Goal: Information Seeking & Learning: Learn about a topic

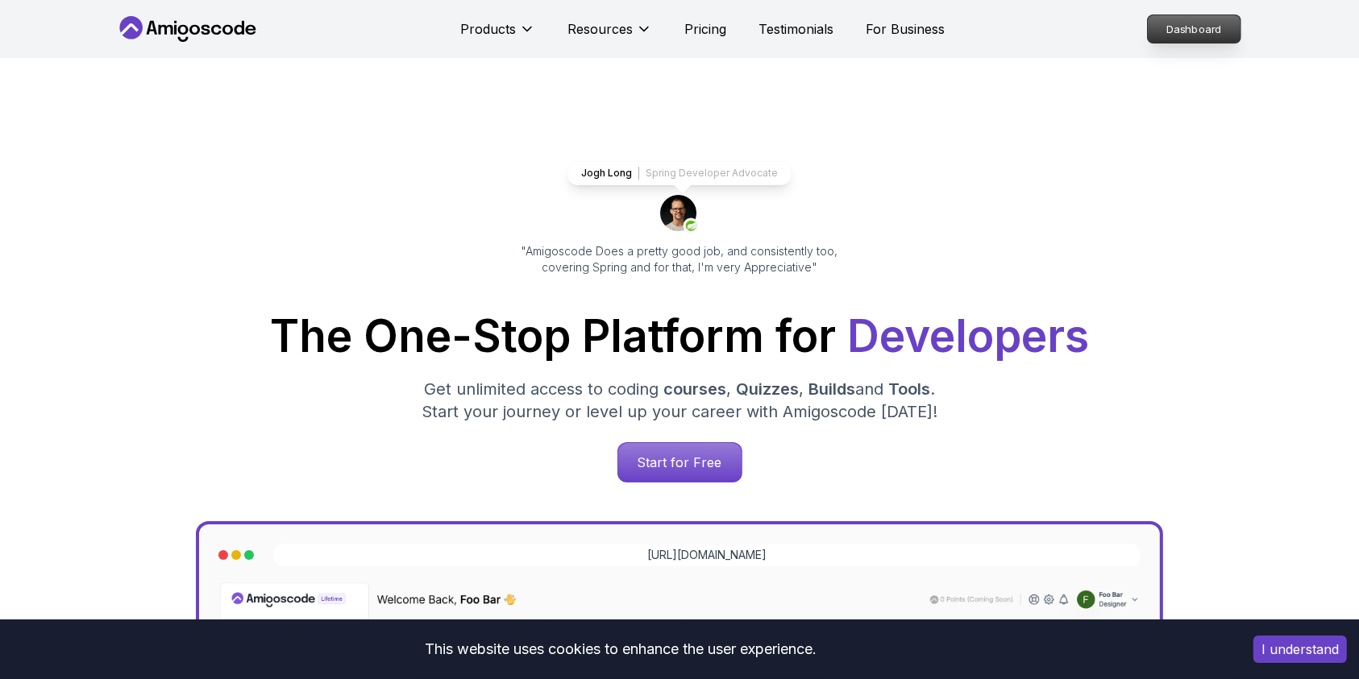
click at [1170, 31] on p "Dashboard" at bounding box center [1194, 28] width 93 height 27
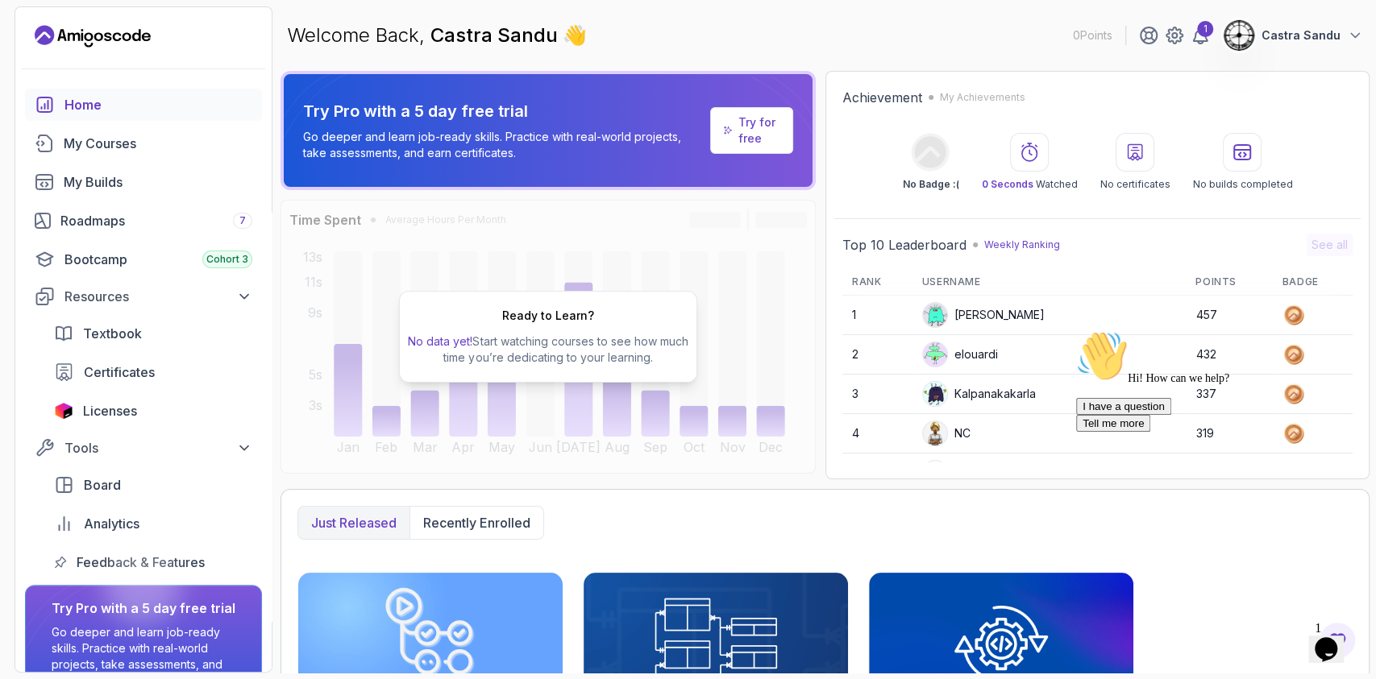
click at [945, 317] on img at bounding box center [935, 315] width 24 height 24
click at [975, 308] on div "Stanislaw" at bounding box center [983, 315] width 123 height 26
click at [73, 150] on div "My Courses" at bounding box center [158, 143] width 189 height 19
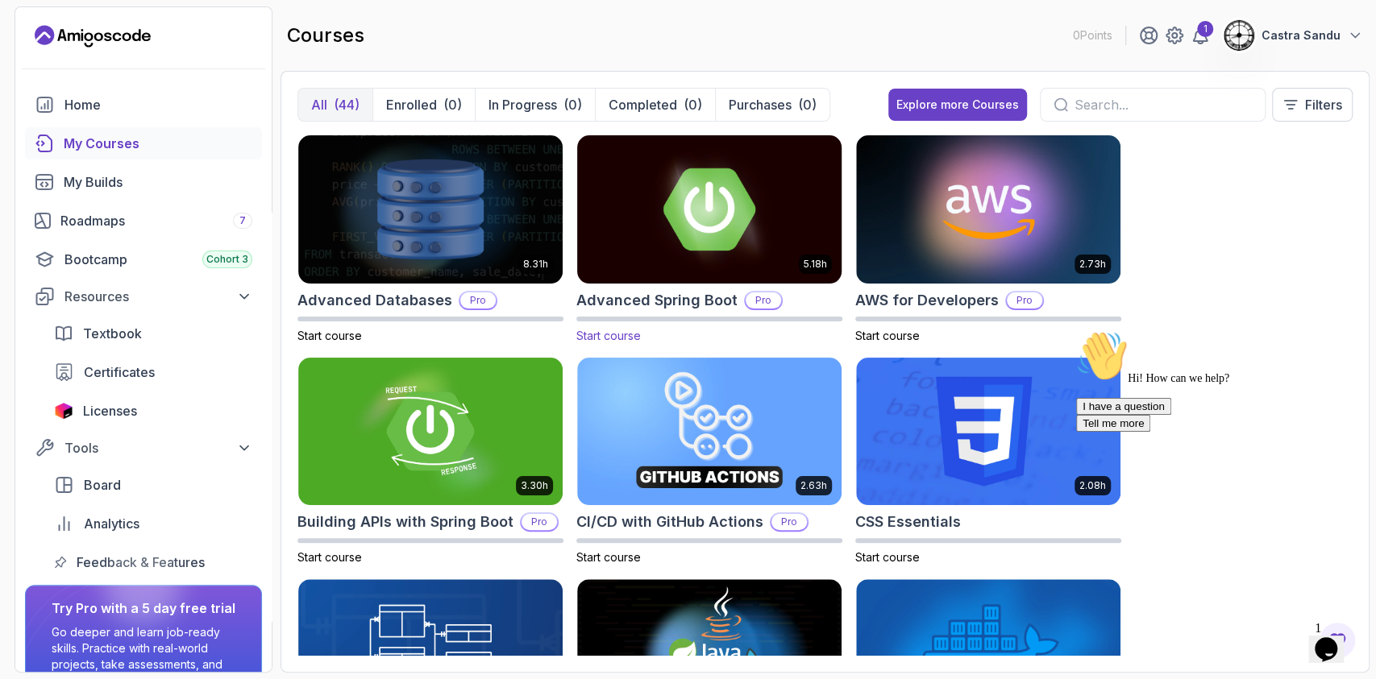
click at [725, 201] on img at bounding box center [709, 209] width 277 height 156
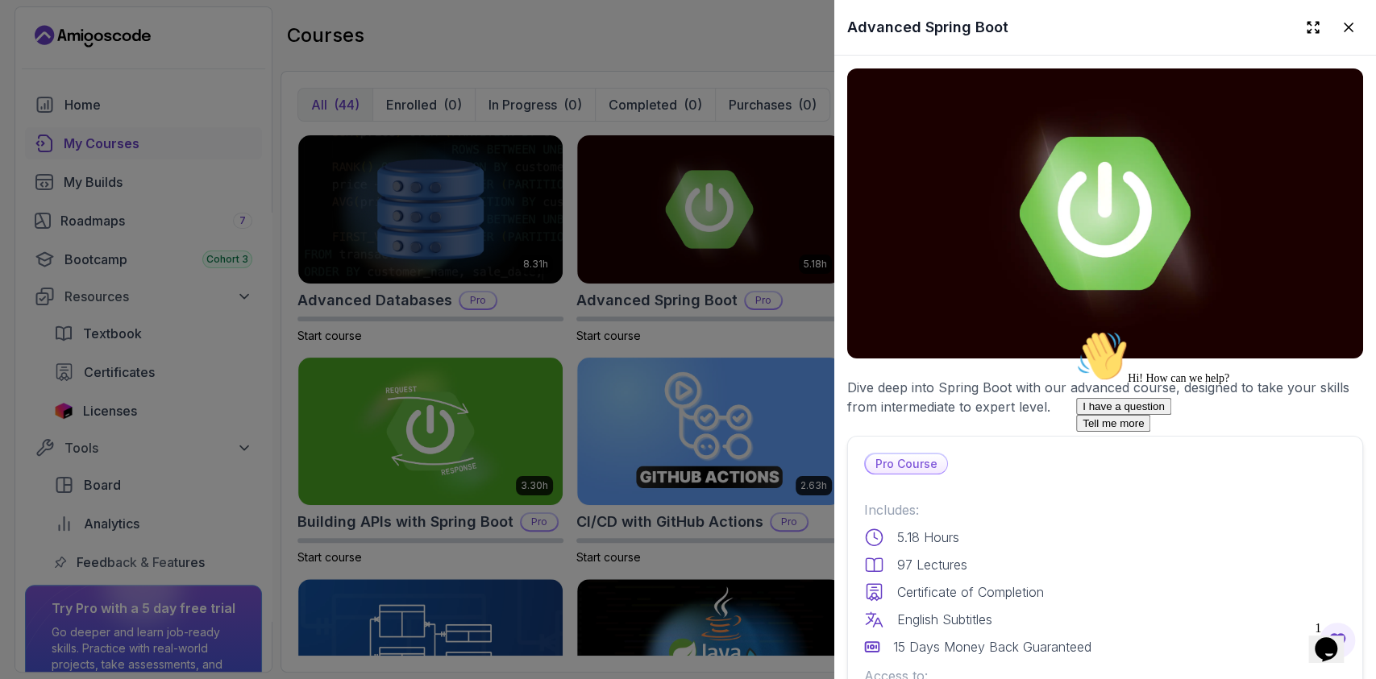
click at [891, 457] on p "Pro Course" at bounding box center [906, 464] width 81 height 19
click at [1340, 23] on icon at bounding box center [1348, 27] width 16 height 16
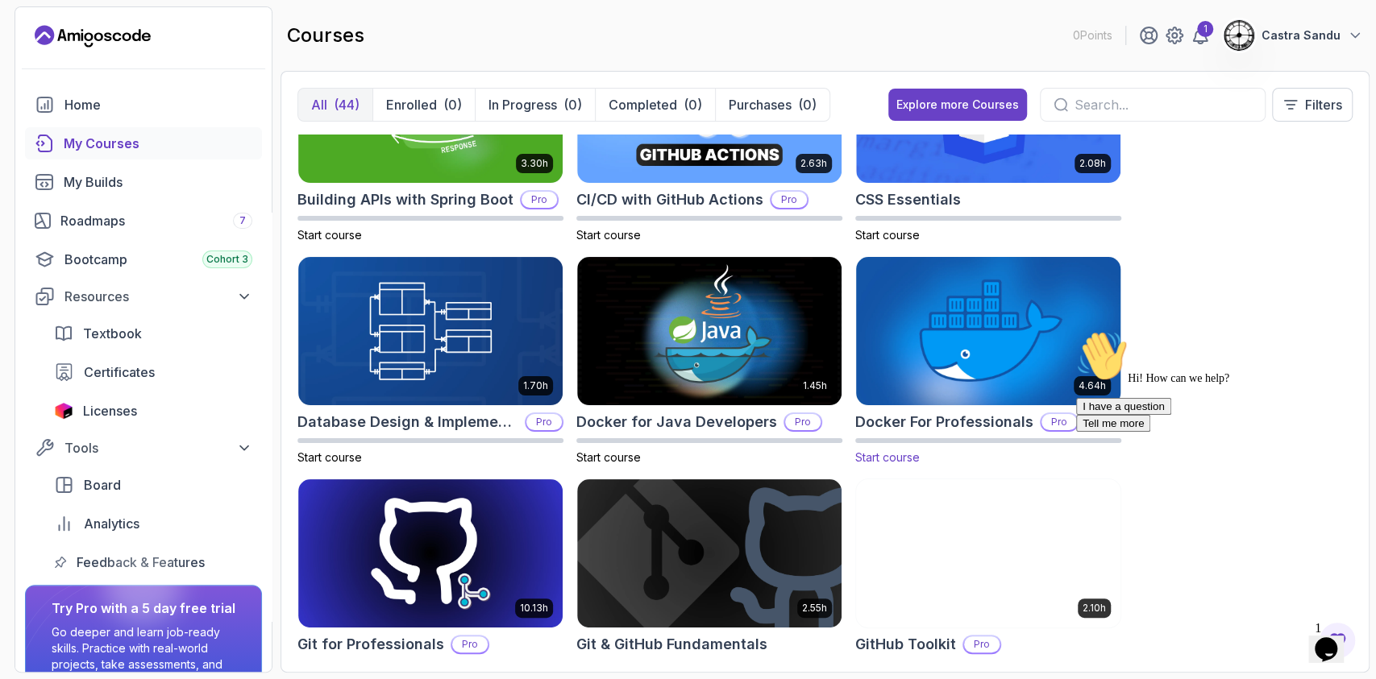
scroll to position [430, 0]
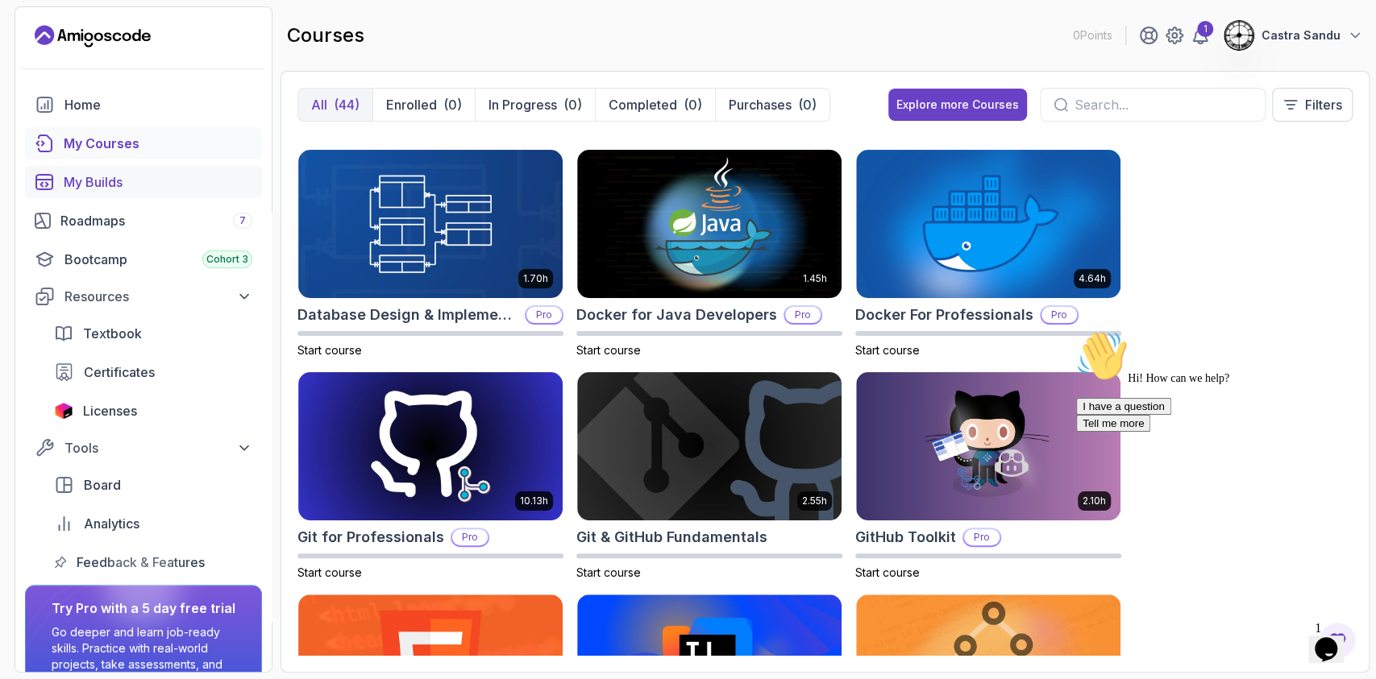
click at [85, 184] on div "My Builds" at bounding box center [158, 181] width 189 height 19
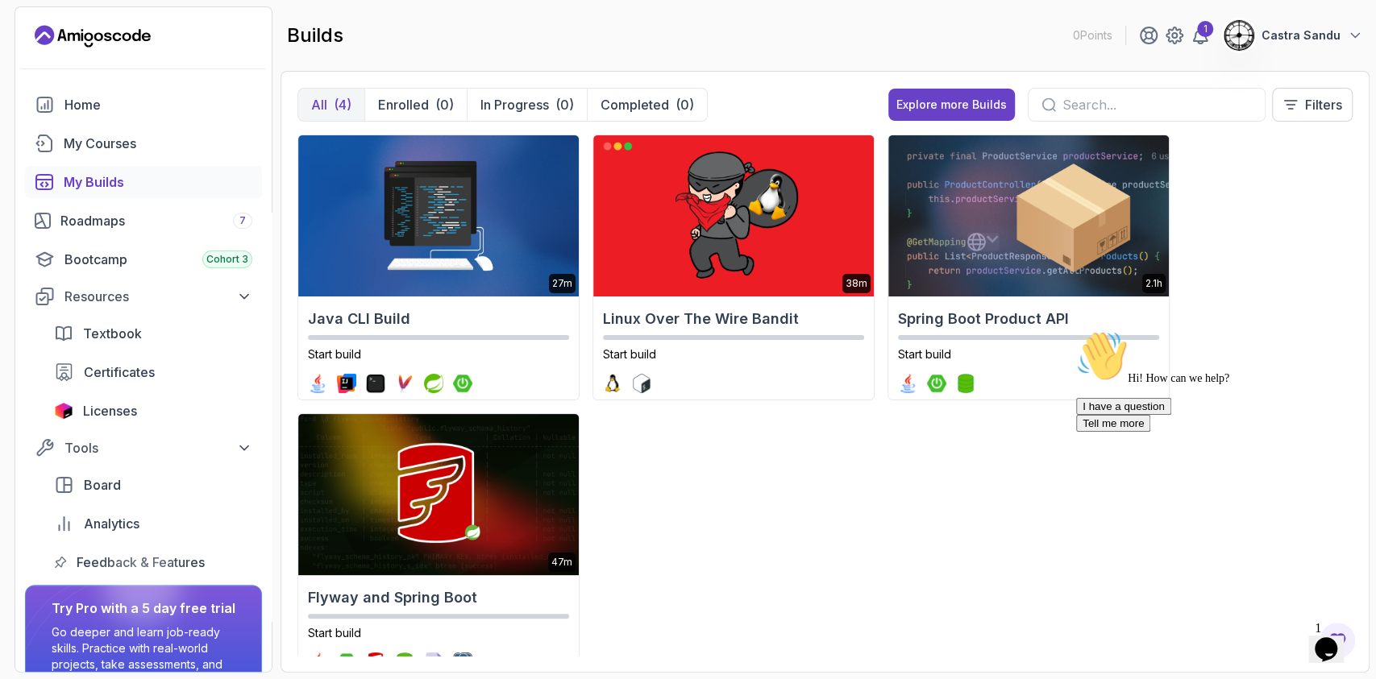
click at [941, 563] on div "27m Java CLI Build Start build 38m Linux Over The Wire Bandit Start build 2.1h …" at bounding box center [824, 395] width 1055 height 521
click at [101, 185] on div "My Builds" at bounding box center [158, 181] width 189 height 19
click at [75, 218] on div "Roadmaps 7" at bounding box center [156, 220] width 192 height 19
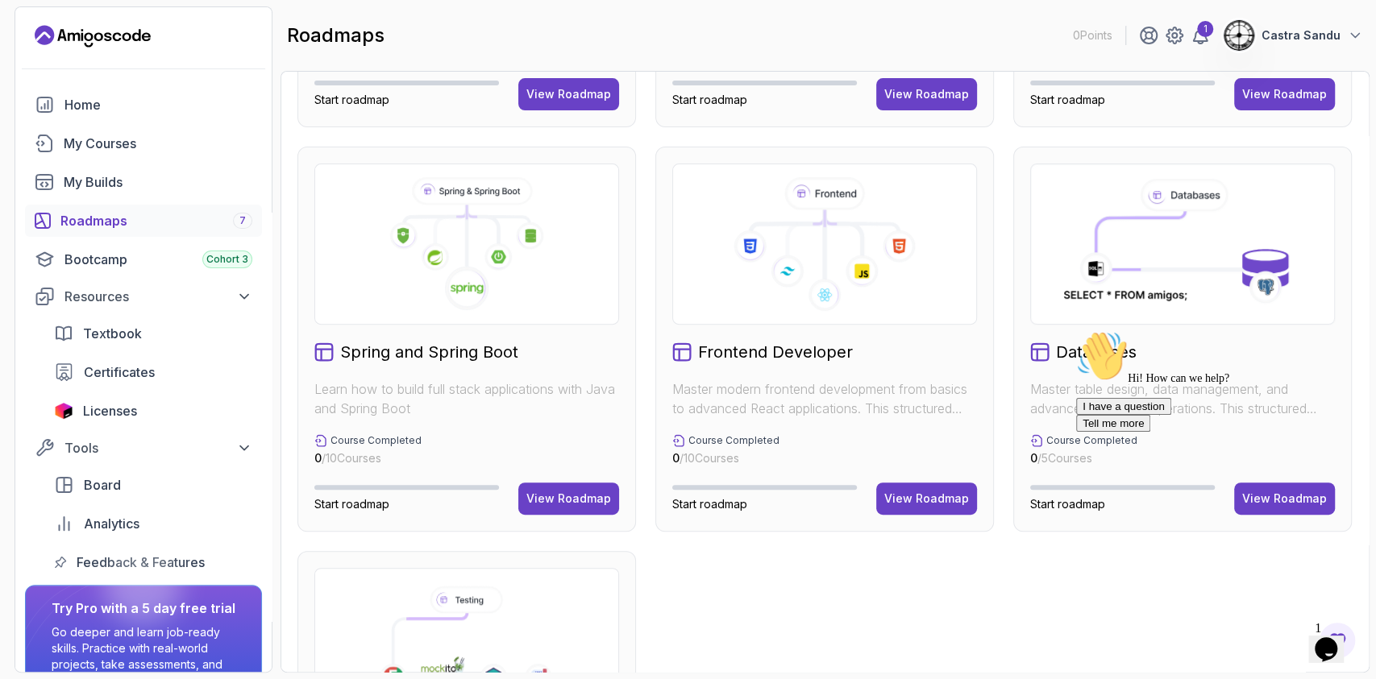
scroll to position [214, 0]
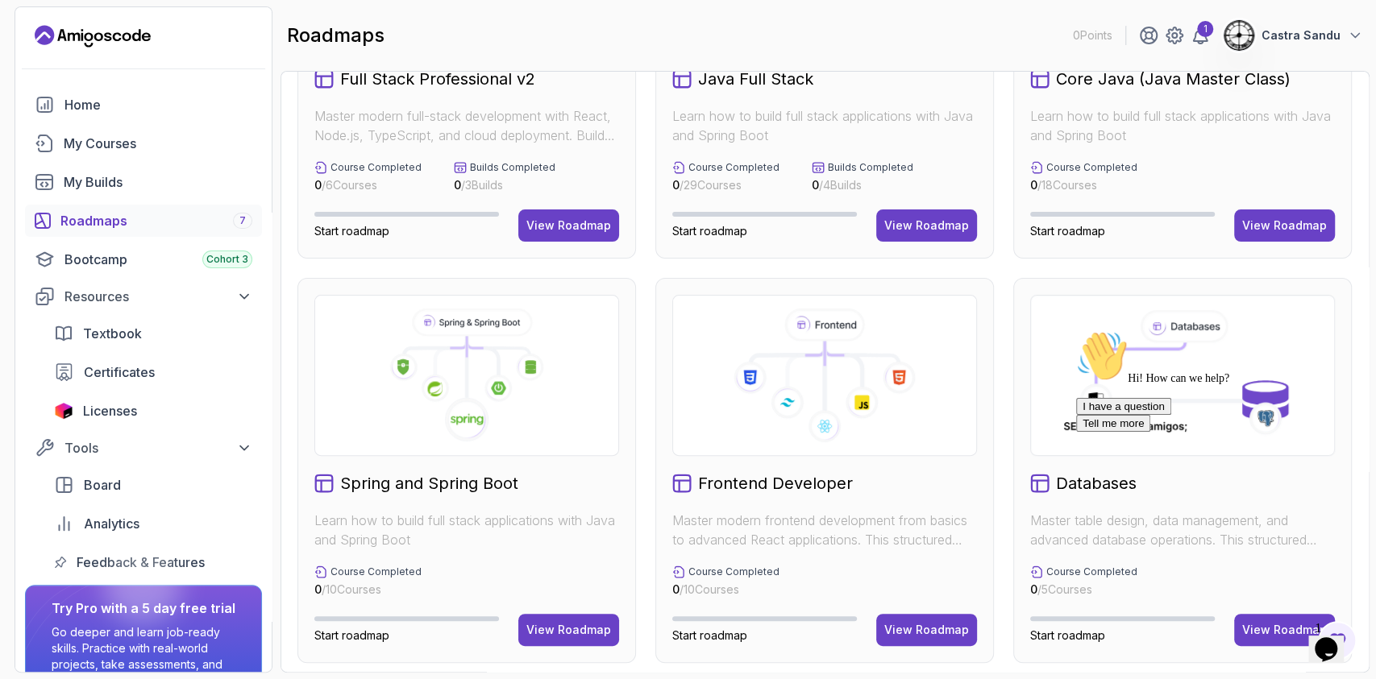
click at [421, 403] on icon at bounding box center [466, 376] width 277 height 134
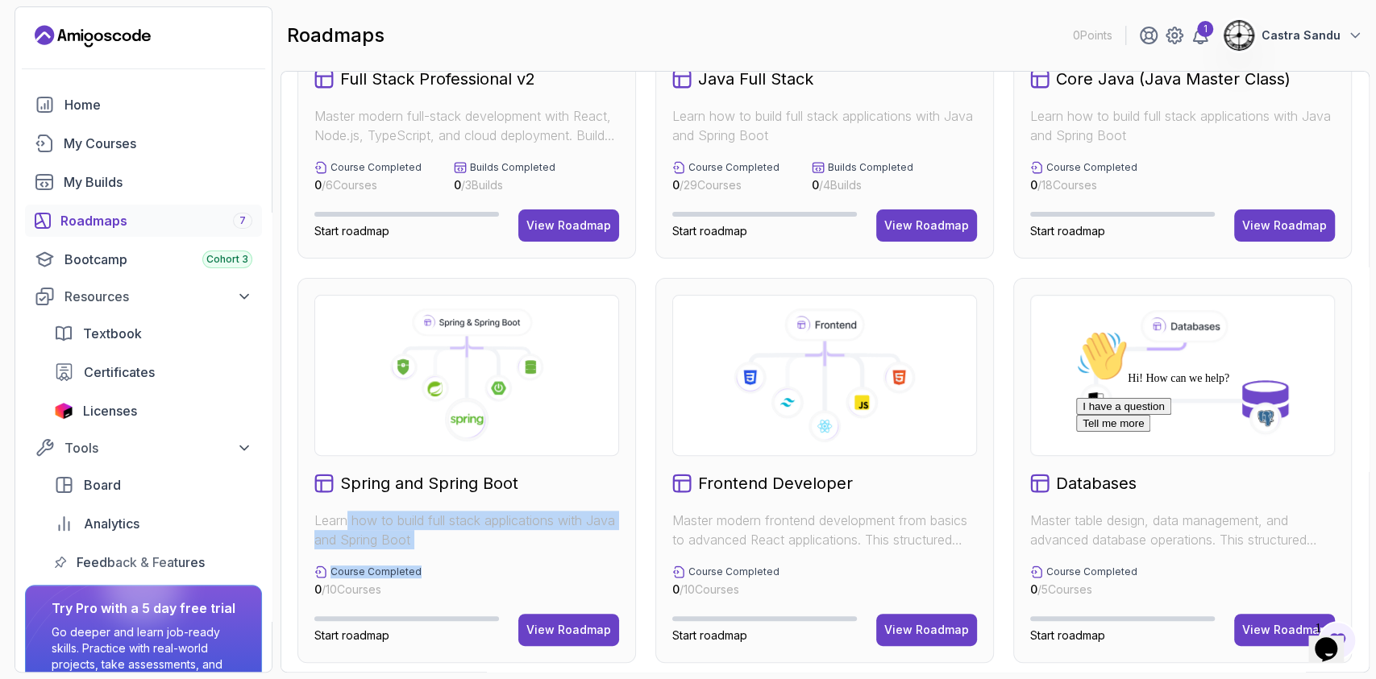
drag, startPoint x: 356, startPoint y: 523, endPoint x: 482, endPoint y: 563, distance: 132.0
click at [482, 563] on div "Spring and Spring Boot Learn how to build full stack applications with Java and…" at bounding box center [466, 470] width 339 height 385
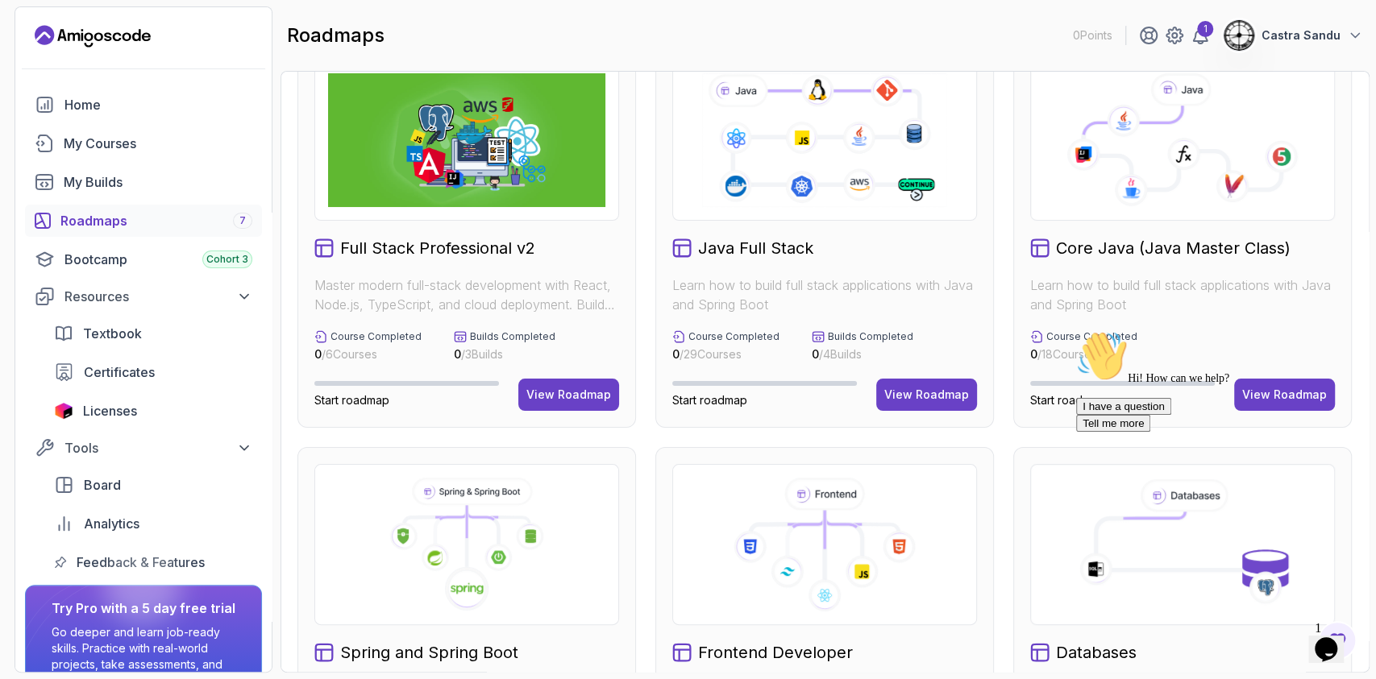
scroll to position [0, 0]
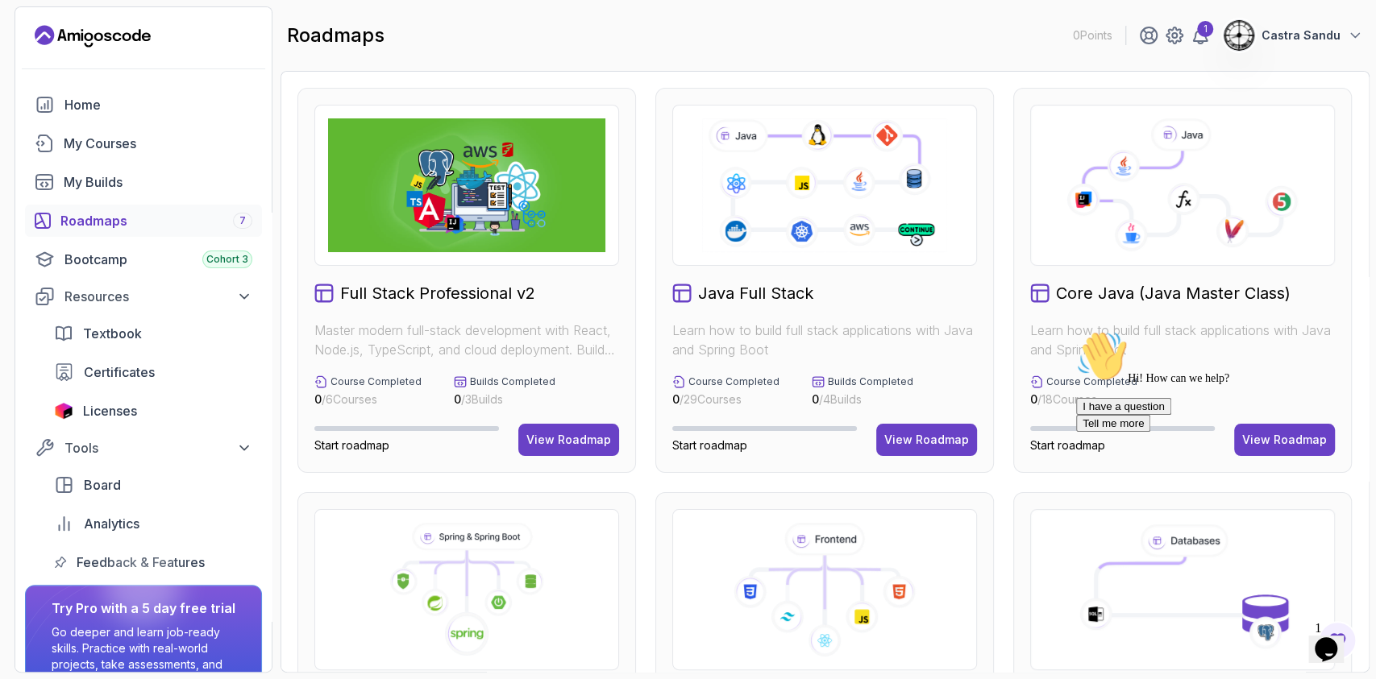
click at [682, 322] on p "Learn how to build full stack applications with Java and Spring Boot" at bounding box center [824, 340] width 305 height 39
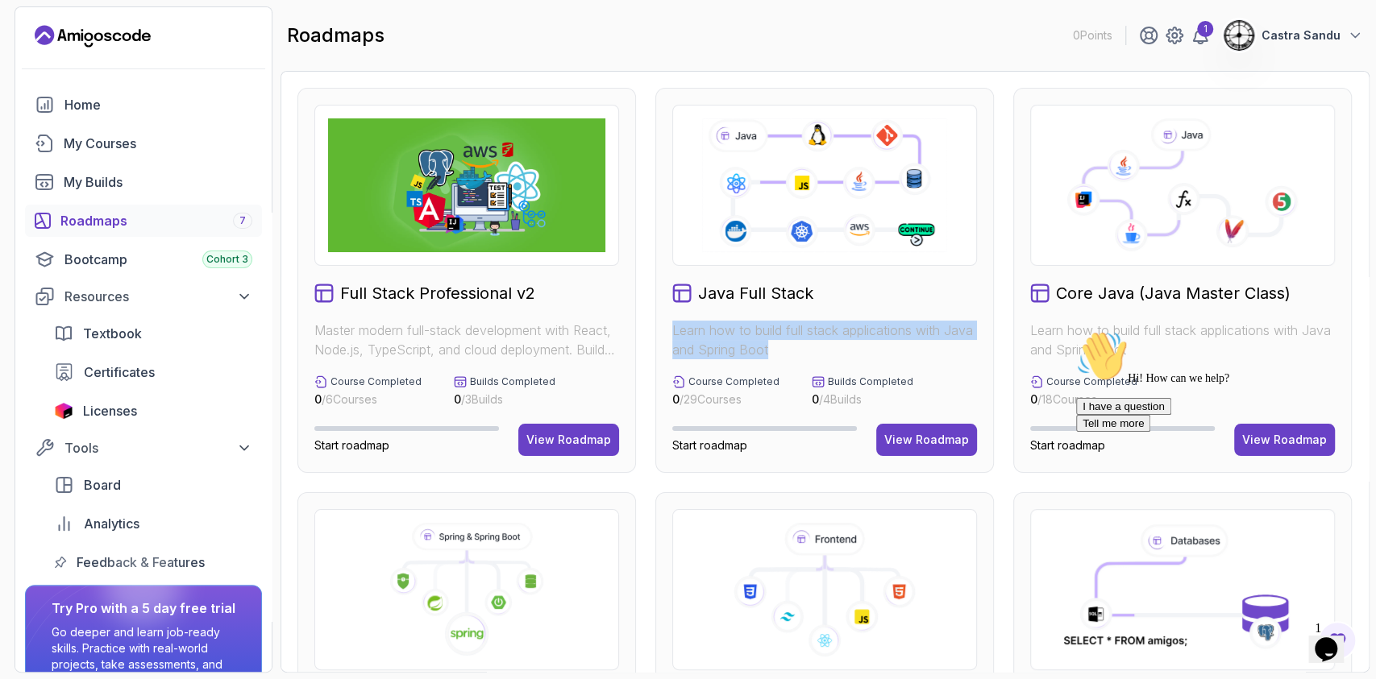
drag, startPoint x: 670, startPoint y: 330, endPoint x: 797, endPoint y: 344, distance: 128.1
click at [797, 344] on div "Java Full Stack Learn how to build full stack applications with Java and Spring…" at bounding box center [824, 280] width 339 height 385
click at [797, 344] on p "Learn how to build full stack applications with Java and Spring Boot" at bounding box center [824, 340] width 305 height 39
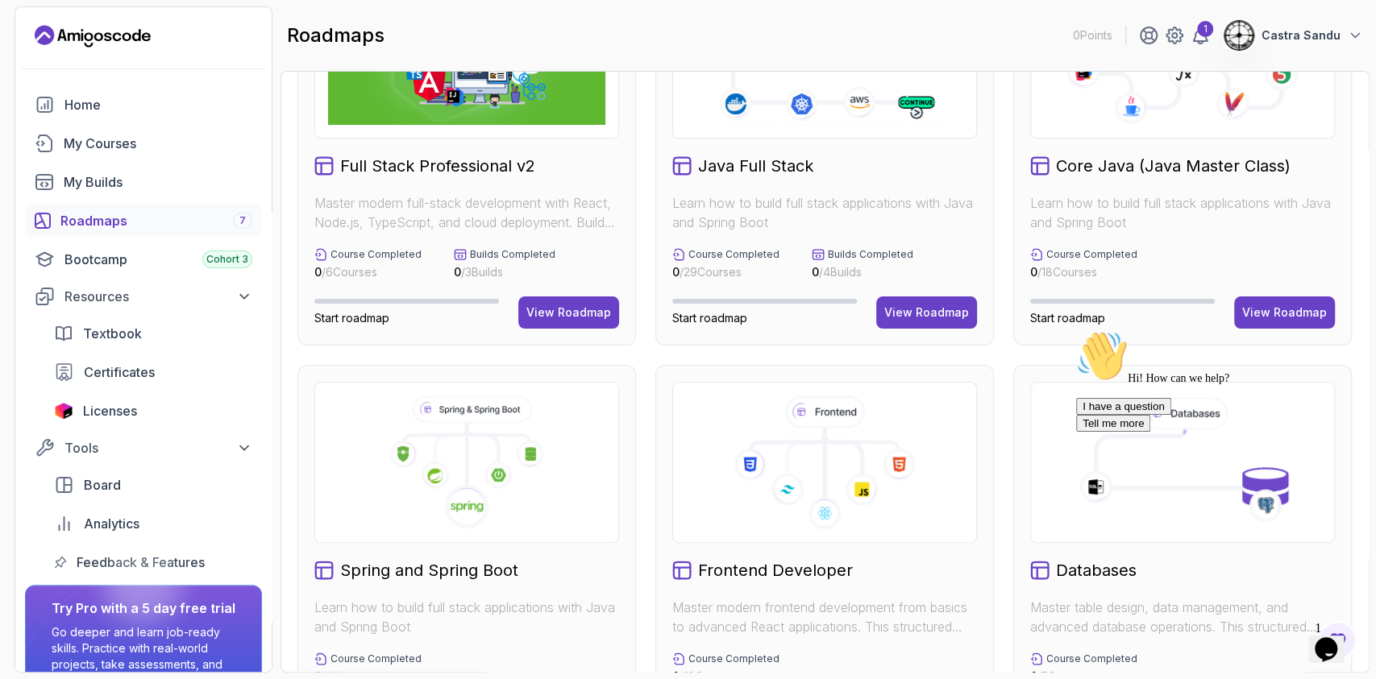
scroll to position [107, 0]
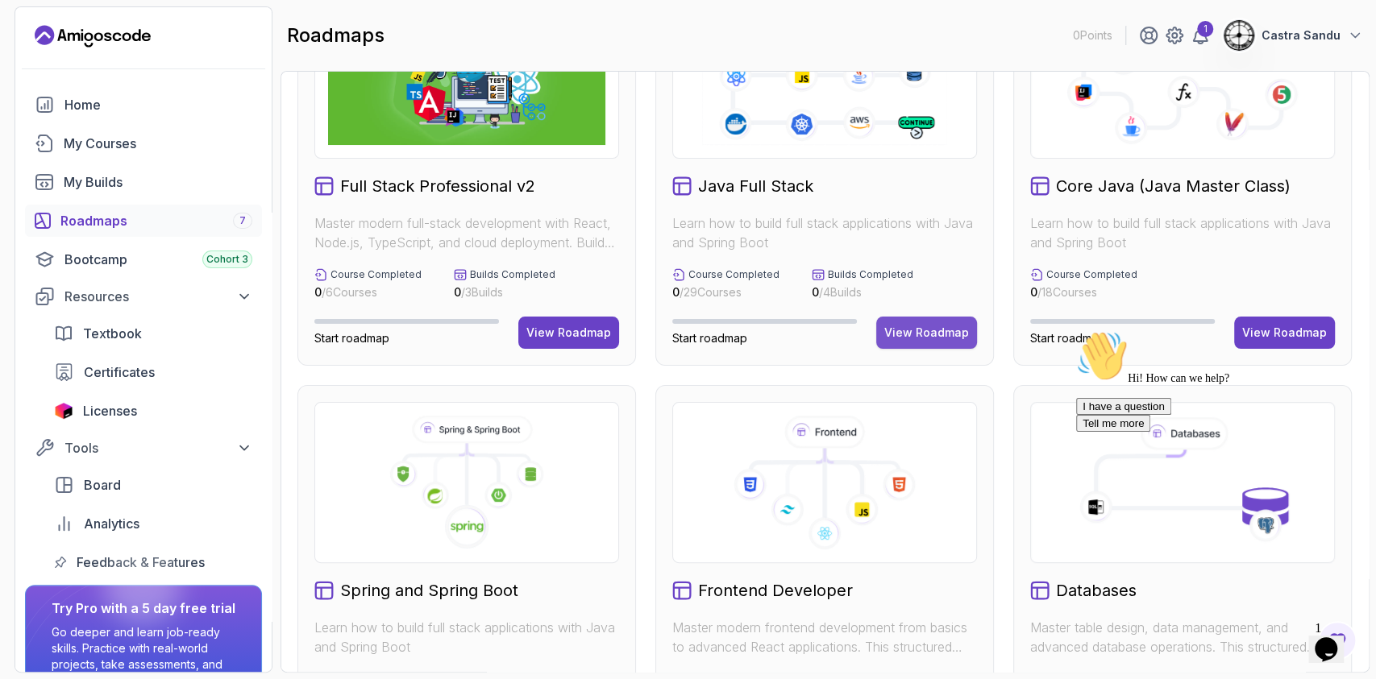
click at [909, 328] on div "View Roadmap" at bounding box center [926, 333] width 85 height 16
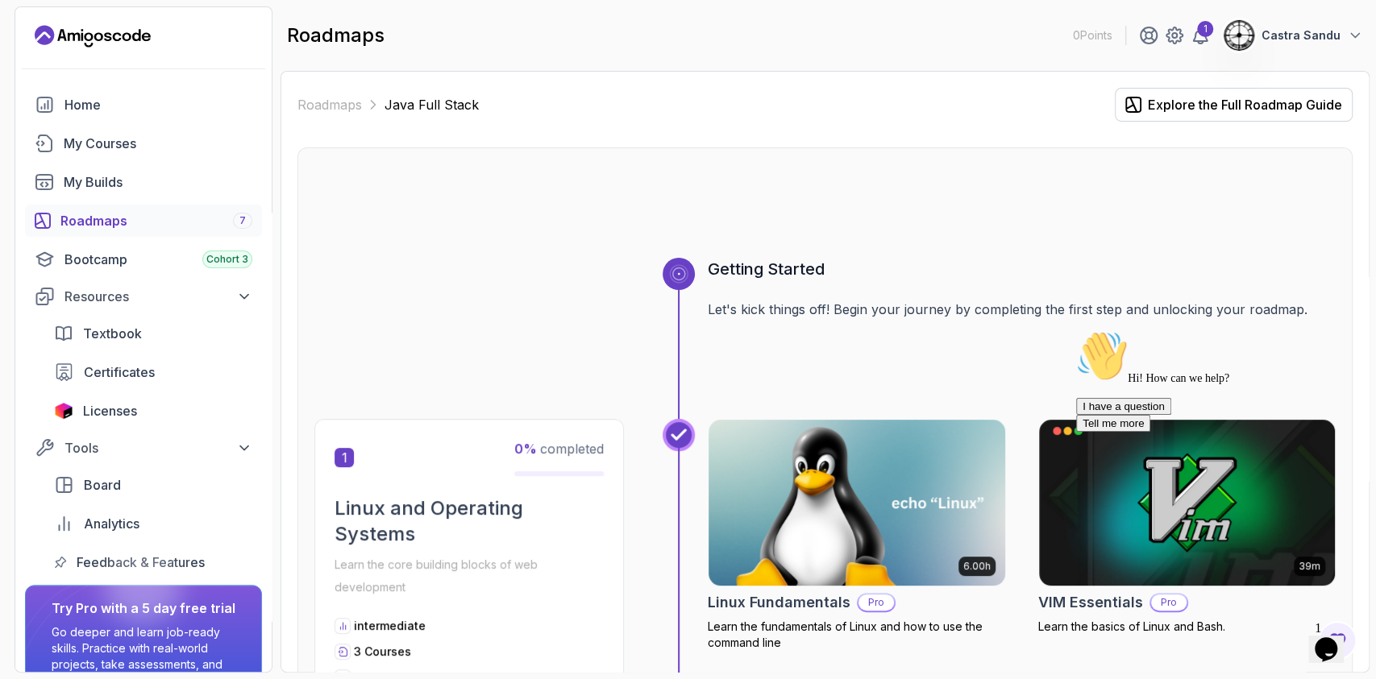
click at [1358, 44] on div "roadmaps 0 Points 1 Castra Sandu" at bounding box center [824, 35] width 1089 height 58
click at [1328, 23] on button "Castra Sandu" at bounding box center [1293, 35] width 140 height 32
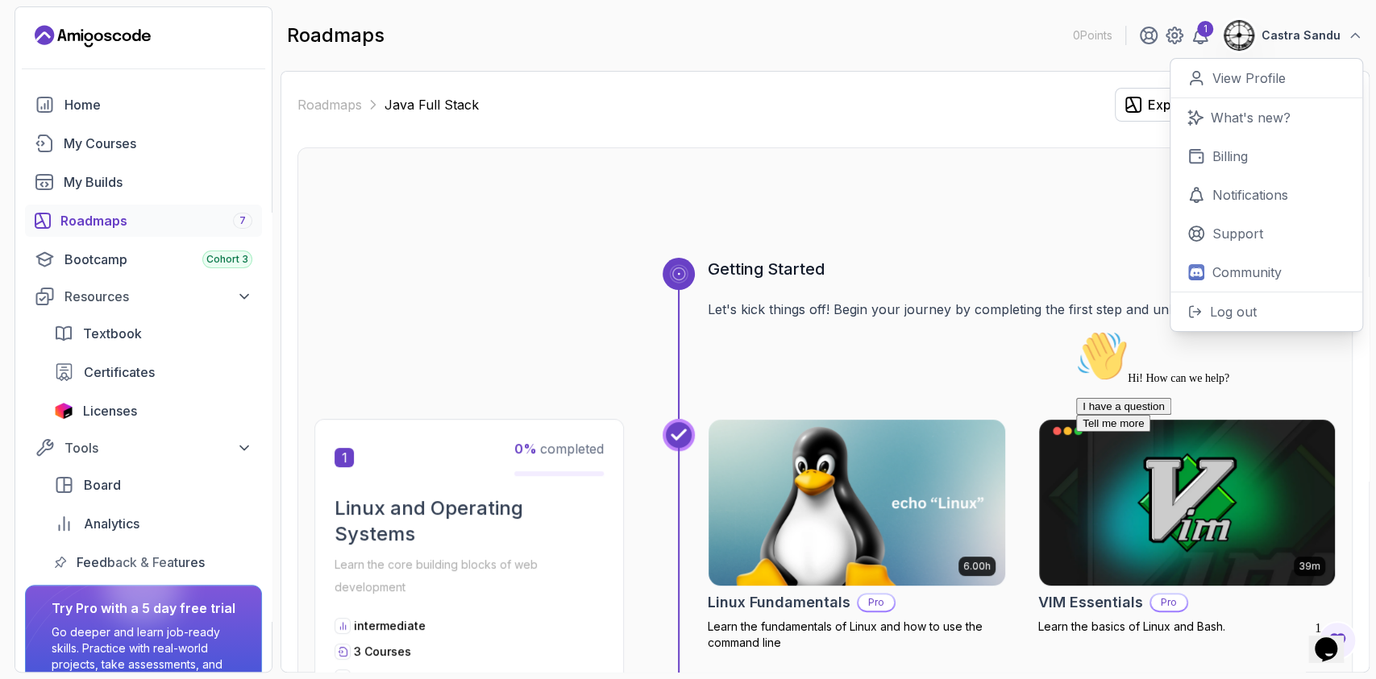
scroll to position [214, 0]
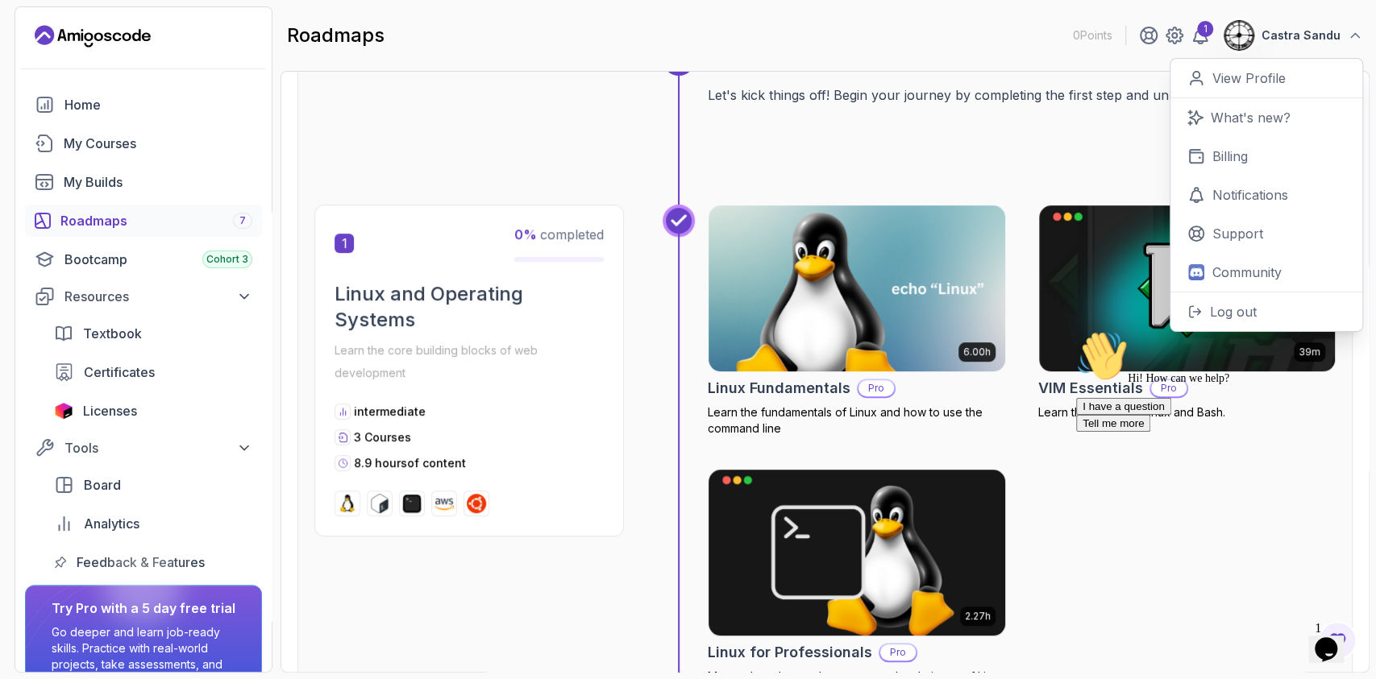
click at [1013, 126] on div "Getting Started Let's kick things off! Begin your journey by completing the fir…" at bounding box center [1022, 124] width 628 height 161
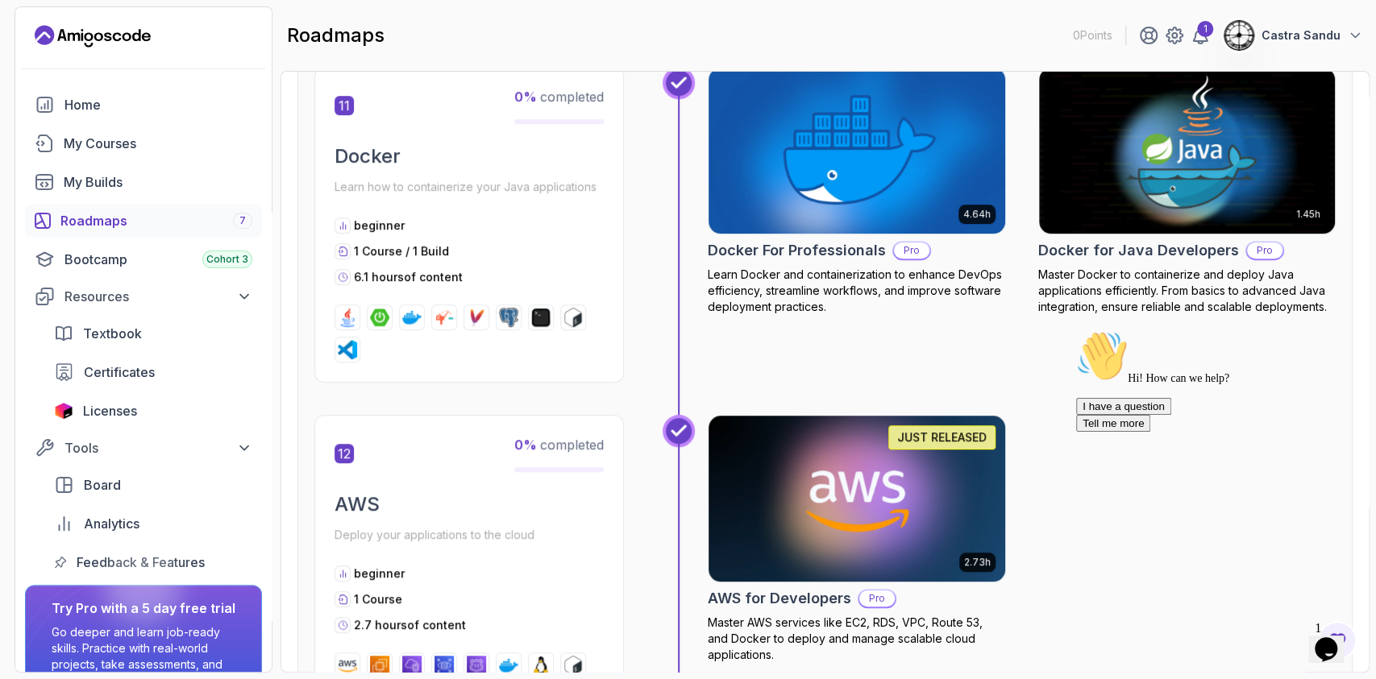
scroll to position [4623, 0]
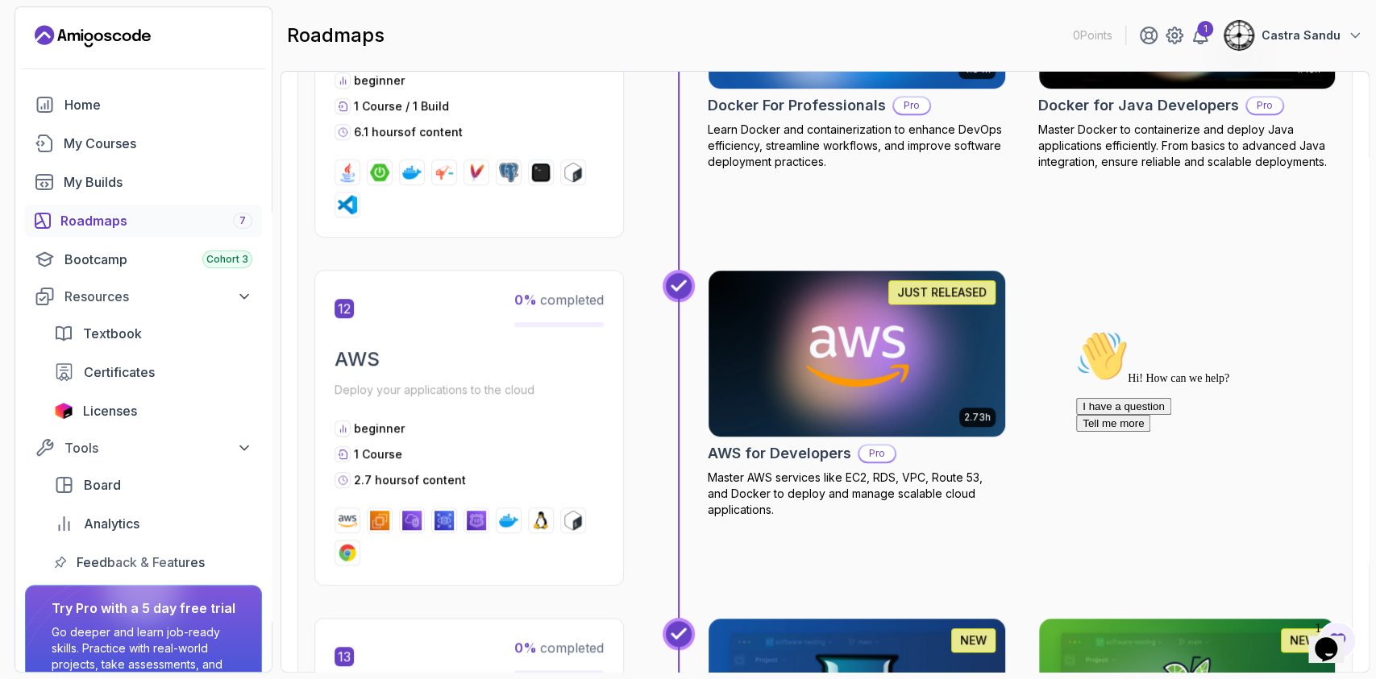
click at [413, 371] on div "AWS Deploy your applications to the cloud" at bounding box center [468, 374] width 269 height 55
click at [503, 311] on div "12 0 % completed" at bounding box center [468, 308] width 269 height 37
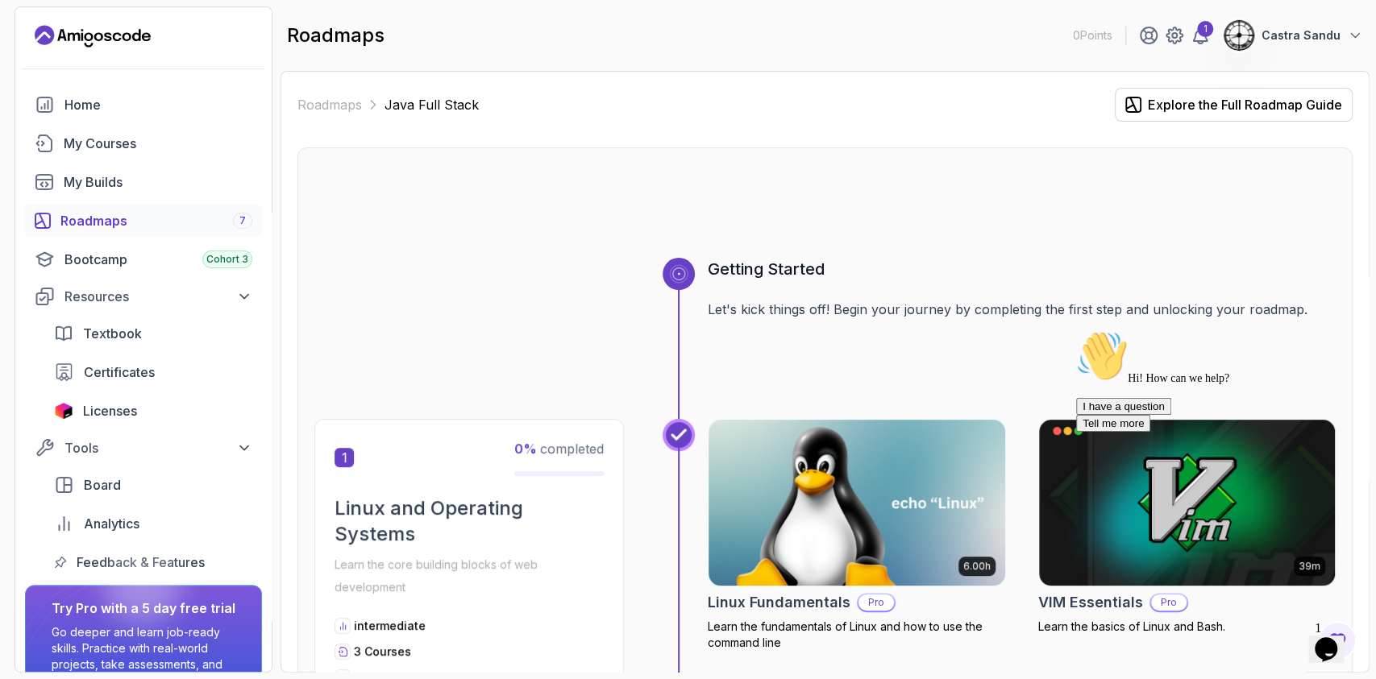
scroll to position [0, 0]
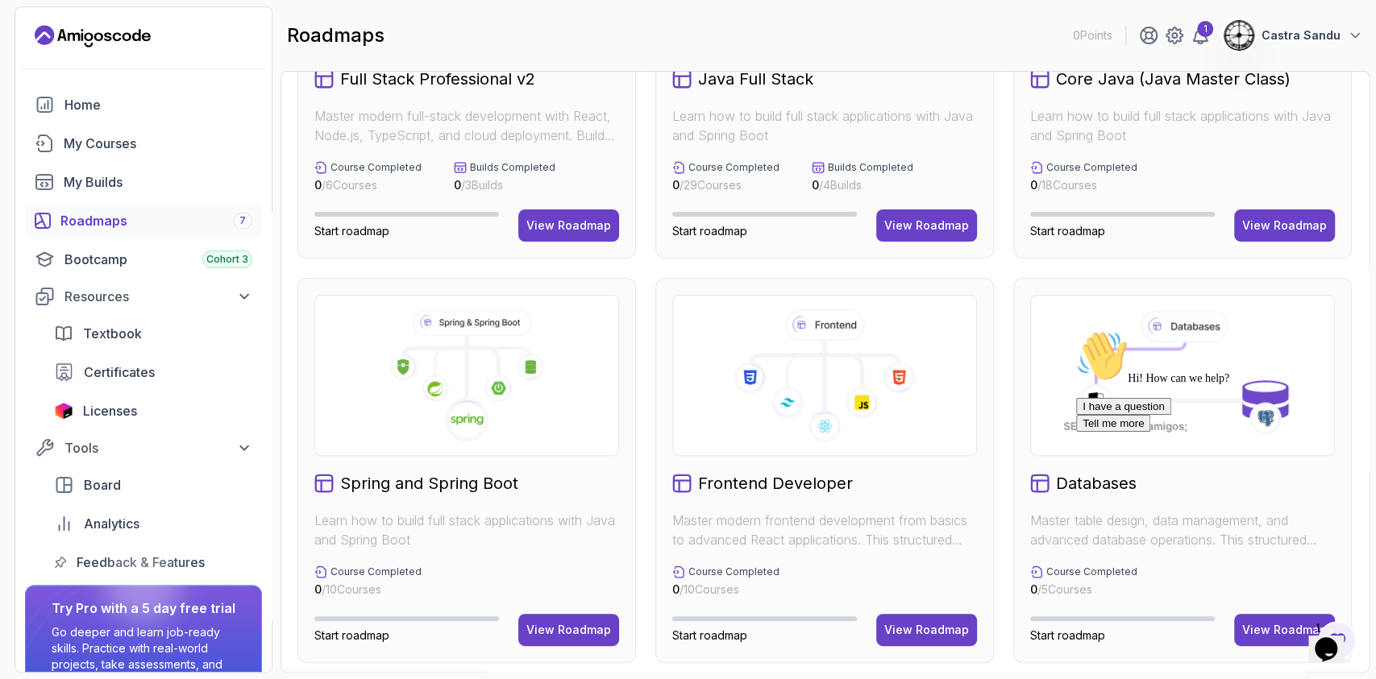
scroll to position [107, 0]
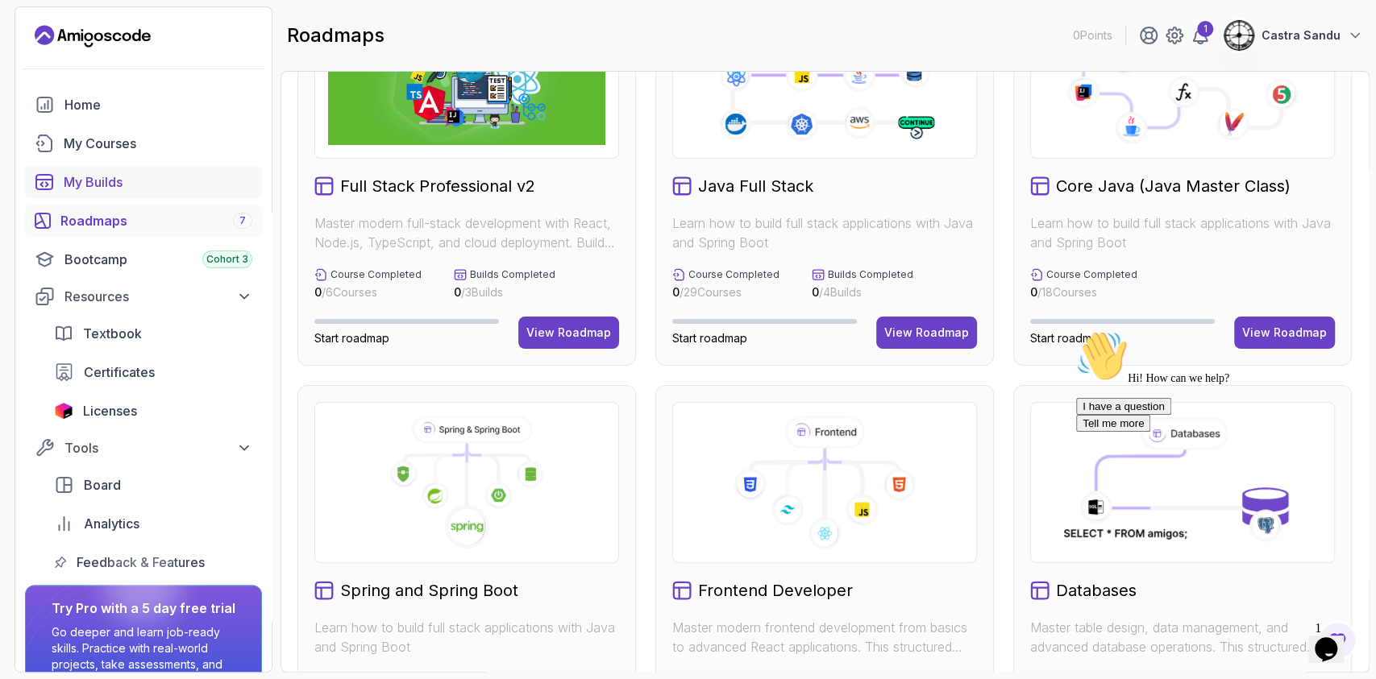
click at [77, 182] on div "My Builds" at bounding box center [158, 181] width 189 height 19
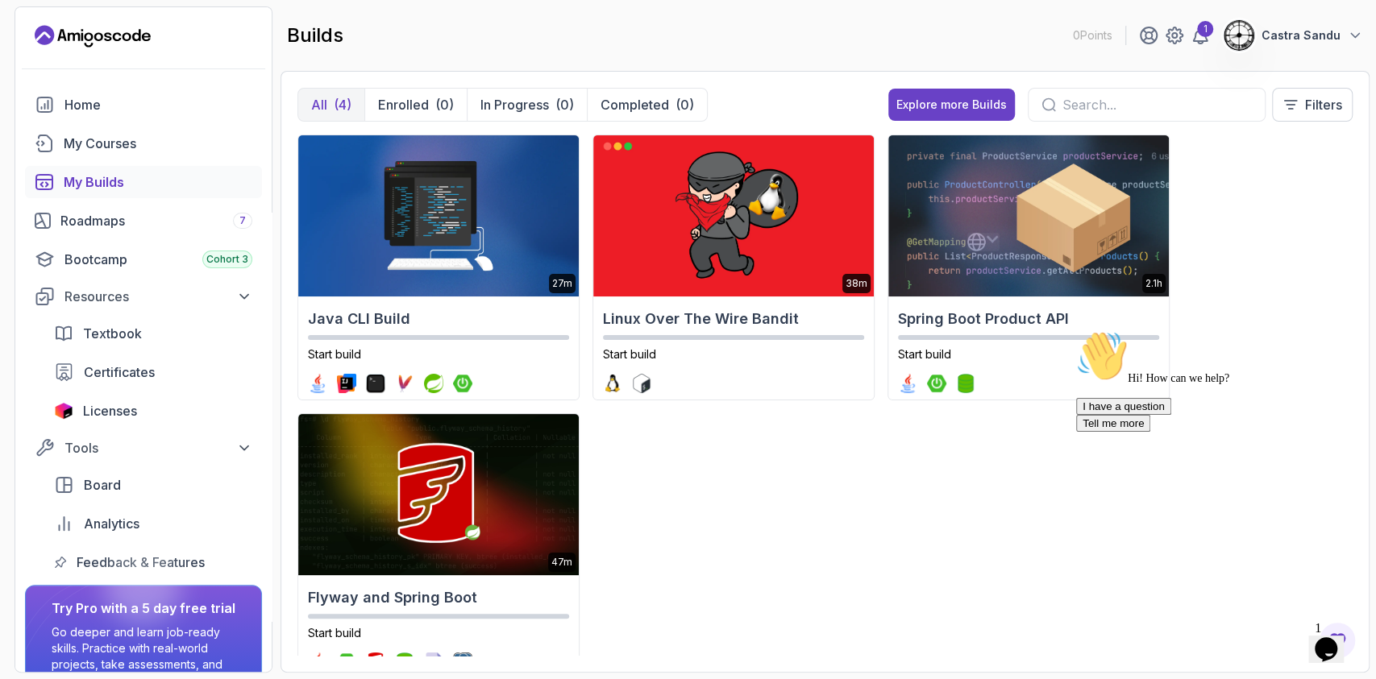
click at [841, 567] on div "27m Java CLI Build Start build 38m Linux Over The Wire Bandit Start build 2.1h …" at bounding box center [824, 395] width 1055 height 521
click at [92, 73] on div at bounding box center [143, 68] width 256 height 39
click at [97, 102] on div "Home" at bounding box center [158, 104] width 188 height 19
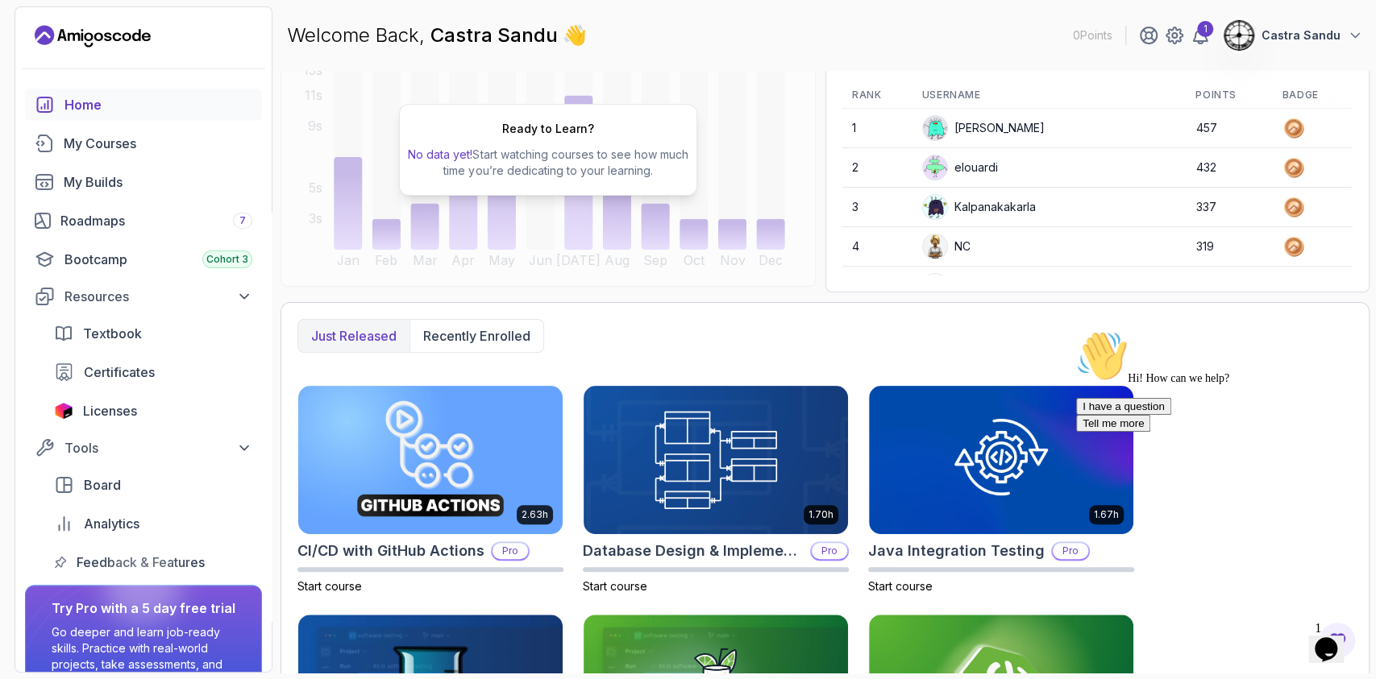
scroll to position [322, 0]
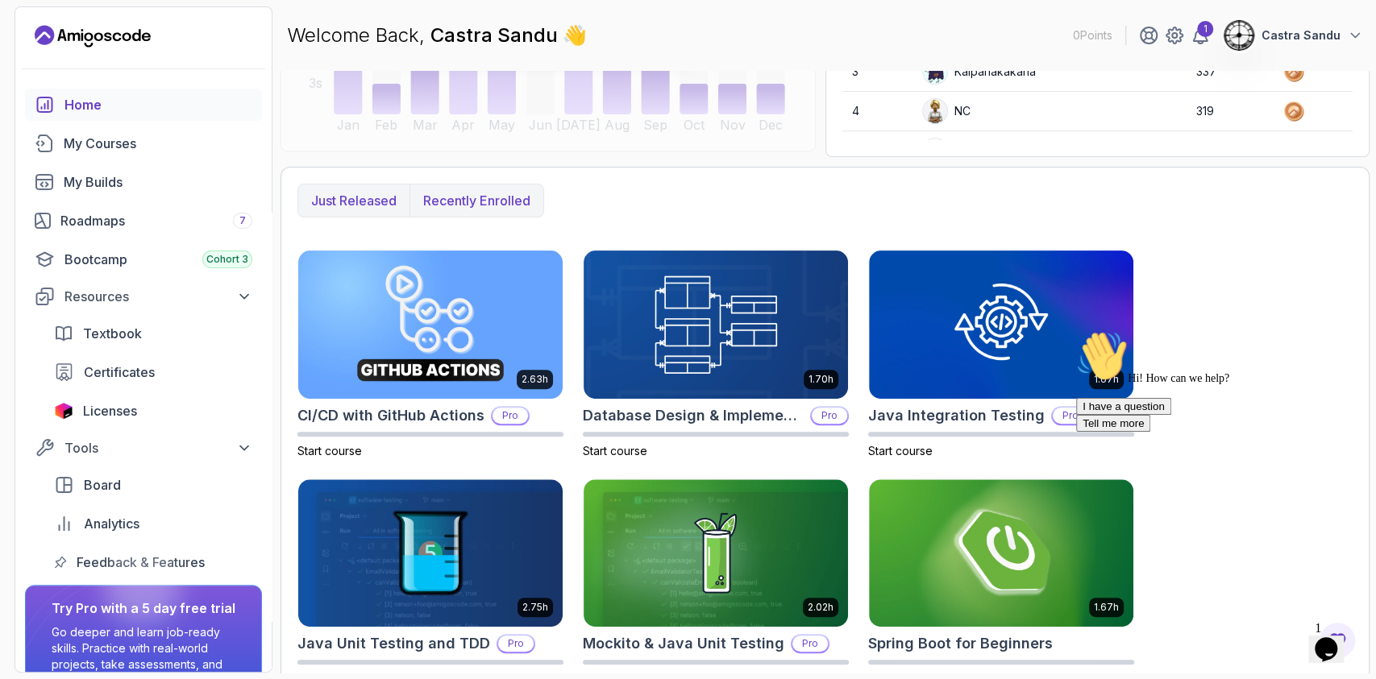
click at [499, 200] on p "Recently enrolled" at bounding box center [476, 200] width 107 height 19
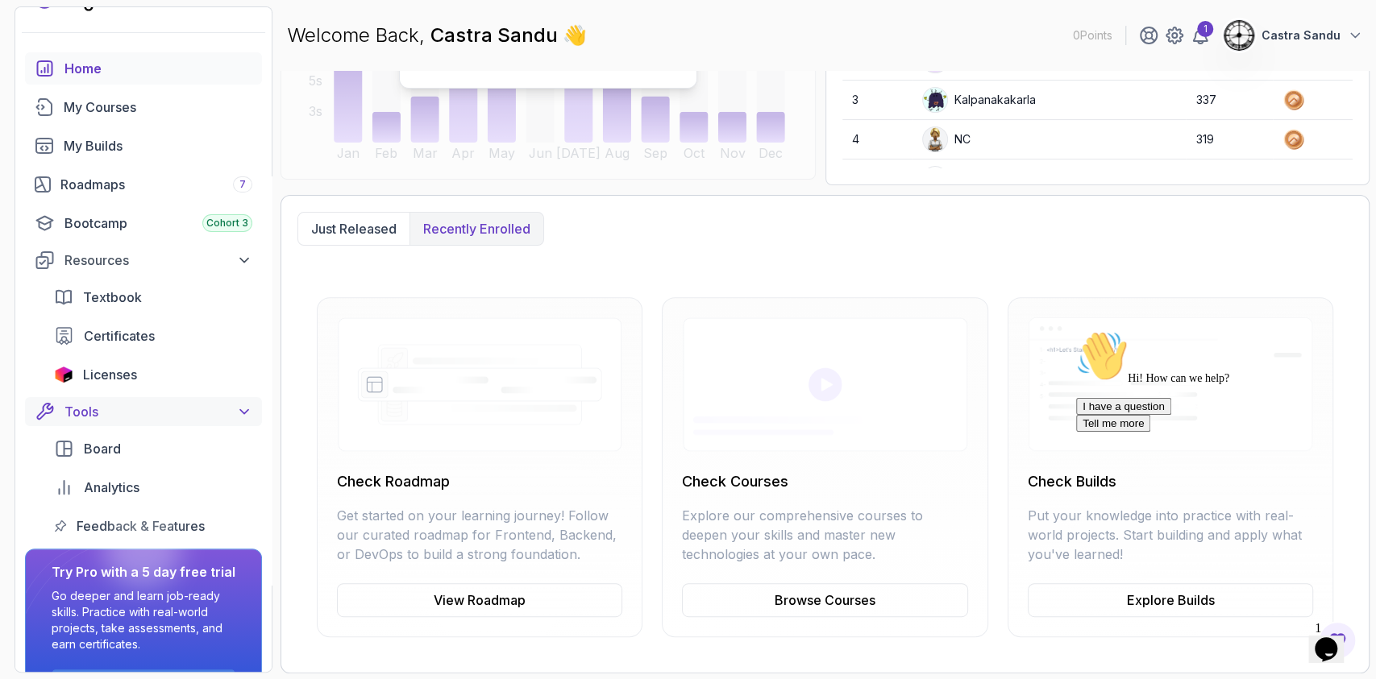
scroll to position [89, 0]
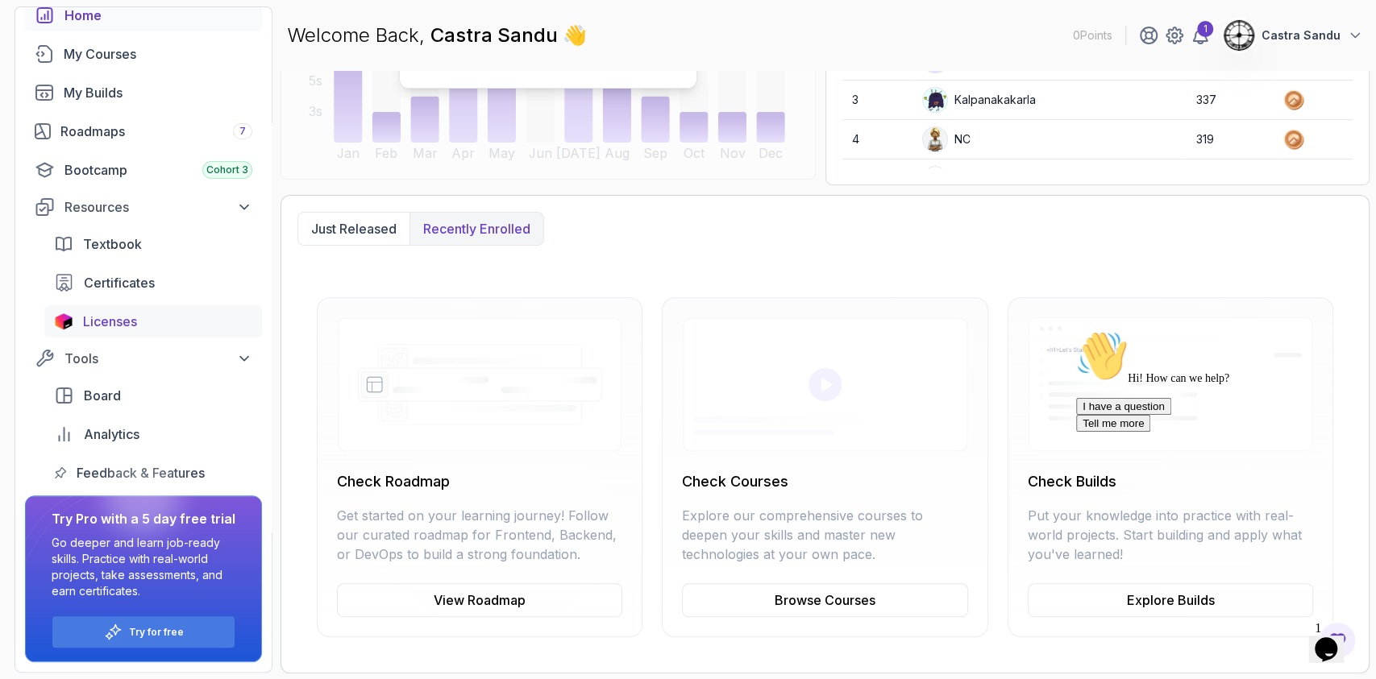
click at [114, 319] on span "Licenses" at bounding box center [110, 321] width 54 height 19
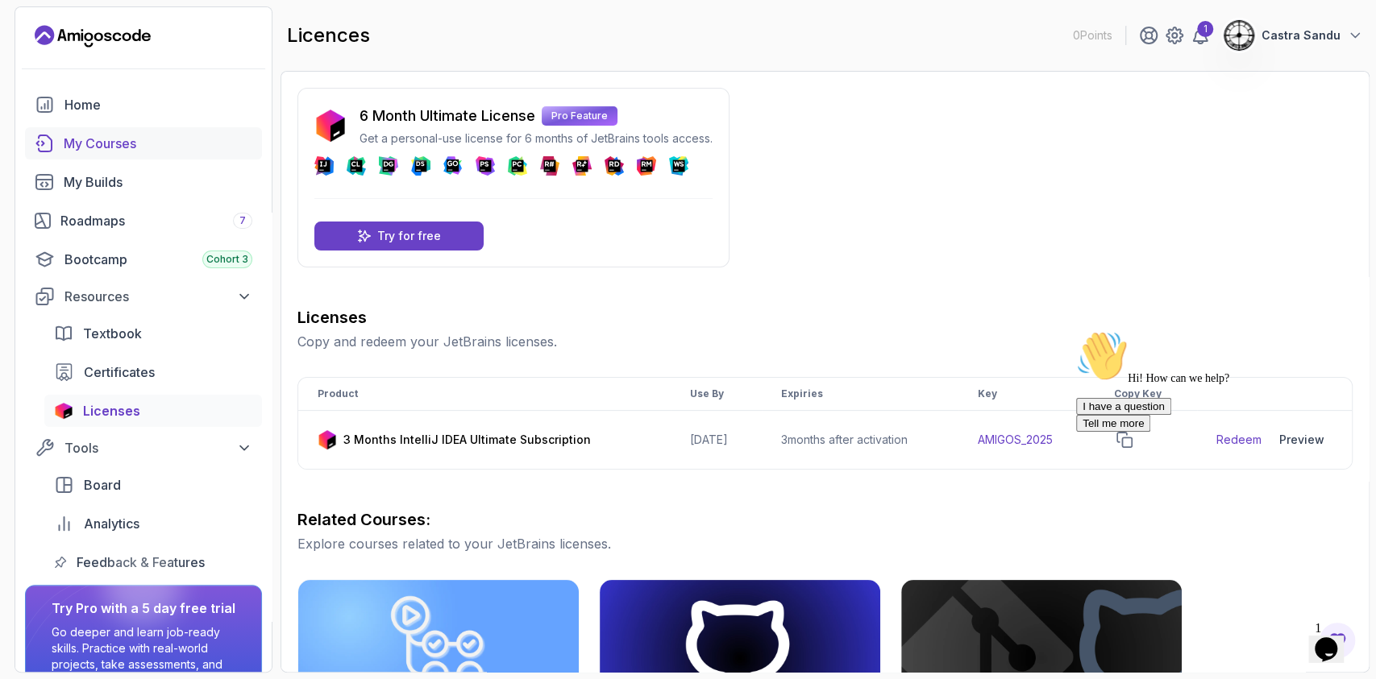
click at [110, 139] on div "My Courses" at bounding box center [158, 143] width 189 height 19
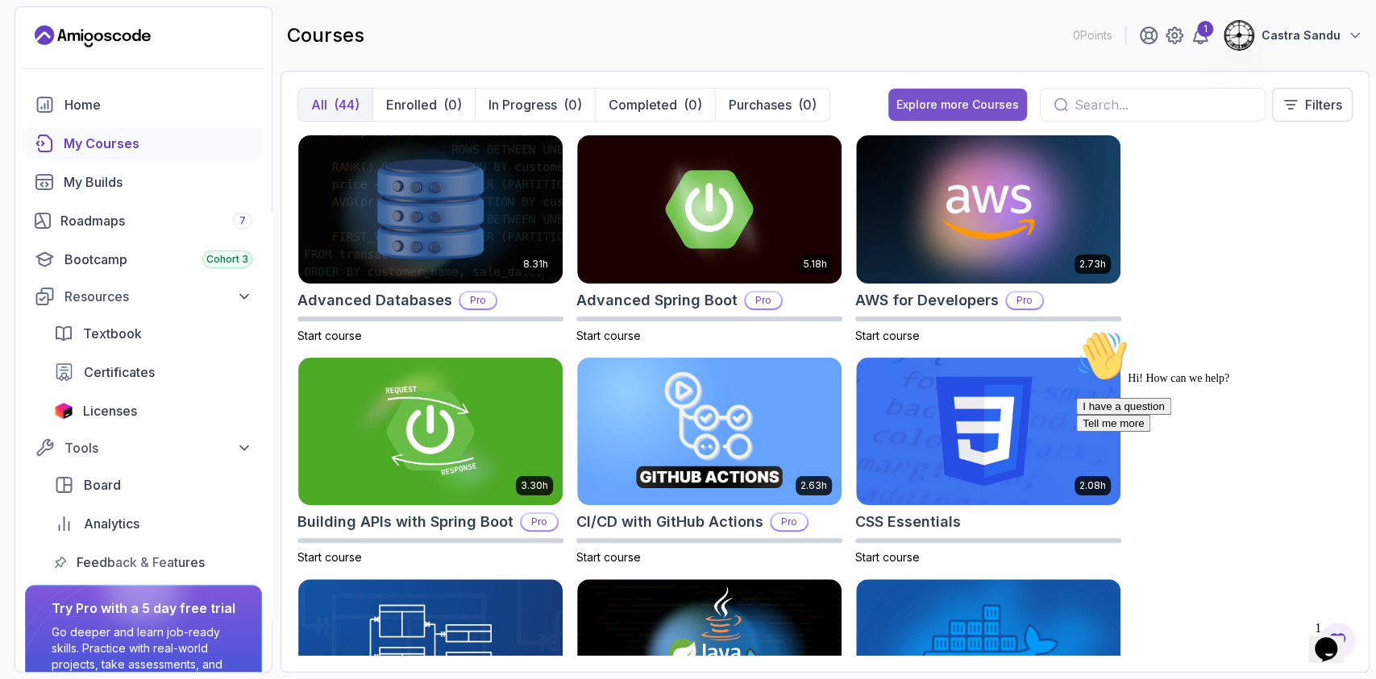
click at [940, 110] on div "Explore more Courses" at bounding box center [957, 105] width 123 height 16
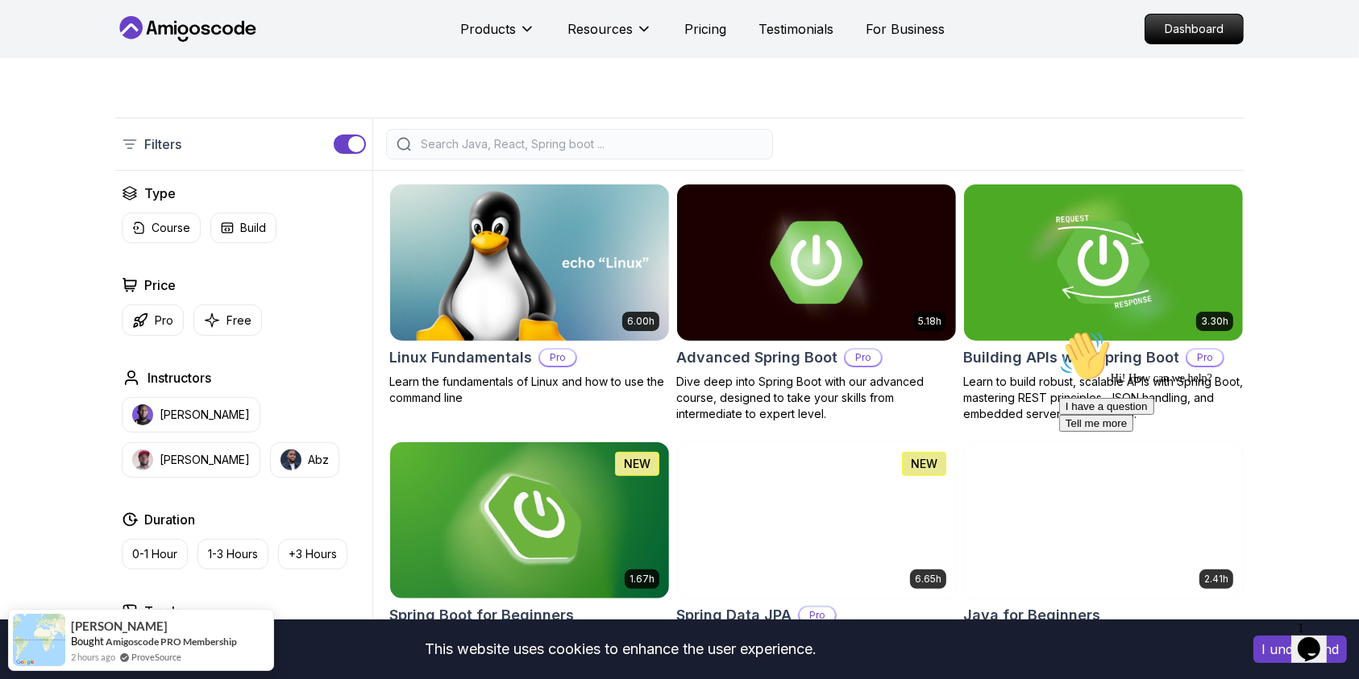
scroll to position [430, 0]
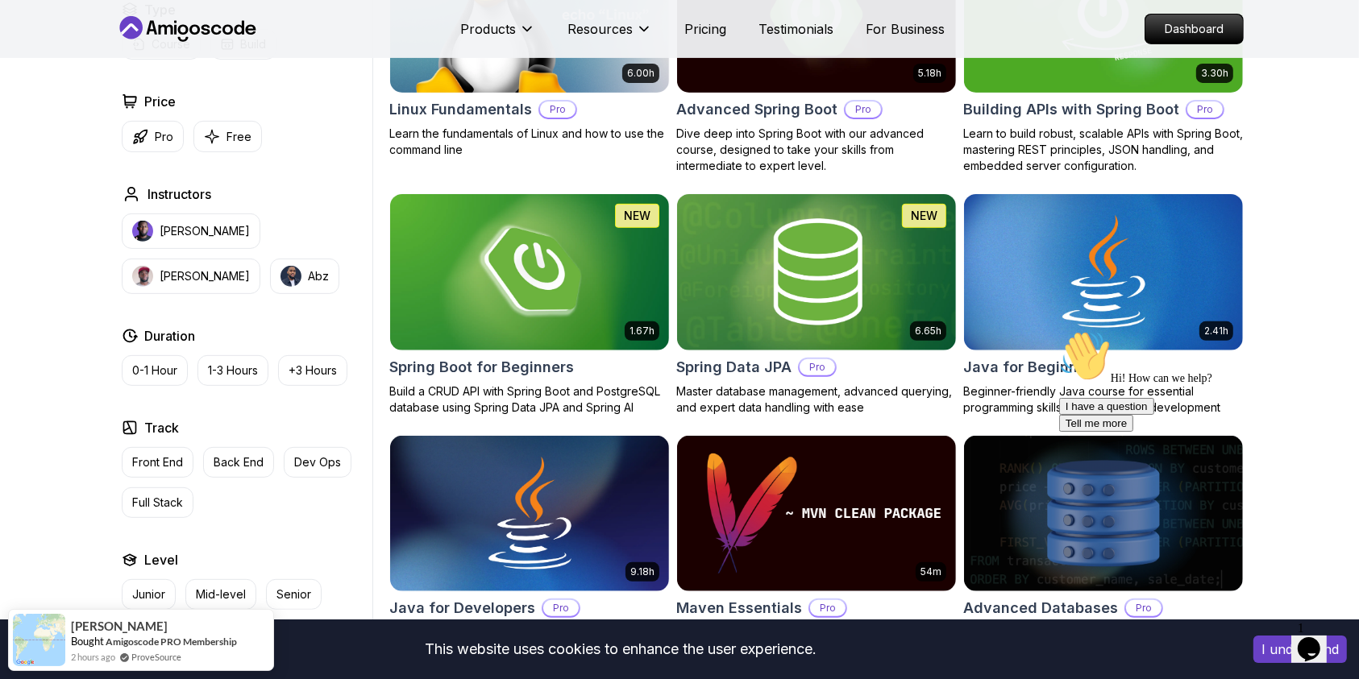
scroll to position [537, 0]
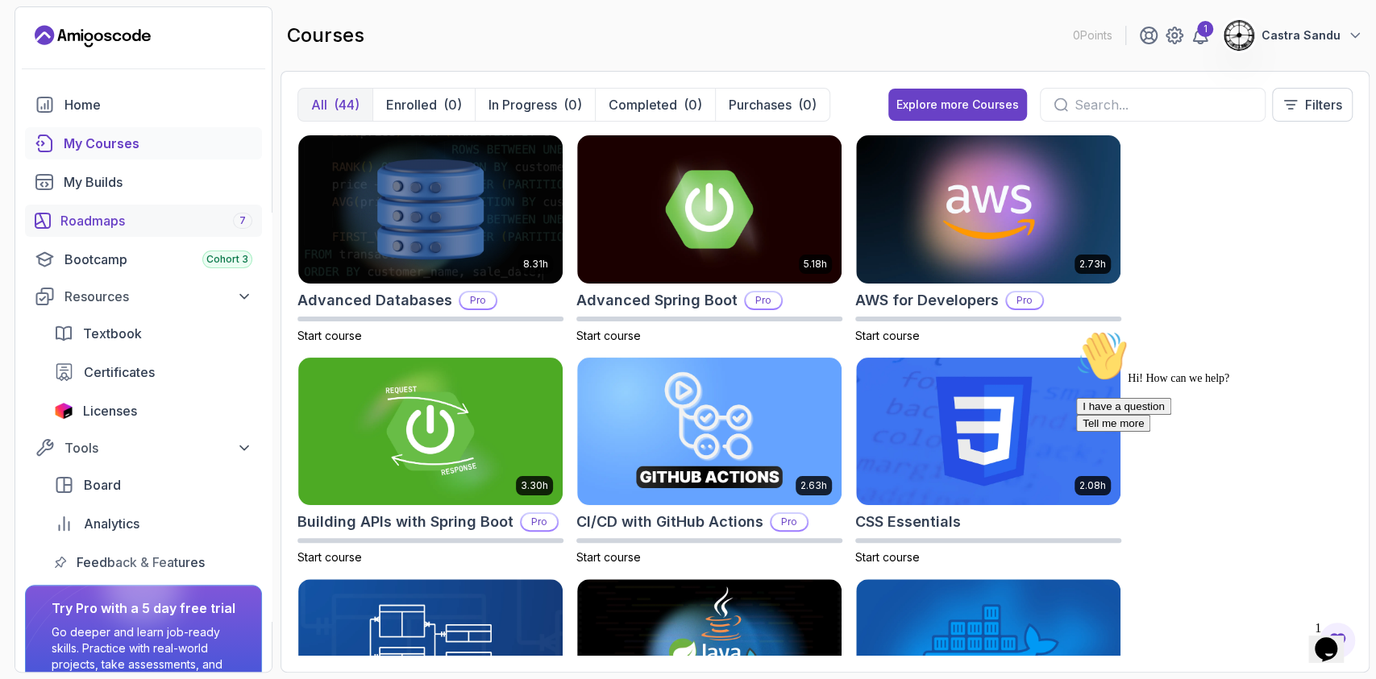
click at [123, 208] on link "Roadmaps 7" at bounding box center [143, 221] width 237 height 32
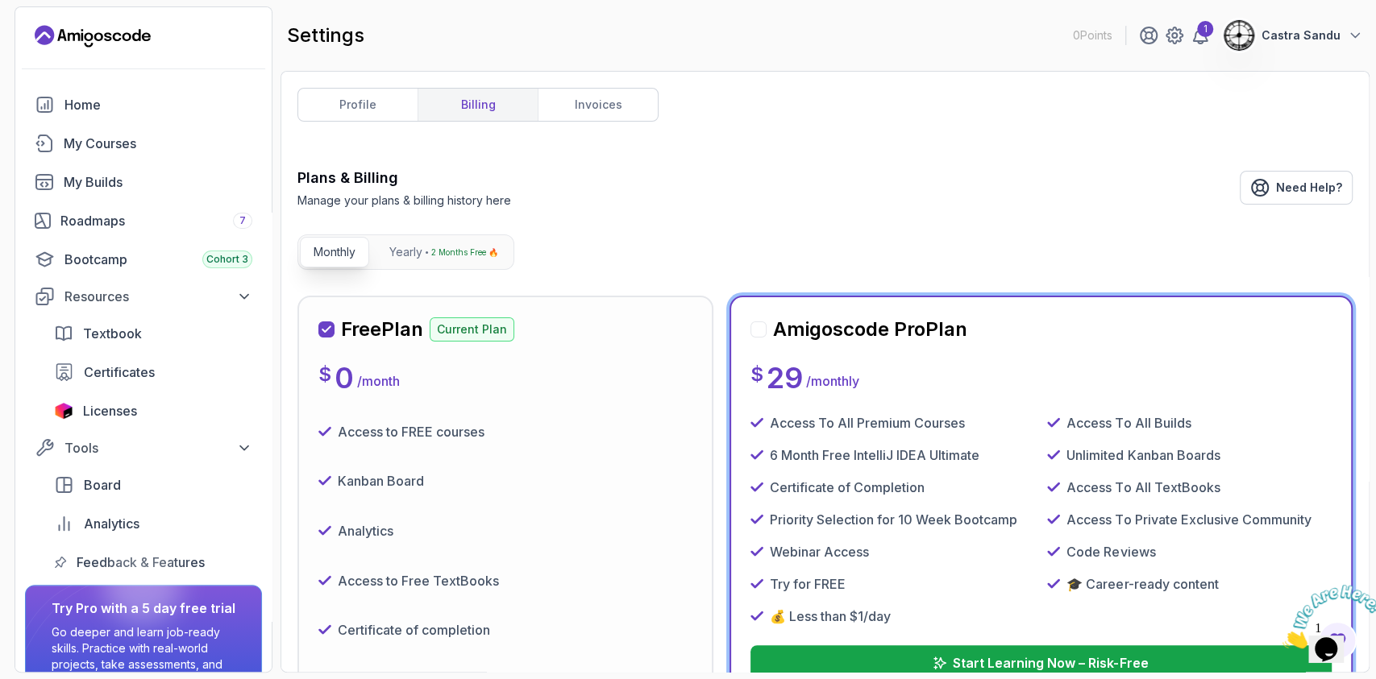
scroll to position [214, 0]
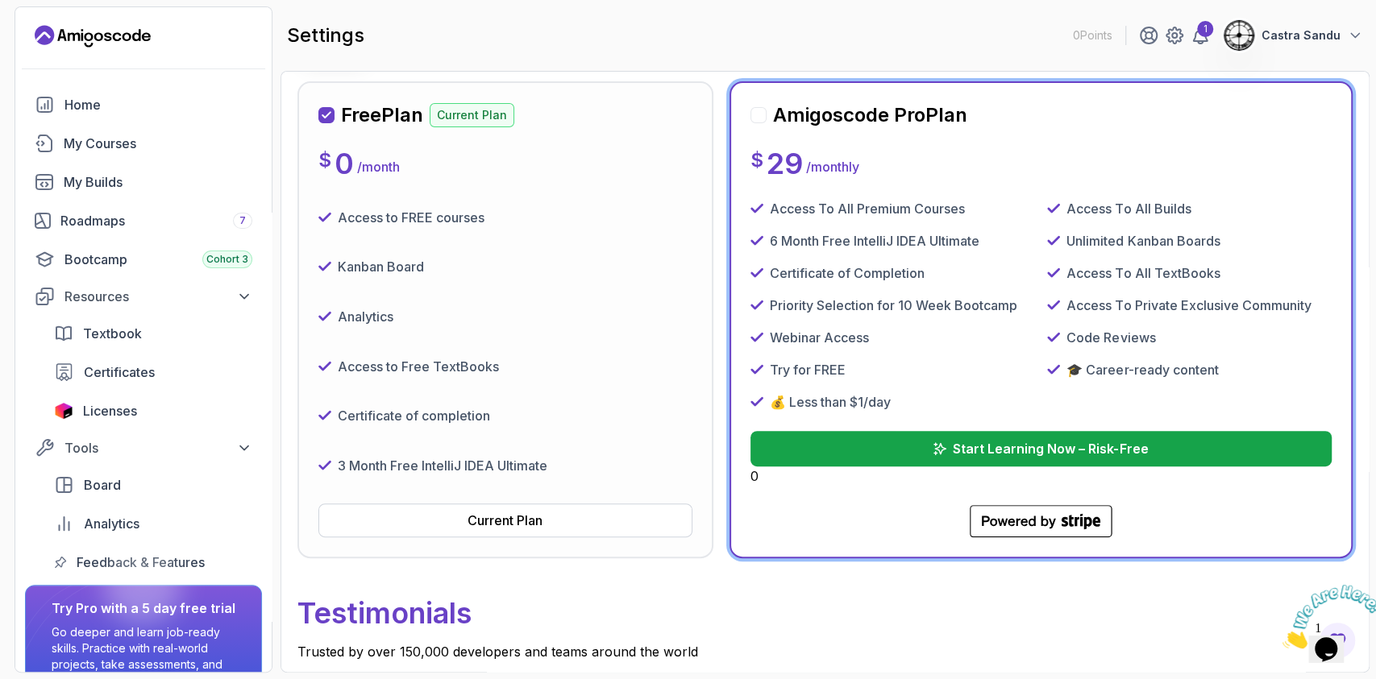
click at [920, 592] on p "Testimonials" at bounding box center [824, 613] width 1055 height 58
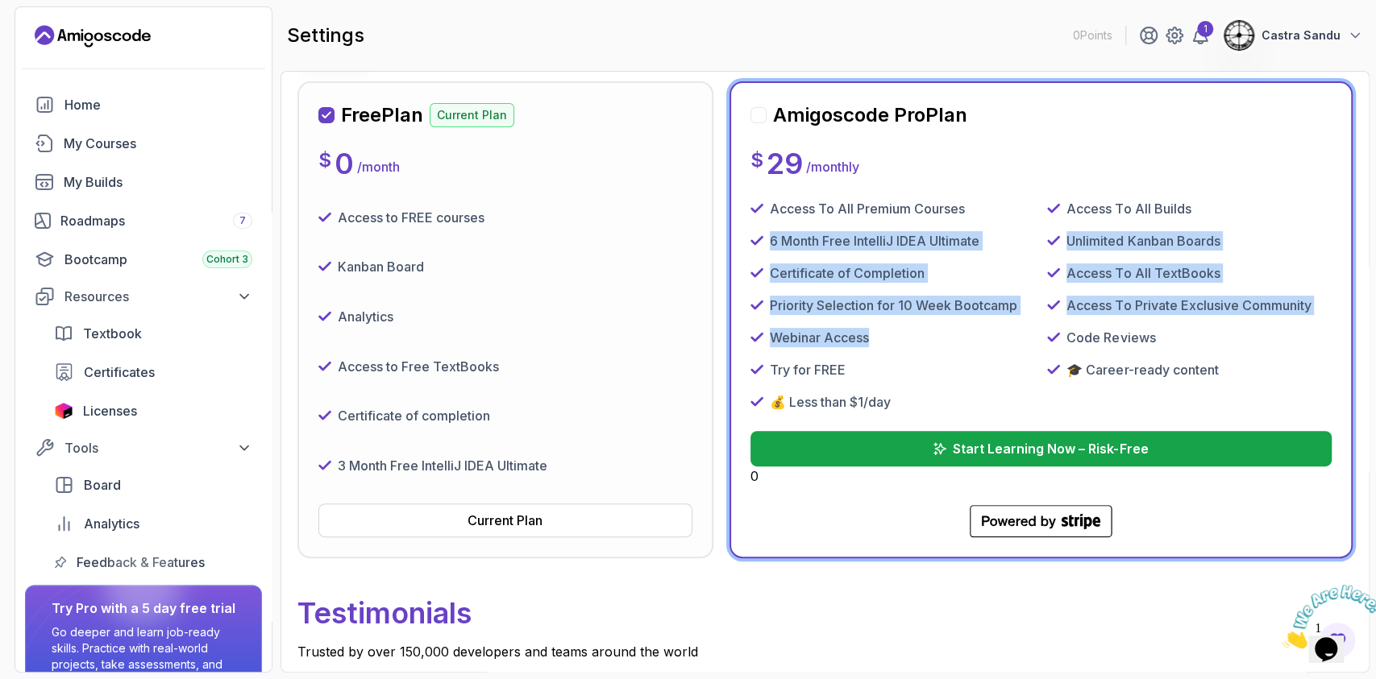
drag, startPoint x: 767, startPoint y: 243, endPoint x: 974, endPoint y: 345, distance: 230.3
click at [974, 345] on div "Access To All Premium Courses Access To All Builds 6 Month Free IntelliJ IDEA U…" at bounding box center [1040, 305] width 581 height 213
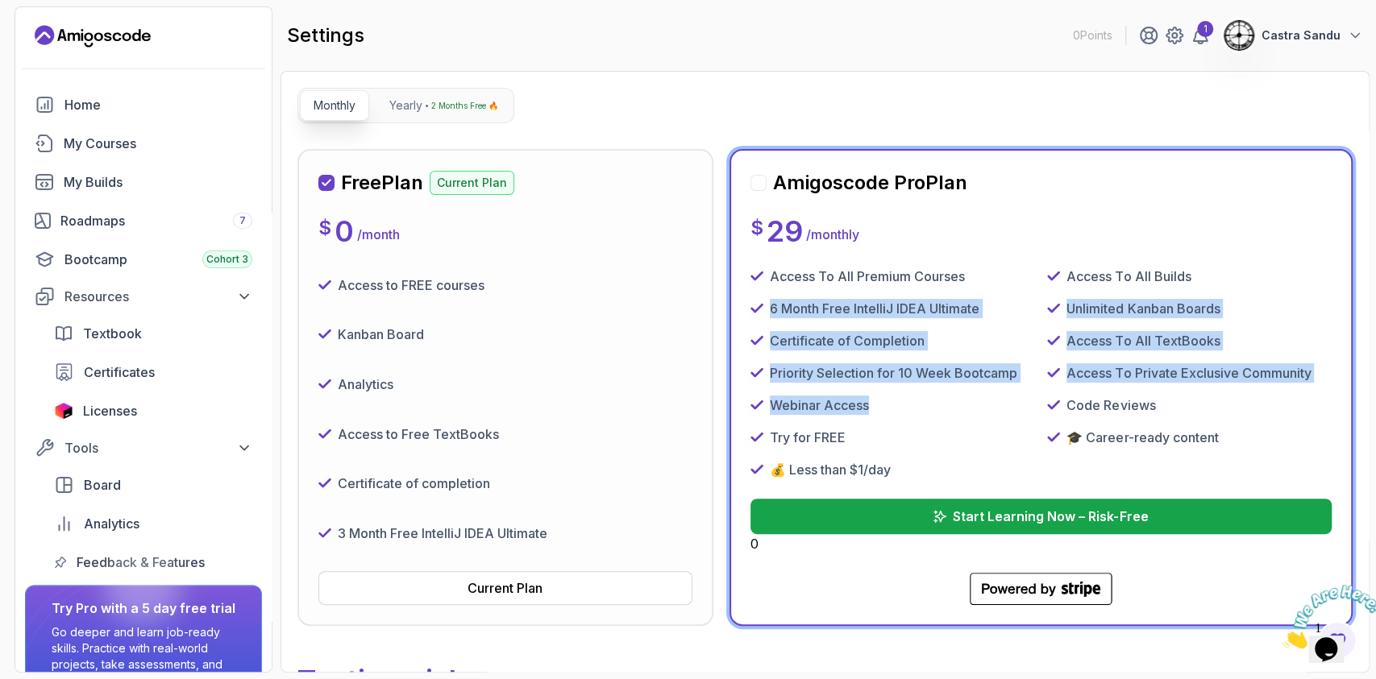
scroll to position [0, 0]
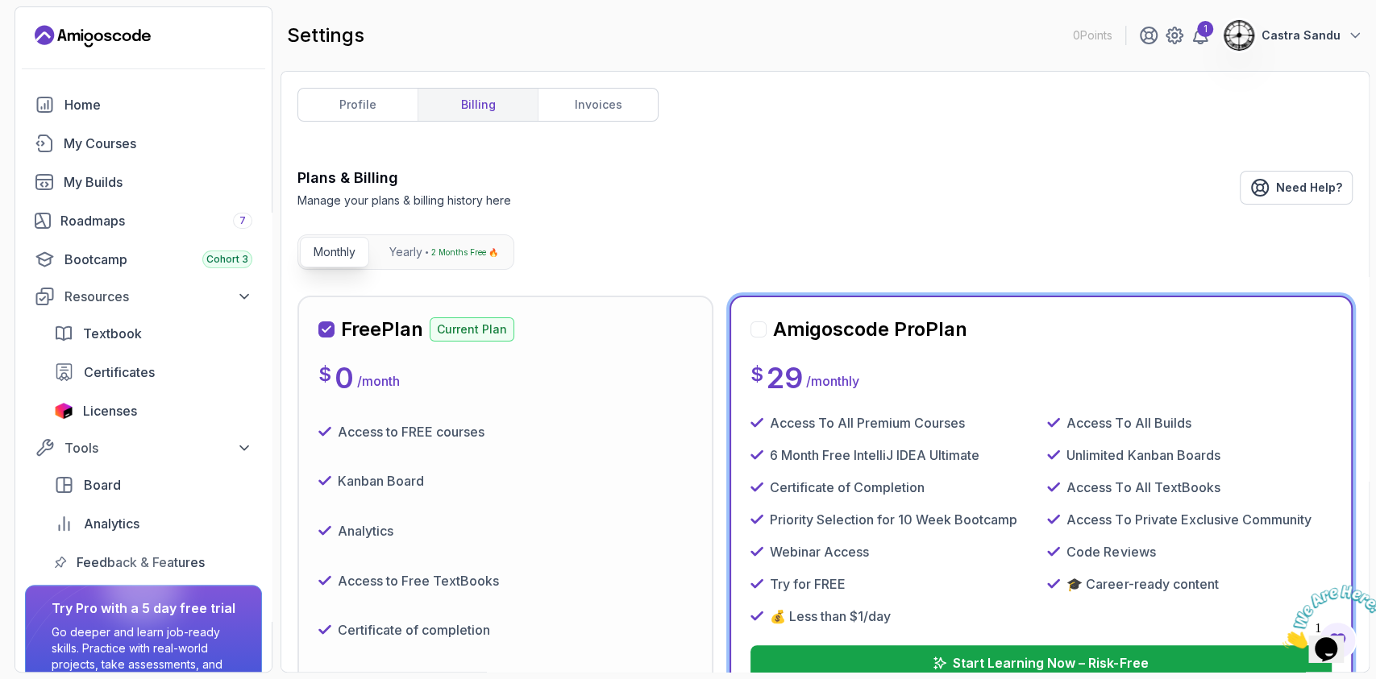
click at [730, 171] on div "Plans & Billing Manage your plans & billing history here Need Help?" at bounding box center [824, 188] width 1055 height 42
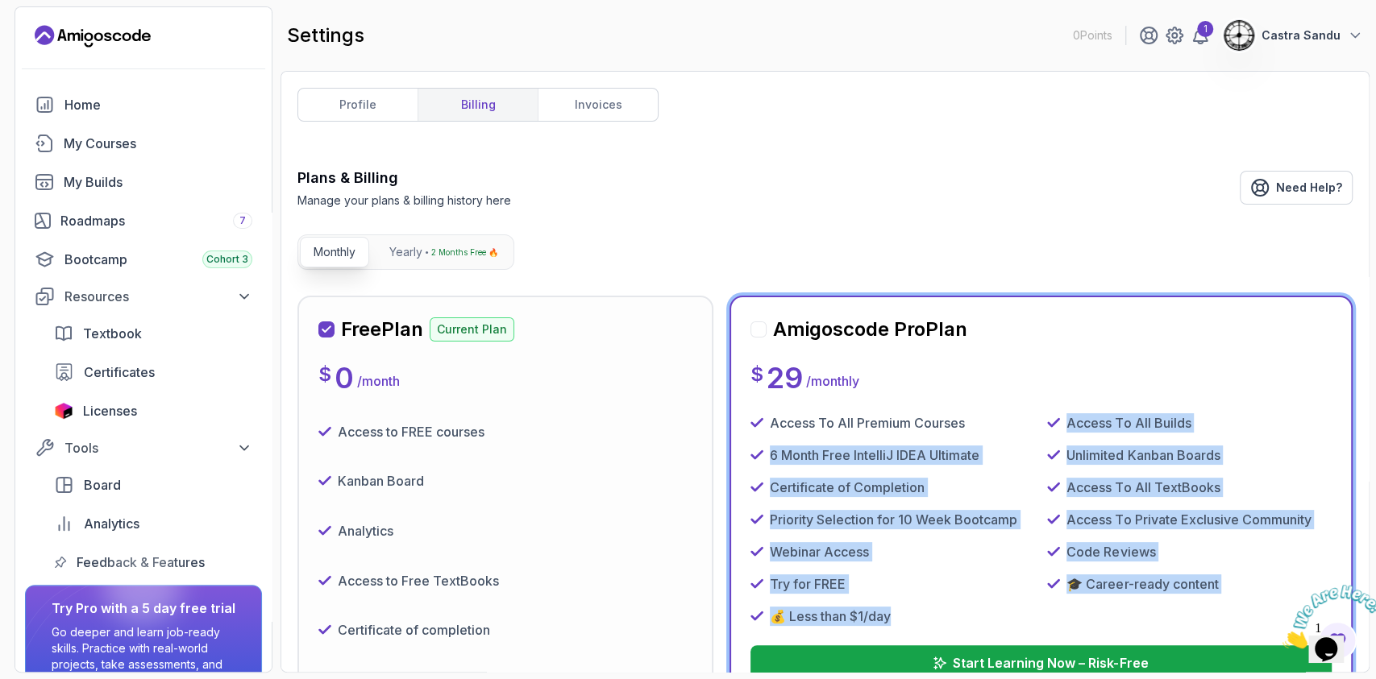
drag, startPoint x: 1070, startPoint y: 464, endPoint x: 937, endPoint y: 612, distance: 199.1
click at [924, 617] on div "Access To All Premium Courses Access To All Builds 6 Month Free IntelliJ IDEA U…" at bounding box center [1040, 519] width 581 height 213
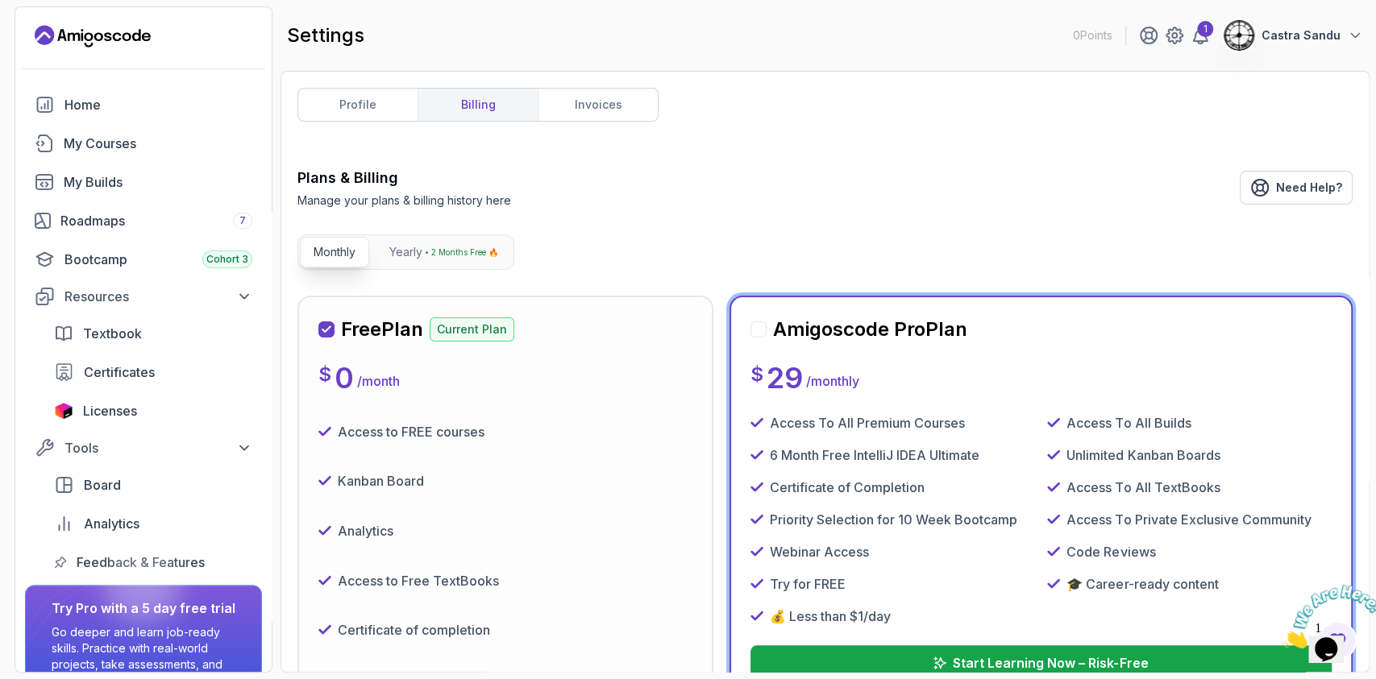
click at [916, 152] on div "profile billing invoices Plans & Billing Manage your plans & billing history he…" at bounding box center [824, 372] width 1055 height 568
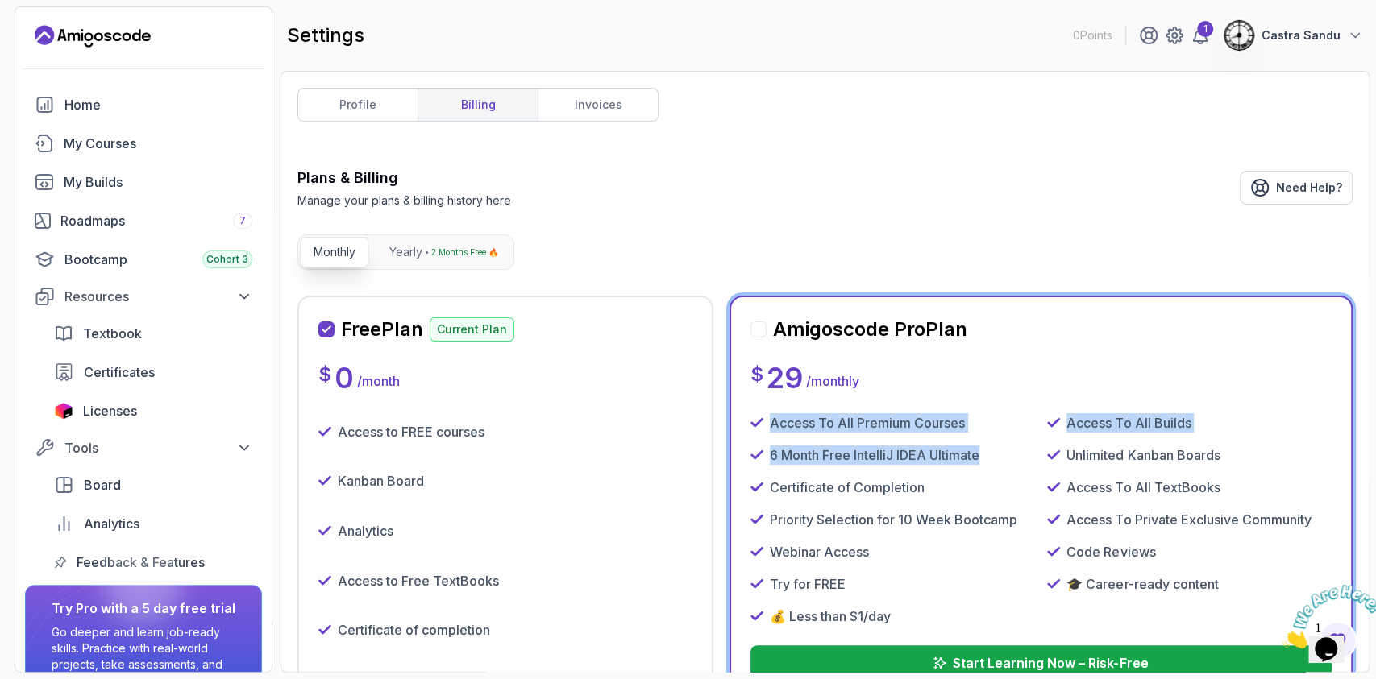
drag, startPoint x: 765, startPoint y: 435, endPoint x: 1014, endPoint y: 450, distance: 249.5
click at [1014, 450] on div "Access To All Premium Courses Access To All Builds 6 Month Free IntelliJ IDEA U…" at bounding box center [1040, 519] width 581 height 213
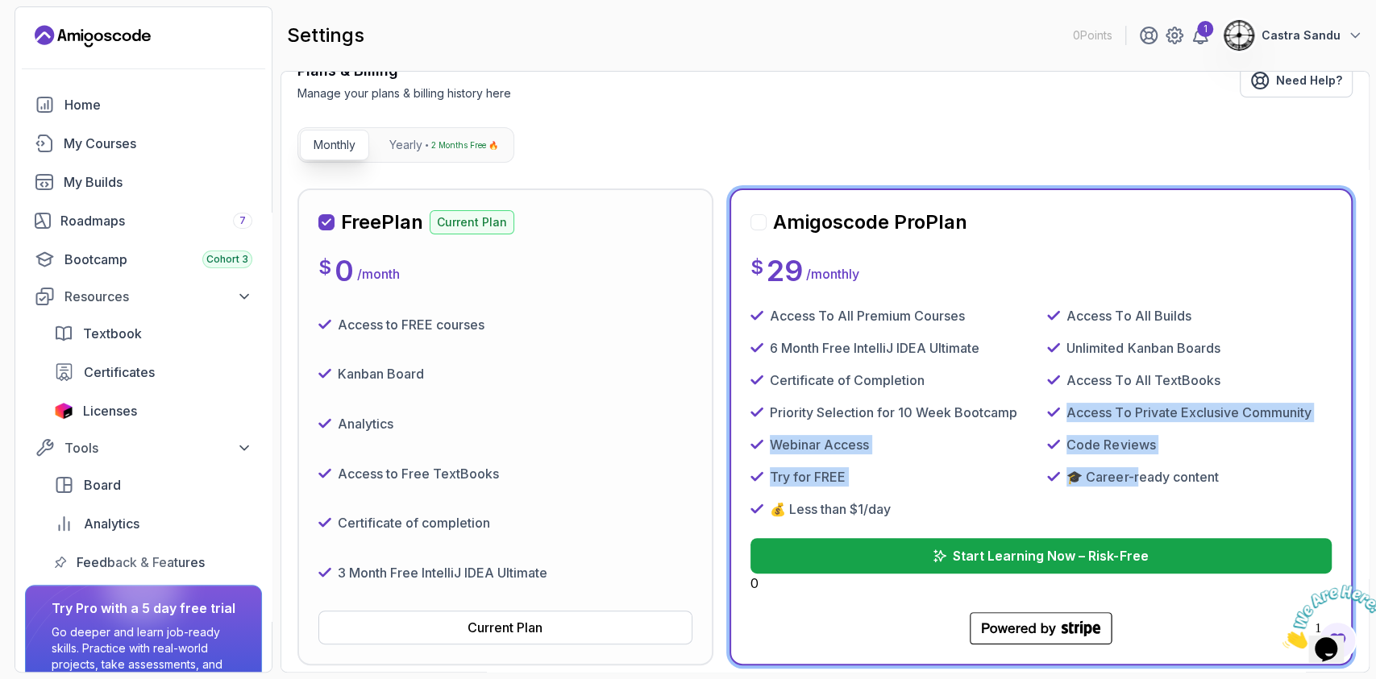
drag, startPoint x: 1068, startPoint y: 409, endPoint x: 1139, endPoint y: 462, distance: 88.7
click at [1139, 462] on div "Access To All Premium Courses Access To All Builds 6 Month Free IntelliJ IDEA U…" at bounding box center [1040, 412] width 581 height 213
click at [999, 477] on div "Try for FREE" at bounding box center [892, 476] width 285 height 19
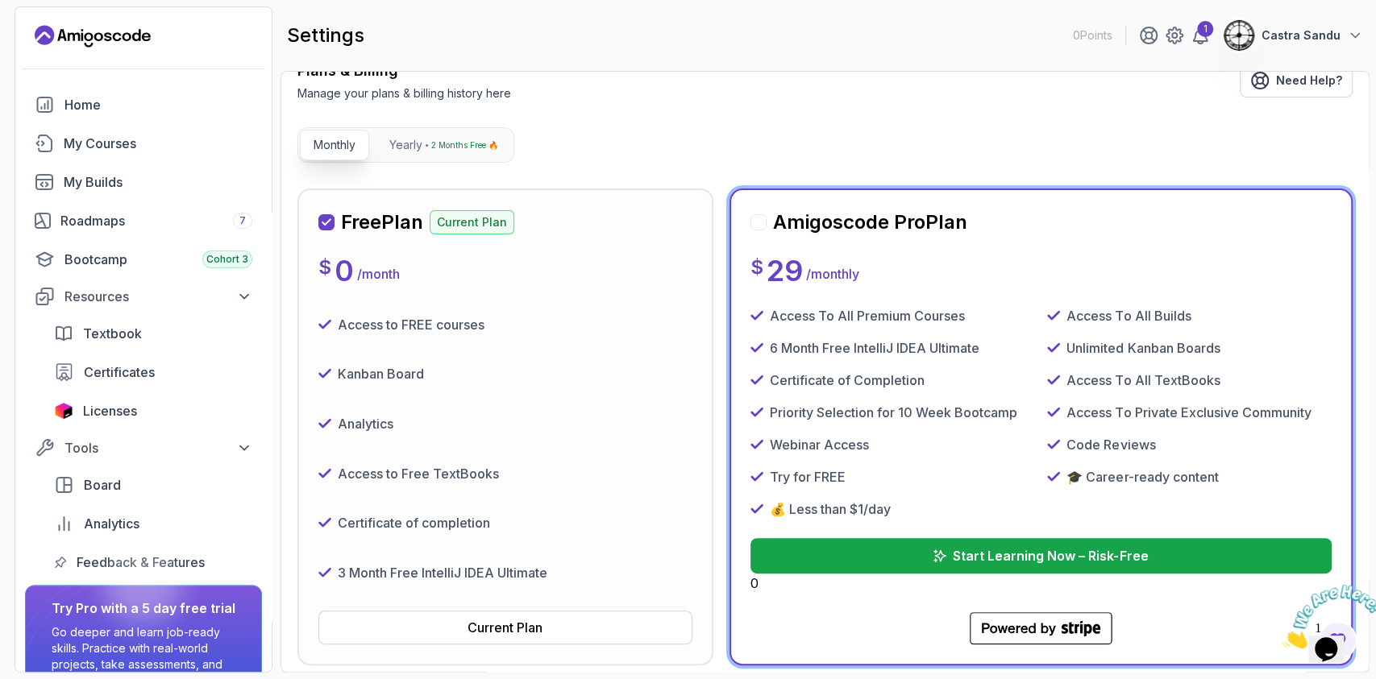
click at [356, 338] on div "Access to FREE courses" at bounding box center [505, 324] width 374 height 37
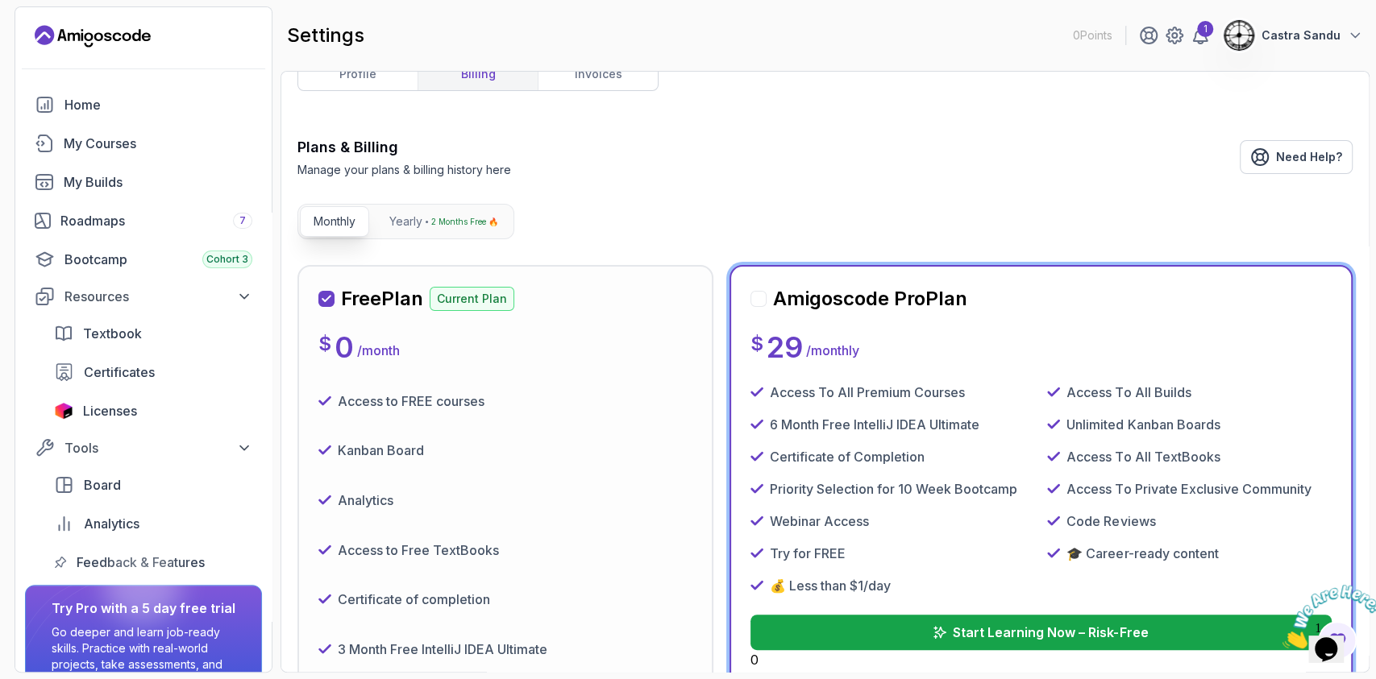
scroll to position [0, 0]
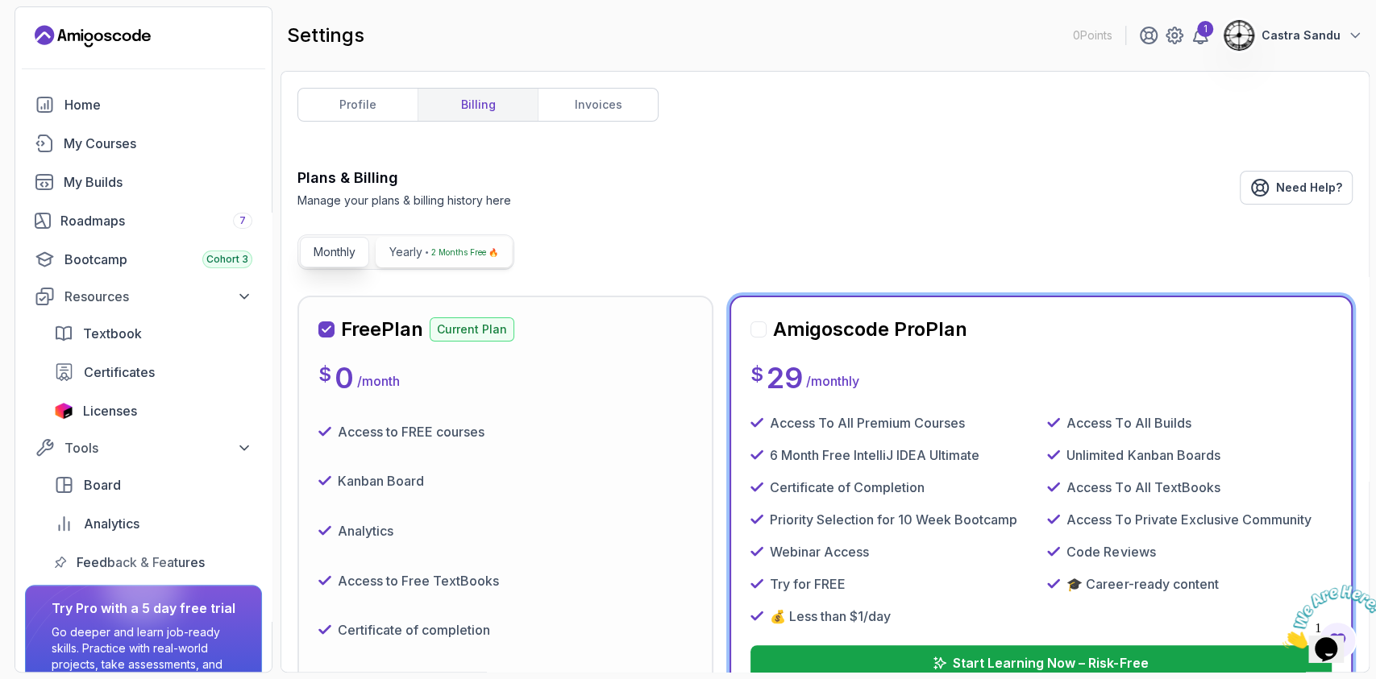
click at [403, 266] on button "Yearly 2 Months Free 🔥" at bounding box center [444, 252] width 136 height 31
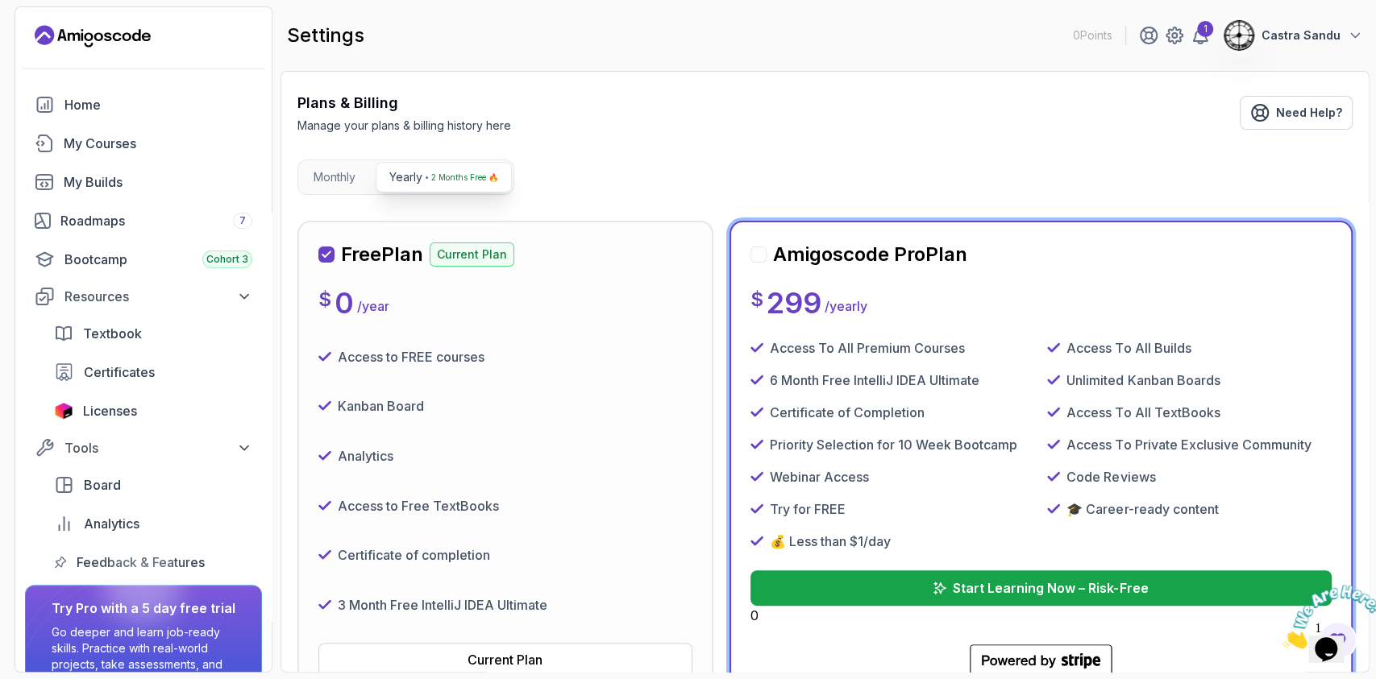
scroll to position [107, 0]
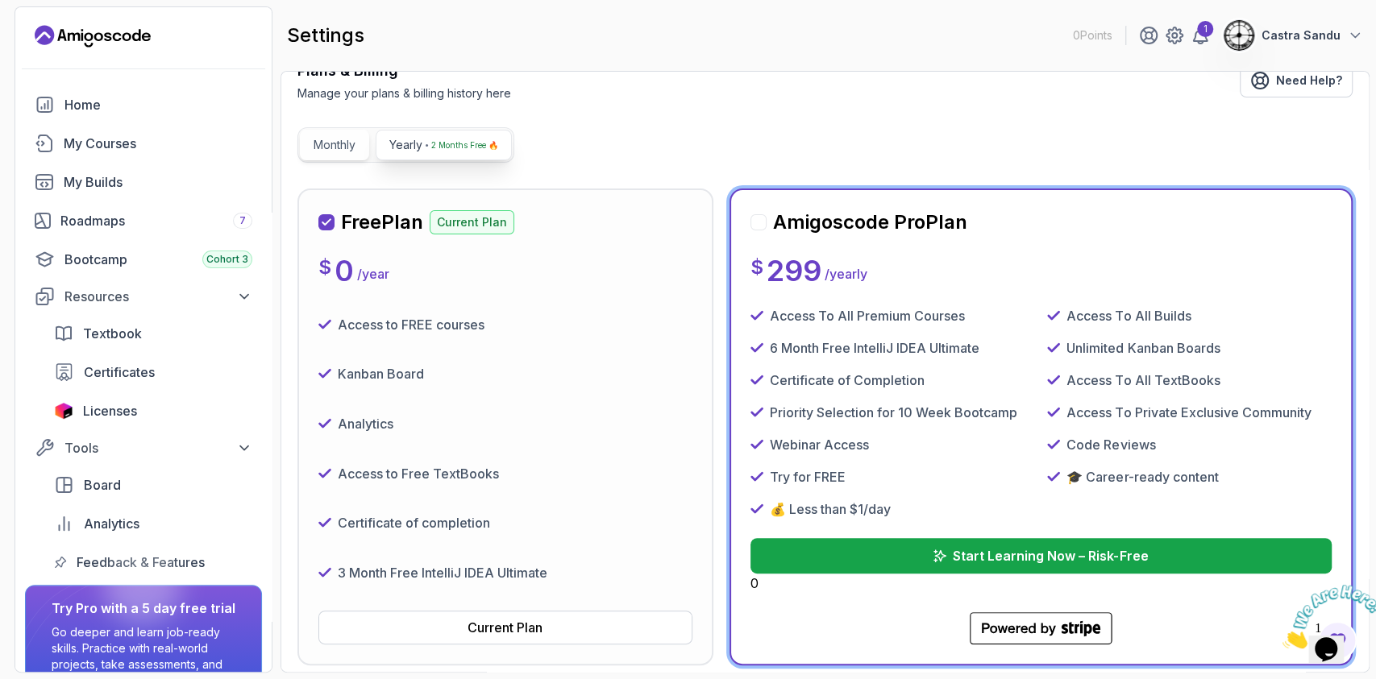
click at [311, 145] on button "Monthly" at bounding box center [334, 145] width 69 height 31
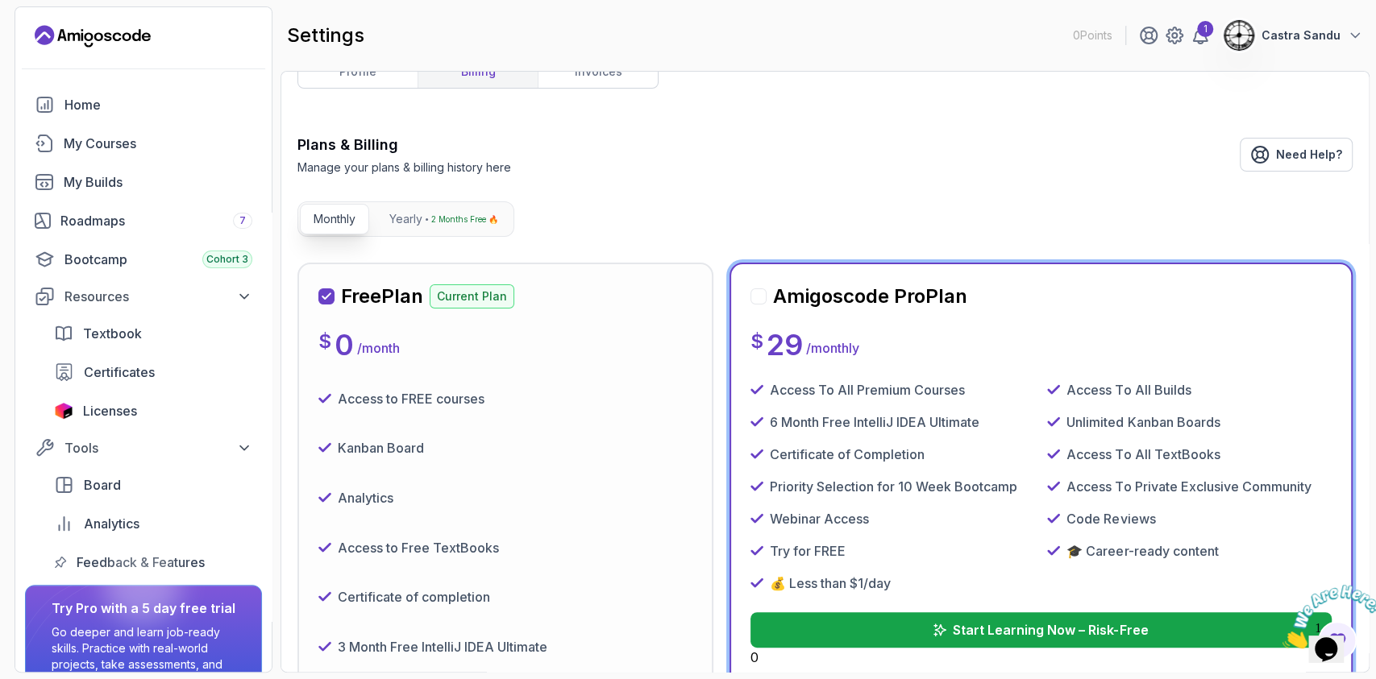
scroll to position [0, 0]
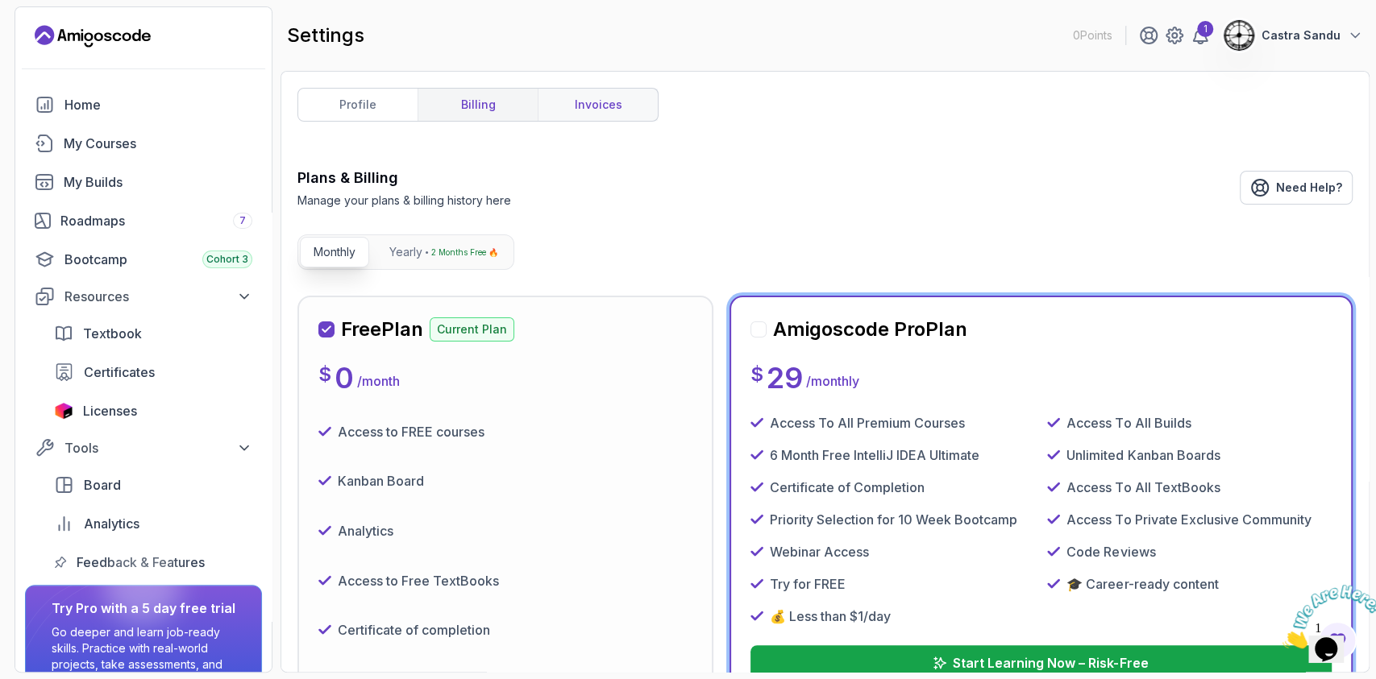
click at [555, 102] on link "invoices" at bounding box center [598, 105] width 120 height 32
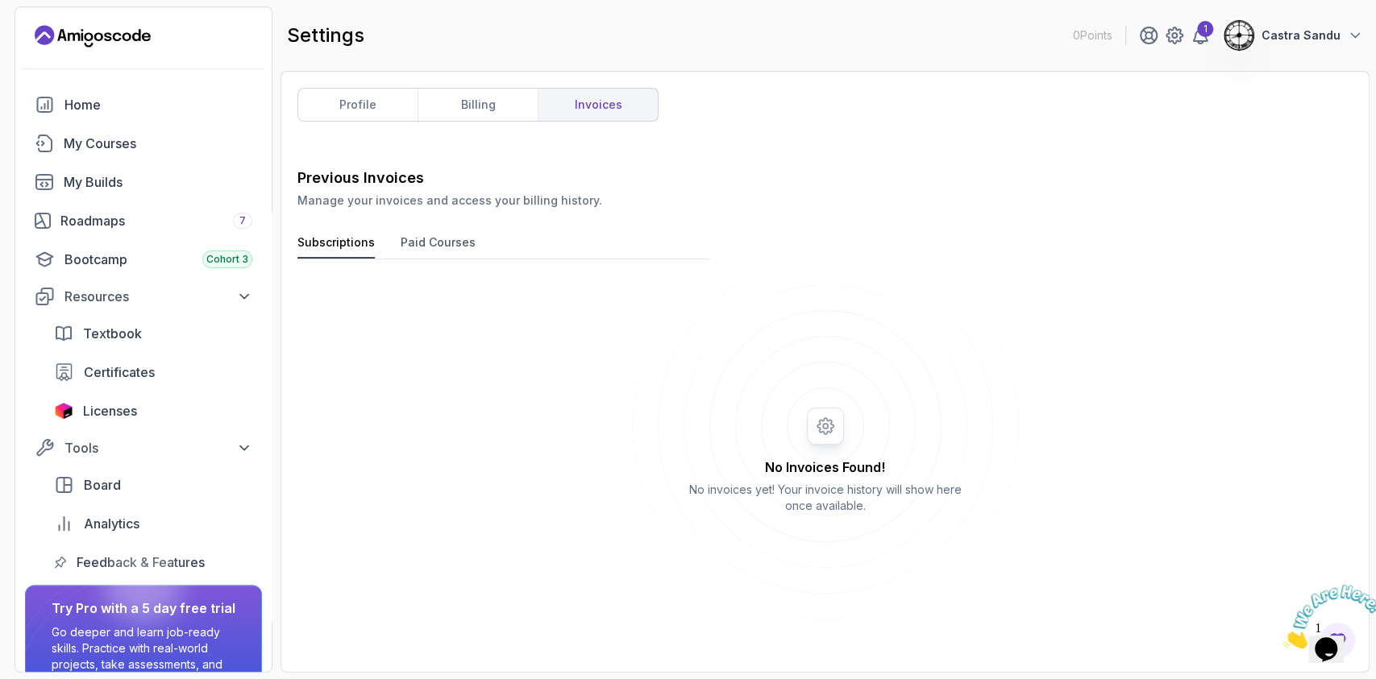
click at [434, 244] on button "Paid Courses" at bounding box center [438, 247] width 75 height 24
click at [804, 408] on icon at bounding box center [825, 426] width 387 height 387
click at [812, 429] on icon at bounding box center [825, 426] width 387 height 387
click at [751, 490] on p "No invoices yet! Your invoice history will show here once available." at bounding box center [825, 498] width 298 height 32
drag, startPoint x: 774, startPoint y: 487, endPoint x: 851, endPoint y: 500, distance: 78.4
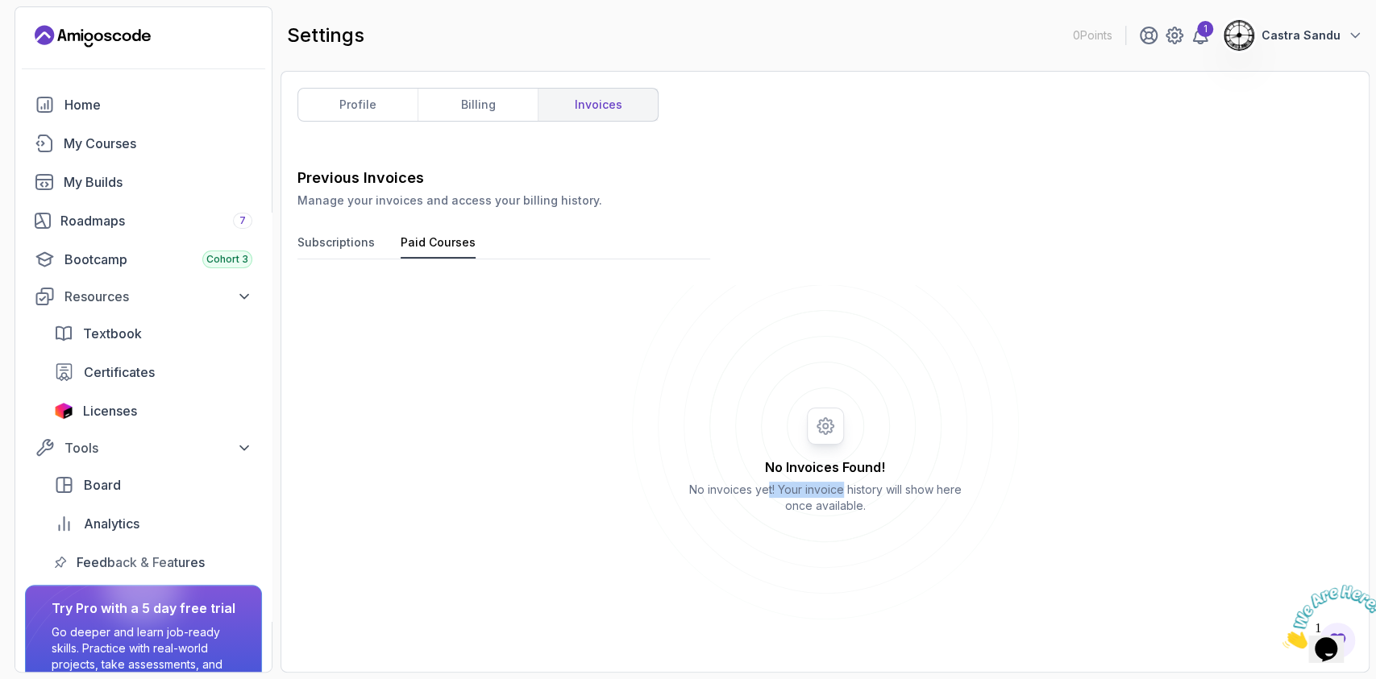
click at [843, 497] on p "No invoices yet! Your invoice history will show here once available." at bounding box center [825, 498] width 298 height 32
click at [622, 390] on div "No Invoices Found! No invoices yet! Your invoice history will show here once av…" at bounding box center [824, 470] width 1055 height 371
click at [1186, 23] on div "1 Castra Sandu" at bounding box center [1251, 35] width 224 height 32
click at [1182, 35] on icon at bounding box center [1174, 35] width 16 height 16
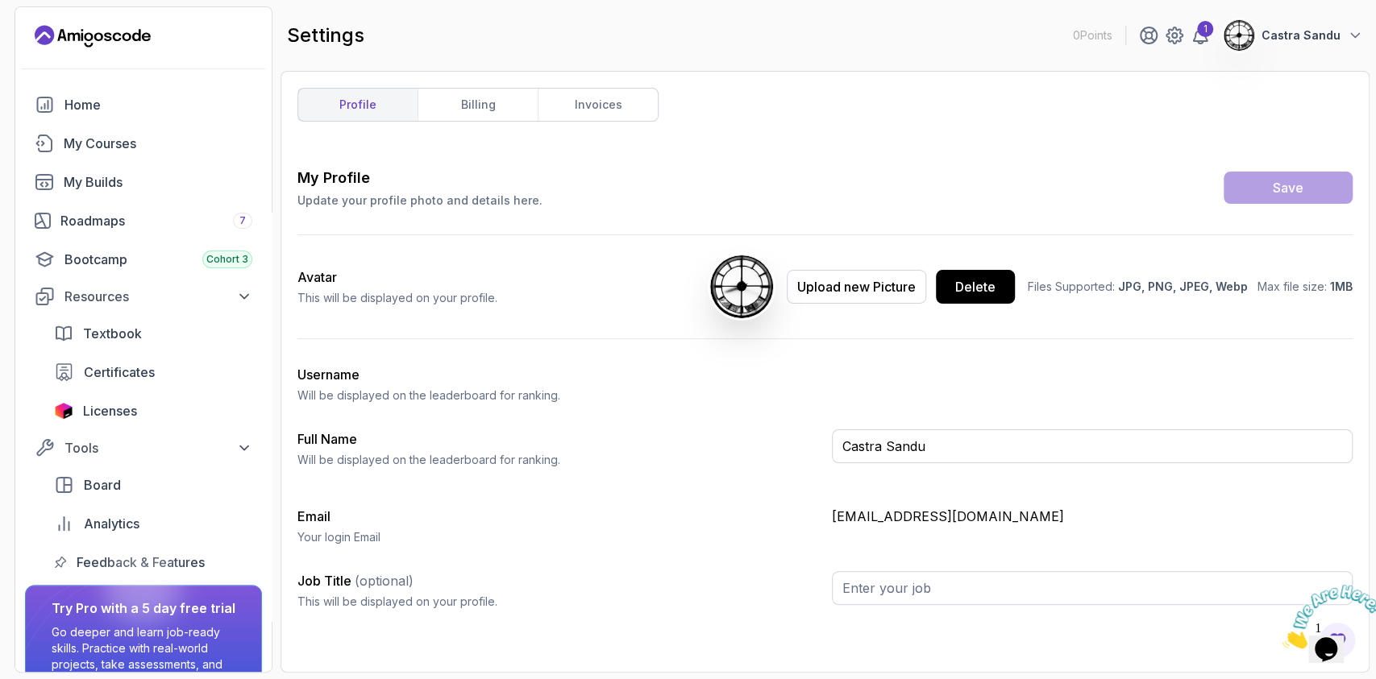
click at [1270, 44] on button "Castra Sandu" at bounding box center [1293, 35] width 140 height 32
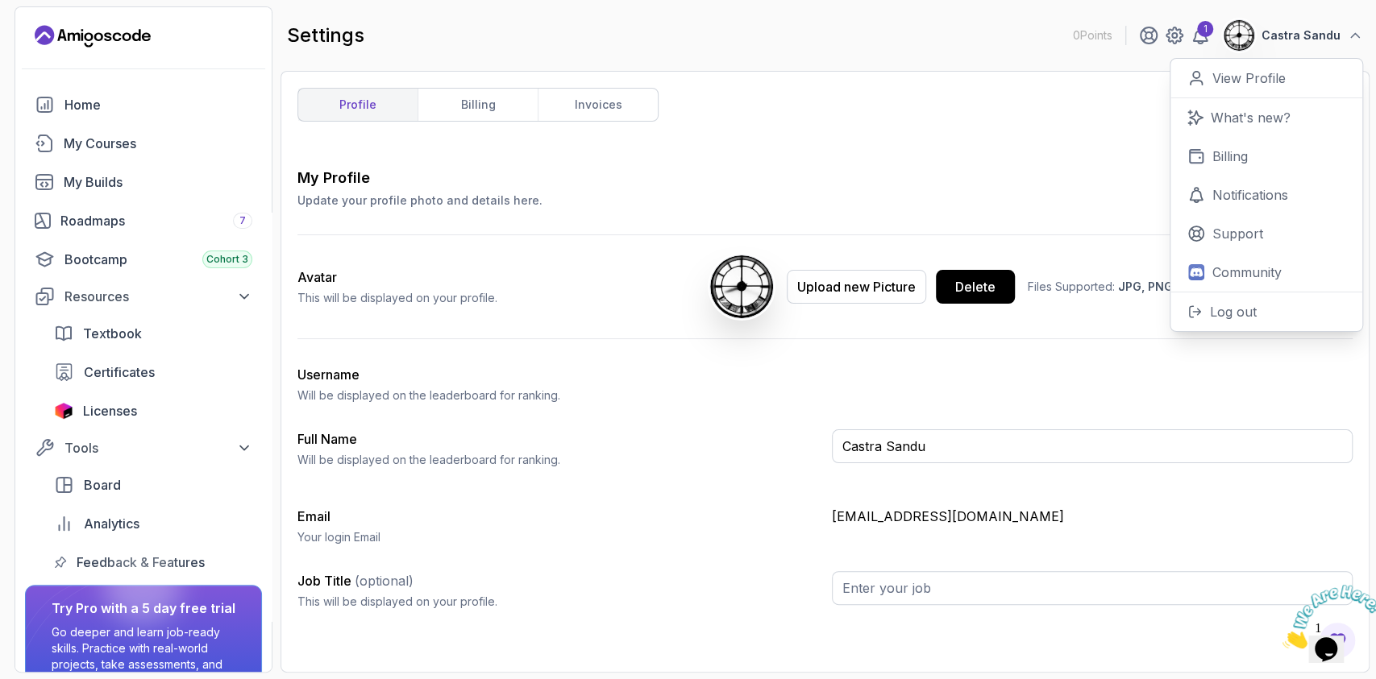
click at [877, 115] on div "profile billing invoices My Profile Update your profile photo and details here.…" at bounding box center [824, 372] width 1055 height 568
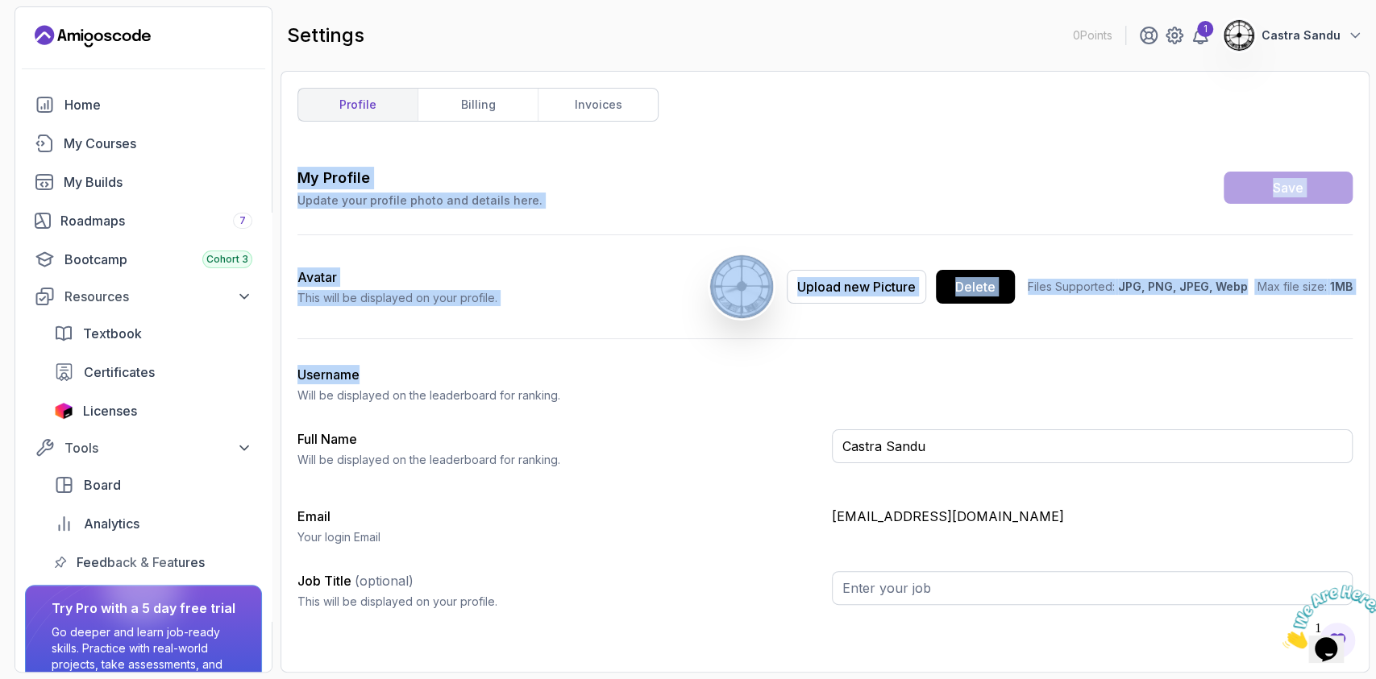
drag, startPoint x: 285, startPoint y: 156, endPoint x: 615, endPoint y: 351, distance: 383.7
click at [615, 351] on div "profile billing invoices My Profile Update your profile photo and details here.…" at bounding box center [824, 372] width 1089 height 602
click at [567, 203] on div "My Profile Update your profile photo and details here. Save" at bounding box center [824, 188] width 1055 height 42
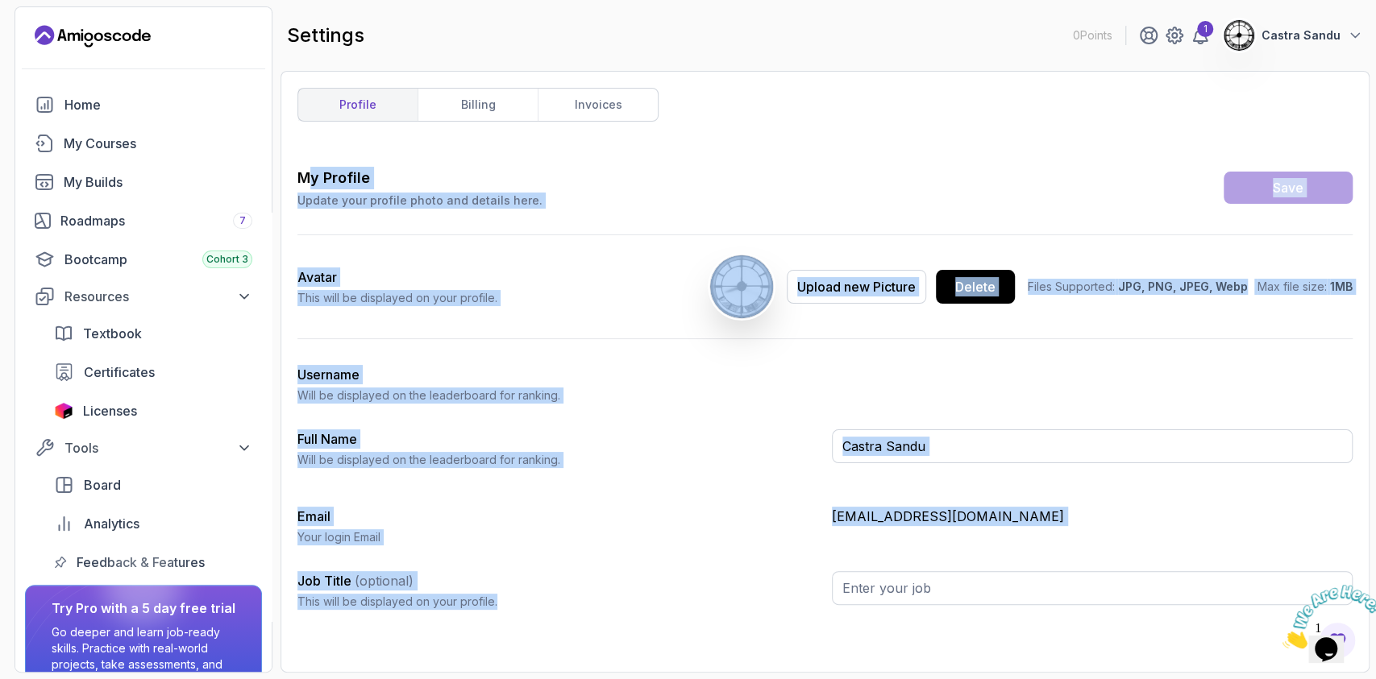
drag, startPoint x: 310, startPoint y: 156, endPoint x: 882, endPoint y: 591, distance: 718.5
click at [883, 590] on div "profile billing invoices My Profile Update your profile photo and details here.…" at bounding box center [824, 372] width 1055 height 568
click at [821, 601] on div "Job Title (optional) This will be displayed on your profile." at bounding box center [824, 597] width 1055 height 52
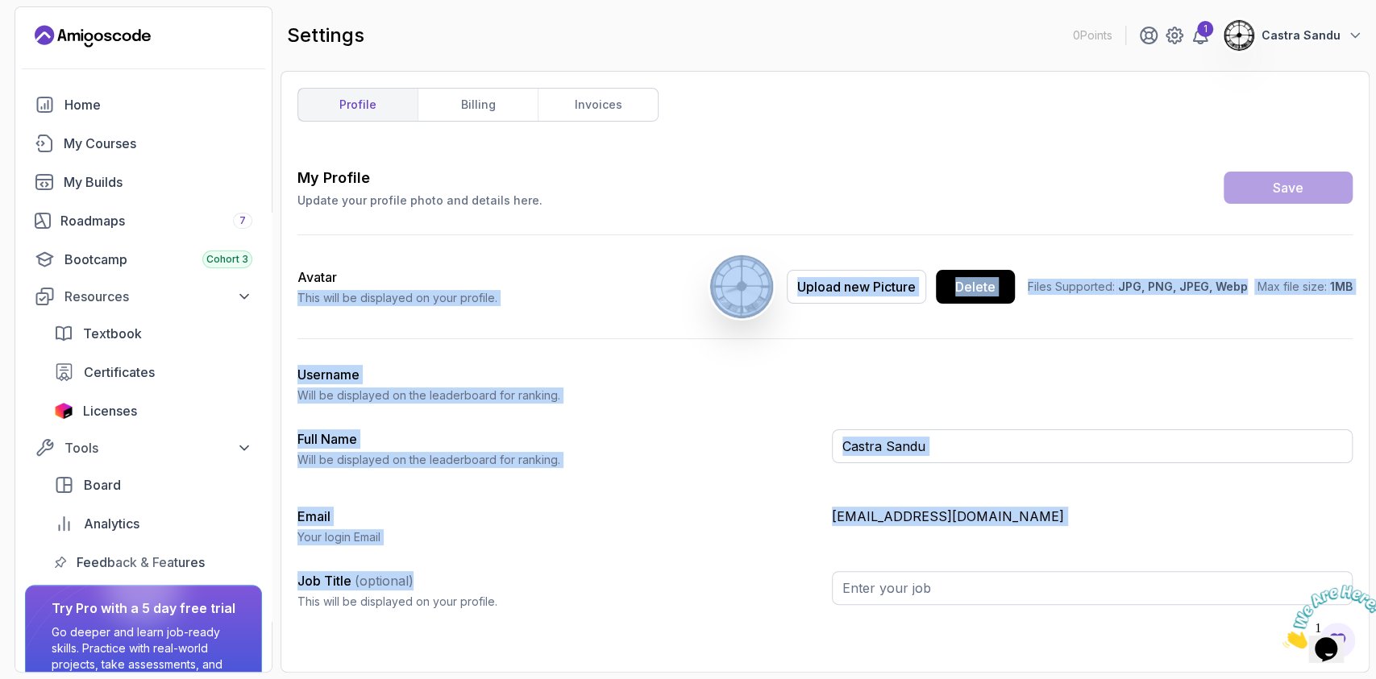
drag, startPoint x: 651, startPoint y: 591, endPoint x: 343, endPoint y: 276, distance: 440.0
click at [343, 276] on div "My Profile Update your profile photo and details here. Save Avatar This will be…" at bounding box center [824, 395] width 1055 height 456
click at [415, 584] on div "Job Title (optional) This will be displayed on your profile." at bounding box center [557, 590] width 521 height 39
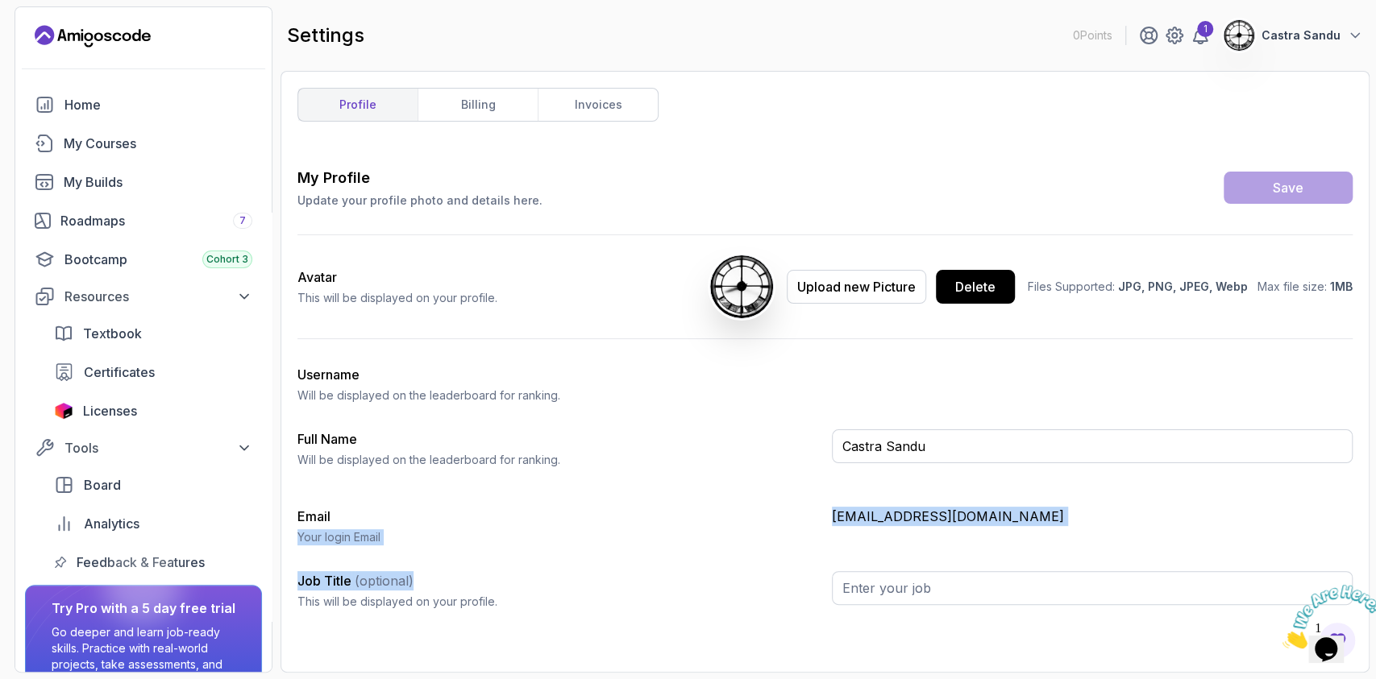
drag, startPoint x: 535, startPoint y: 588, endPoint x: 369, endPoint y: 487, distance: 194.6
click at [369, 487] on div "My Profile Update your profile photo and details here. Save Avatar This will be…" at bounding box center [824, 395] width 1055 height 456
drag, startPoint x: 394, startPoint y: 619, endPoint x: 402, endPoint y: 625, distance: 9.8
click at [402, 625] on div "My Profile Update your profile photo and details here. Save Avatar This will be…" at bounding box center [824, 411] width 1055 height 489
click at [521, 600] on p "This will be displayed on your profile." at bounding box center [557, 602] width 521 height 16
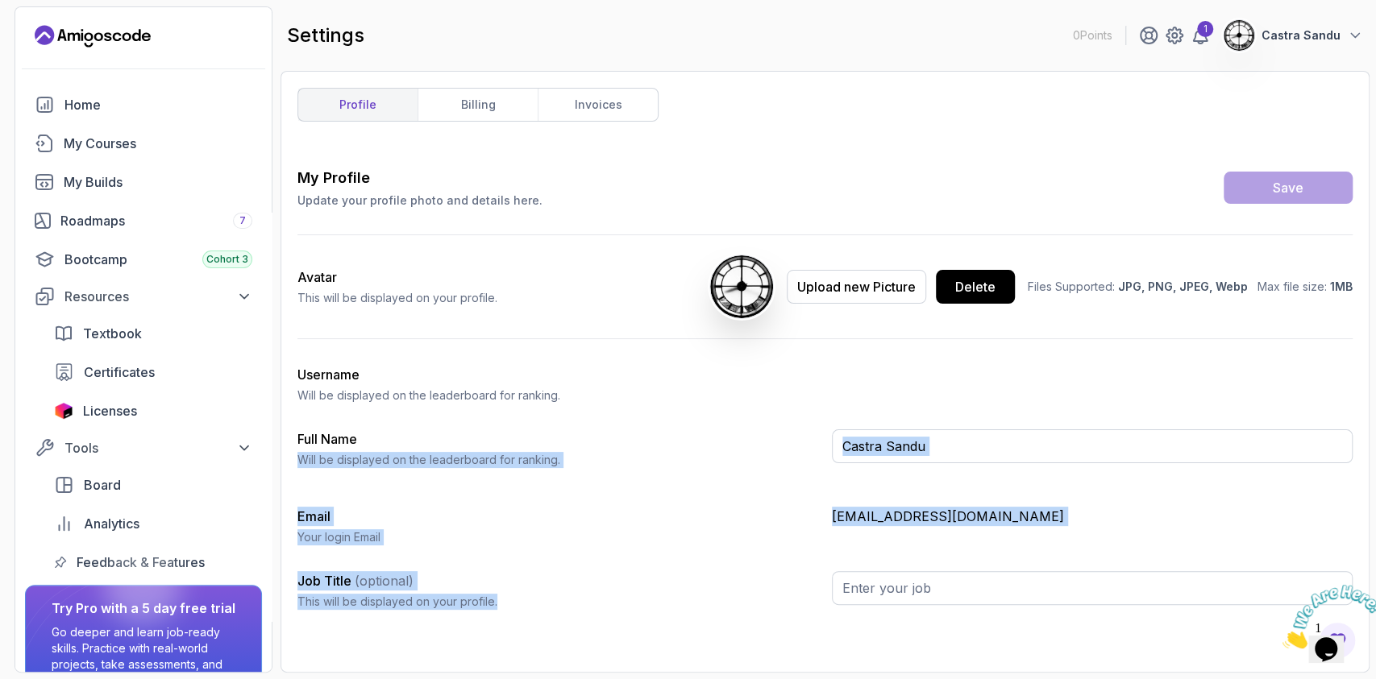
drag, startPoint x: 501, startPoint y: 592, endPoint x: 374, endPoint y: 380, distance: 247.6
click at [392, 399] on div "My Profile Update your profile photo and details here. Save Avatar This will be…" at bounding box center [824, 395] width 1055 height 456
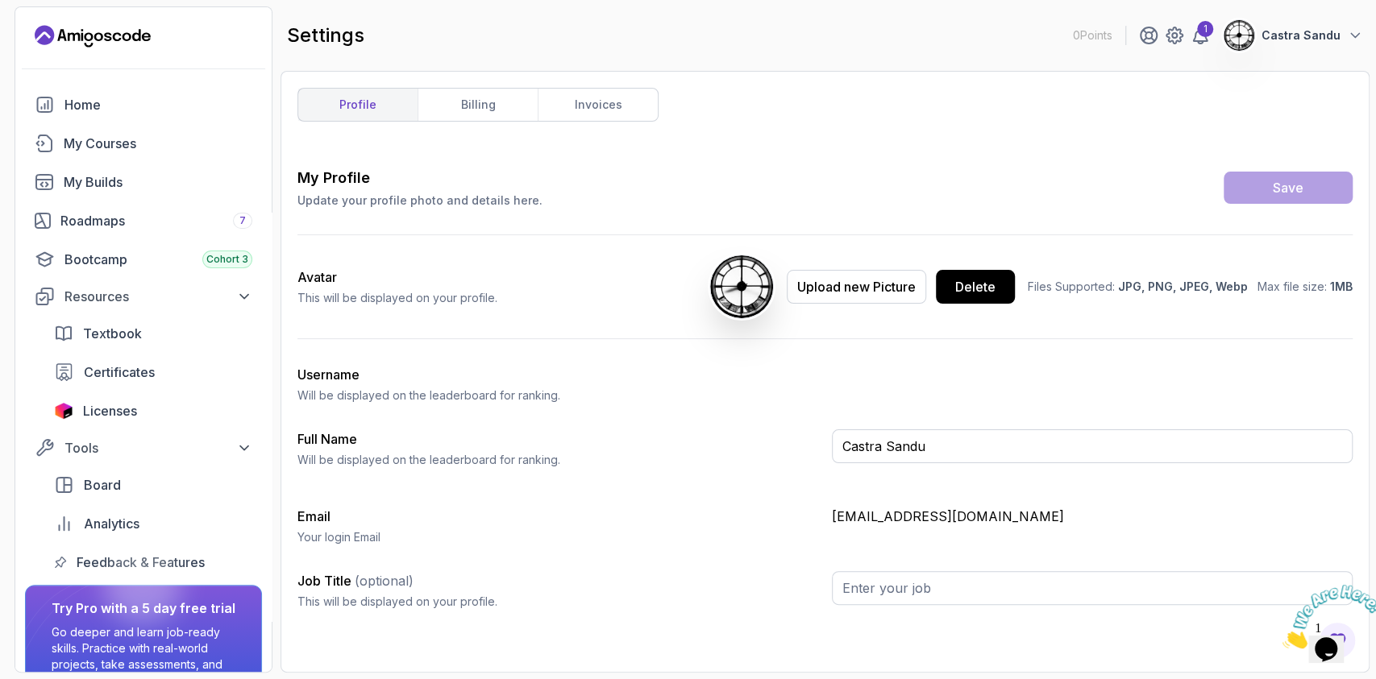
click at [312, 386] on div "Username Will be displayed on the leaderboard for ranking." at bounding box center [557, 384] width 521 height 39
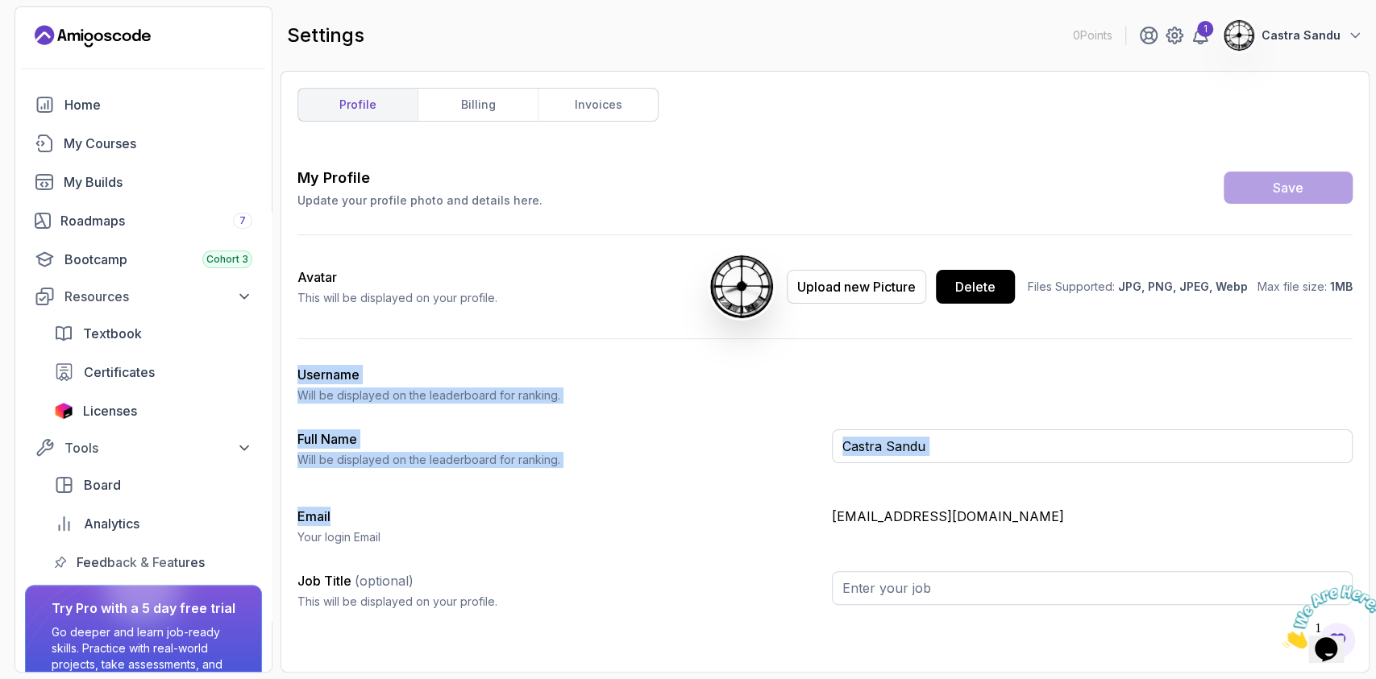
drag, startPoint x: 297, startPoint y: 372, endPoint x: 570, endPoint y: 480, distance: 294.1
click at [570, 480] on div "My Profile Update your profile photo and details here. Save Avatar This will be…" at bounding box center [824, 395] width 1055 height 456
click at [586, 420] on div "My Profile Update your profile photo and details here. Save Avatar This will be…" at bounding box center [824, 395] width 1055 height 456
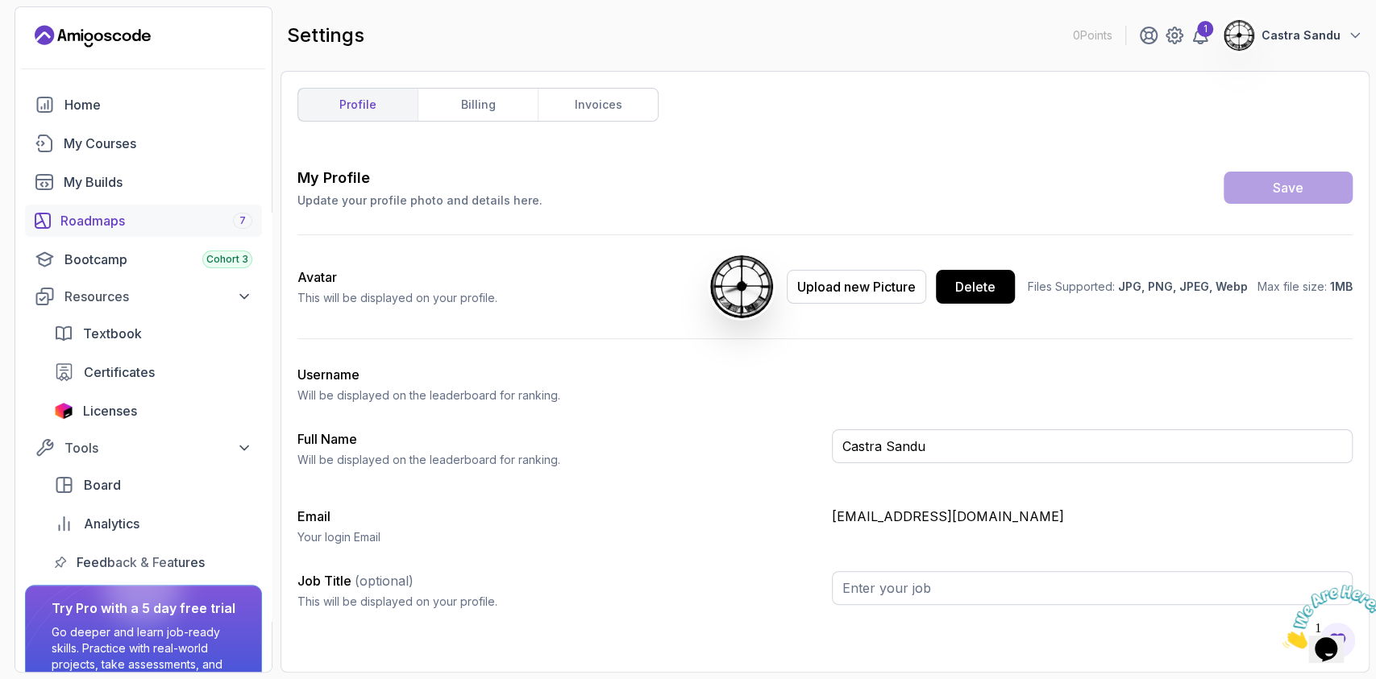
click at [92, 226] on div "Roadmaps 7" at bounding box center [156, 220] width 192 height 19
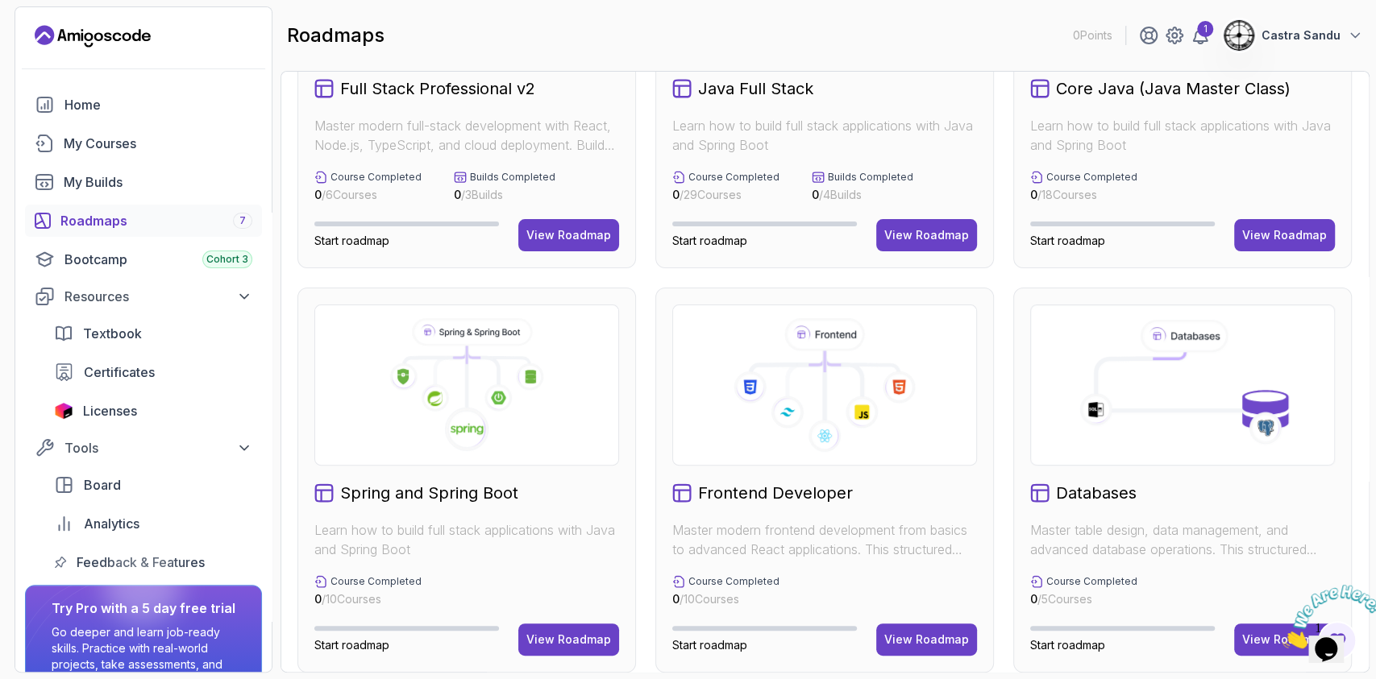
scroll to position [322, 0]
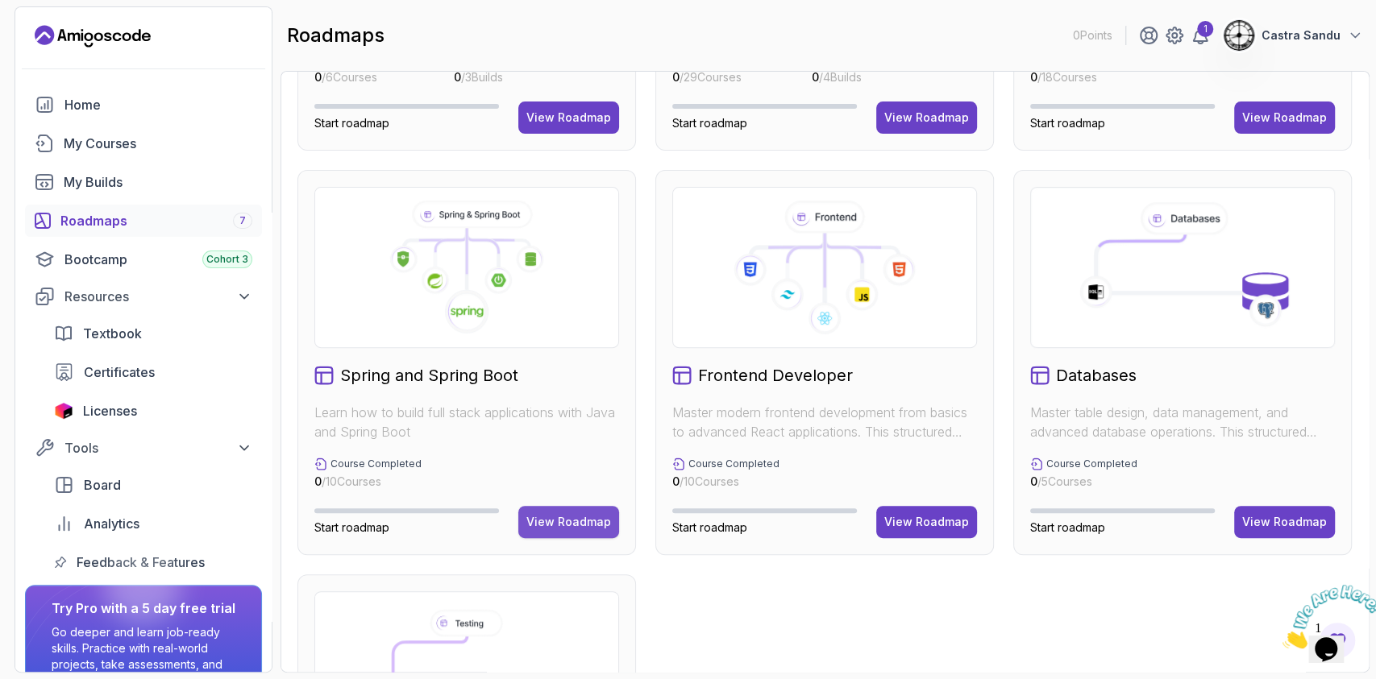
click at [558, 519] on div "View Roadmap" at bounding box center [568, 522] width 85 height 16
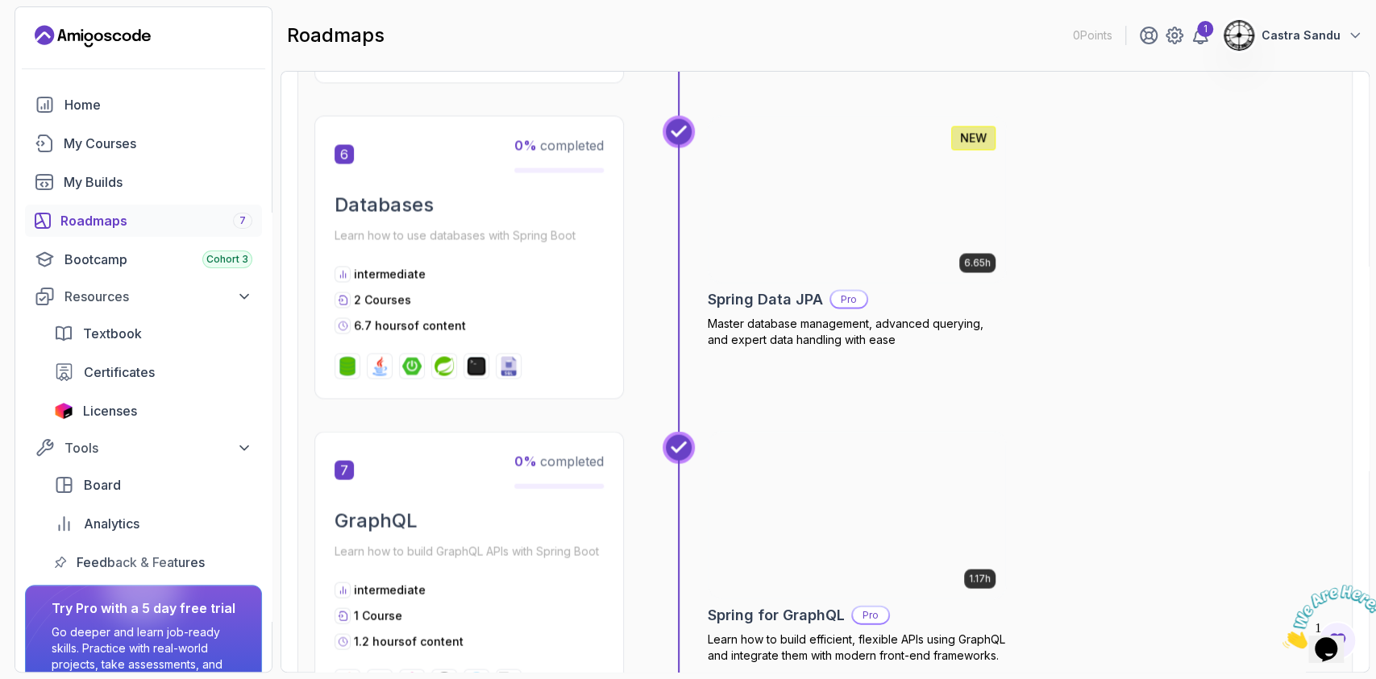
scroll to position [2273, 0]
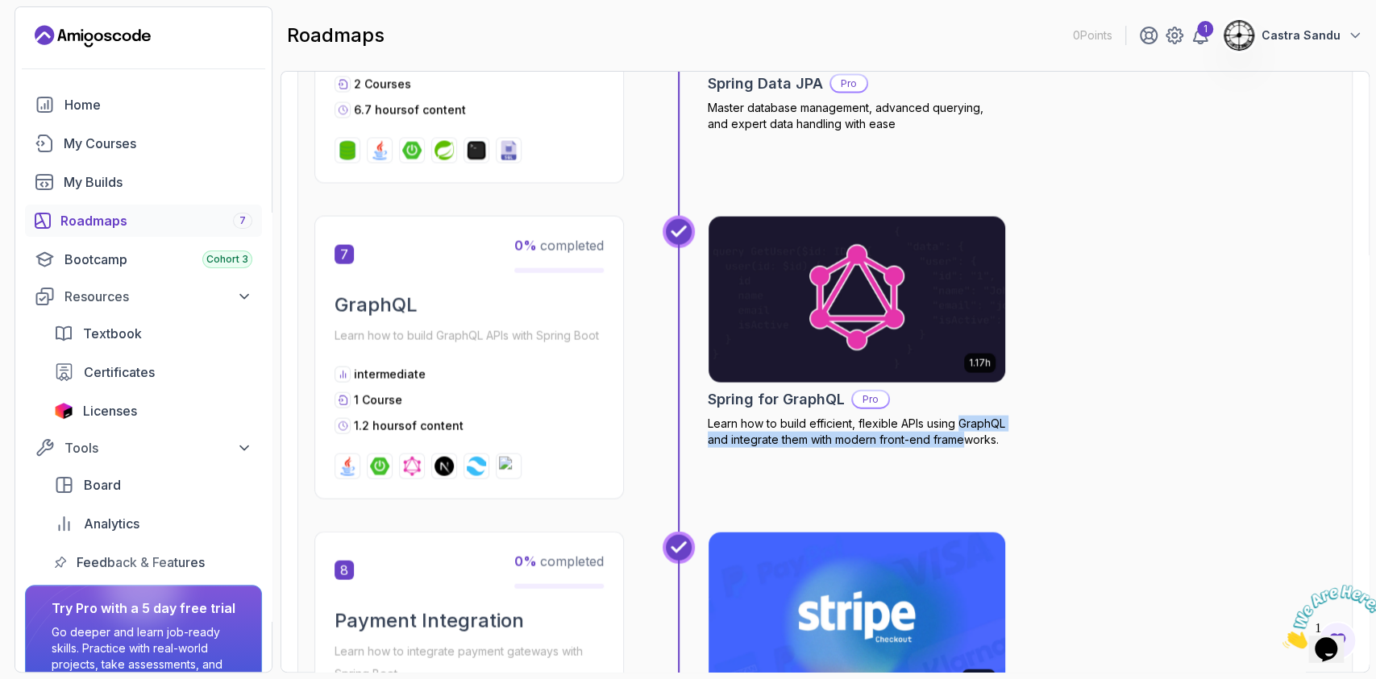
drag, startPoint x: 742, startPoint y: 505, endPoint x: 706, endPoint y: 432, distance: 80.7
click at [706, 432] on div "1.17h Spring for GraphQL Pro Learn how to build efficient, flexible APIs using …" at bounding box center [999, 374] width 673 height 316
click at [717, 485] on div "1.17h Spring for GraphQL Pro Learn how to build efficient, flexible APIs using …" at bounding box center [857, 358] width 298 height 284
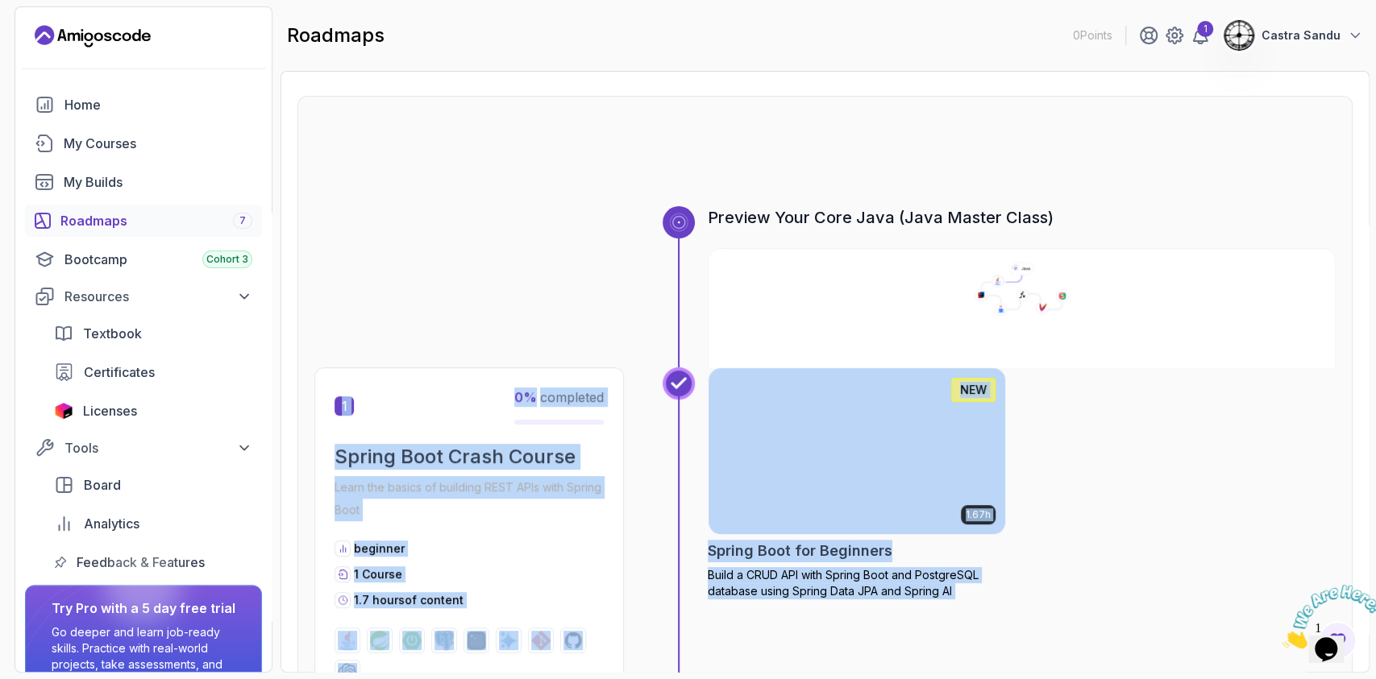
scroll to position [6, 0]
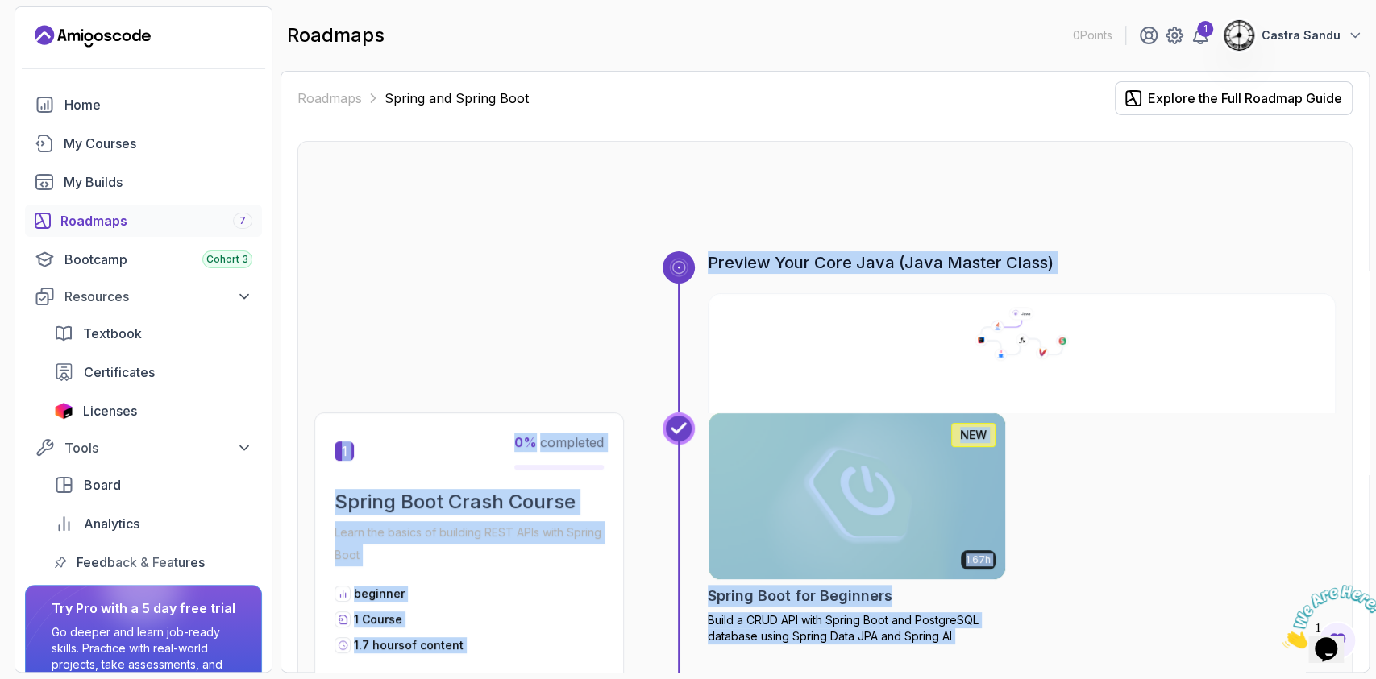
drag, startPoint x: 812, startPoint y: 453, endPoint x: 625, endPoint y: 304, distance: 238.5
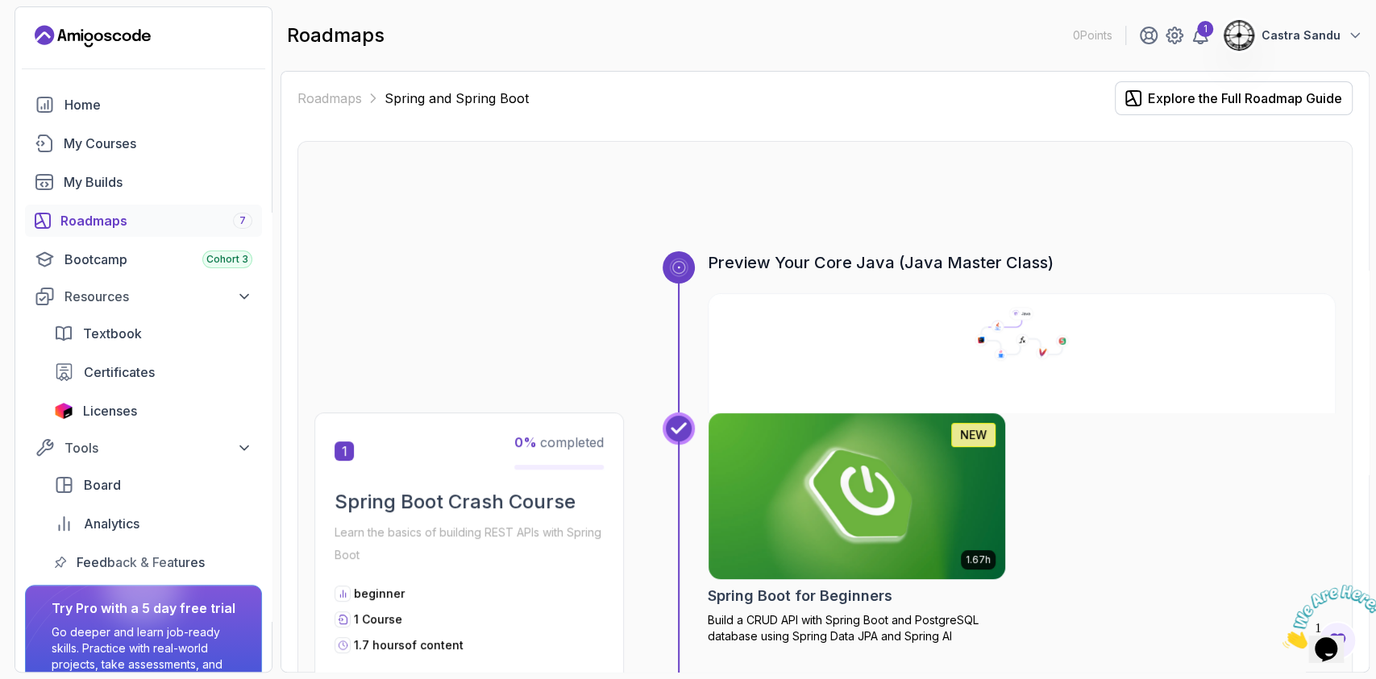
click at [550, 258] on div "Preview Your Core Java (Java Master Class)" at bounding box center [824, 331] width 1021 height 161
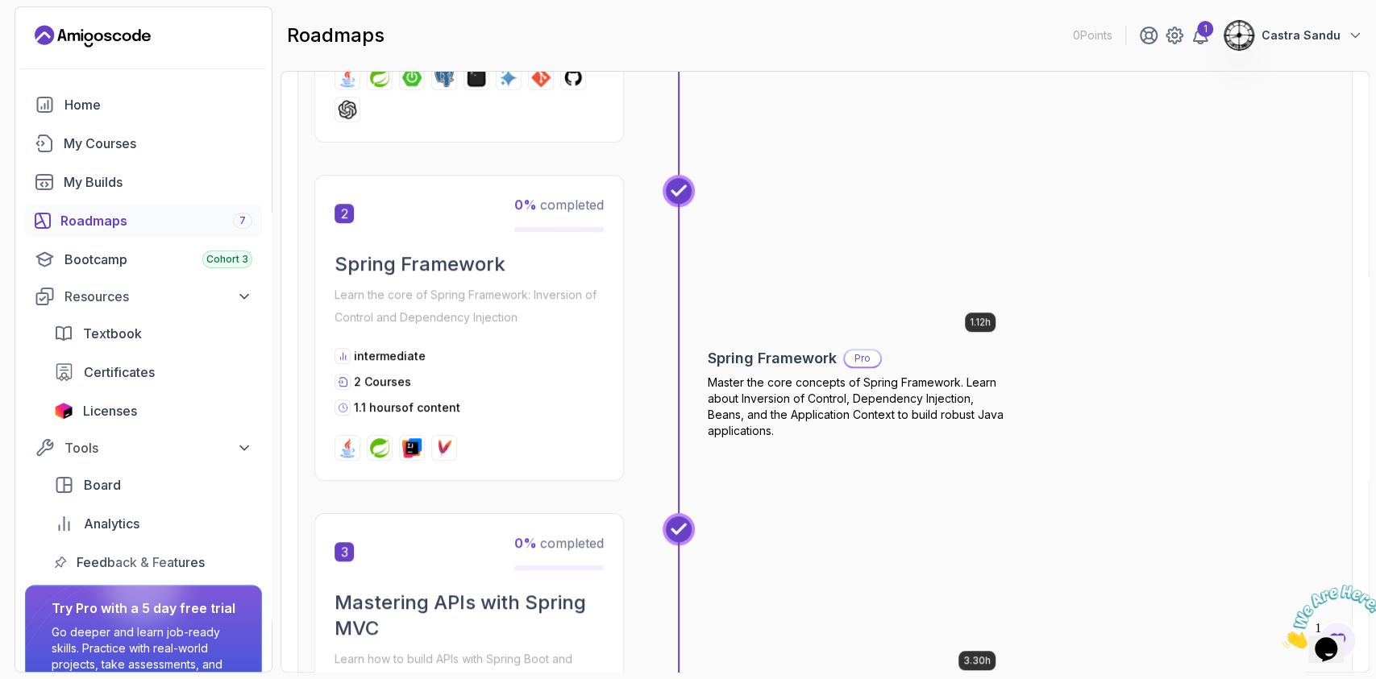
scroll to position [651, 0]
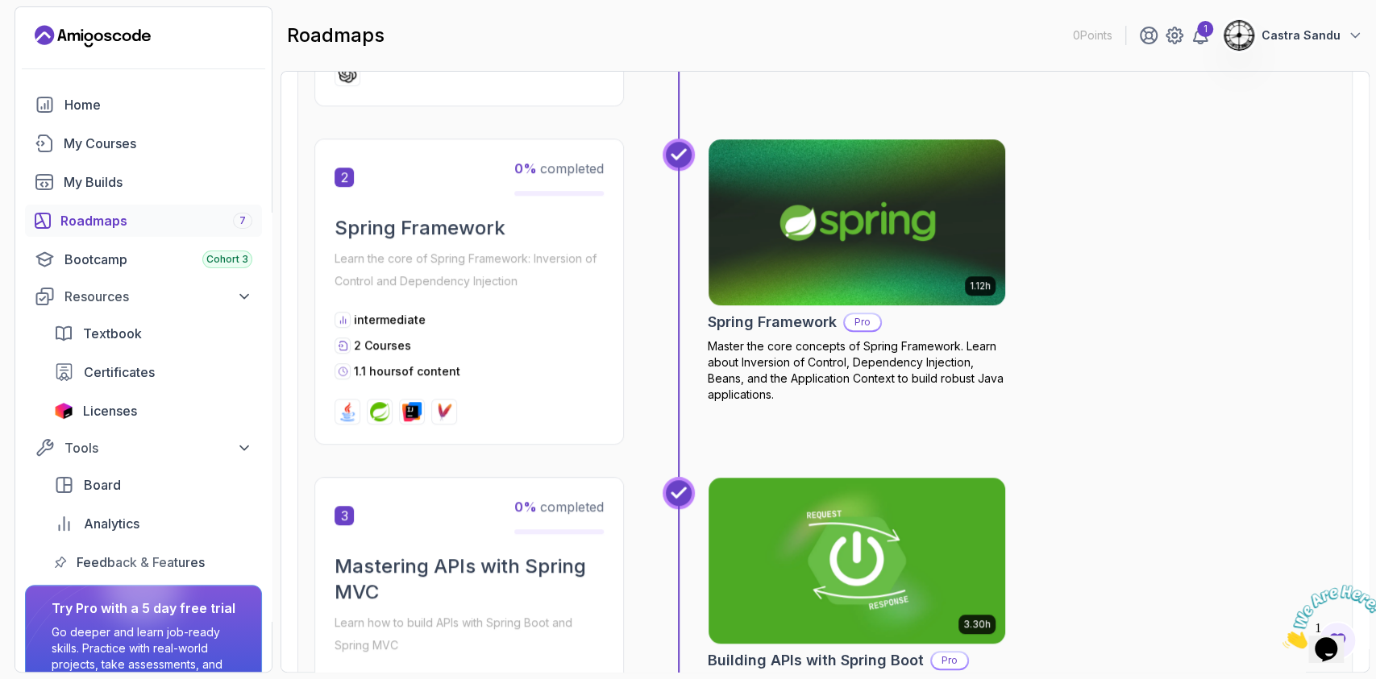
click at [114, 211] on div "Roadmaps 7" at bounding box center [156, 220] width 192 height 19
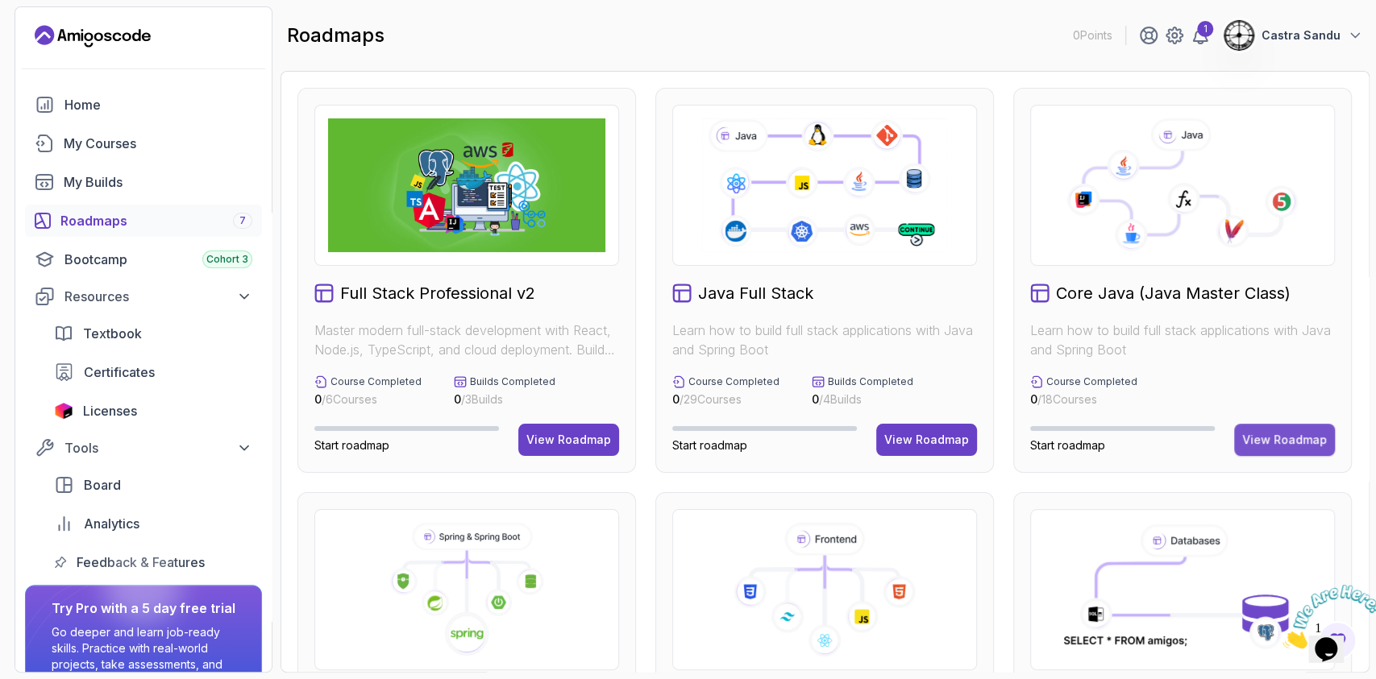
click at [1303, 429] on button "View Roadmap" at bounding box center [1284, 440] width 101 height 32
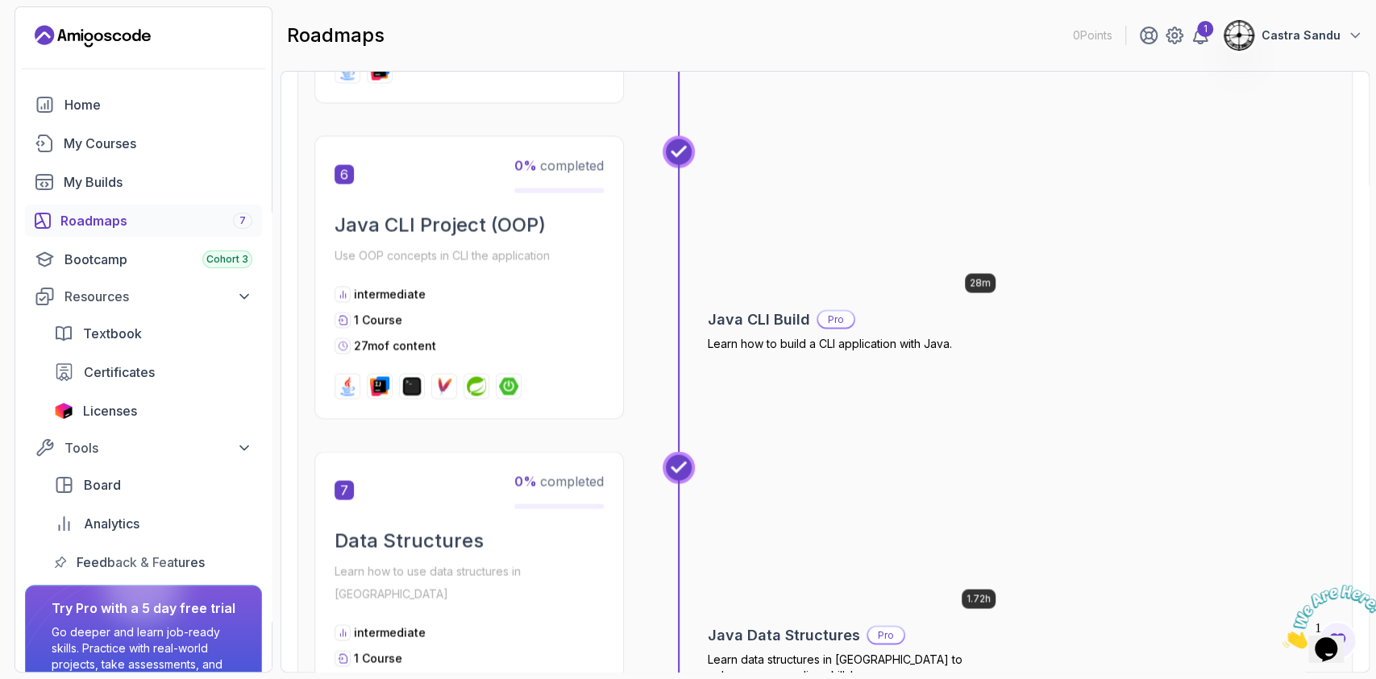
scroll to position [1826, 0]
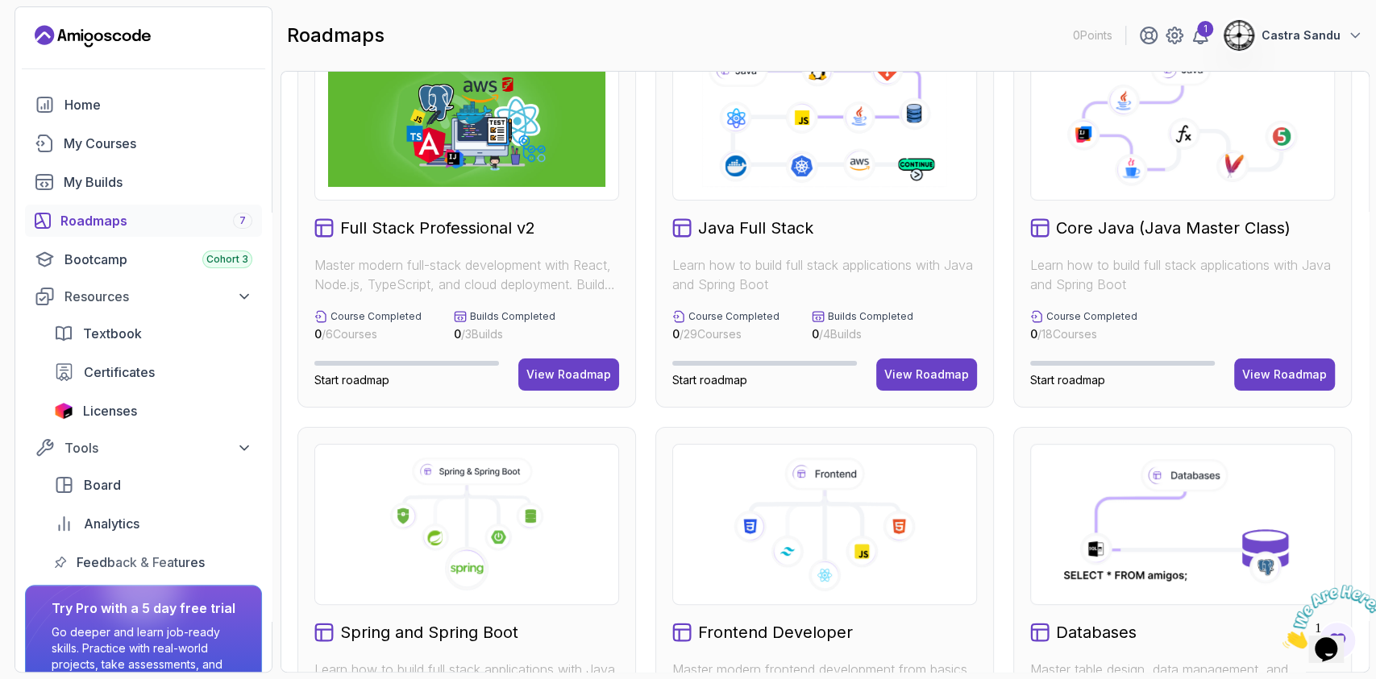
scroll to position [214, 0]
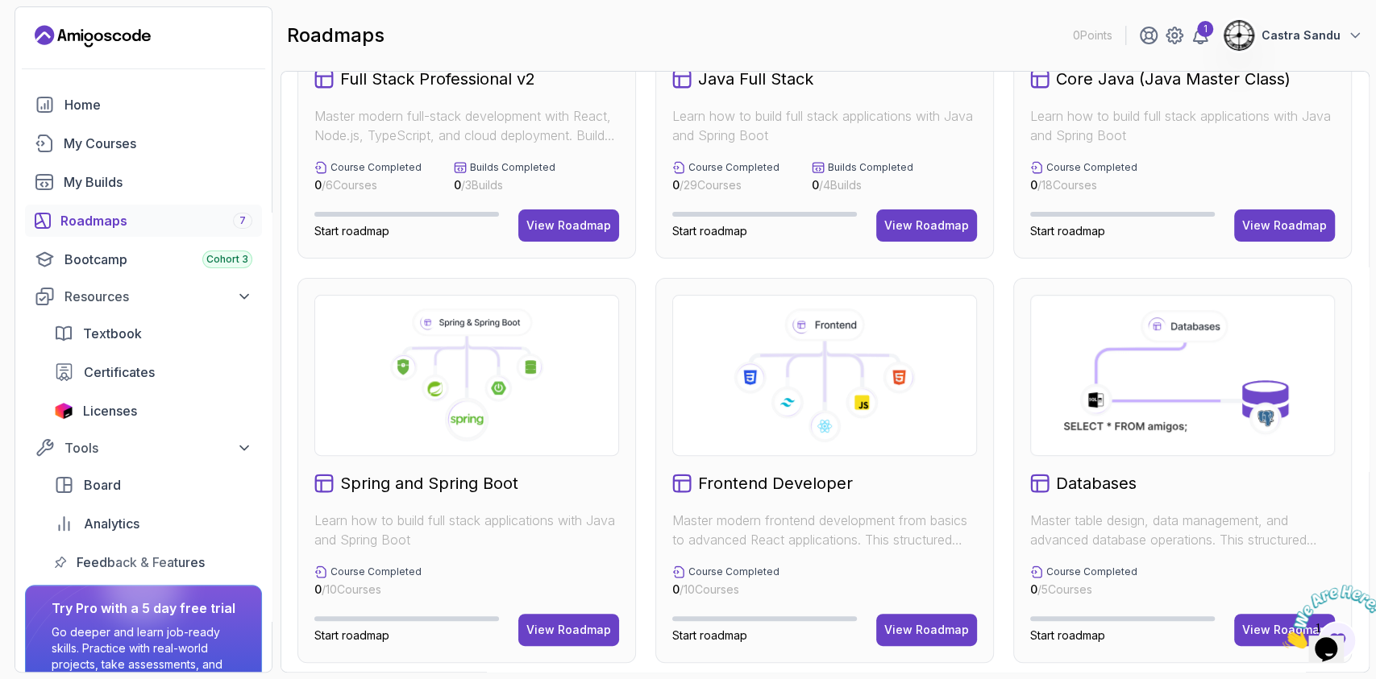
drag, startPoint x: 303, startPoint y: 480, endPoint x: 517, endPoint y: 581, distance: 236.9
click at [517, 581] on div "Spring and Spring Boot Learn how to build full stack applications with Java and…" at bounding box center [466, 470] width 339 height 385
click at [301, 368] on div "Spring and Spring Boot Learn how to build full stack applications with Java and…" at bounding box center [466, 470] width 339 height 385
click at [289, 371] on div "Full Stack Professional v2 Master modern full-stack development with React, Nod…" at bounding box center [824, 372] width 1089 height 602
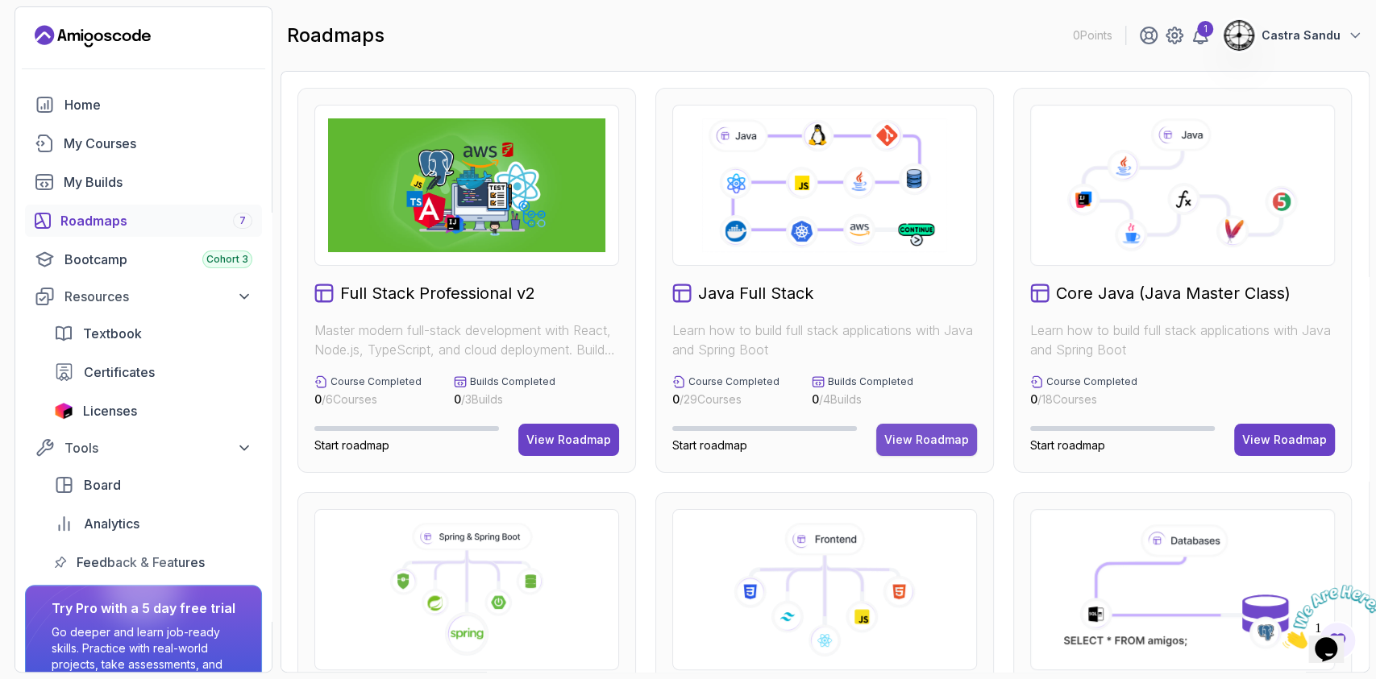
click at [933, 440] on div "View Roadmap" at bounding box center [926, 440] width 85 height 16
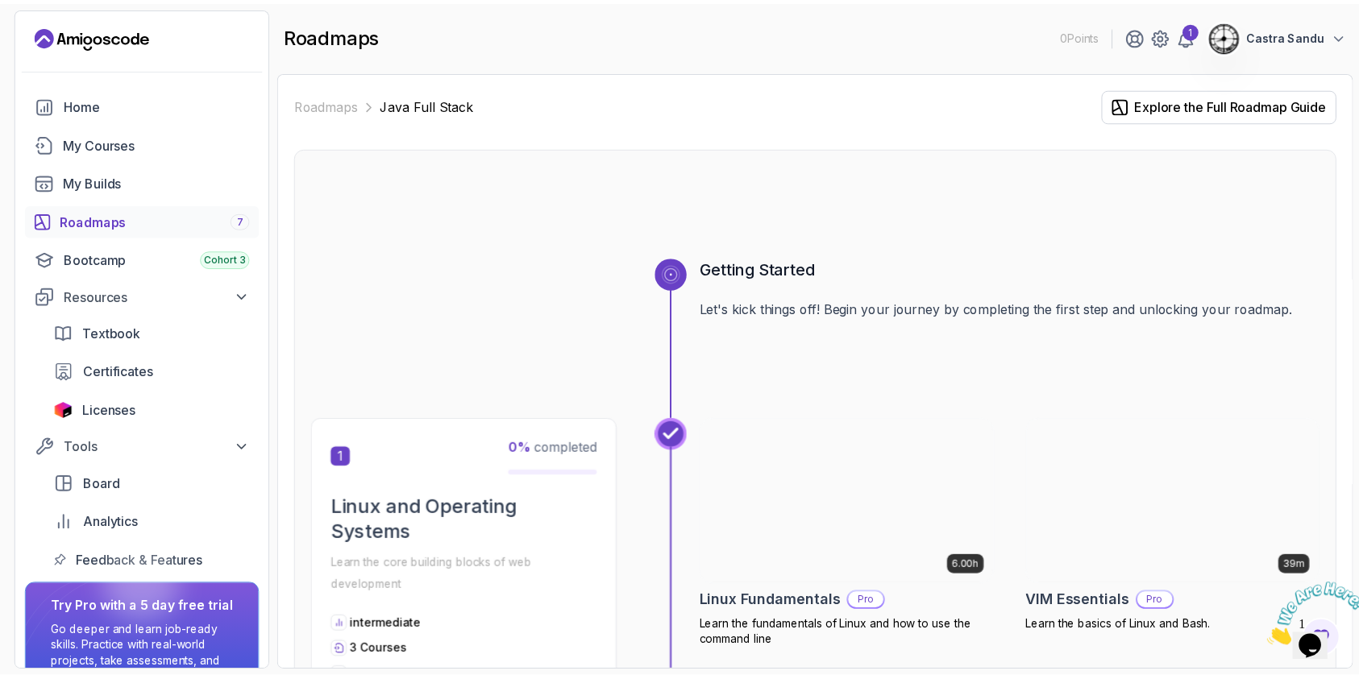
scroll to position [214, 0]
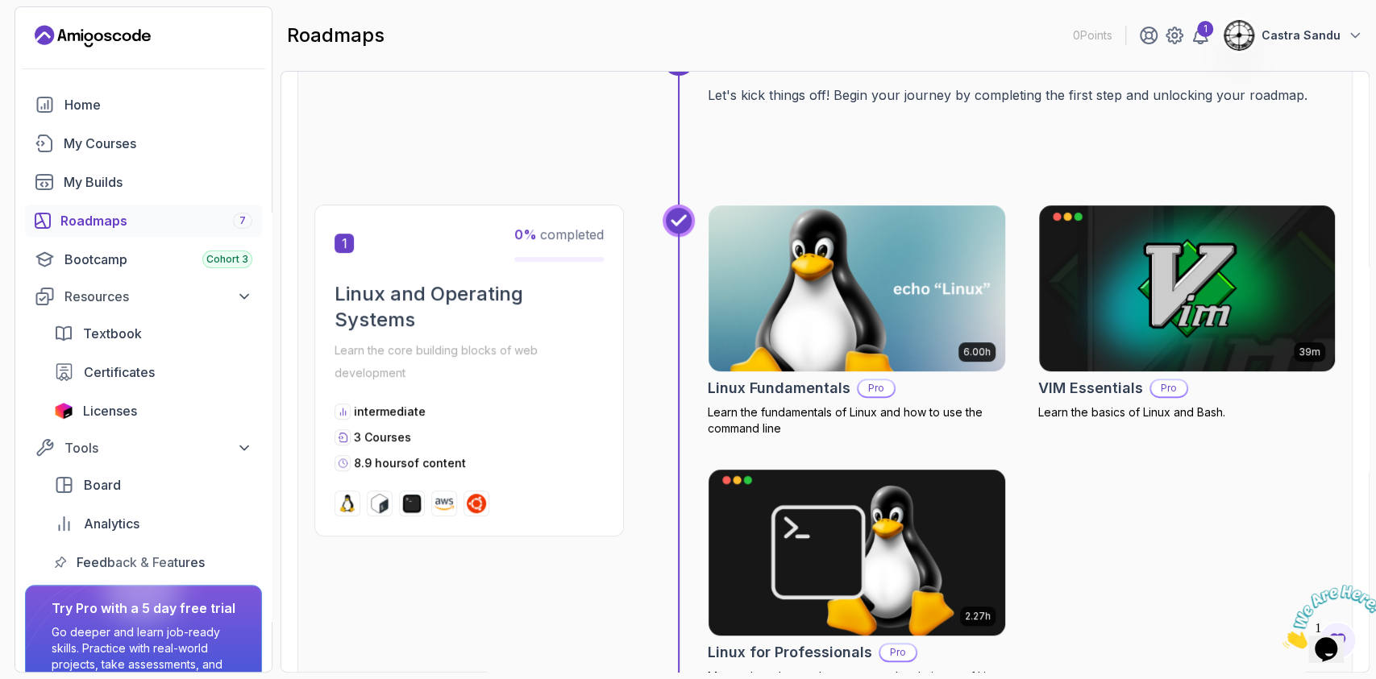
click at [881, 315] on img at bounding box center [856, 289] width 311 height 174
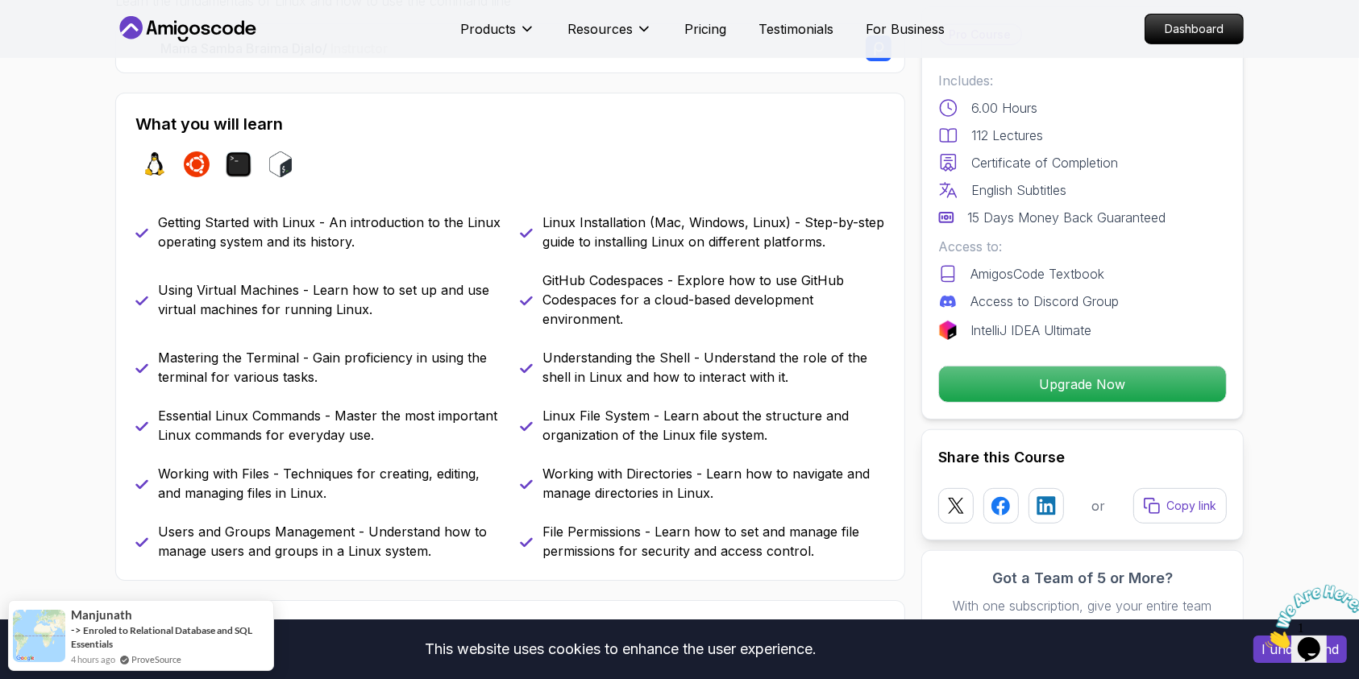
scroll to position [645, 0]
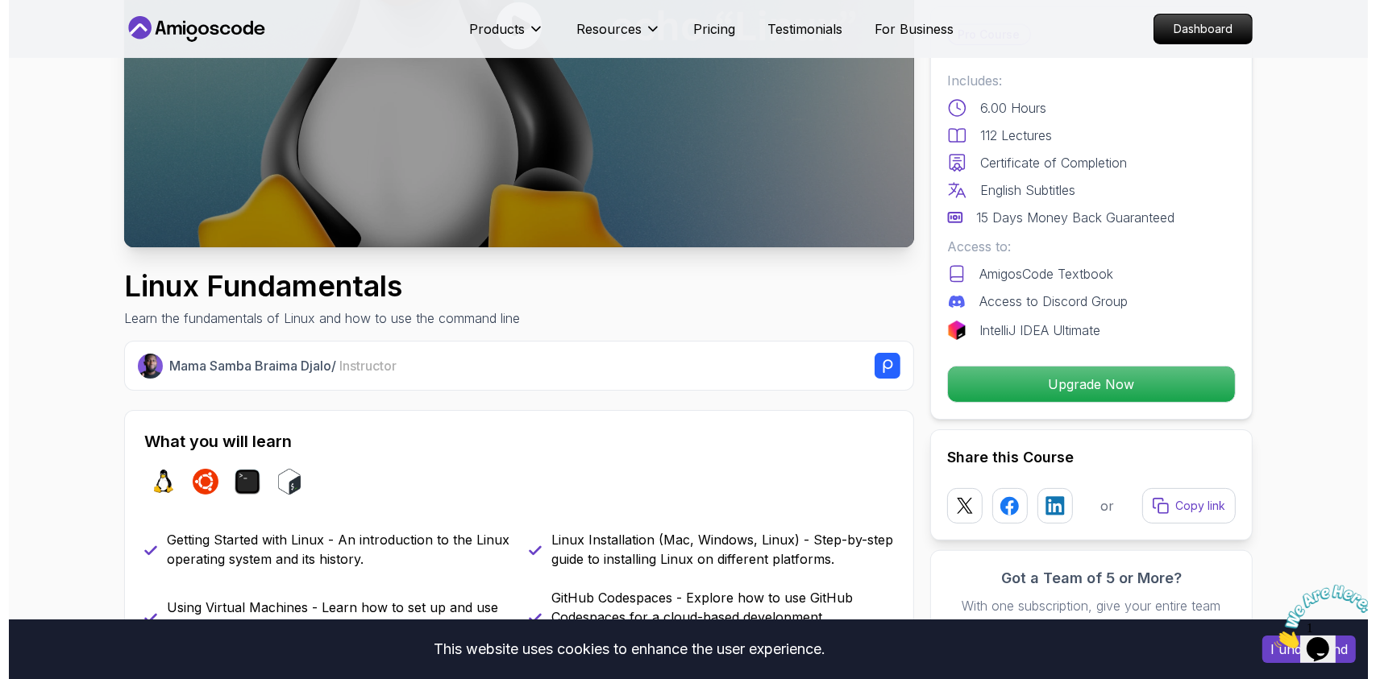
scroll to position [0, 0]
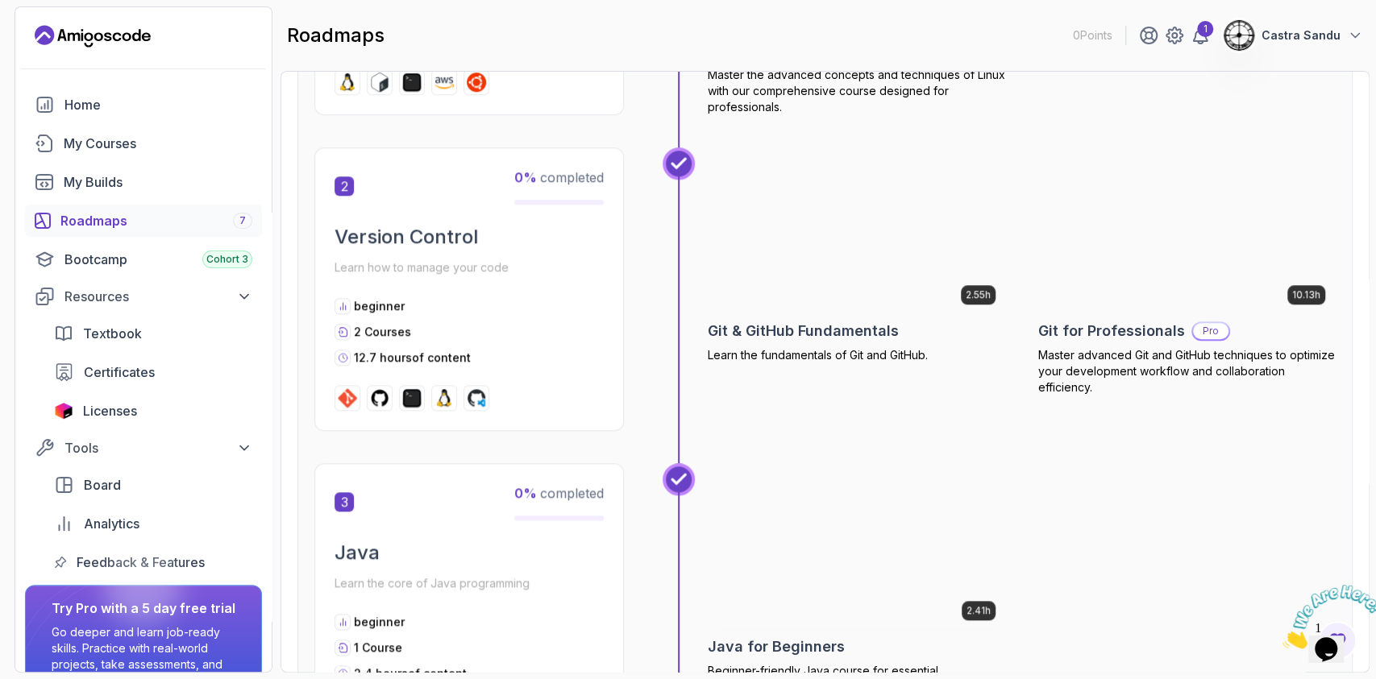
scroll to position [752, 0]
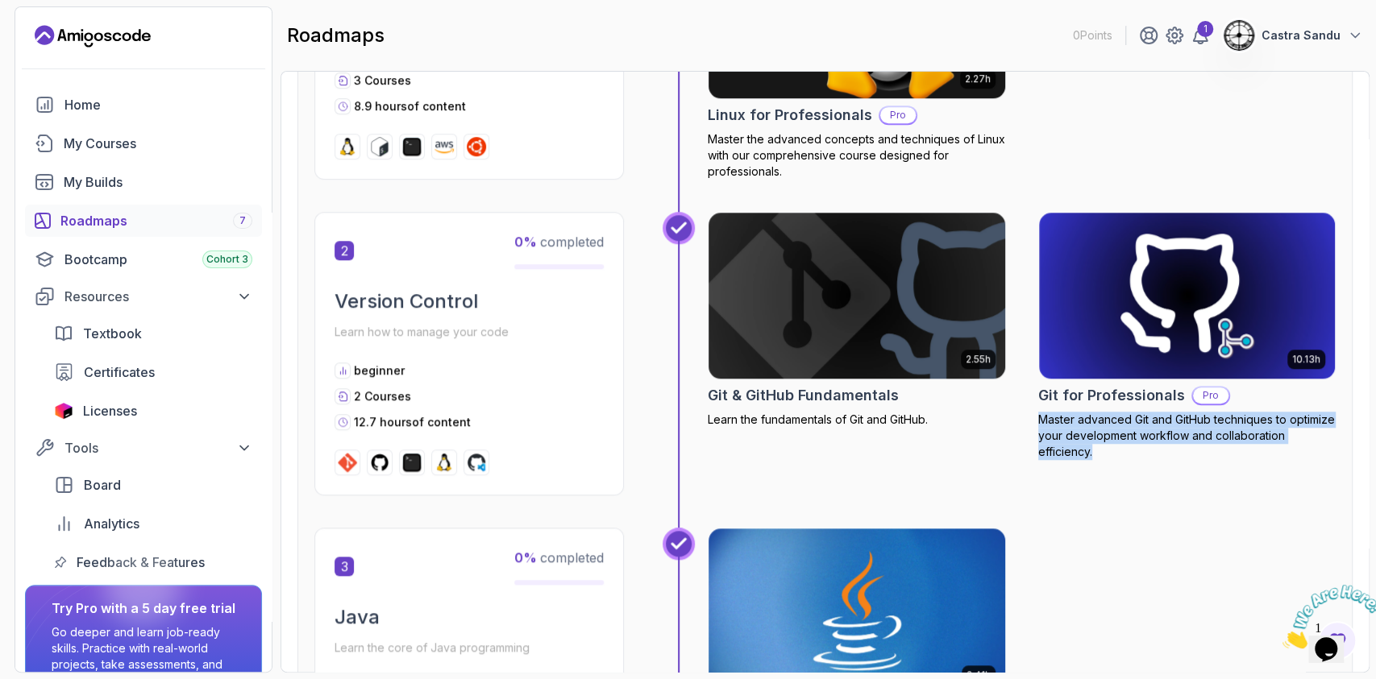
drag, startPoint x: 1122, startPoint y: 487, endPoint x: 1032, endPoint y: 420, distance: 112.4
click at [1032, 420] on div "2.55h Git & GitHub Fundamentals Learn the fundamentals of Git and GitHub. 10.13…" at bounding box center [1022, 354] width 628 height 284
click at [1165, 530] on div "2.41h Java for Beginners Beginner-friendly Java course for essential programmin…" at bounding box center [1022, 670] width 628 height 284
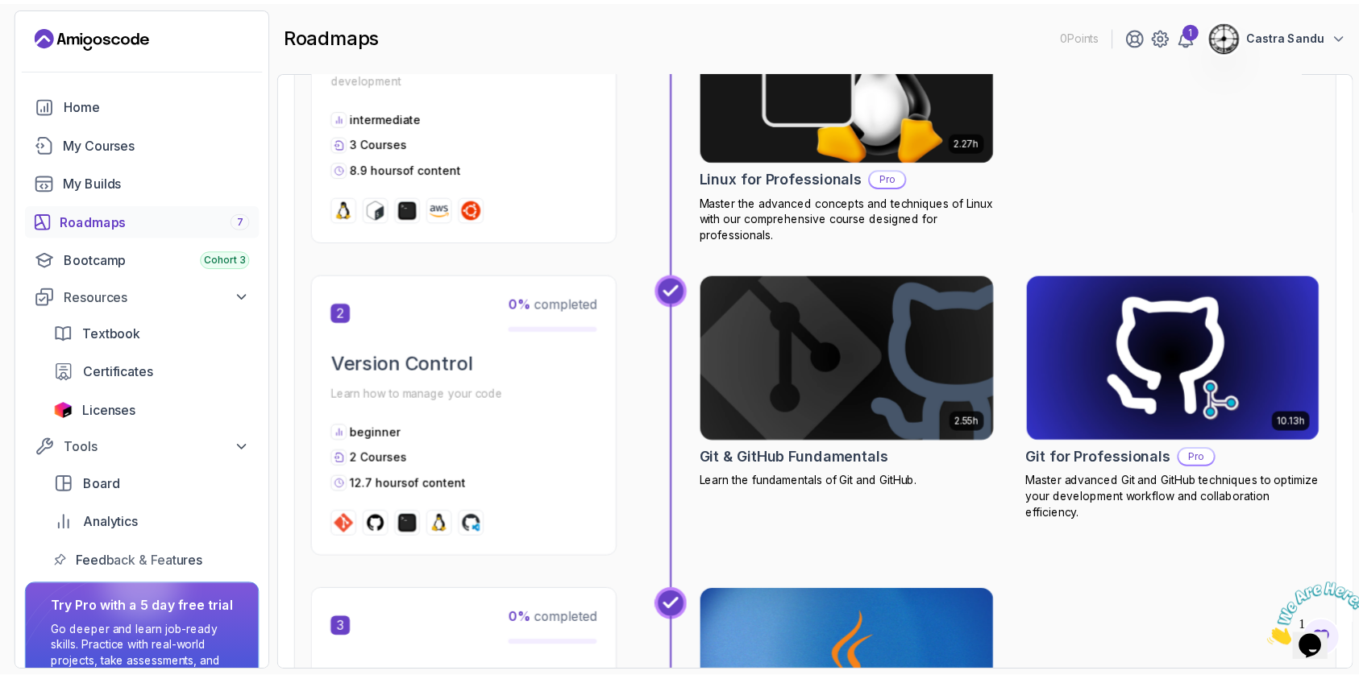
scroll to position [645, 0]
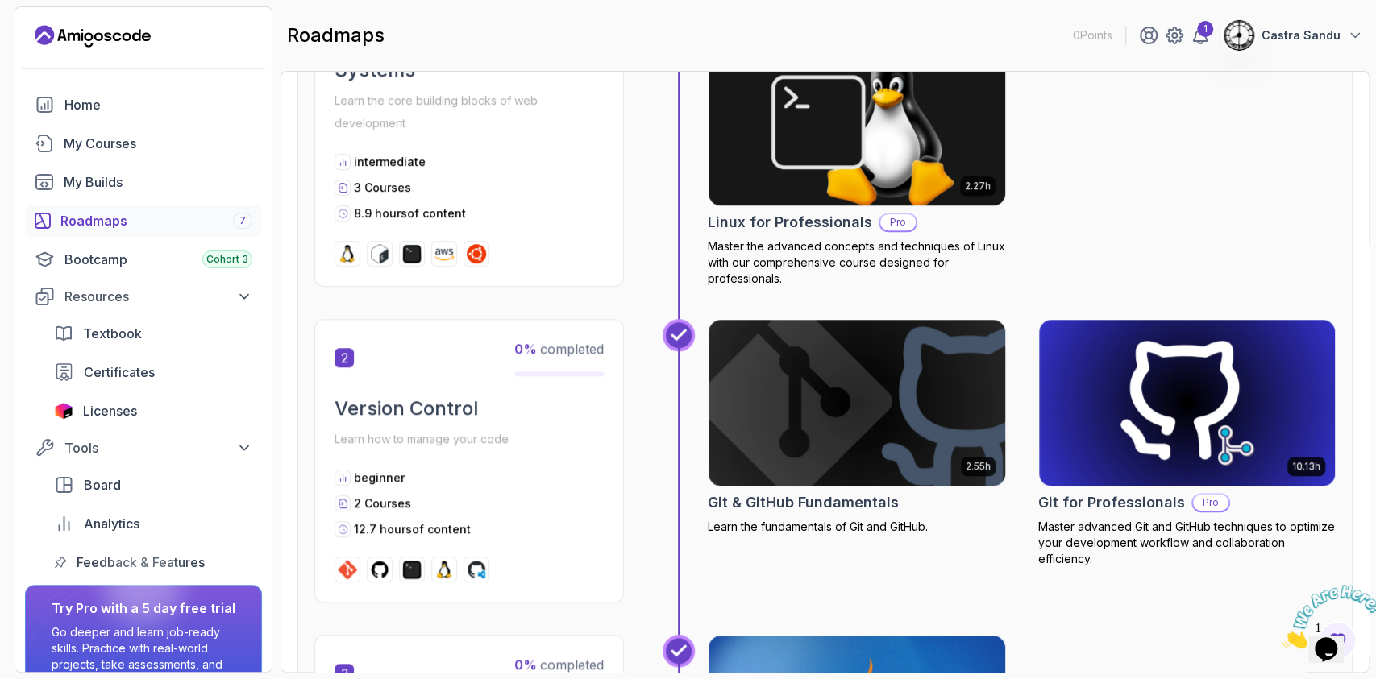
click at [796, 403] on img at bounding box center [856, 403] width 311 height 174
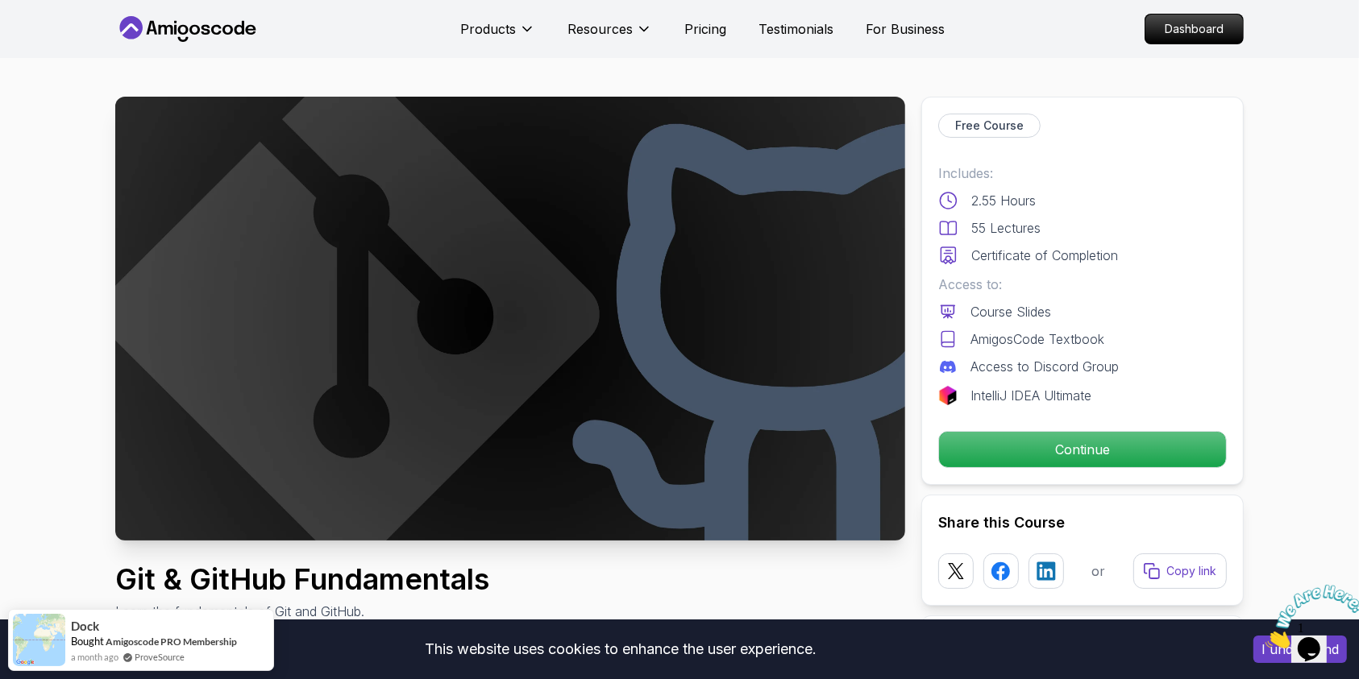
click at [1006, 393] on p "IntelliJ IDEA Ultimate" at bounding box center [1030, 395] width 121 height 19
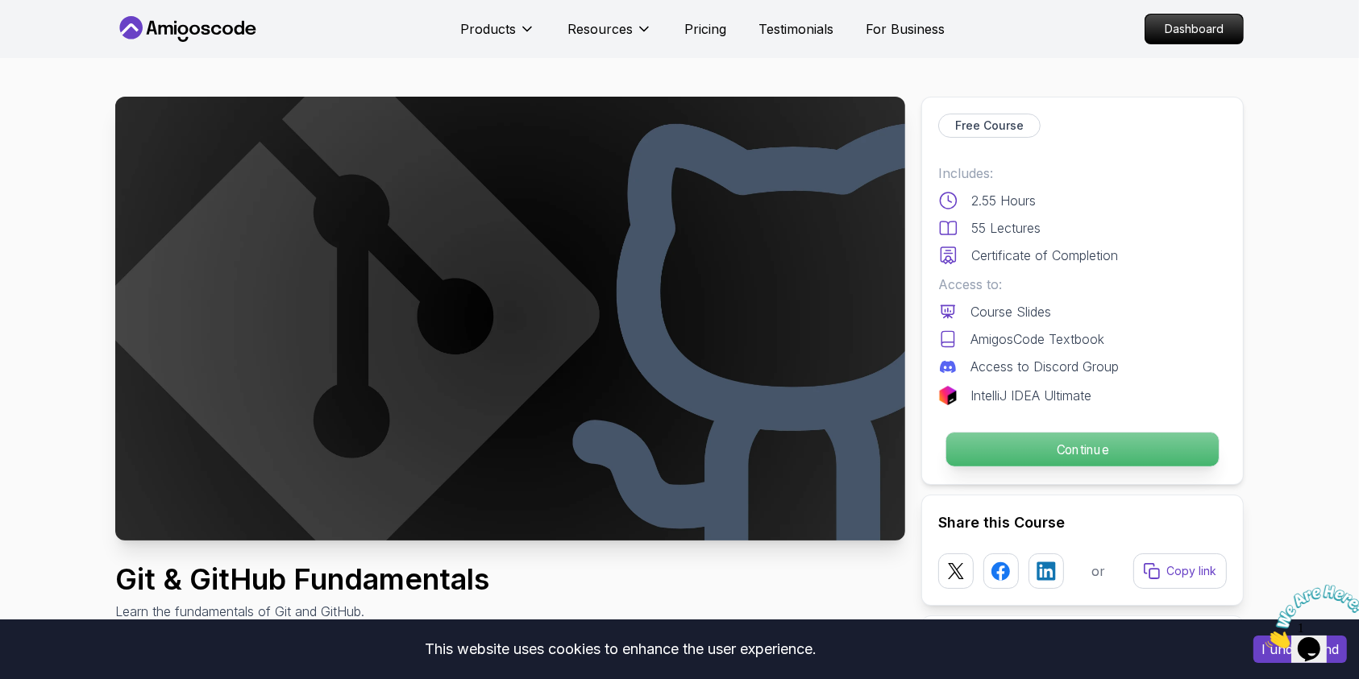
click at [1096, 444] on p "Continue" at bounding box center [1082, 450] width 272 height 34
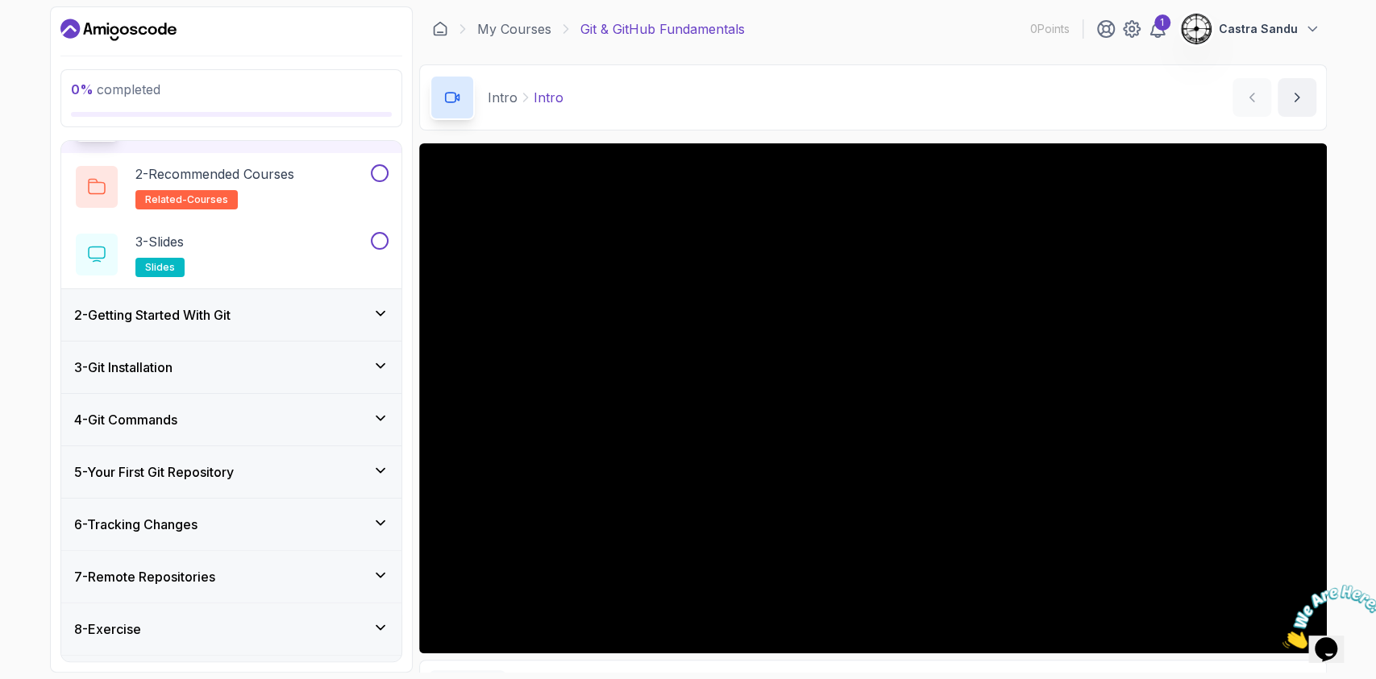
drag, startPoint x: 1344, startPoint y: 154, endPoint x: 1343, endPoint y: 236, distance: 82.2
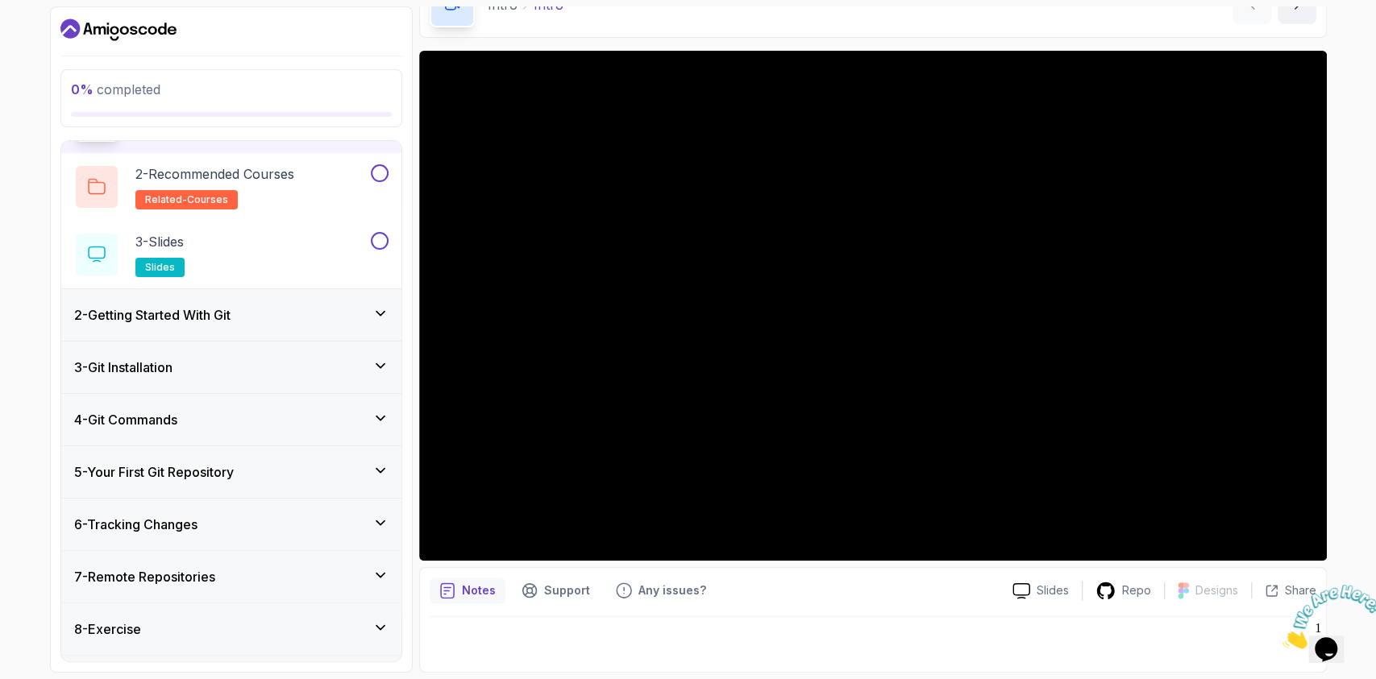
click at [438, 581] on div "Notes" at bounding box center [468, 591] width 76 height 26
click at [509, 613] on div "Notes Support Any issues? Slides Repo Designs Design not available Share" at bounding box center [873, 620] width 908 height 106
click at [526, 640] on div at bounding box center [873, 639] width 887 height 45
click at [453, 588] on icon "notes button" at bounding box center [447, 591] width 13 height 15
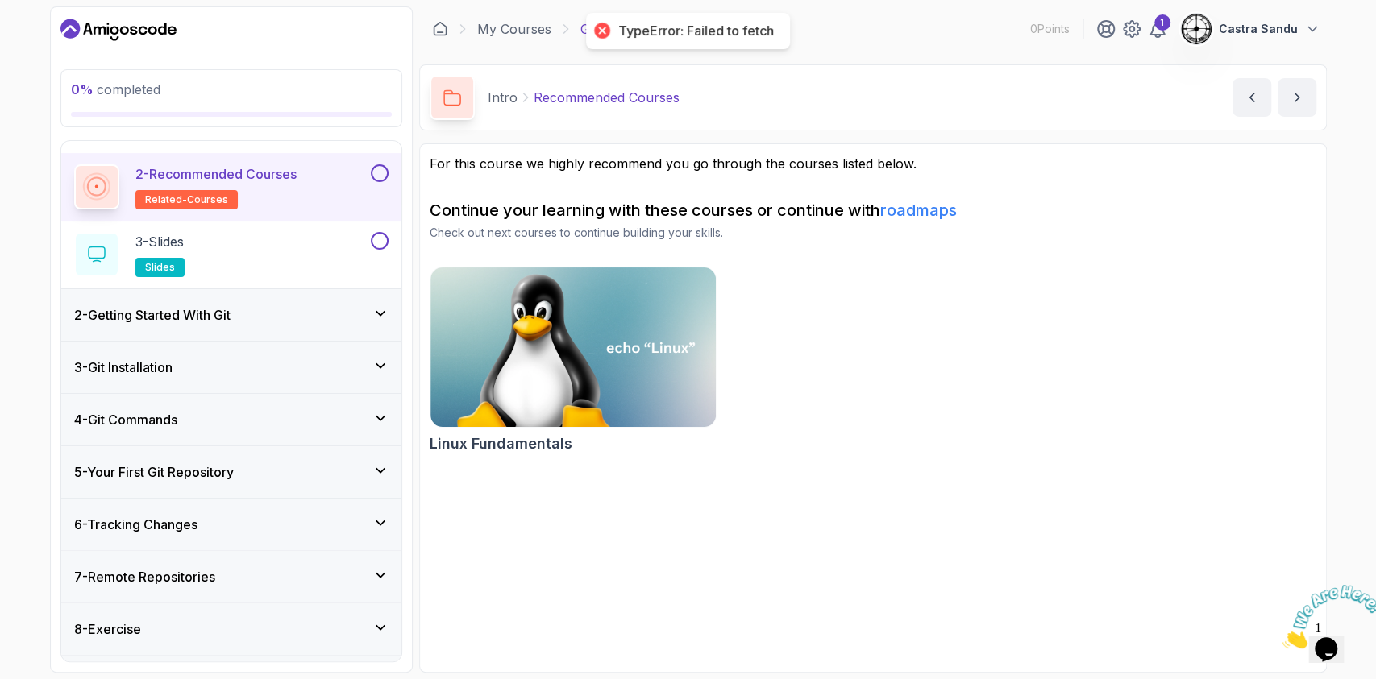
click at [380, 167] on button at bounding box center [380, 173] width 18 height 18
click at [269, 247] on div "3 - Slides slides" at bounding box center [220, 254] width 293 height 45
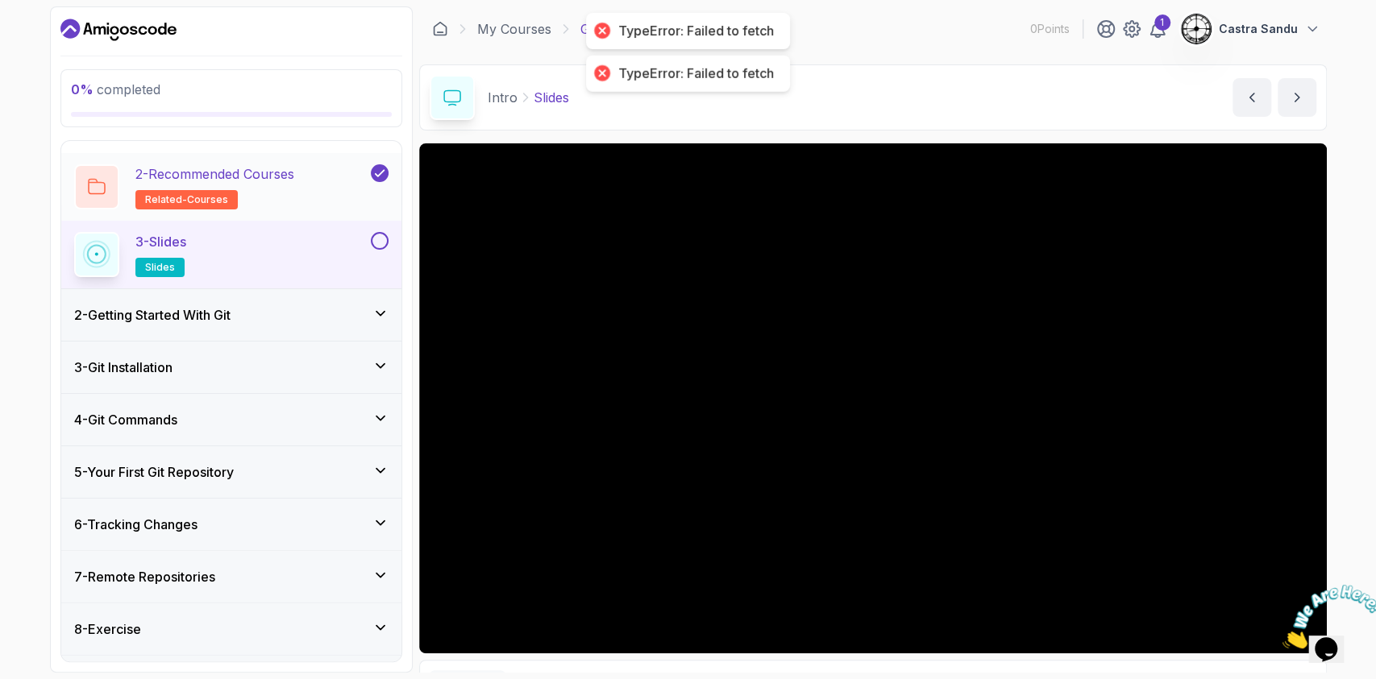
click at [294, 179] on p "2 - Recommended Courses" at bounding box center [214, 173] width 159 height 19
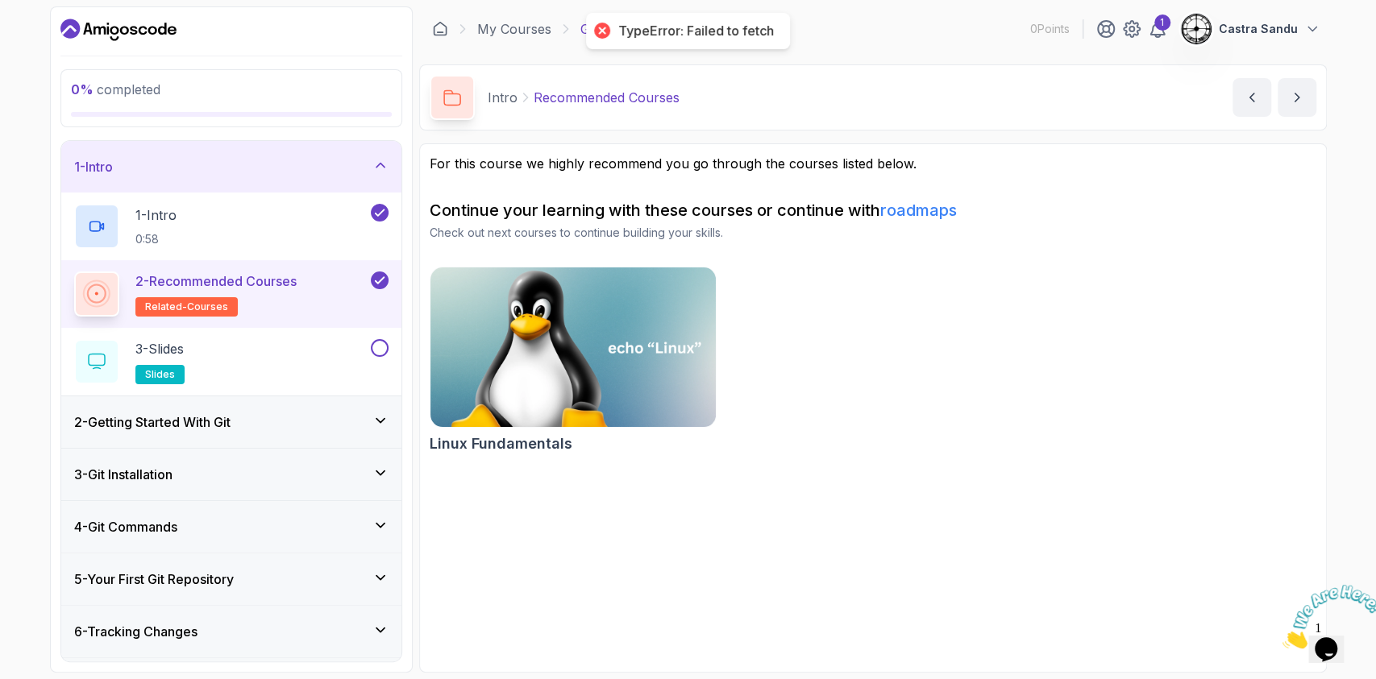
click at [563, 343] on img at bounding box center [573, 348] width 300 height 168
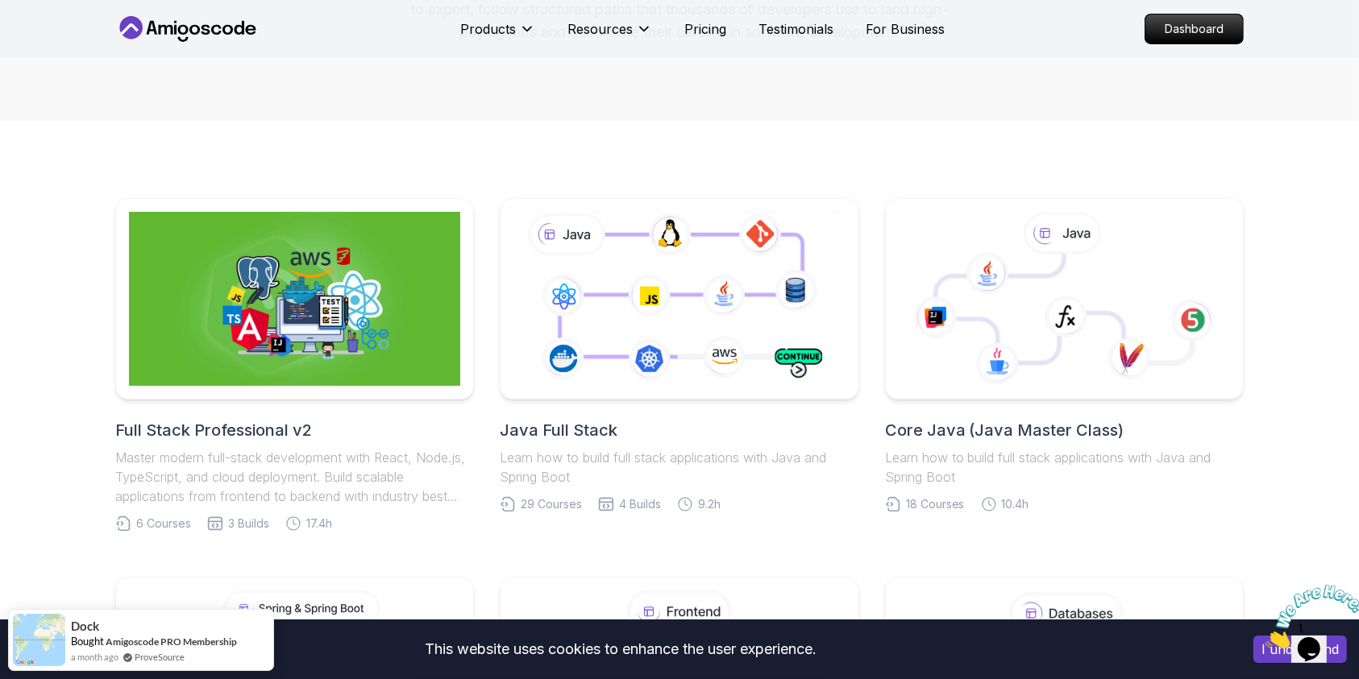
scroll to position [214, 0]
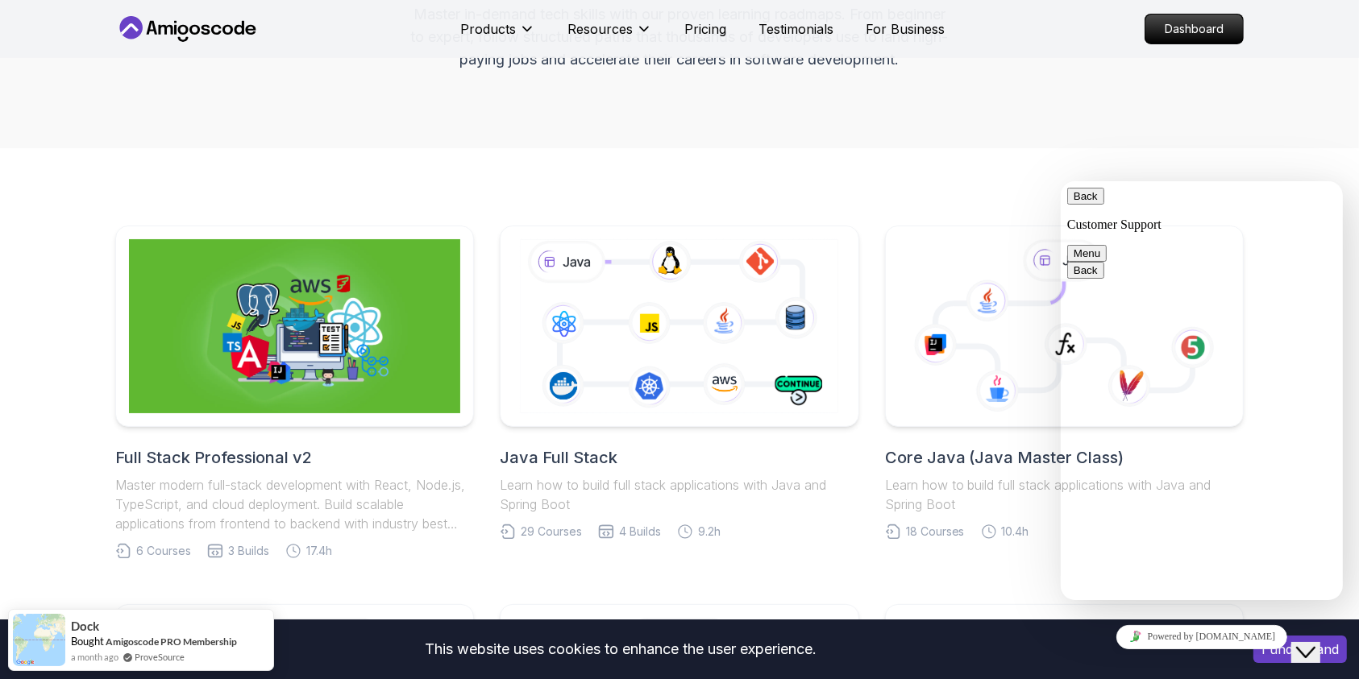
click at [1081, 204] on button "Back" at bounding box center [1084, 195] width 37 height 17
drag, startPoint x: 954, startPoint y: 141, endPoint x: 1076, endPoint y: 172, distance: 125.5
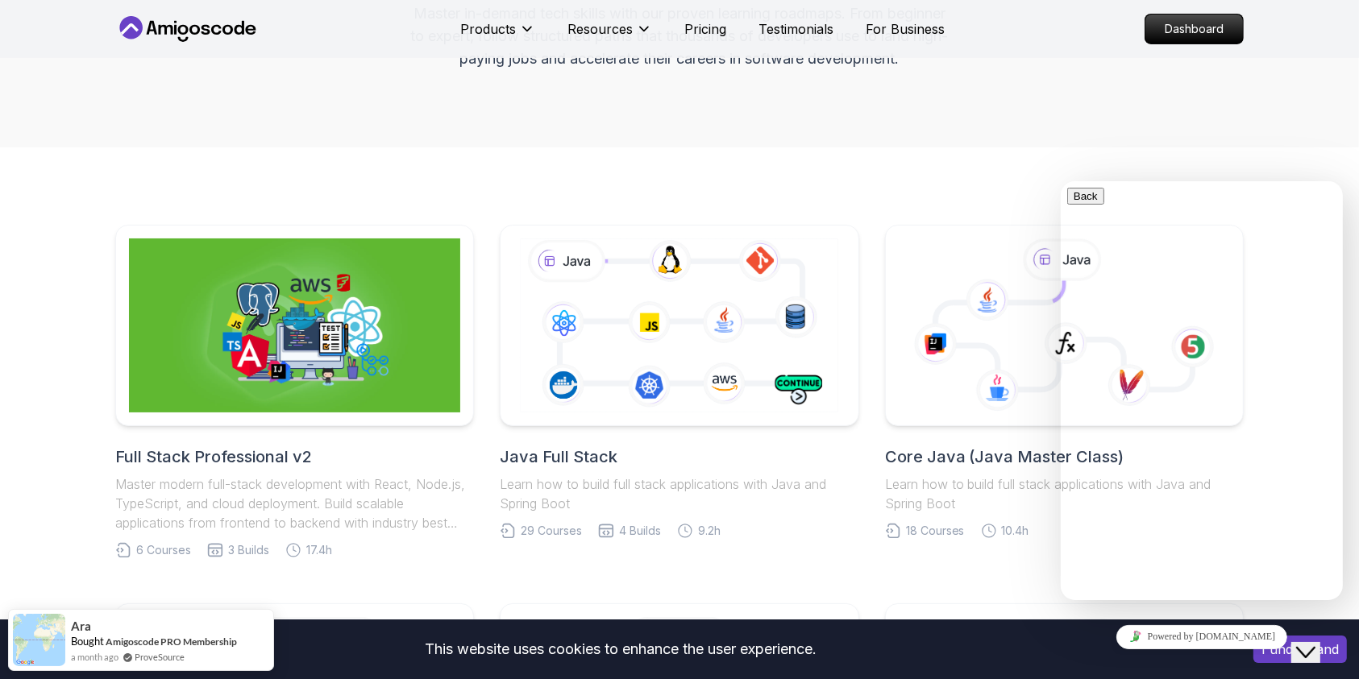
scroll to position [430, 0]
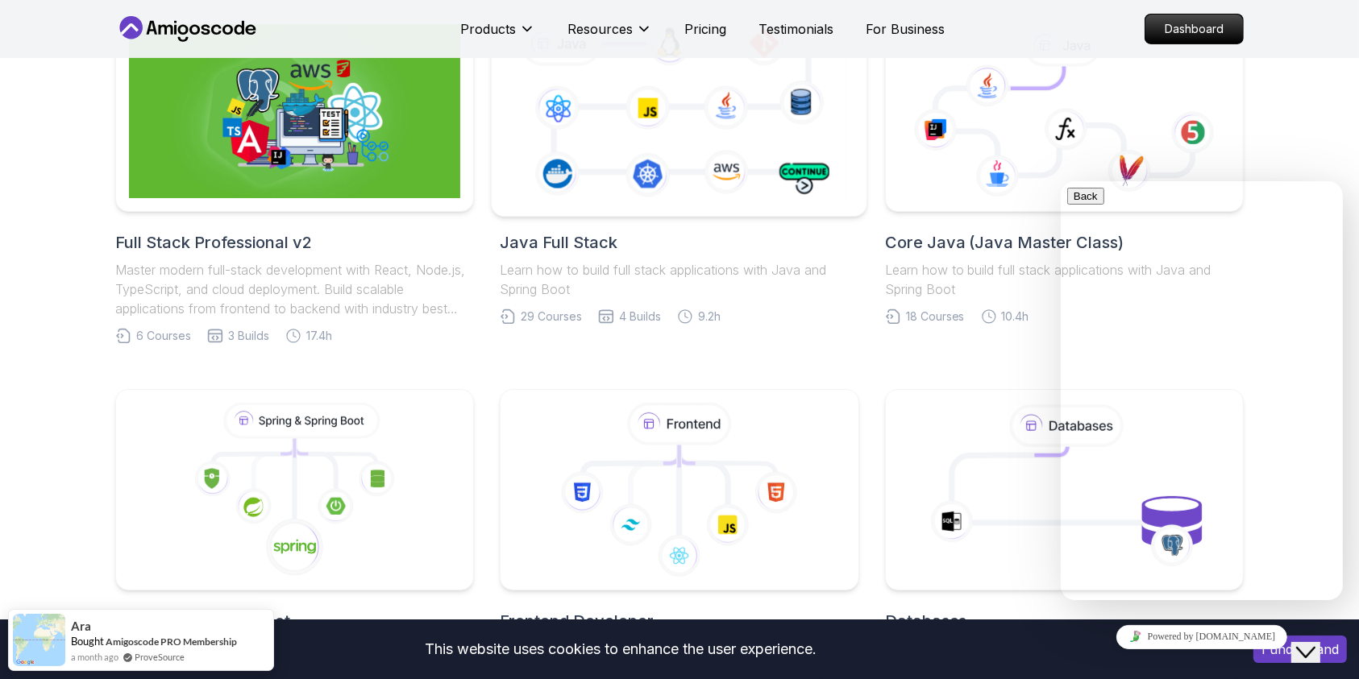
click at [654, 158] on icon at bounding box center [679, 110] width 341 height 189
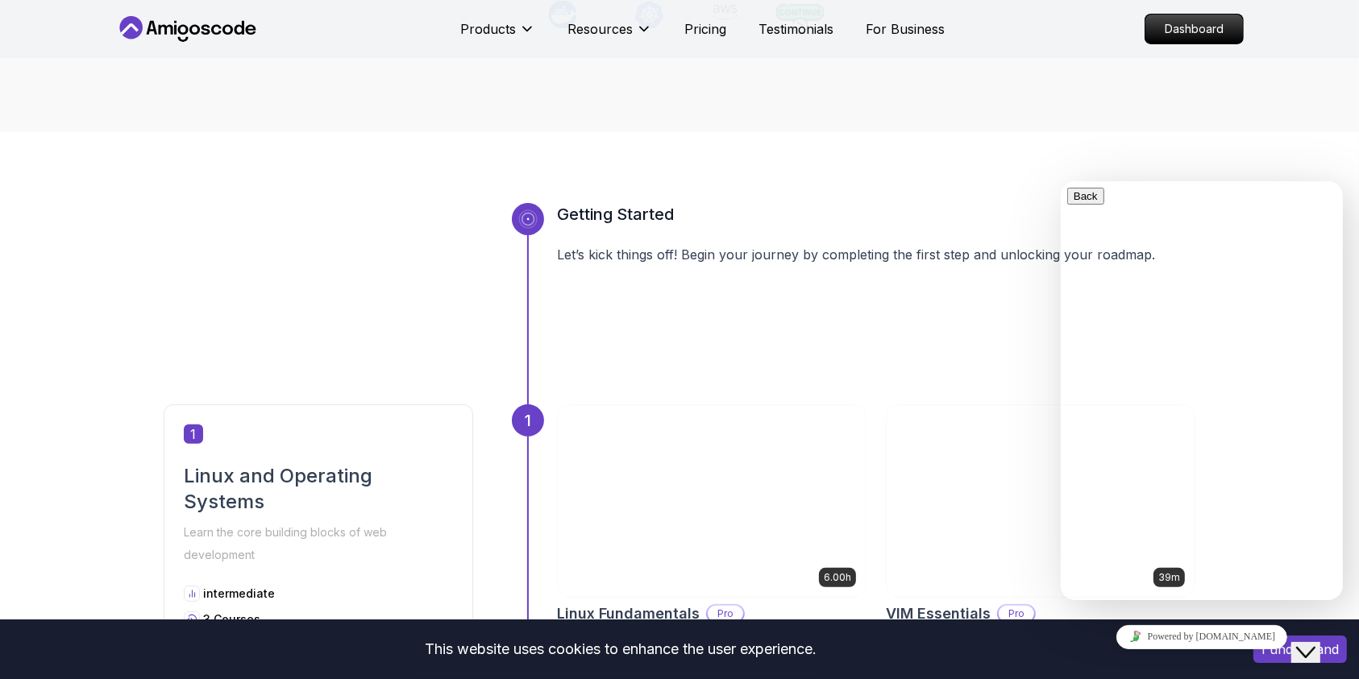
scroll to position [537, 0]
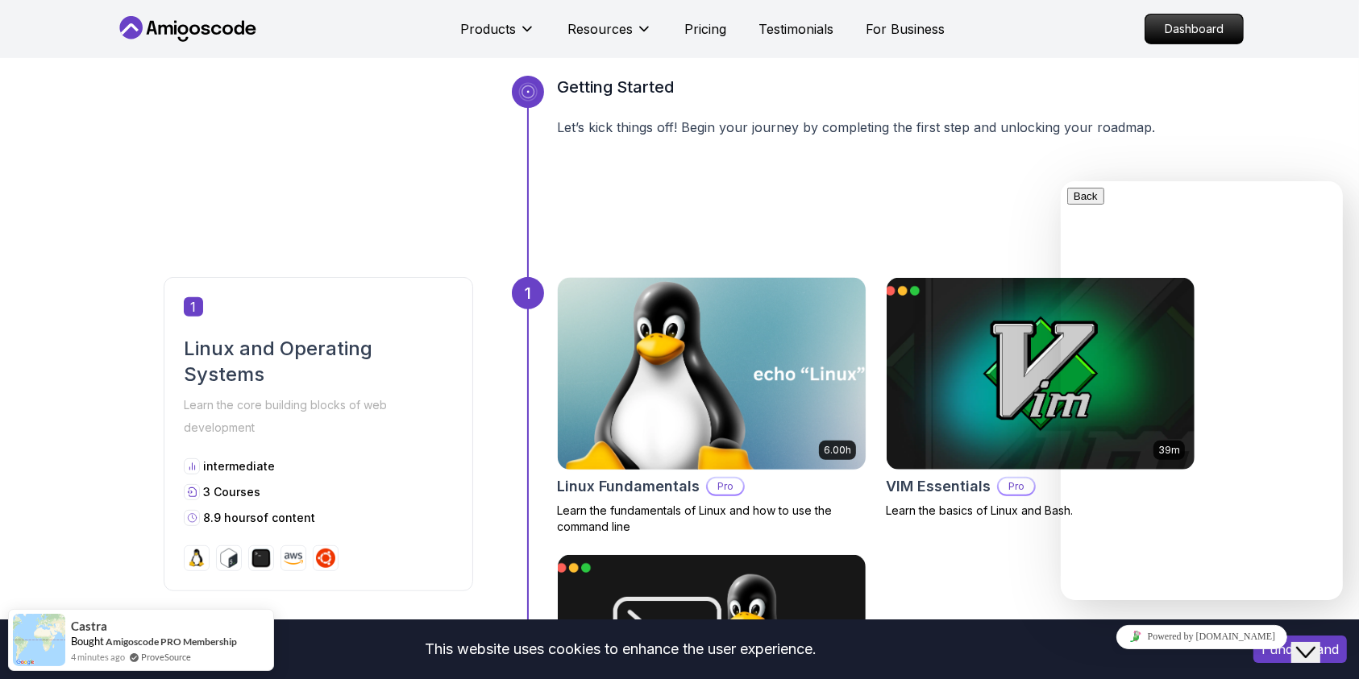
click at [695, 347] on img at bounding box center [711, 374] width 323 height 202
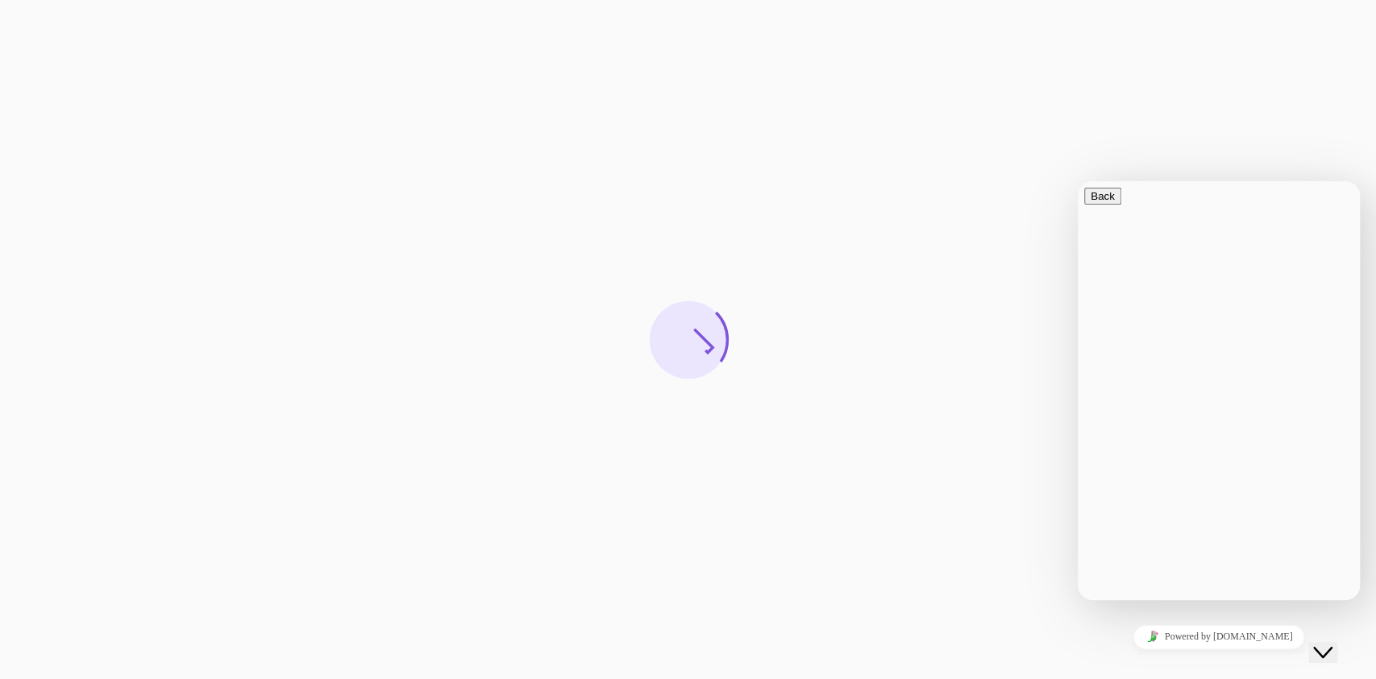
click at [1315, 643] on div "Close Chat This icon closes the chat window." at bounding box center [1322, 652] width 19 height 19
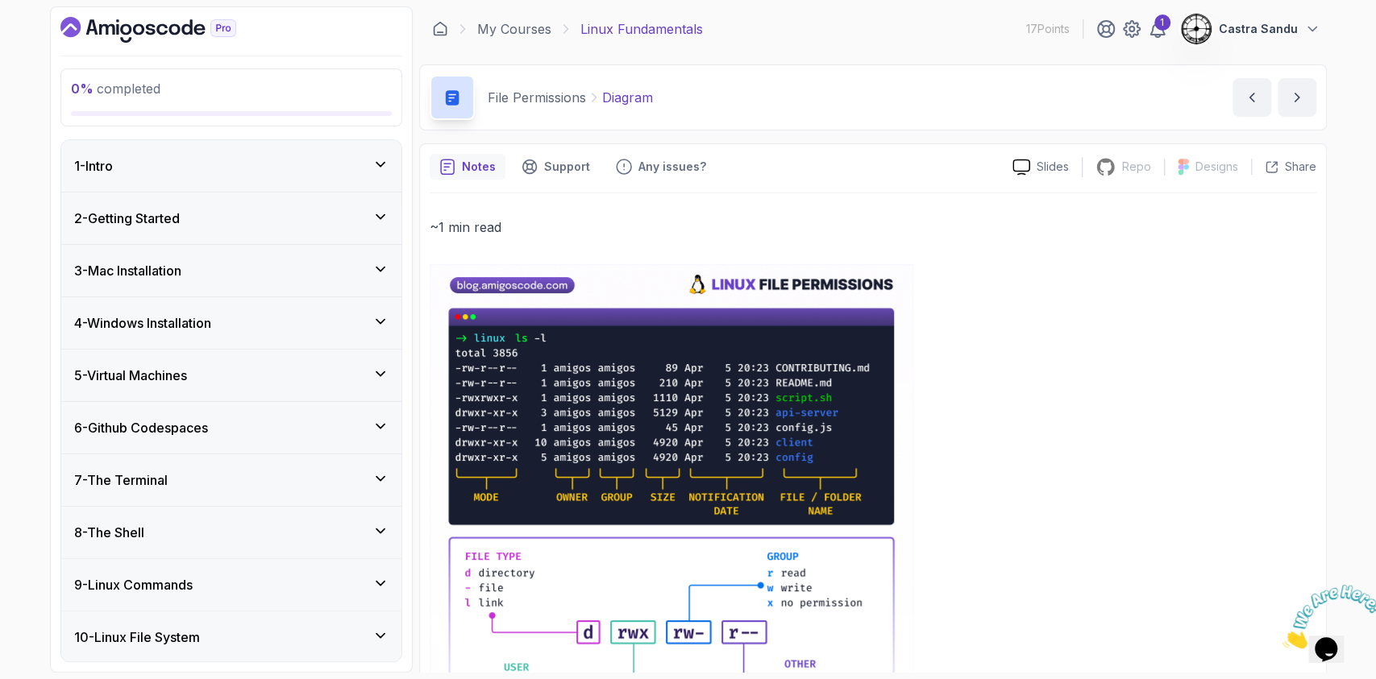
drag, startPoint x: 441, startPoint y: 93, endPoint x: 529, endPoint y: 102, distance: 88.3
click at [472, 98] on div at bounding box center [452, 97] width 45 height 45
click at [183, 149] on div "1 - Intro" at bounding box center [231, 166] width 340 height 52
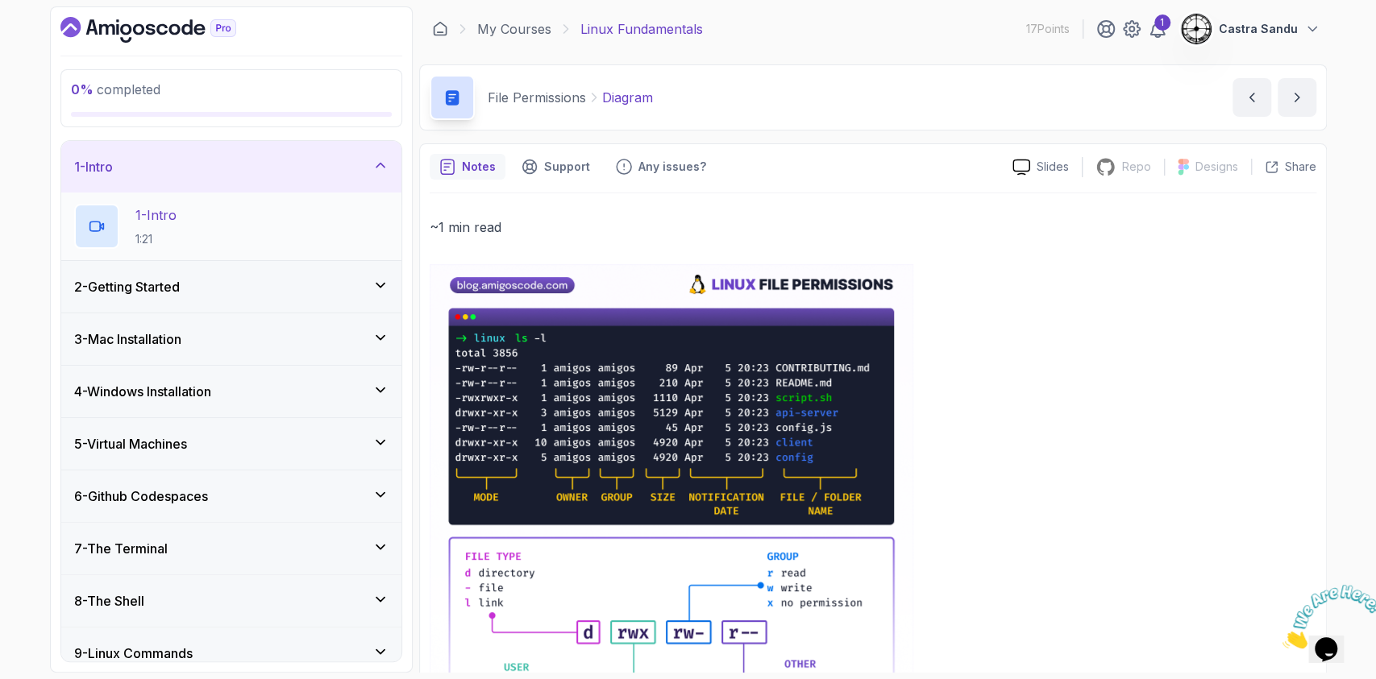
click at [190, 229] on div "1 - Intro 1:21" at bounding box center [231, 226] width 314 height 45
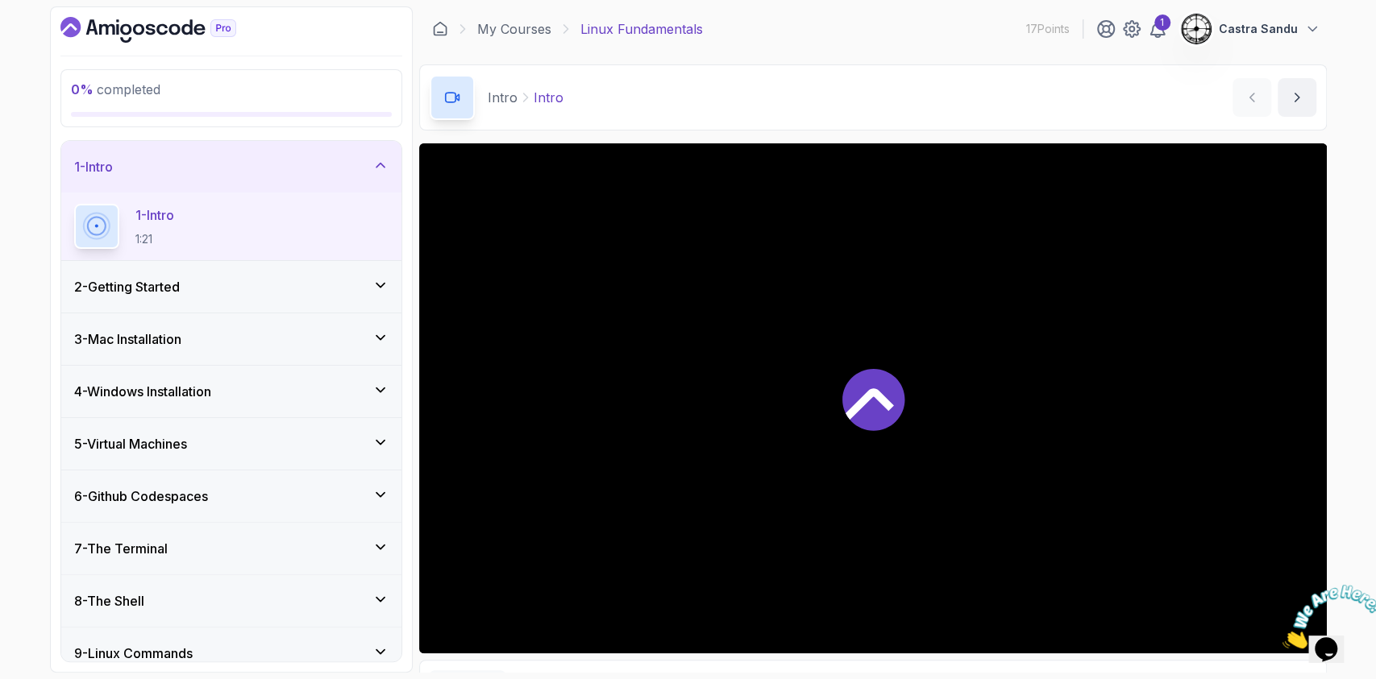
click at [148, 113] on div at bounding box center [231, 114] width 321 height 5
click at [598, 20] on p "Linux Fundamentals" at bounding box center [641, 28] width 123 height 19
click at [1166, 23] on div "1" at bounding box center [1162, 23] width 16 height 16
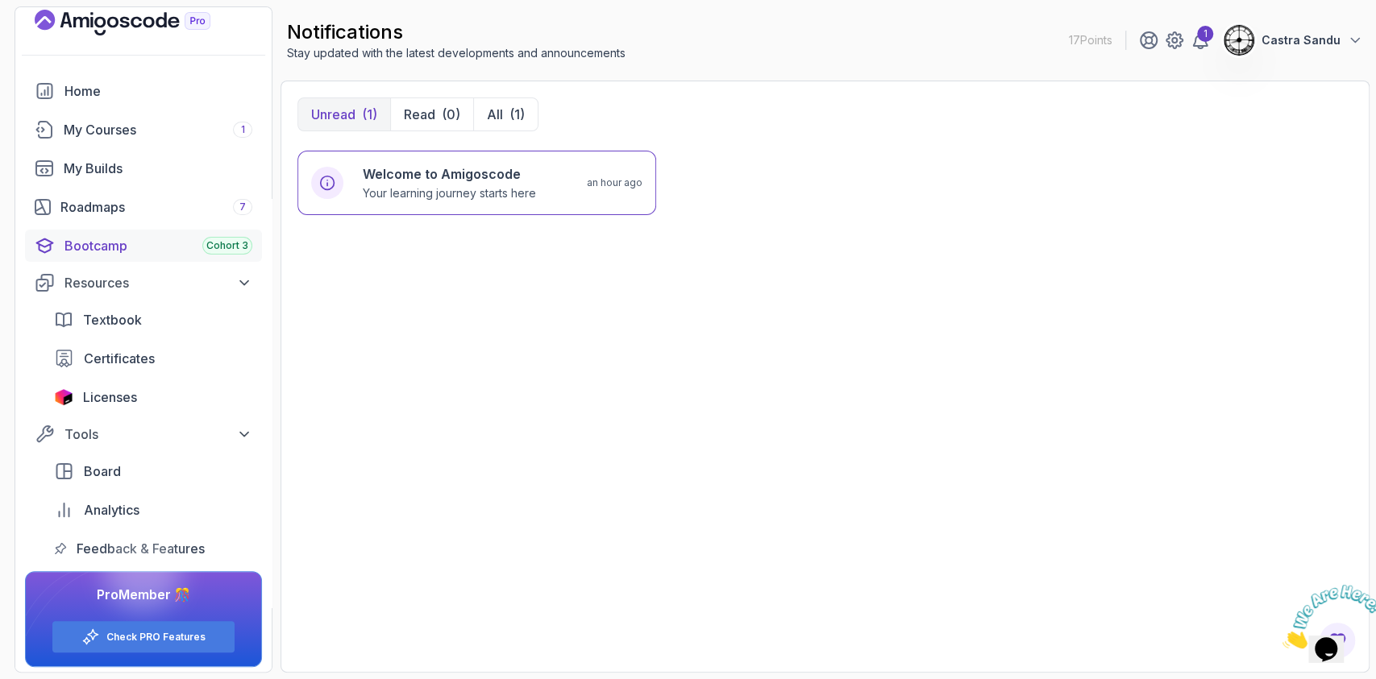
scroll to position [19, 0]
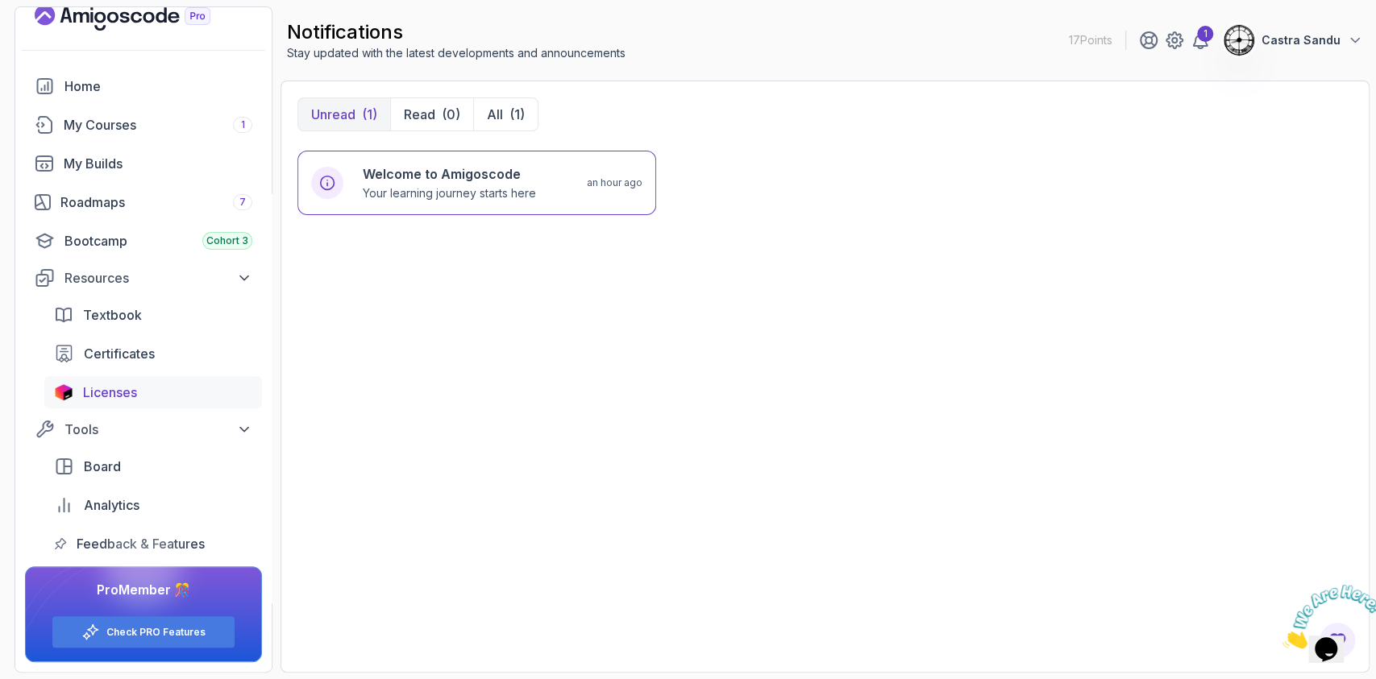
click at [110, 389] on span "Licenses" at bounding box center [110, 392] width 54 height 19
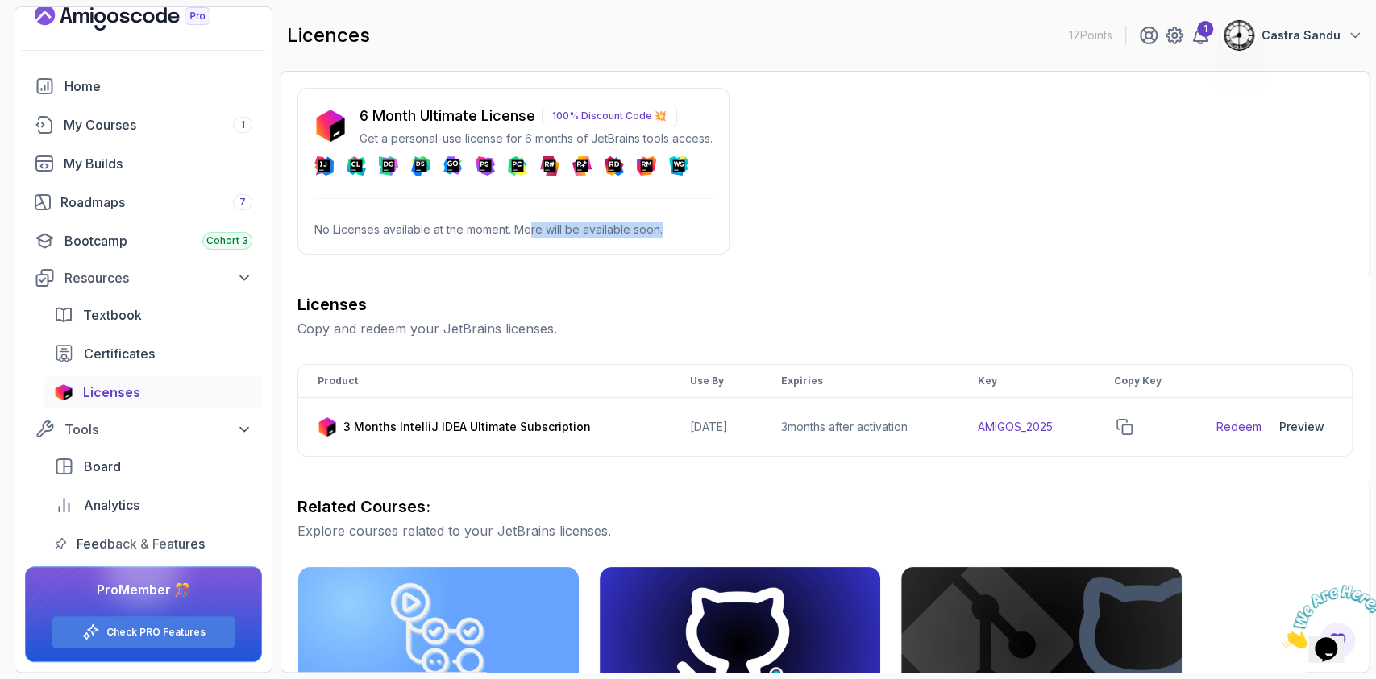
drag, startPoint x: 534, startPoint y: 230, endPoint x: 671, endPoint y: 227, distance: 137.8
click at [671, 227] on p "No Licenses available at the moment. More will be available soon." at bounding box center [513, 230] width 398 height 16
click at [862, 195] on div "6 Month Ultimate License 100% Discount Code 💥 Get a personal-use license for 6 …" at bounding box center [824, 568] width 1055 height 961
click at [381, 112] on p "6 Month Ultimate License" at bounding box center [447, 116] width 176 height 23
click at [576, 106] on p "100% Discount Code 💥" at bounding box center [609, 116] width 135 height 21
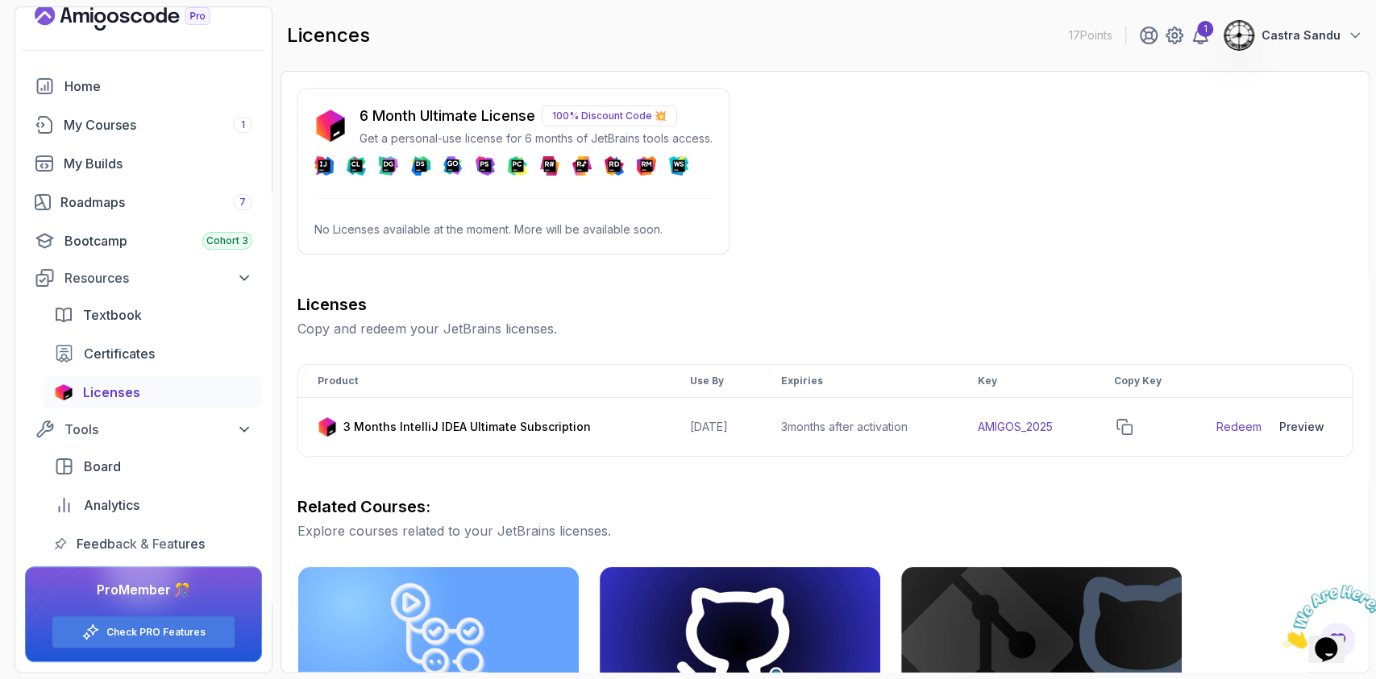
click at [473, 174] on div "DataSpell" at bounding box center [513, 165] width 398 height 19
click at [697, 432] on td "2026-06-12" at bounding box center [716, 427] width 91 height 59
click at [927, 440] on td "3 months after activation" at bounding box center [860, 427] width 197 height 59
click at [1025, 416] on td "AMIGOS_2025" at bounding box center [1025, 427] width 135 height 59
click at [1235, 425] on link "Redeem" at bounding box center [1238, 427] width 45 height 16
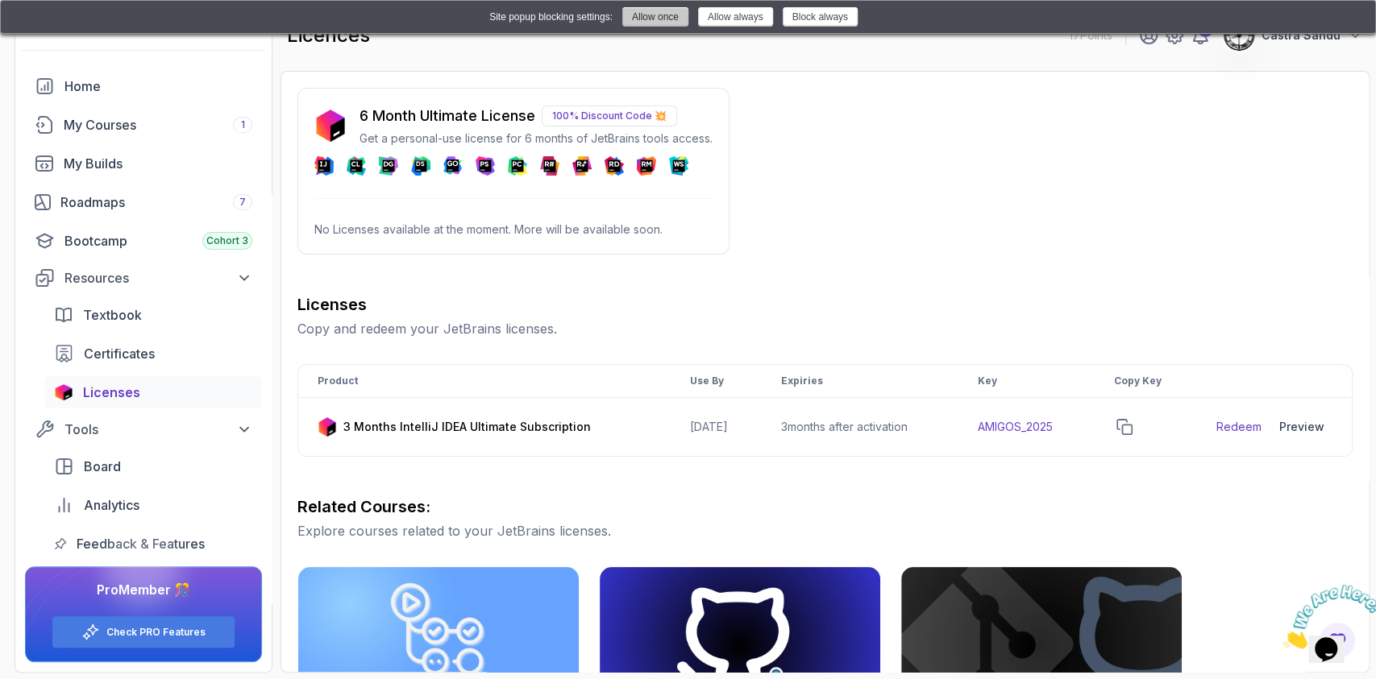
click at [643, 16] on button "Allow once" at bounding box center [655, 16] width 66 height 19
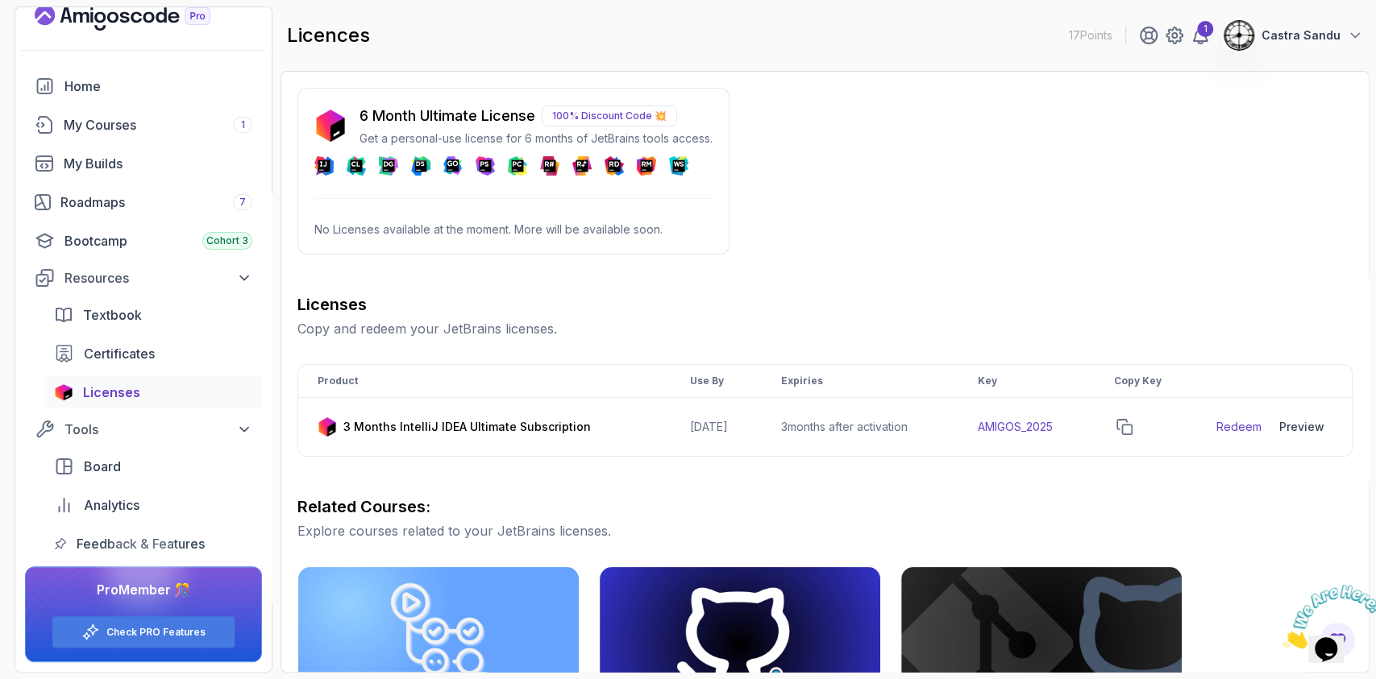
click at [1341, 631] on img at bounding box center [1332, 617] width 100 height 64
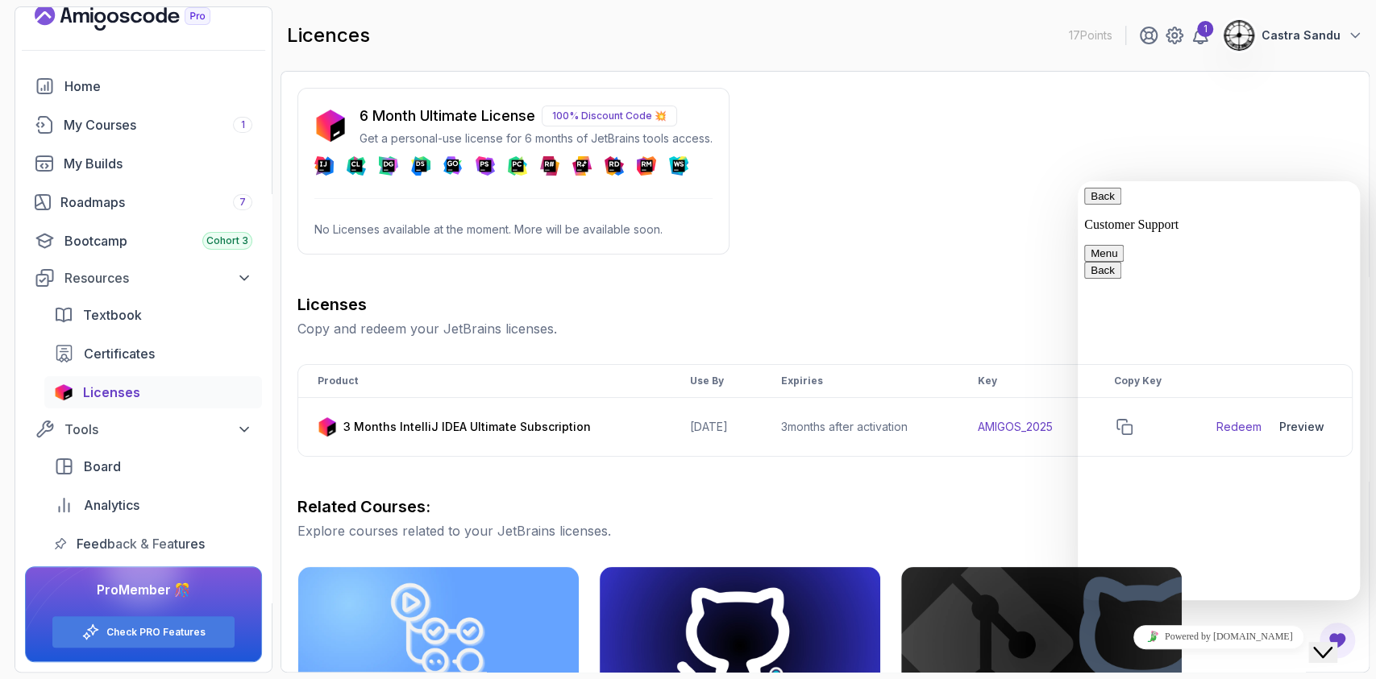
click at [1078, 181] on textarea at bounding box center [1078, 181] width 0 height 0
drag, startPoint x: 542, startPoint y: 332, endPoint x: 619, endPoint y: 322, distance: 78.1
click at [613, 324] on p "Copy and redeem your JetBrains licenses." at bounding box center [824, 328] width 1055 height 19
click at [628, 318] on div "Licenses Copy and redeem your JetBrains licenses." at bounding box center [824, 315] width 1055 height 45
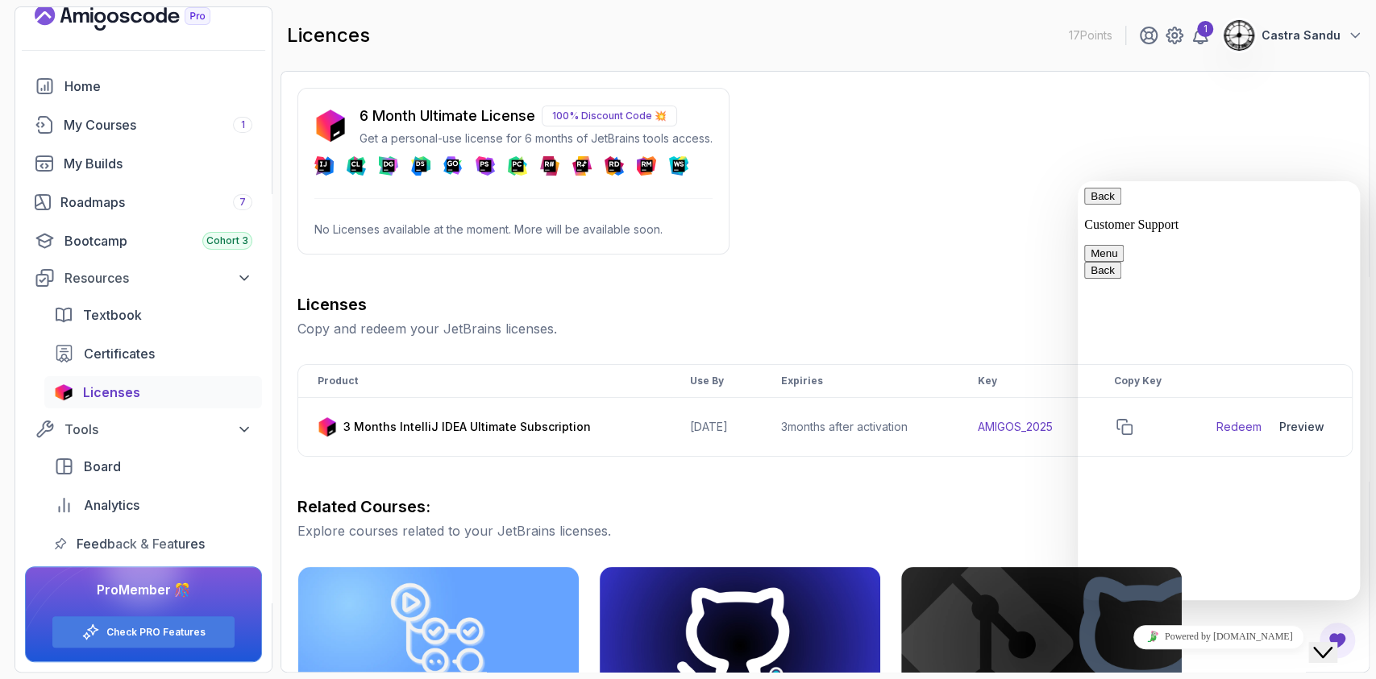
click at [442, 111] on p "6 Month Ultimate License" at bounding box center [447, 116] width 176 height 23
click at [591, 118] on p "100% Discount Code 💥" at bounding box center [609, 116] width 135 height 21
click at [421, 137] on p "Get a personal-use license for 6 months of JetBrains tools access." at bounding box center [535, 139] width 353 height 16
click at [1078, 181] on textarea at bounding box center [1078, 181] width 0 height 0
type textarea "Hello"
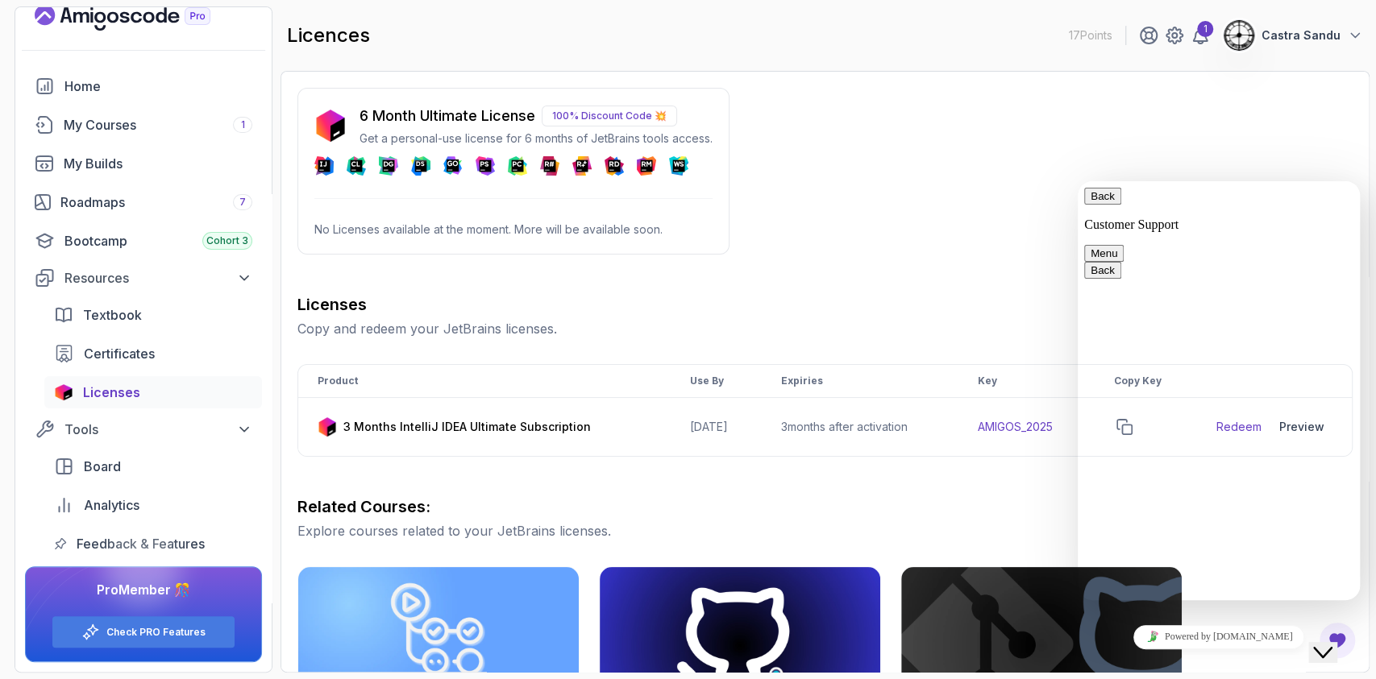
type textarea "i subscribed to email newsletter and received the 3 months activation for intel…"
paste textarea "This coupon code cannot be used to renew your existing license. Please choose a…"
type textarea "This coupon code cannot be used to renew your existing license. Please choose a…"
type textarea "but when i try to redeem it i get this"
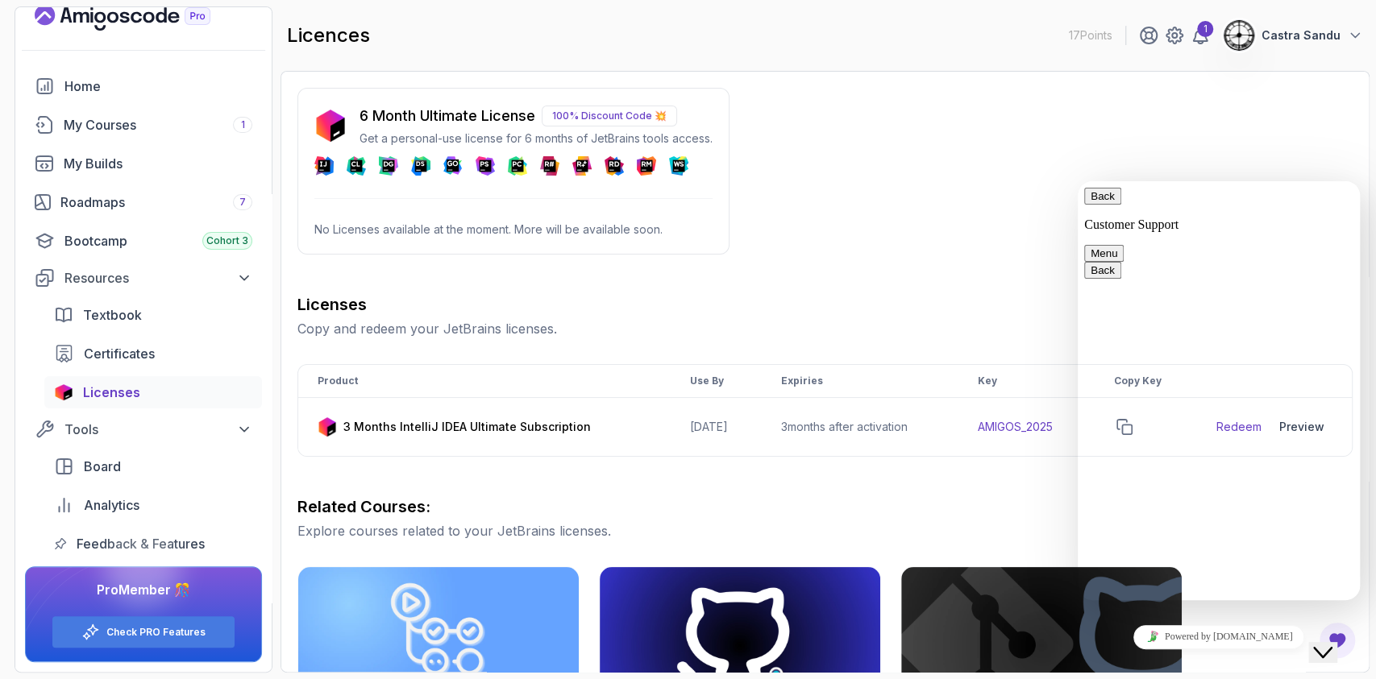
paste textarea "This coupon code cannot be used to renew your existing license. Please choose a…"
type textarea "This coupon code cannot be used to renew your existing license. Please choose a…"
type input "Alexandru"
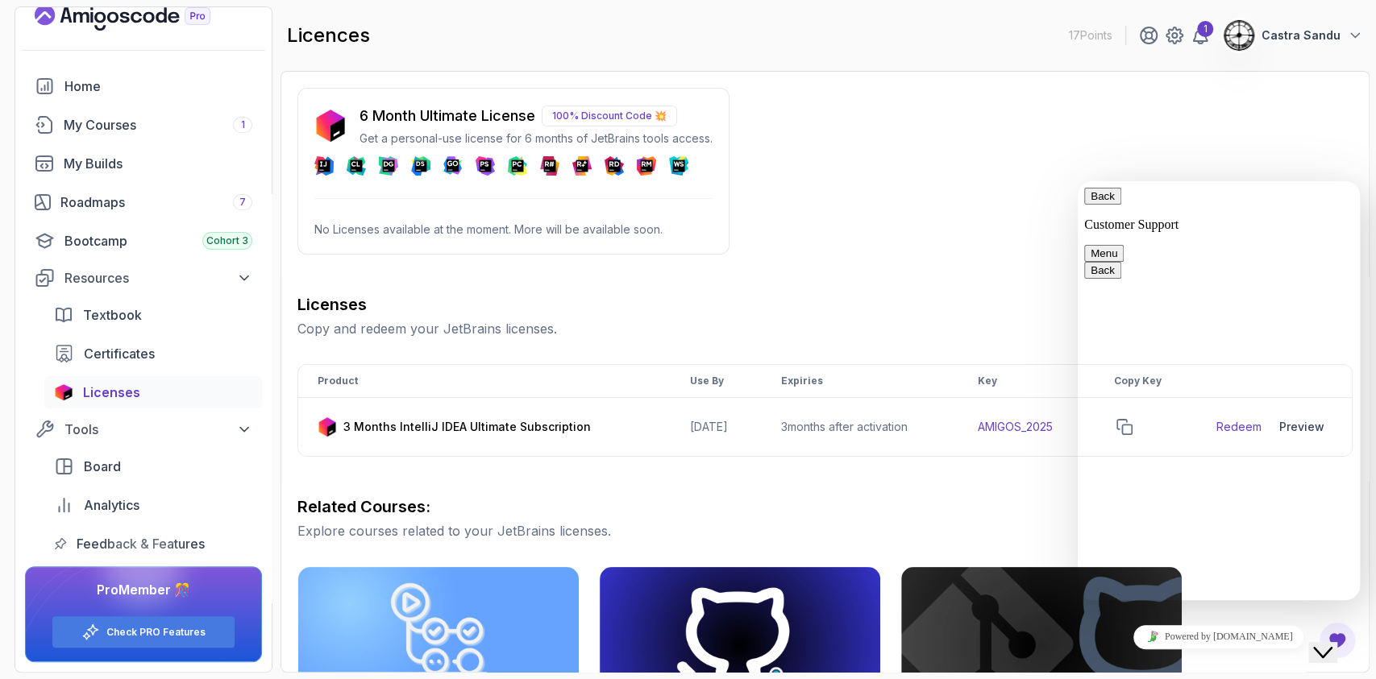
type input "[EMAIL_ADDRESS][DOMAIN_NAME]"
type input "37368647814"
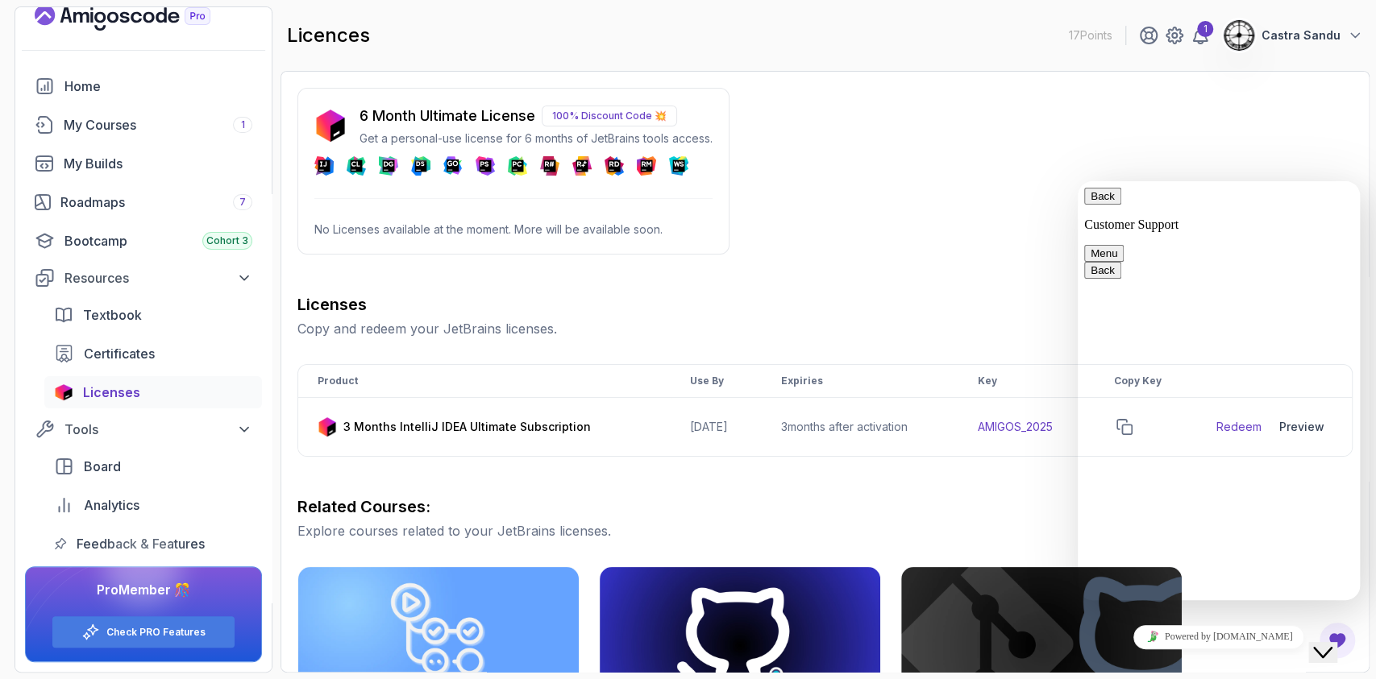
type input "intellij license"
paste textarea "This coupon code cannot be used to renew your existing license. Please choose a…"
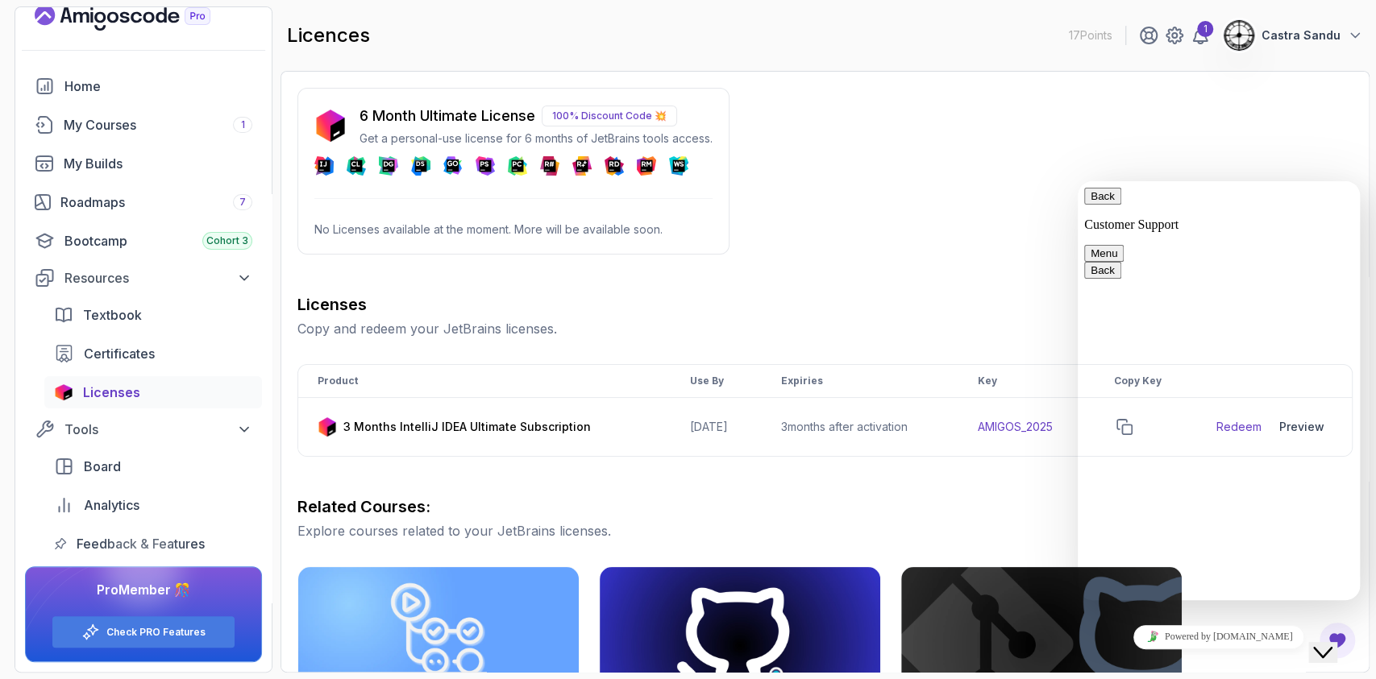
type textarea "I bought the pro plan, first i subscribed to your email newsletter and received…"
click at [1331, 192] on div "Back Customer Support Menu" at bounding box center [1218, 225] width 269 height 74
click at [1115, 205] on button "Back" at bounding box center [1102, 196] width 37 height 17
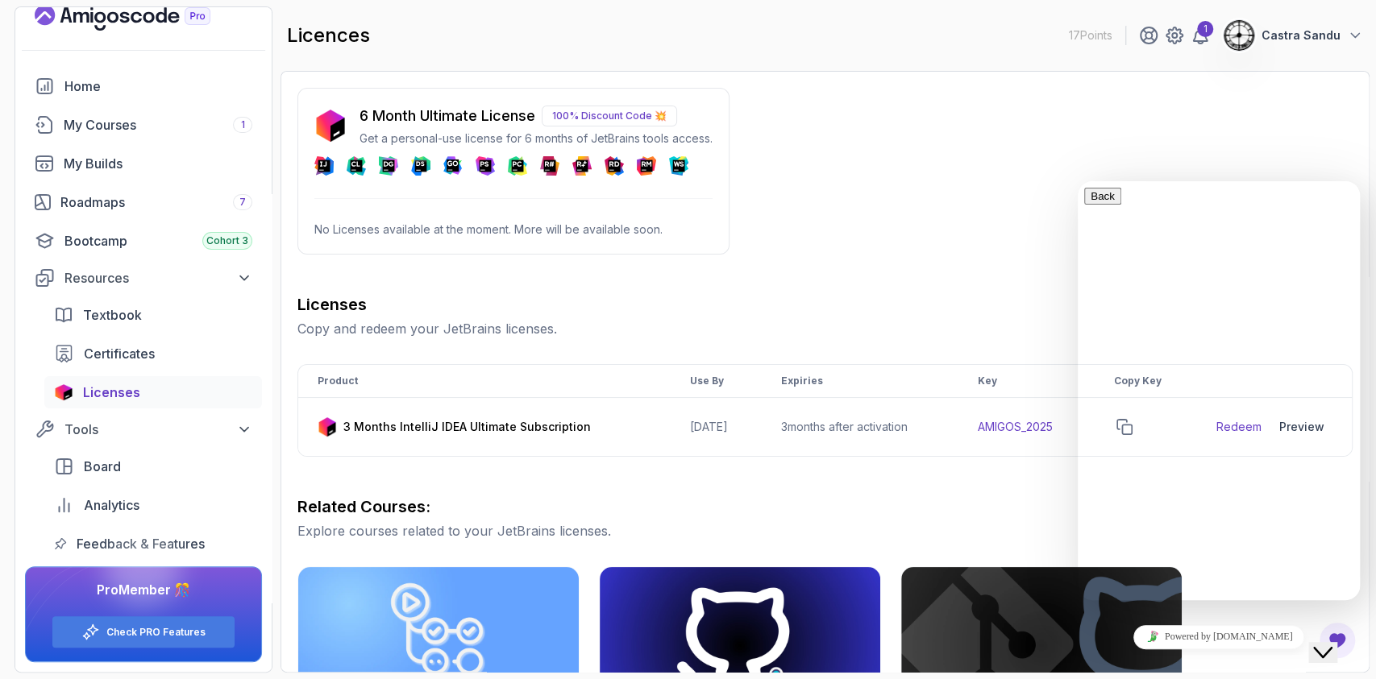
click at [1337, 642] on button "Close Chat This icon closes the chat window." at bounding box center [1322, 652] width 29 height 21
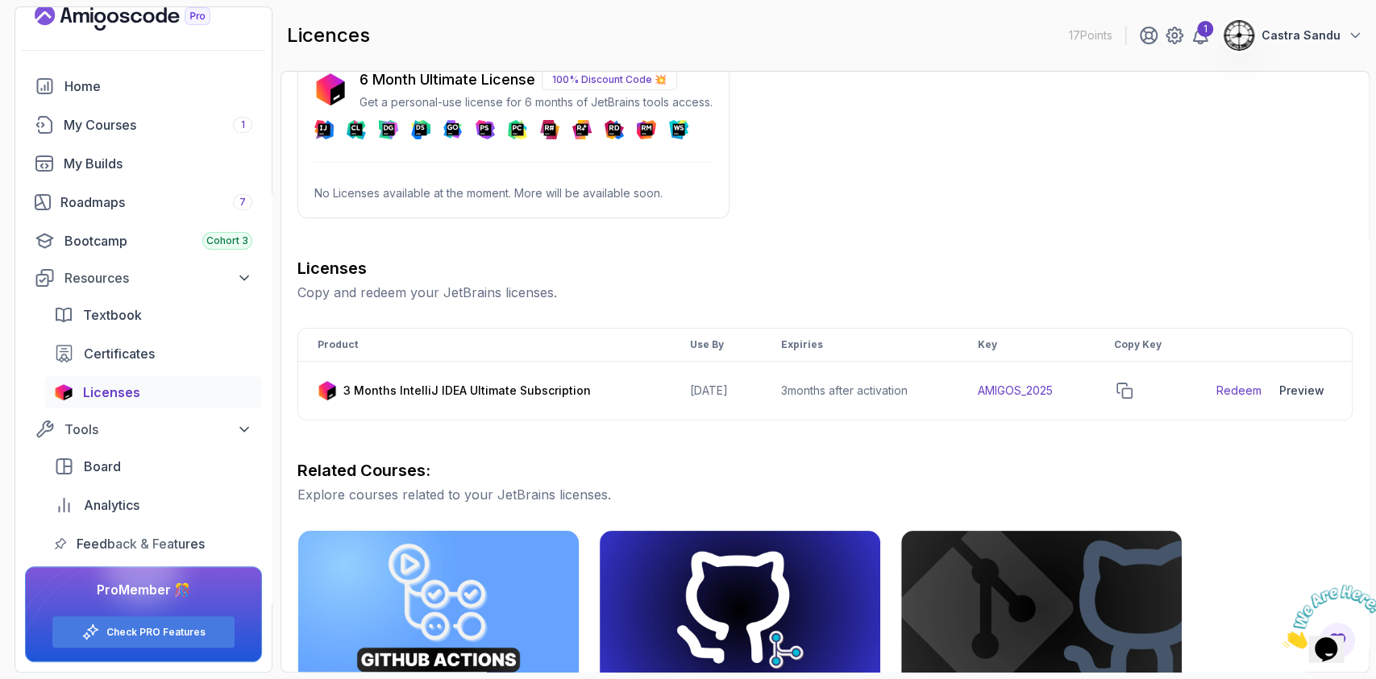
scroll to position [0, 0]
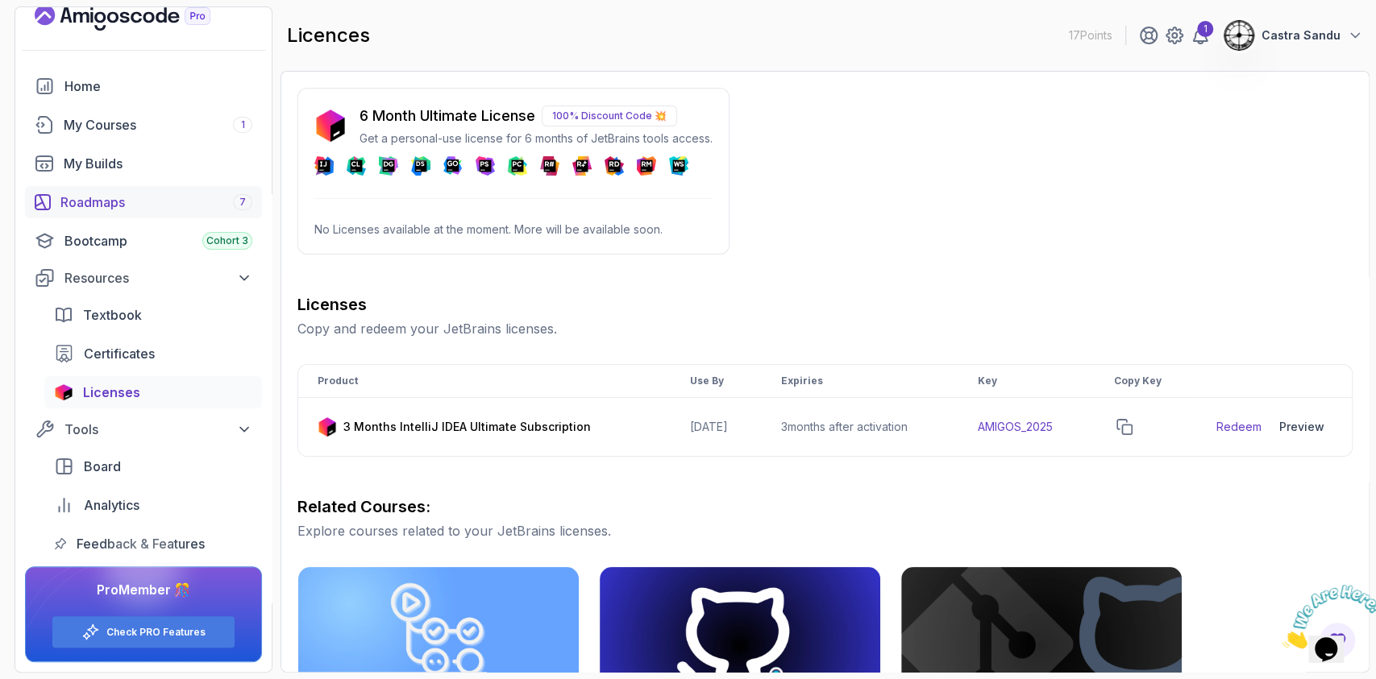
click at [66, 197] on div "Roadmaps 7" at bounding box center [156, 202] width 192 height 19
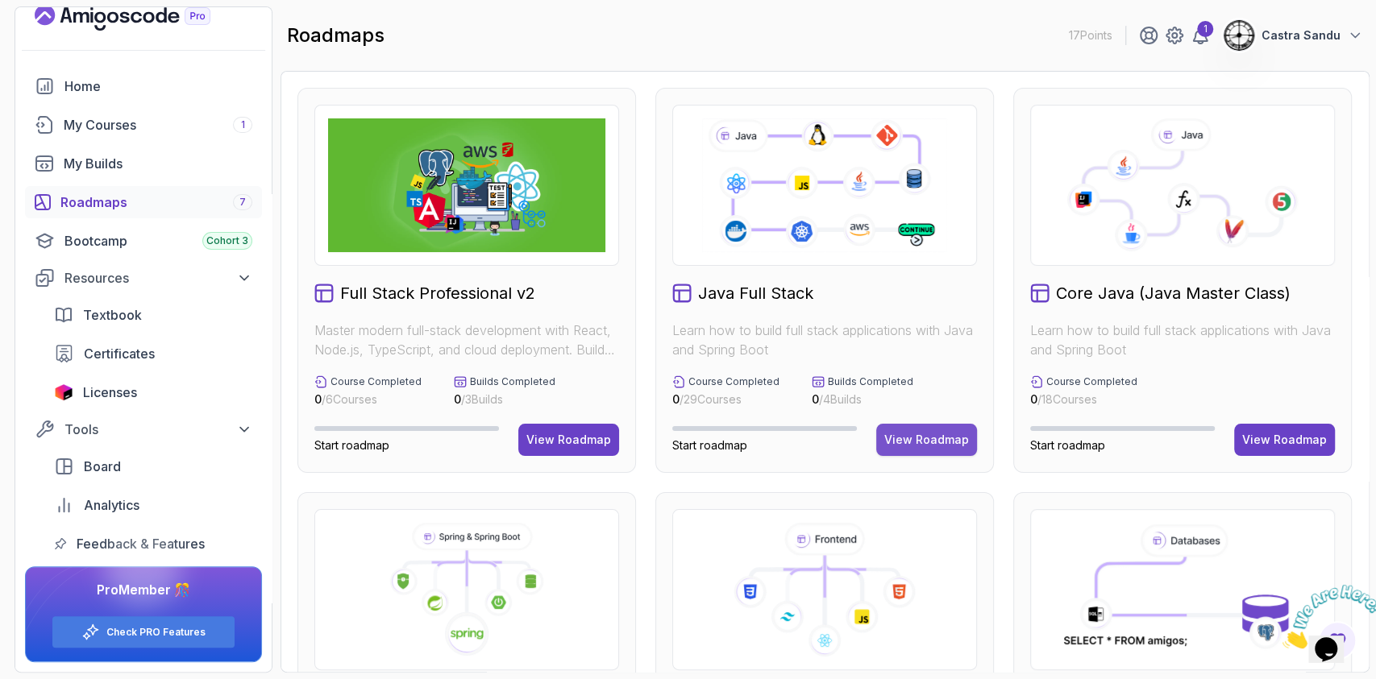
click at [954, 442] on div "View Roadmap" at bounding box center [926, 440] width 85 height 16
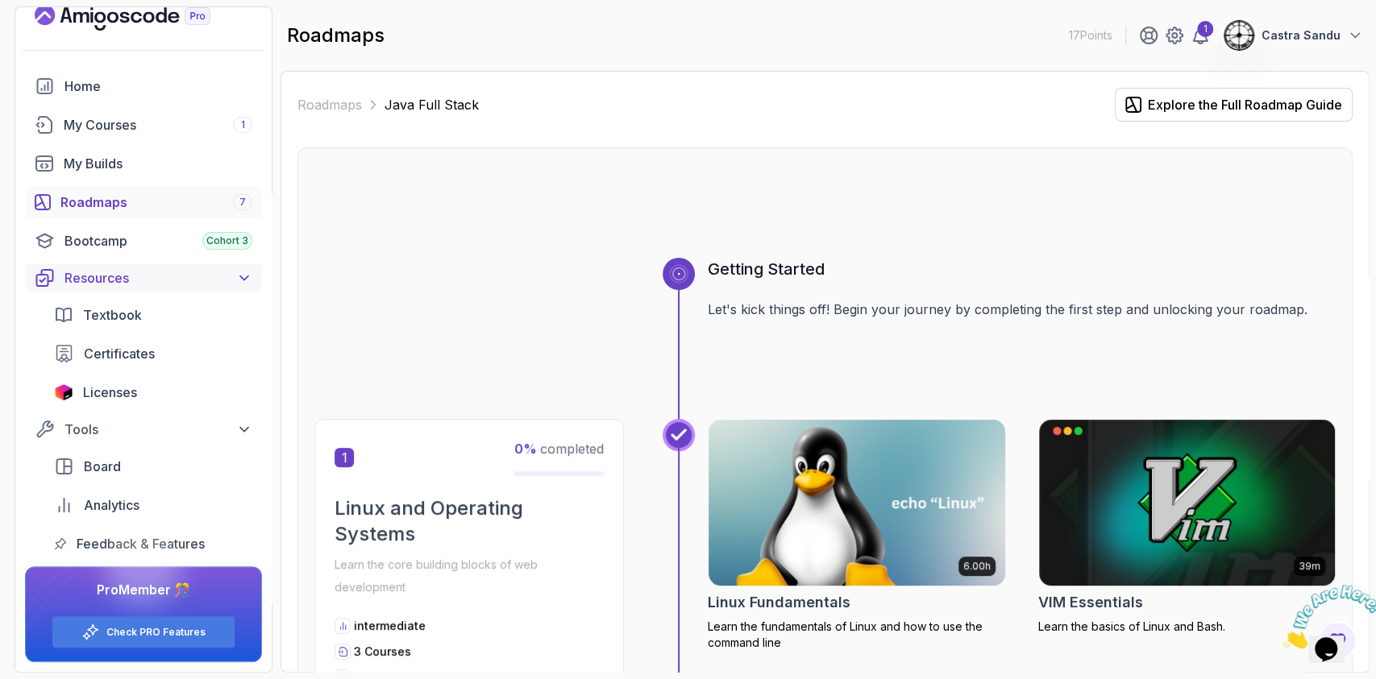
click at [239, 270] on icon at bounding box center [244, 278] width 16 height 16
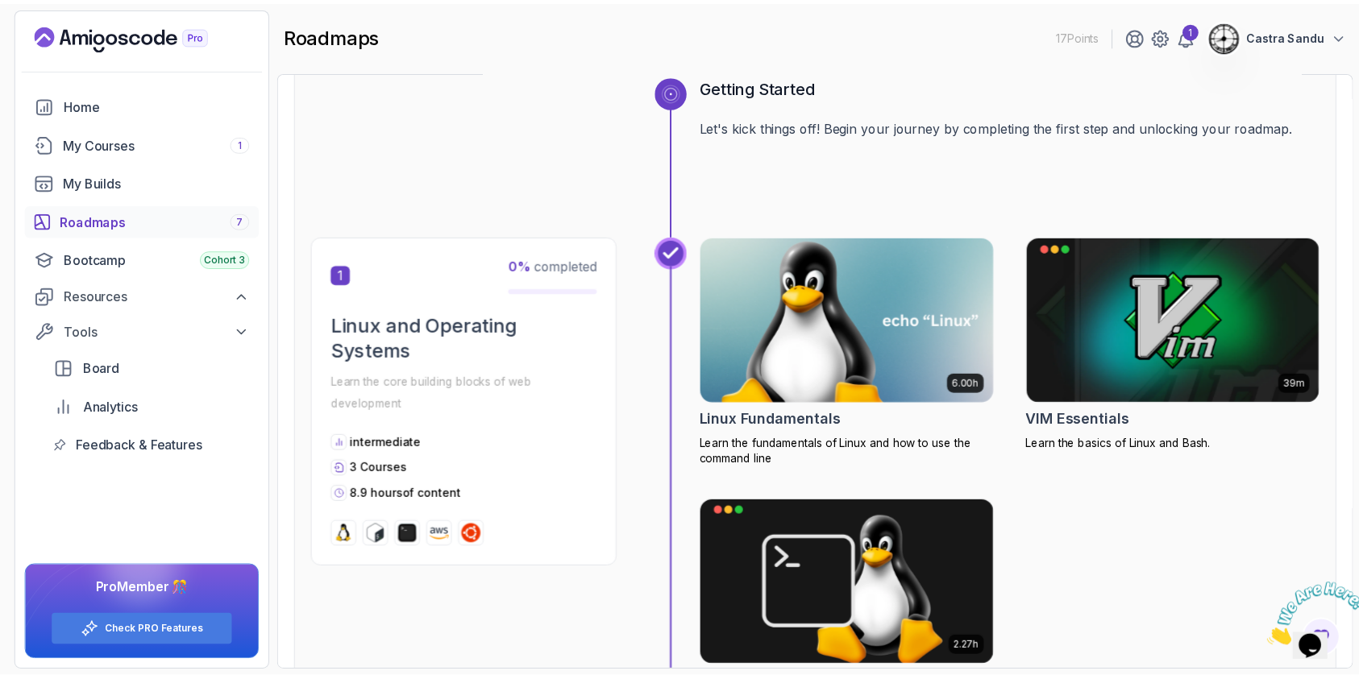
scroll to position [214, 0]
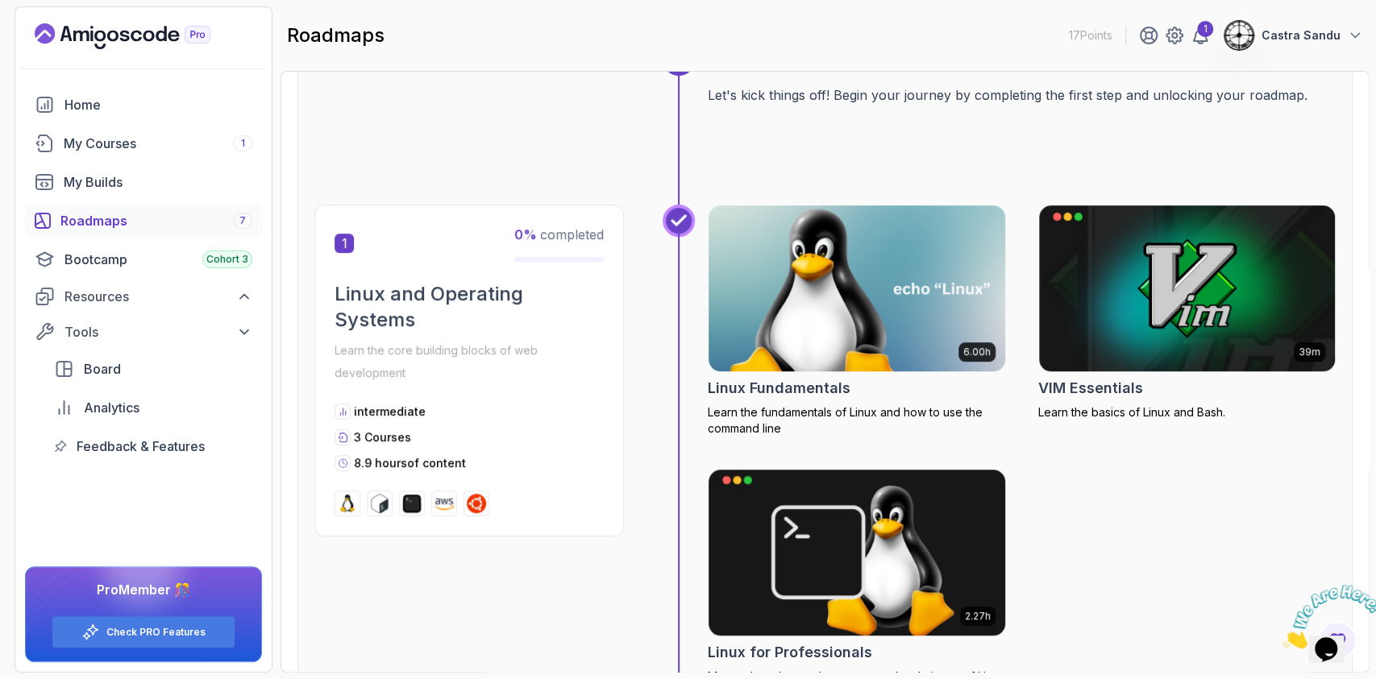
click at [845, 293] on img at bounding box center [856, 289] width 311 height 174
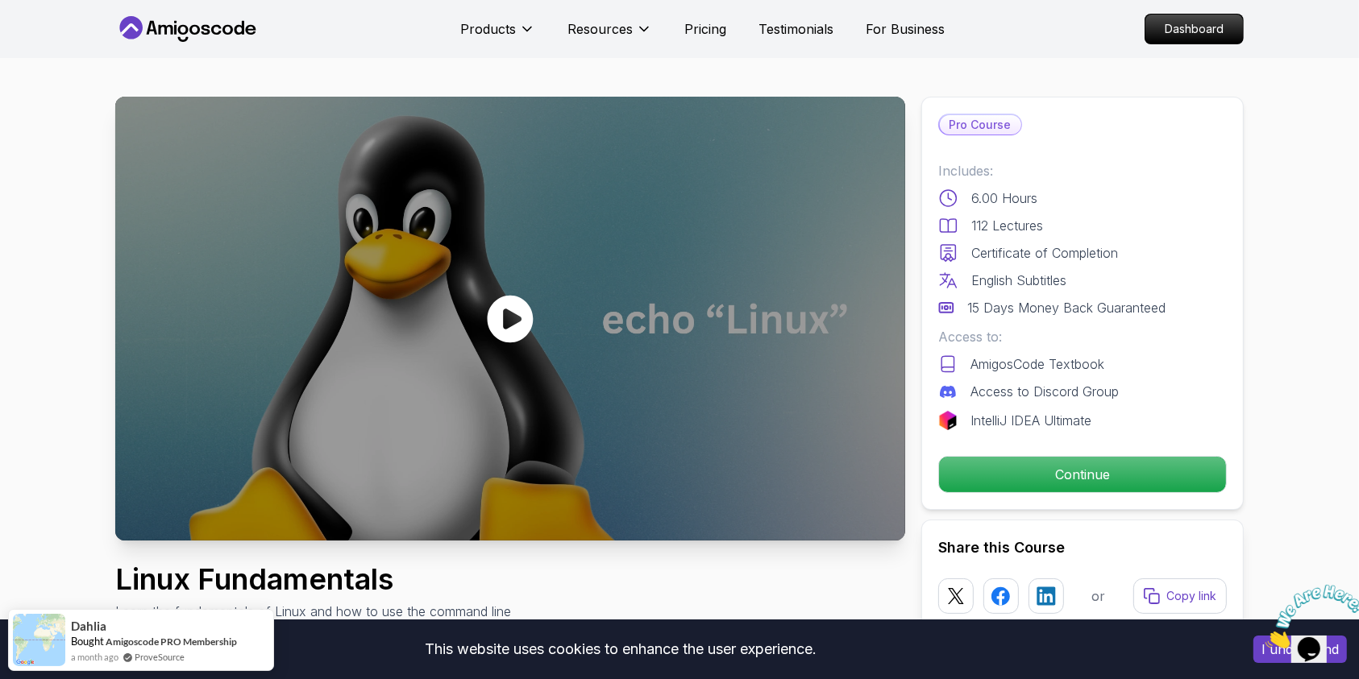
click at [500, 310] on icon at bounding box center [511, 319] width 46 height 48
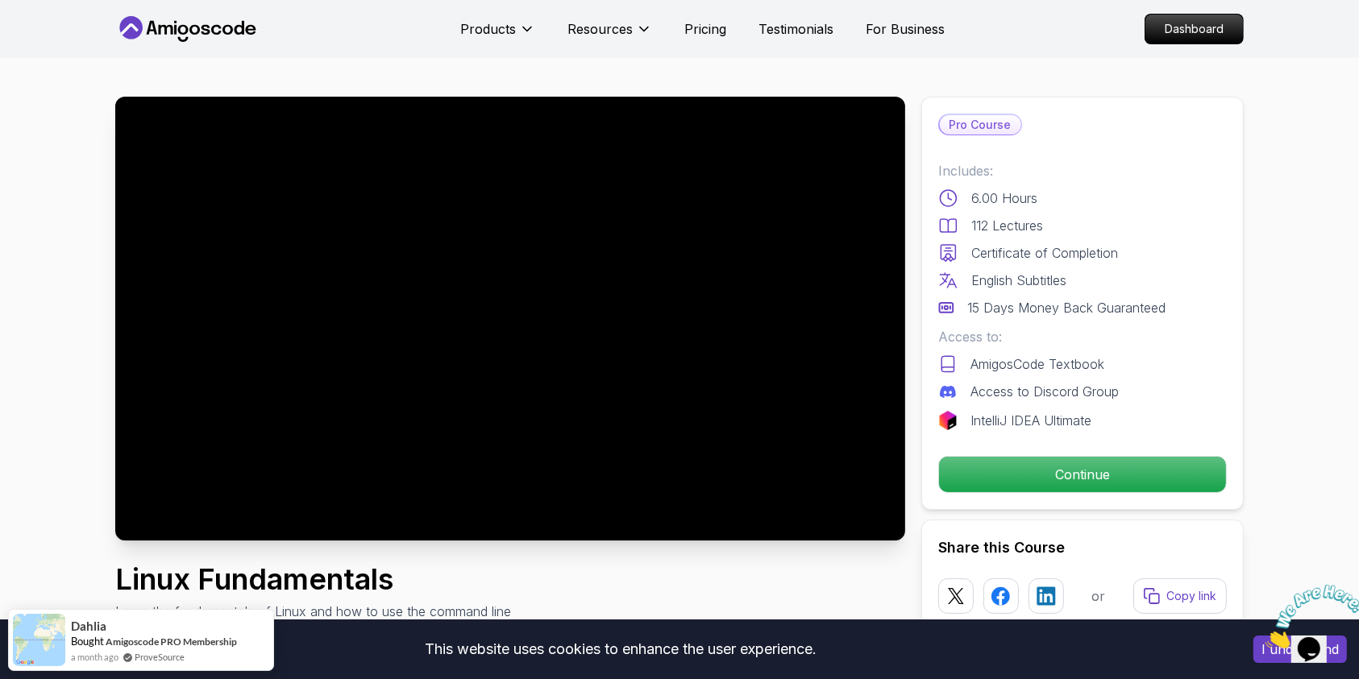
scroll to position [214, 0]
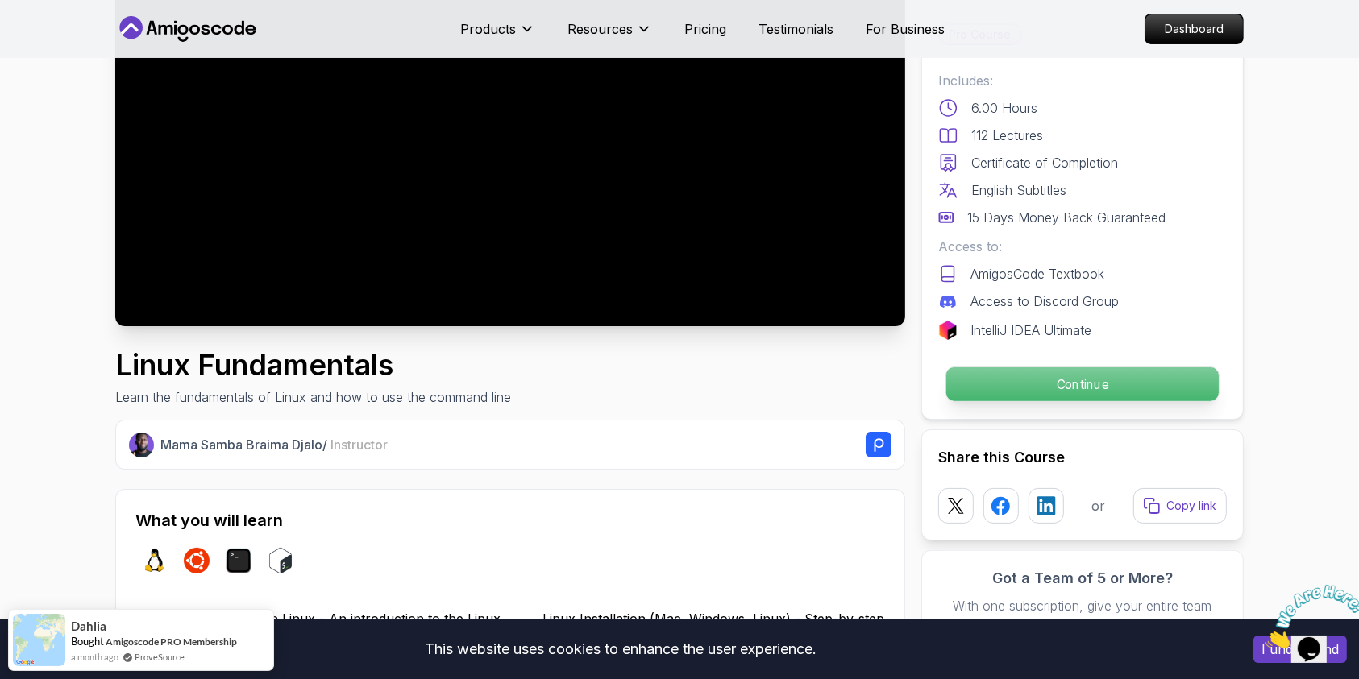
click at [1091, 400] on p "Continue" at bounding box center [1082, 385] width 272 height 34
click at [1074, 389] on p "Continue" at bounding box center [1082, 385] width 272 height 34
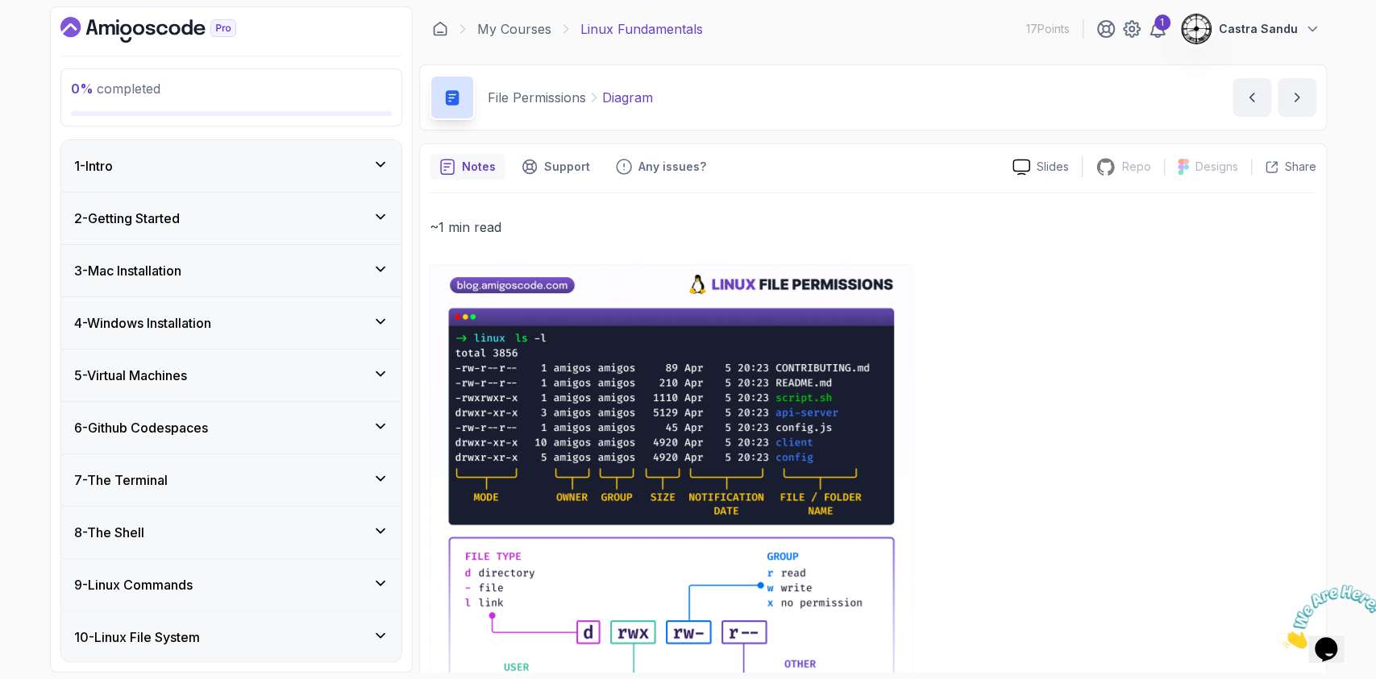
click at [593, 218] on p "~1 min read" at bounding box center [873, 227] width 887 height 23
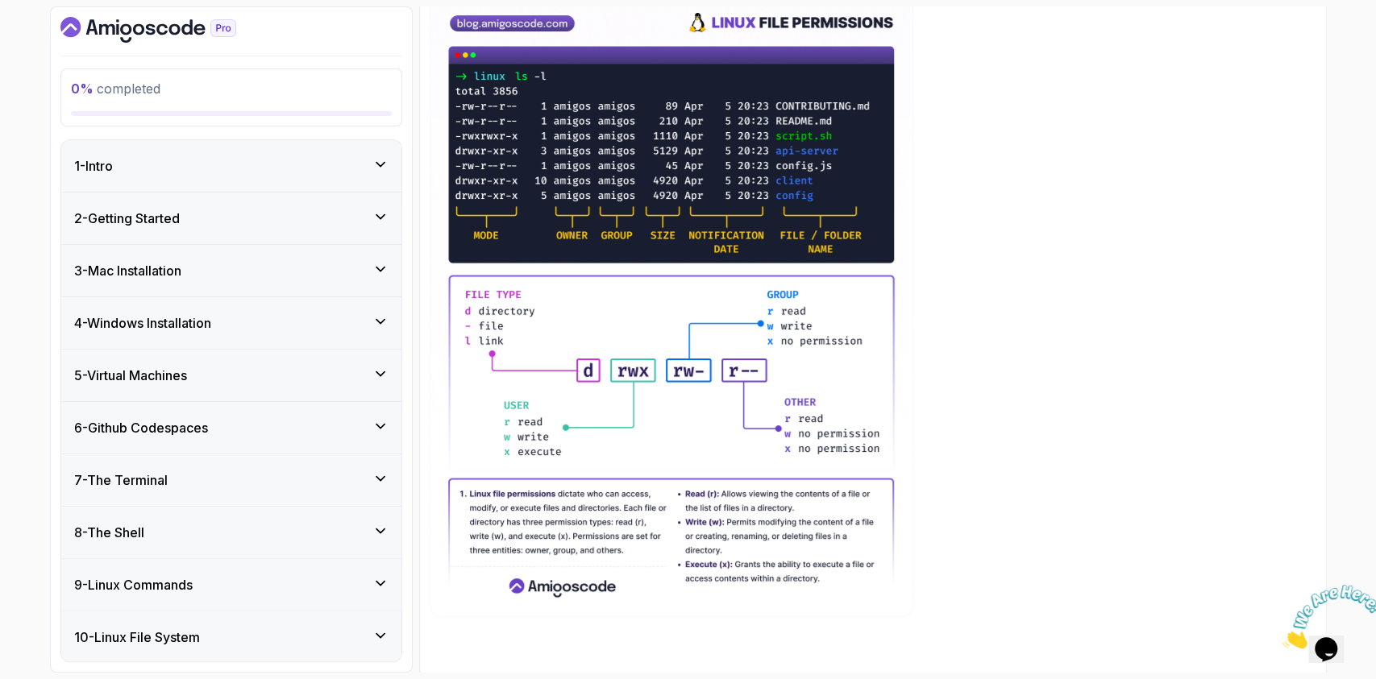
scroll to position [265, 0]
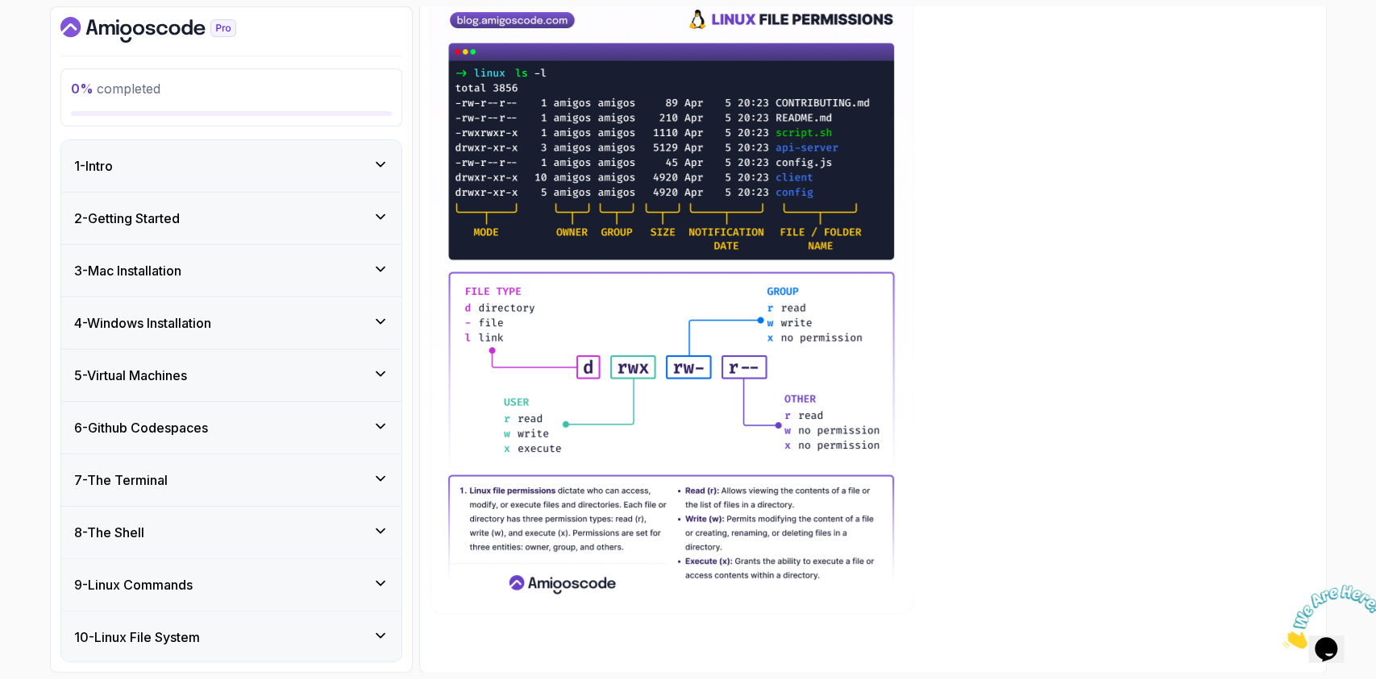
click at [142, 152] on div "1 - Intro" at bounding box center [231, 166] width 340 height 52
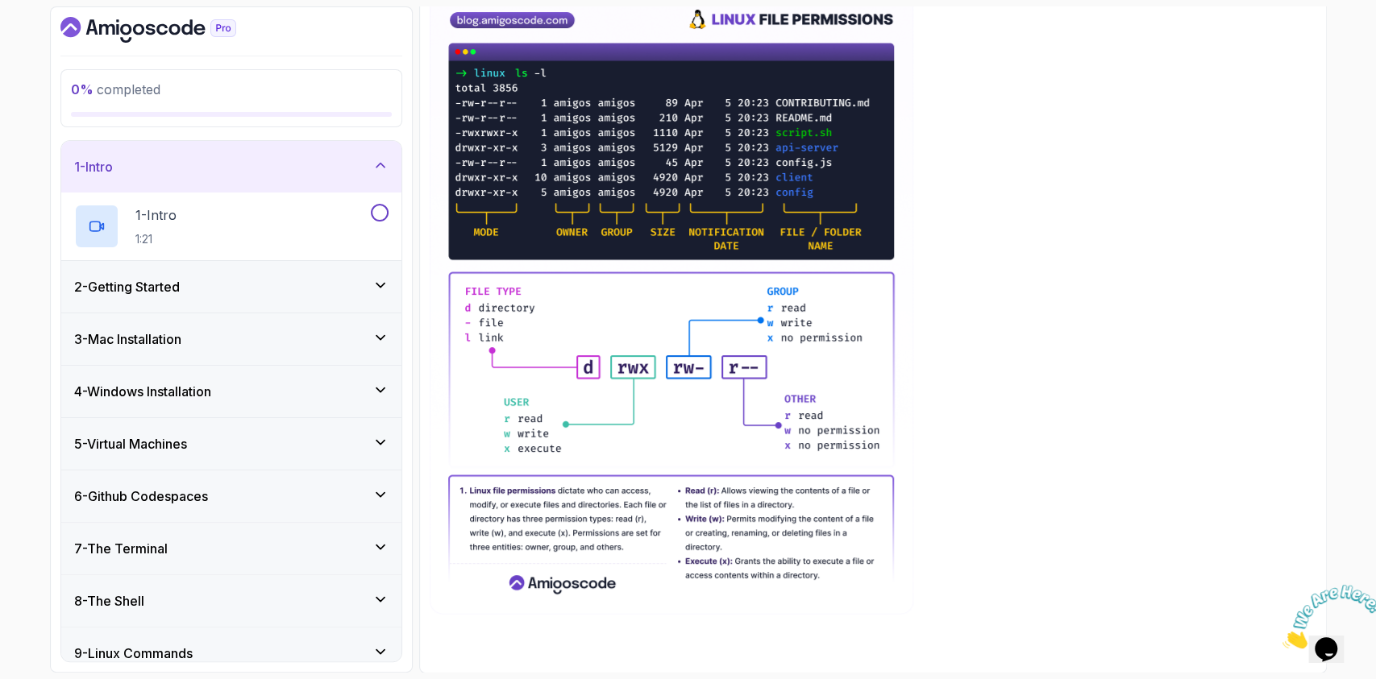
click at [267, 280] on div "2 - Getting Started" at bounding box center [231, 286] width 314 height 19
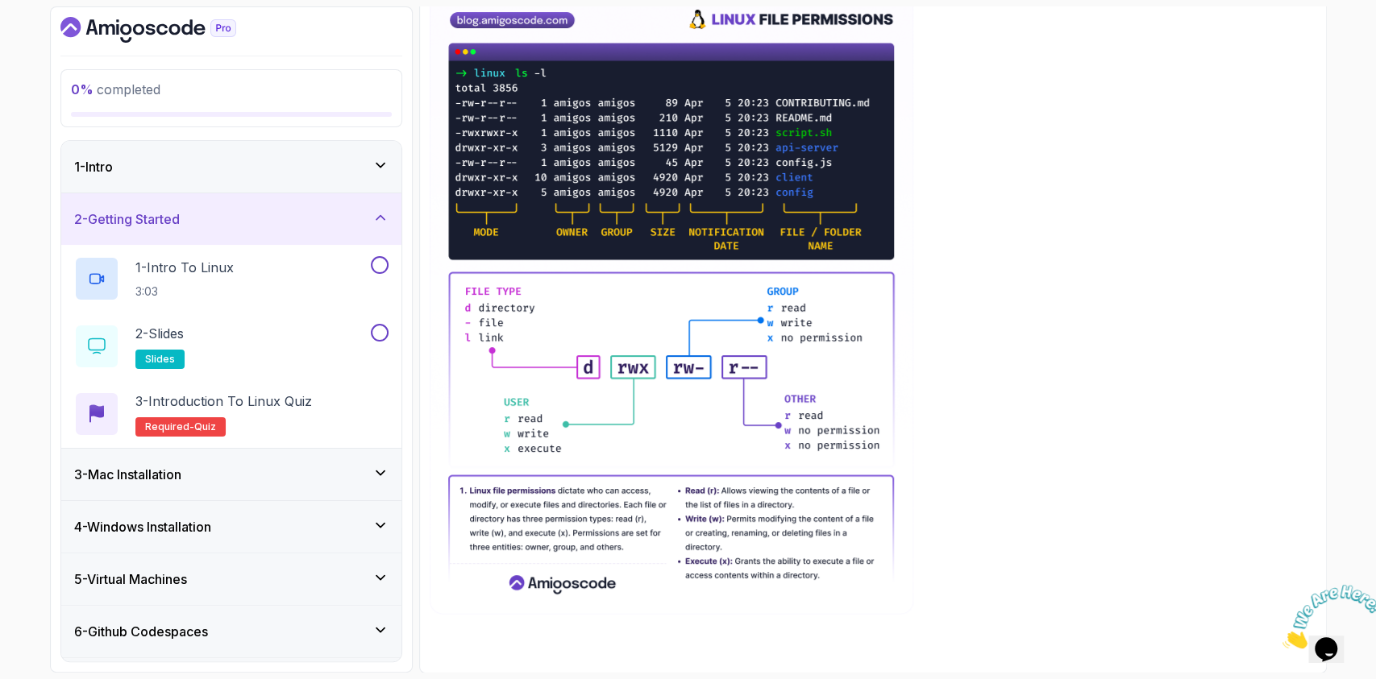
click at [141, 467] on h3 "3 - Mac Installation" at bounding box center [127, 474] width 107 height 19
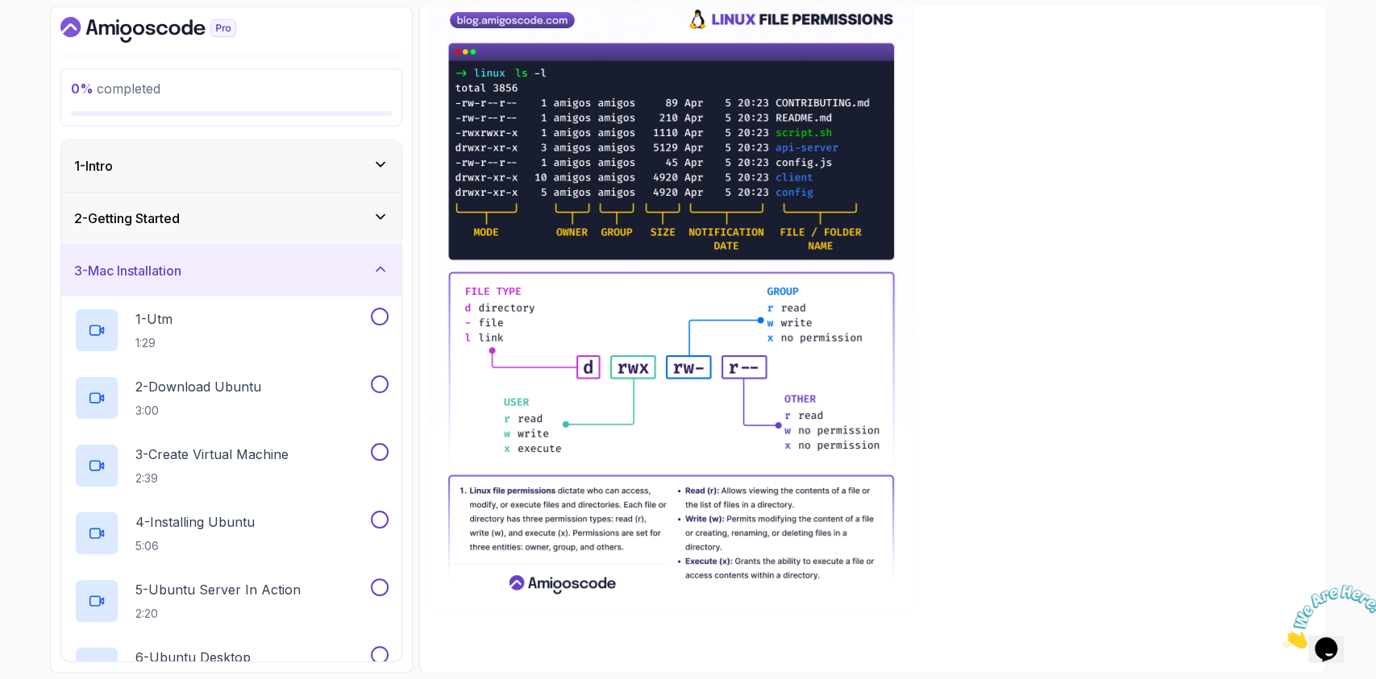
click at [176, 259] on div "3 - Mac Installation" at bounding box center [231, 271] width 340 height 52
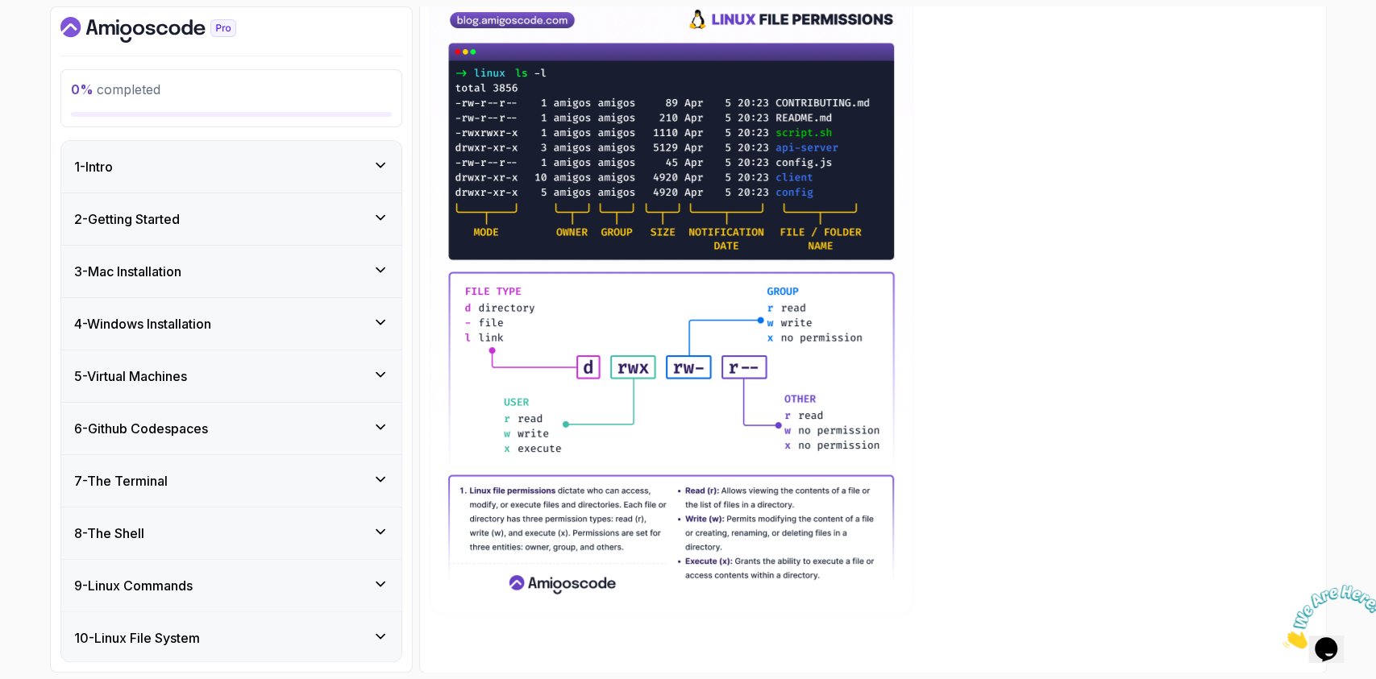
click at [199, 314] on h3 "4 - Windows Installation" at bounding box center [142, 323] width 137 height 19
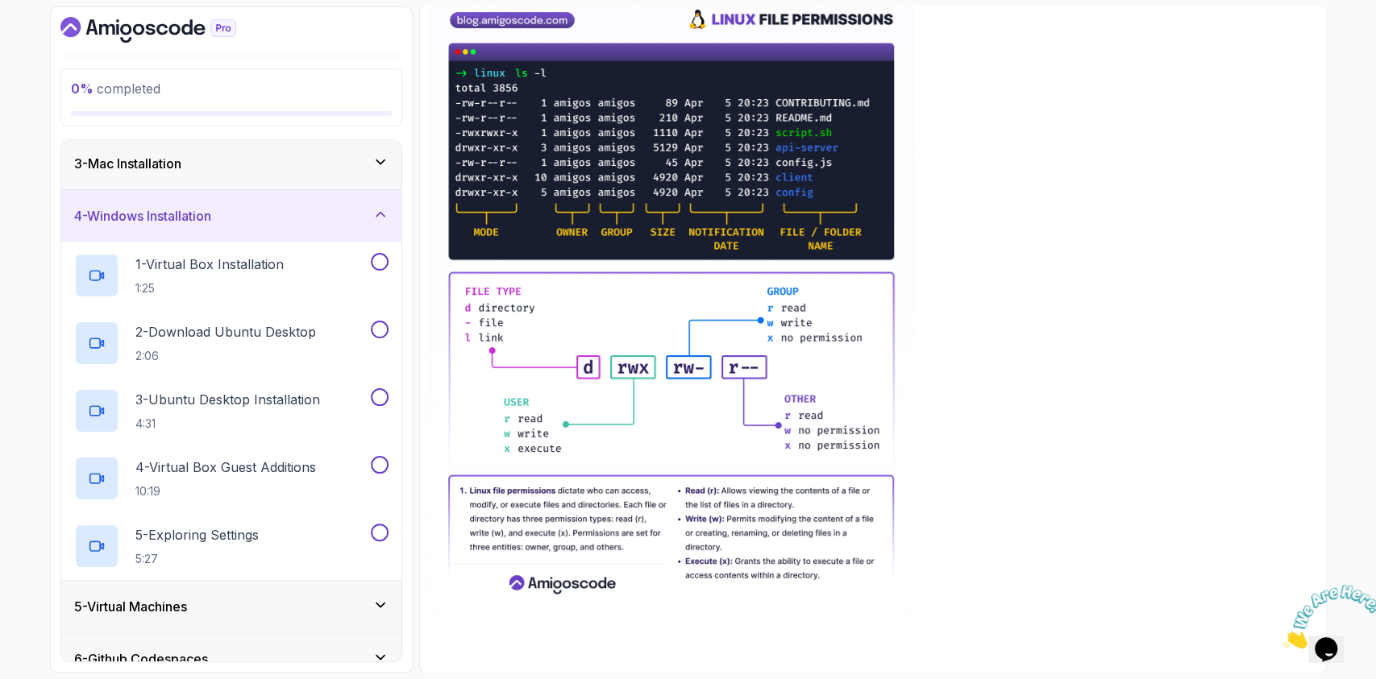
scroll to position [0, 0]
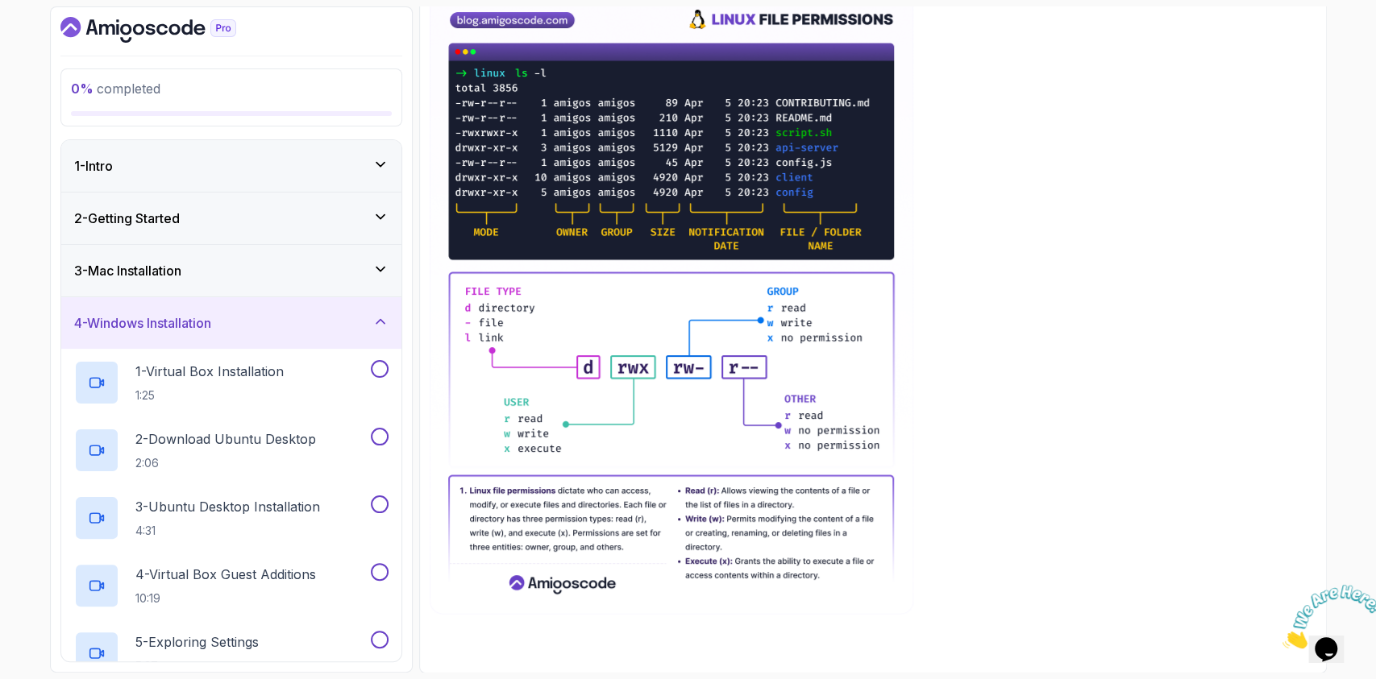
click at [183, 330] on h3 "4 - Windows Installation" at bounding box center [142, 323] width 137 height 19
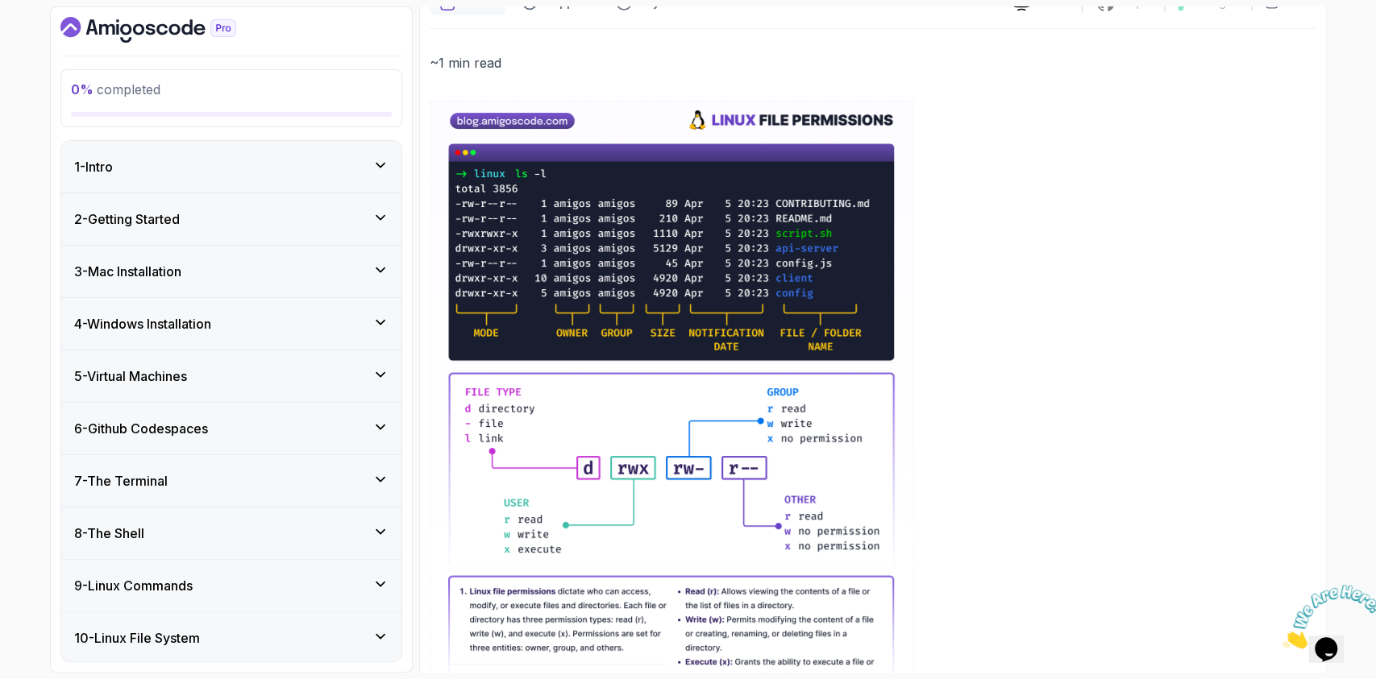
scroll to position [265, 0]
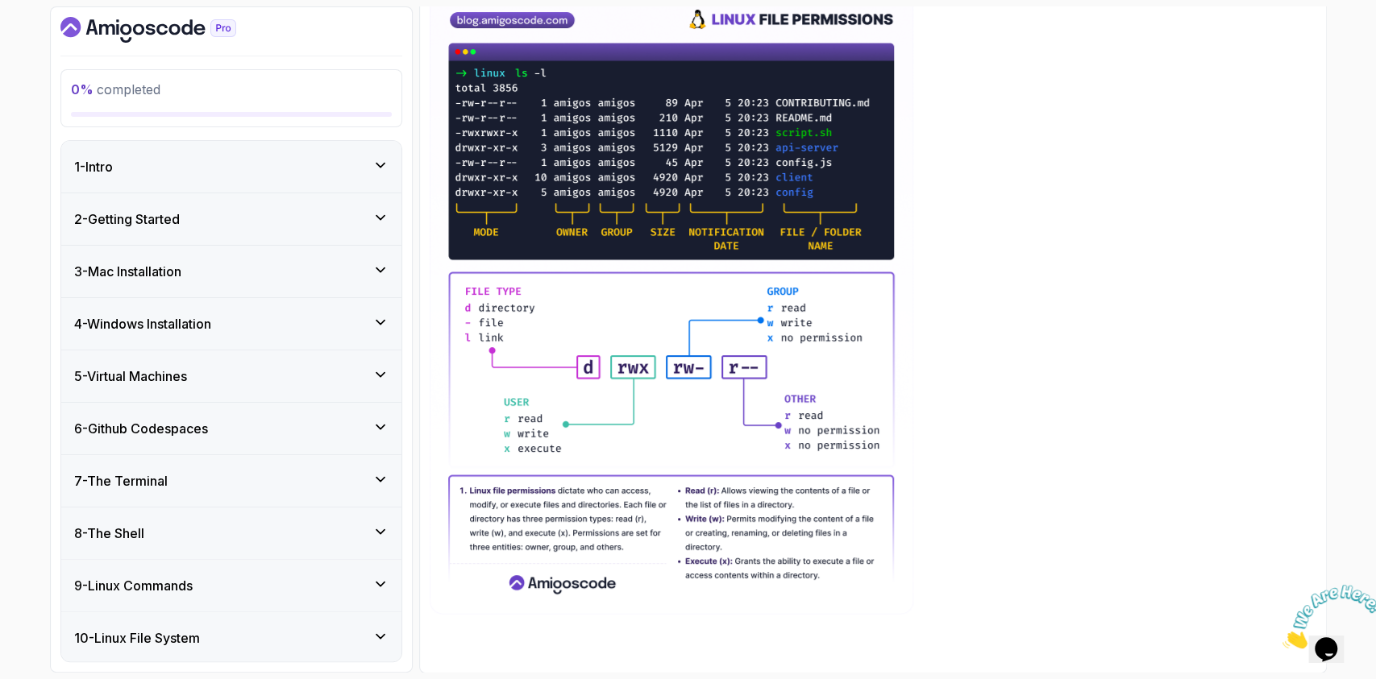
click at [129, 132] on div "0 % completed 1 - Intro 2 - Getting Started 3 - Mac Installation 4 - Windows In…" at bounding box center [231, 339] width 363 height 667
click at [135, 166] on div "1 - Intro" at bounding box center [231, 166] width 314 height 19
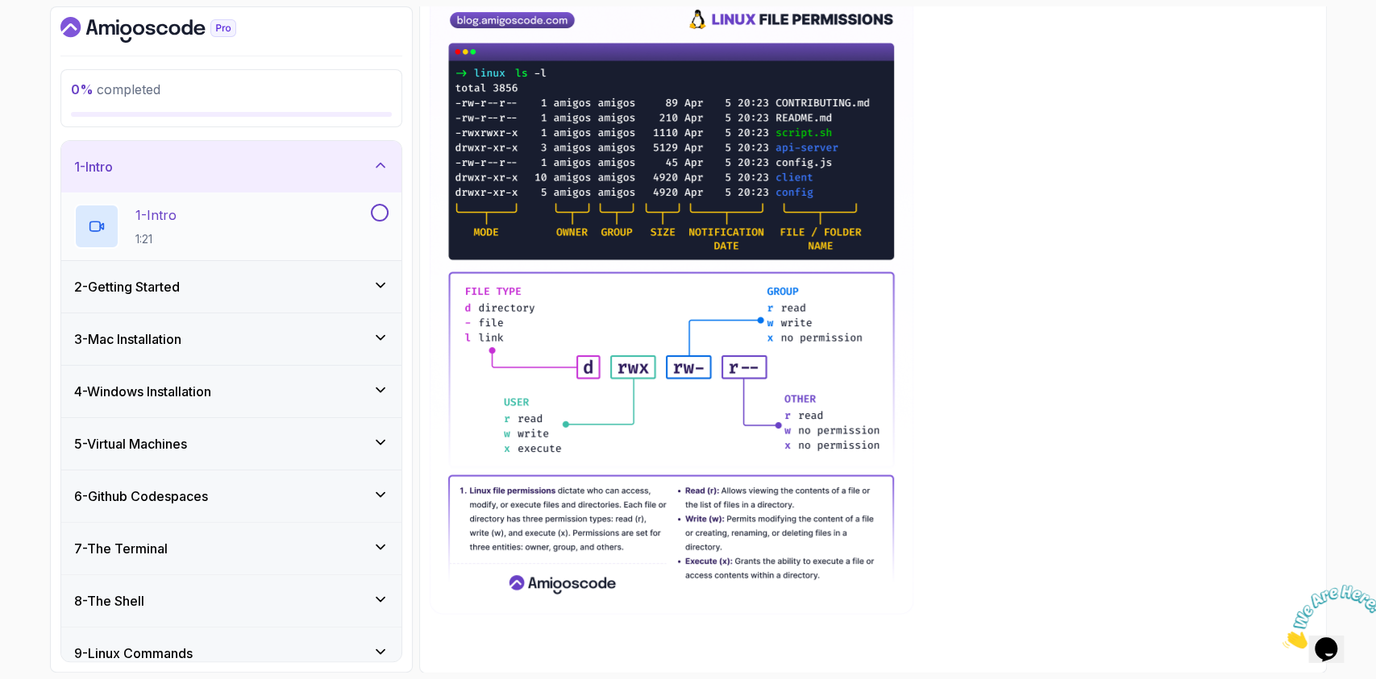
click at [184, 205] on div "1 - Intro 1:21" at bounding box center [220, 226] width 293 height 45
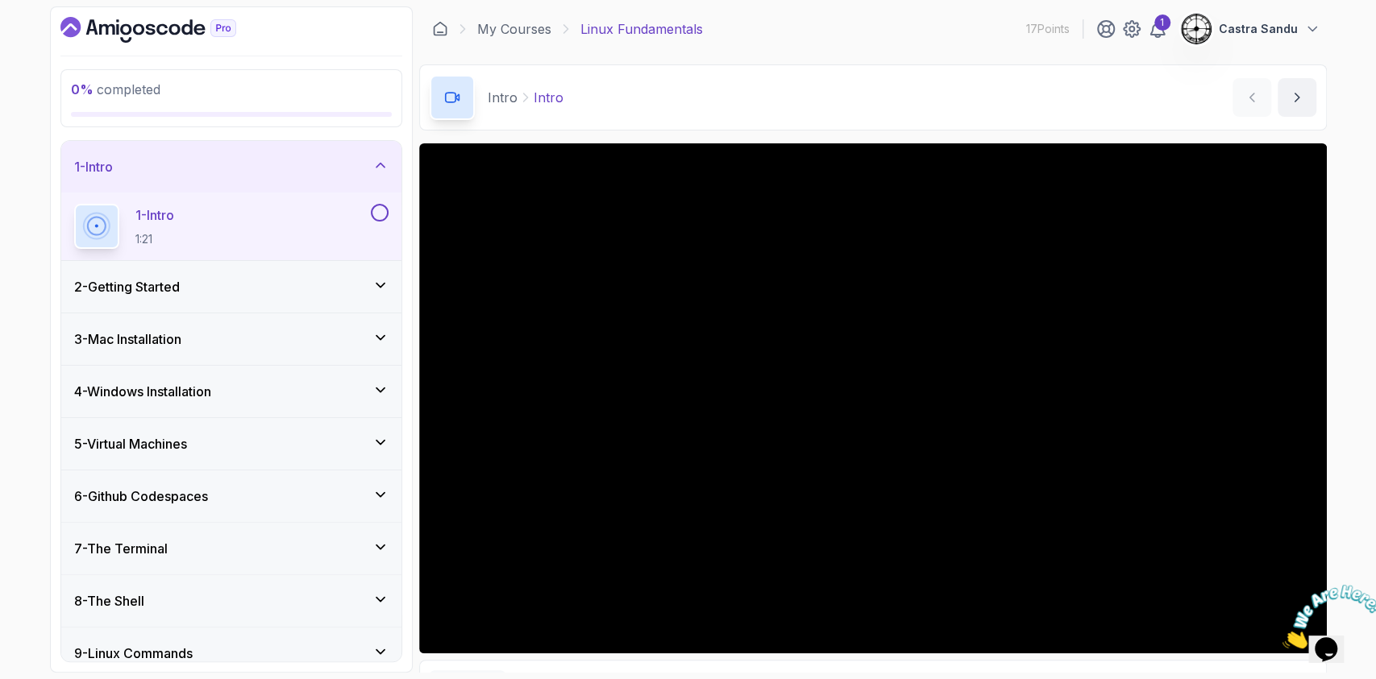
click at [1282, 638] on icon "Close" at bounding box center [1282, 645] width 0 height 14
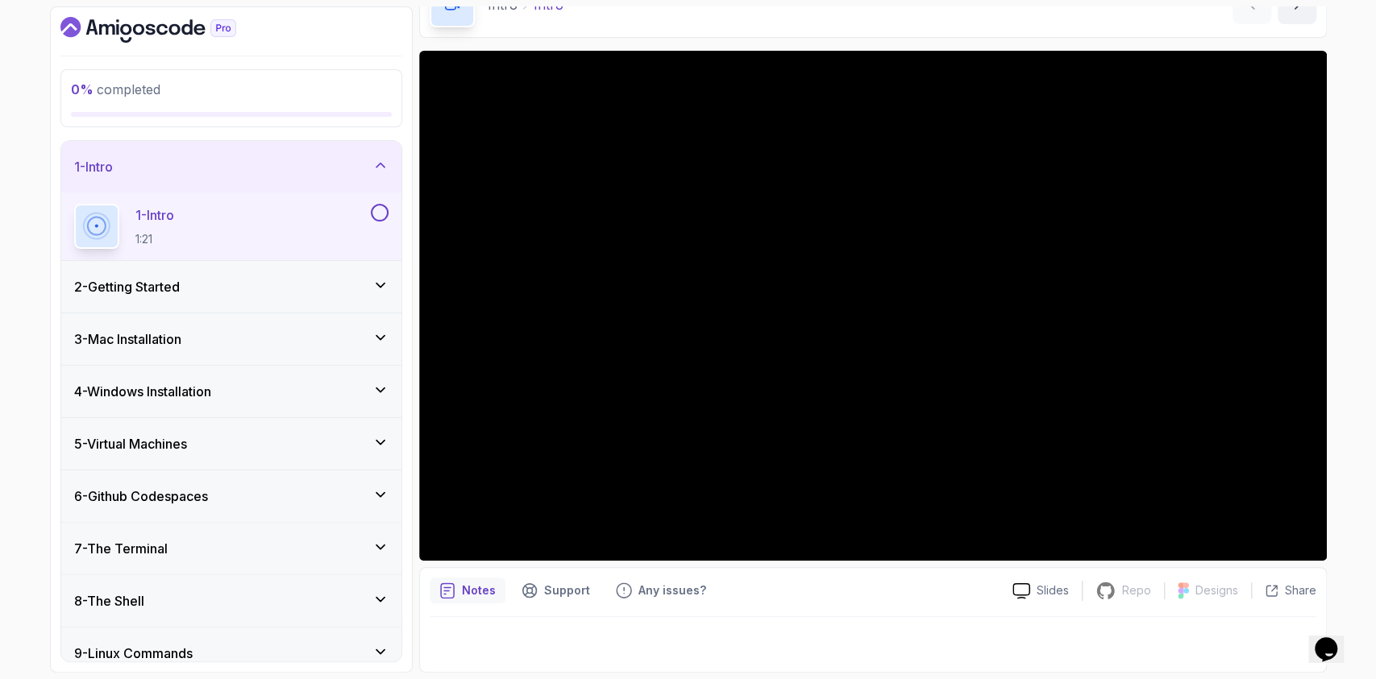
drag, startPoint x: 1336, startPoint y: 283, endPoint x: 1340, endPoint y: 216, distance: 67.0
drag, startPoint x: 19, startPoint y: 484, endPoint x: 4, endPoint y: 387, distance: 97.8
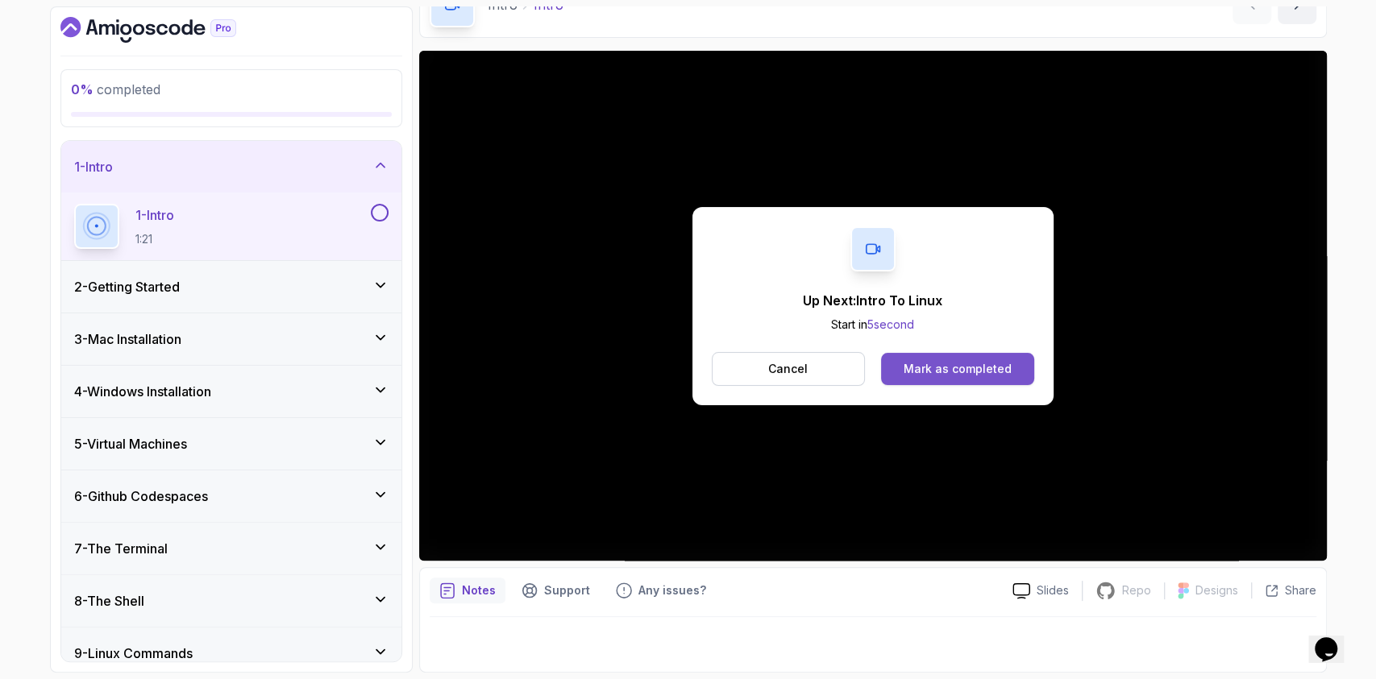
click at [963, 354] on button "Mark as completed" at bounding box center [957, 369] width 152 height 32
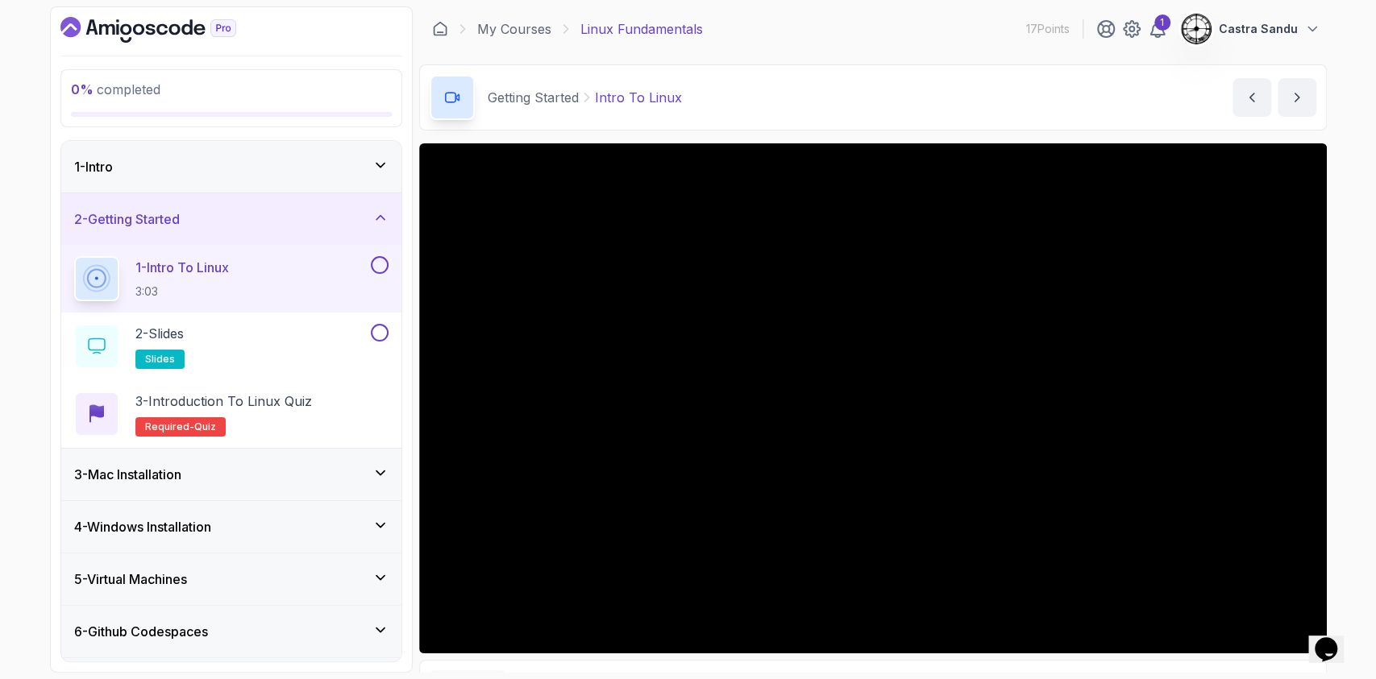
drag, startPoint x: 1334, startPoint y: 109, endPoint x: 1344, endPoint y: 226, distance: 117.3
drag, startPoint x: 1341, startPoint y: 230, endPoint x: 1339, endPoint y: 313, distance: 83.1
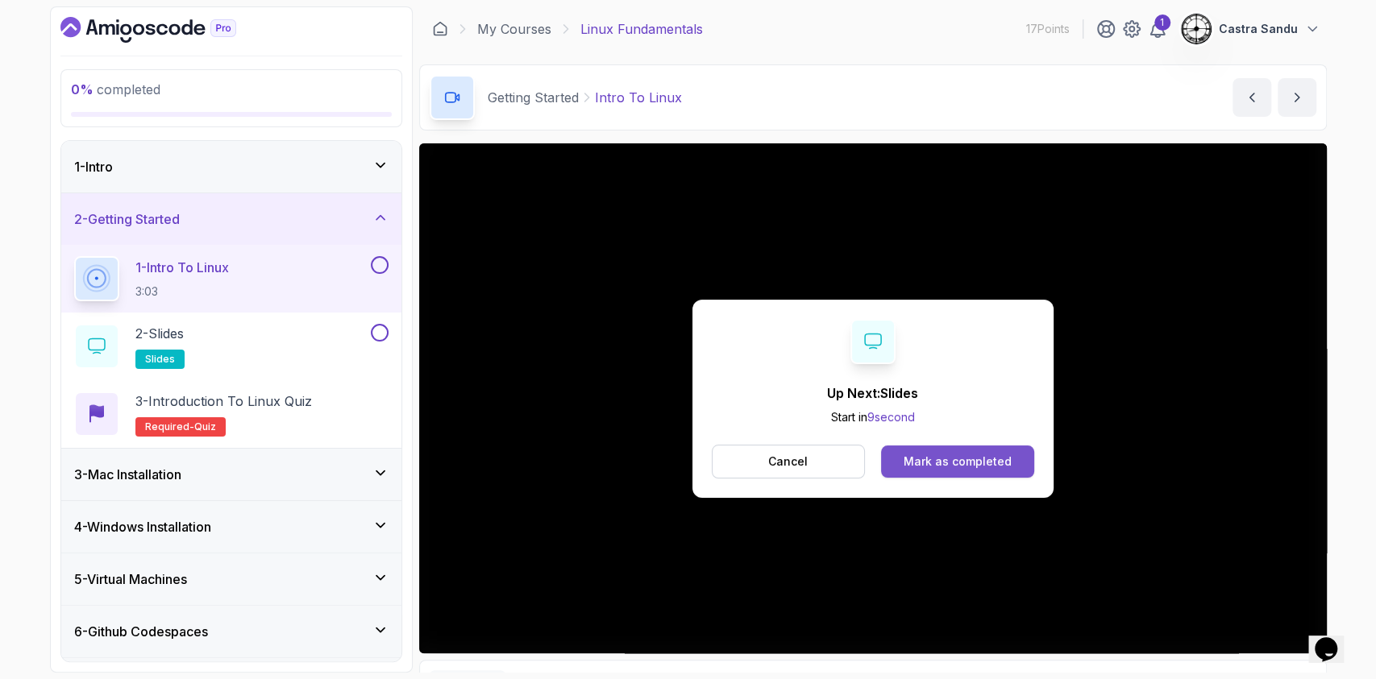
click at [929, 454] on div "Mark as completed" at bounding box center [958, 462] width 108 height 16
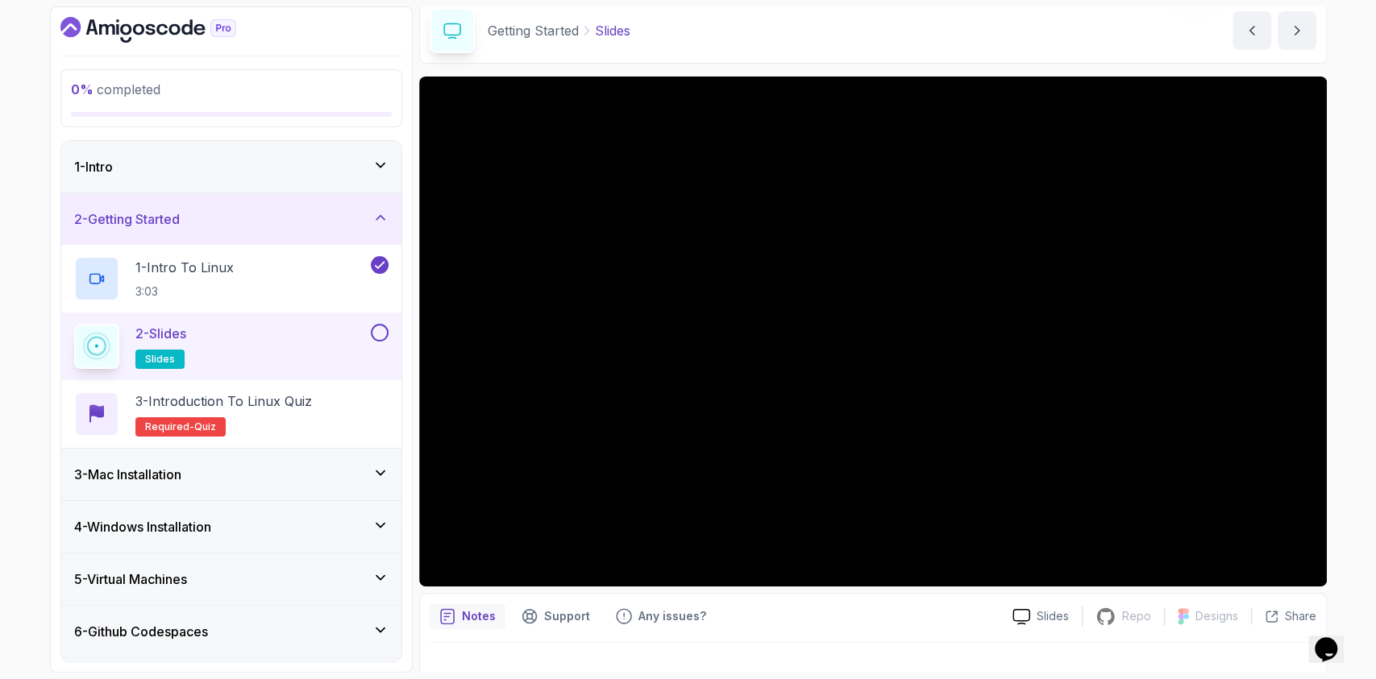
scroll to position [93, 0]
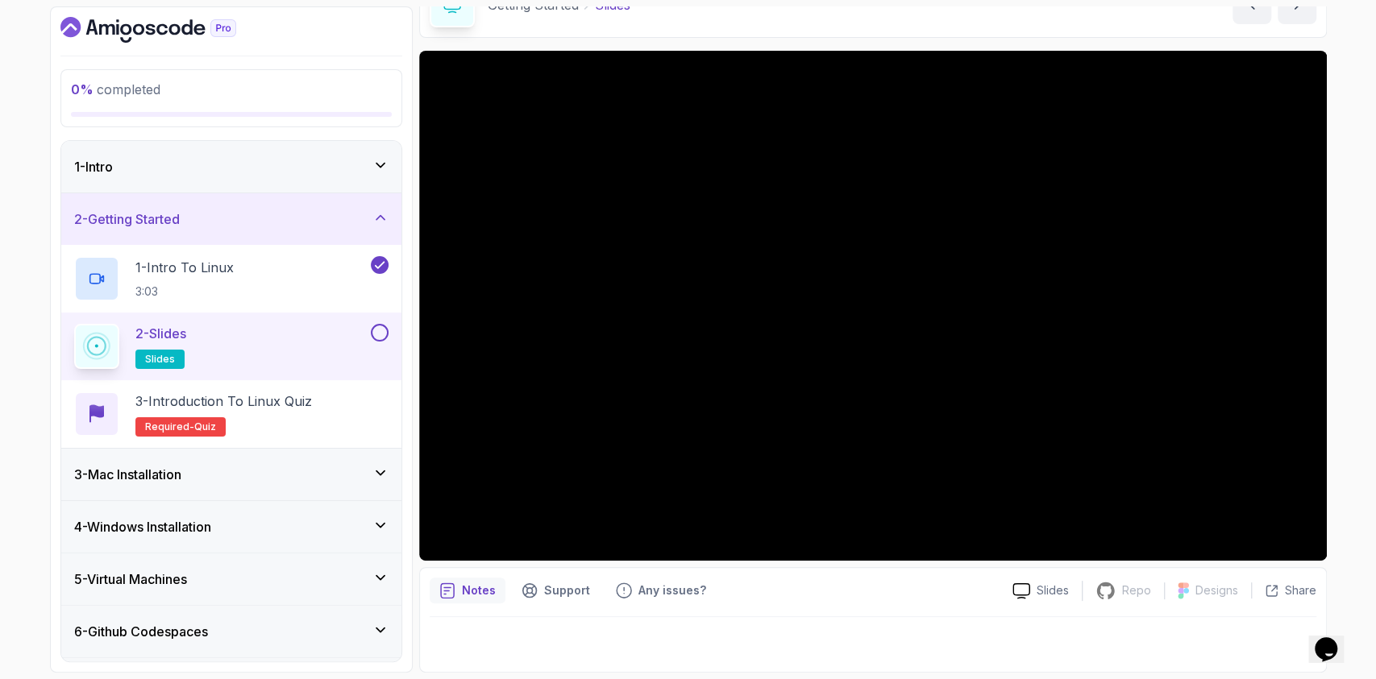
click at [213, 355] on div "2 - Slides slides" at bounding box center [220, 346] width 293 height 45
click at [1033, 590] on div "Slides" at bounding box center [1040, 591] width 82 height 17
click at [378, 326] on button at bounding box center [380, 333] width 18 height 18
click at [268, 409] on p "3 - Introduction to Linux Quiz" at bounding box center [223, 401] width 177 height 19
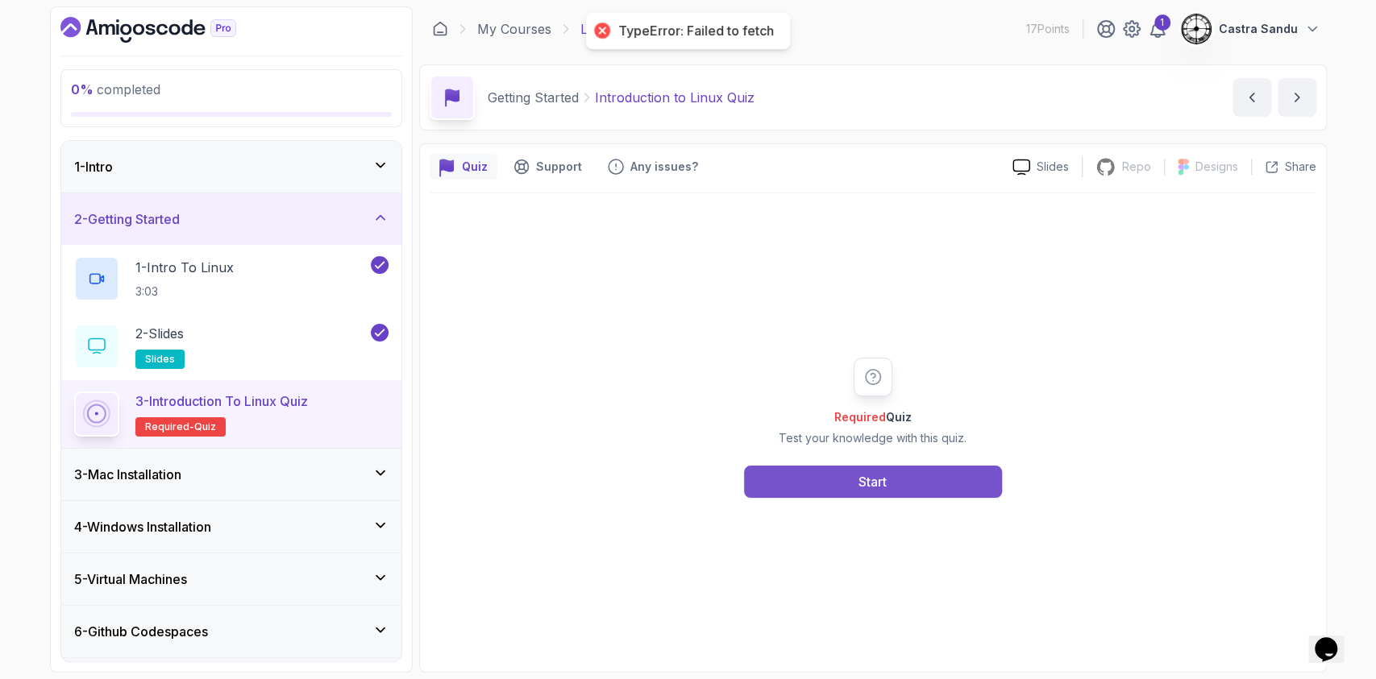
click at [824, 476] on button "Start" at bounding box center [873, 482] width 258 height 32
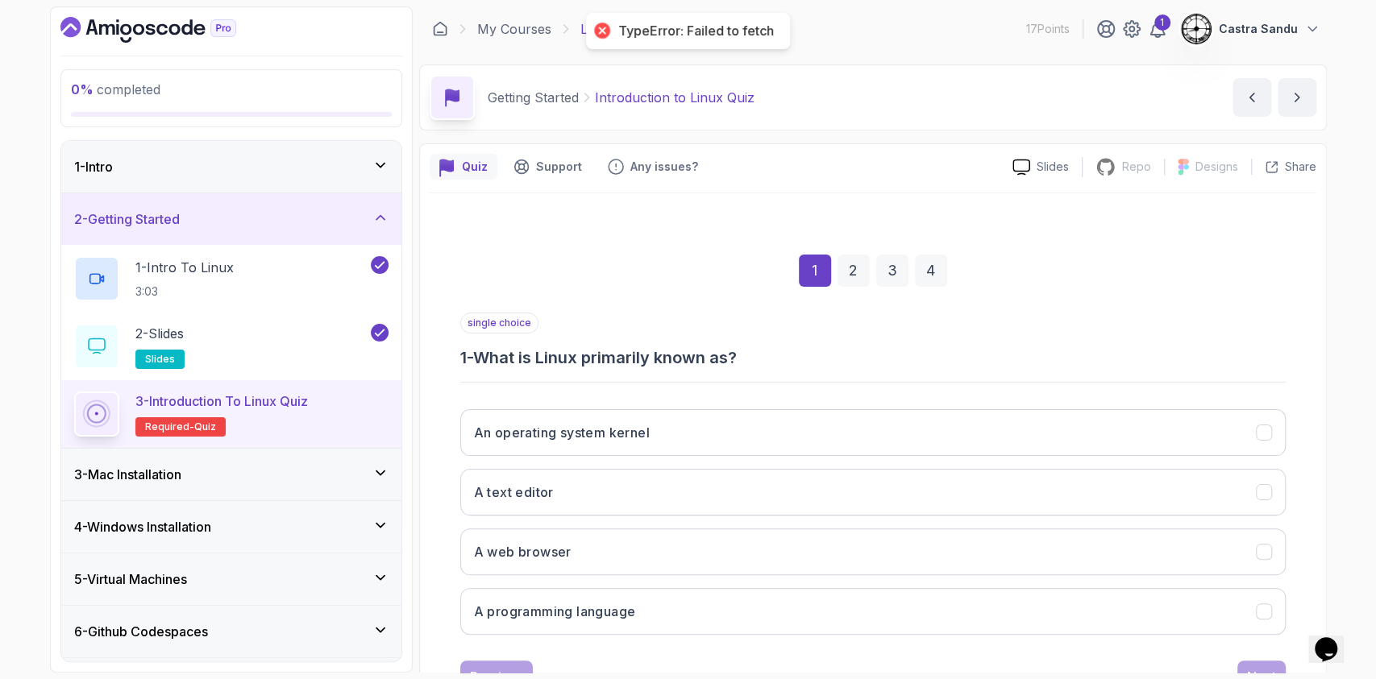
scroll to position [64, 0]
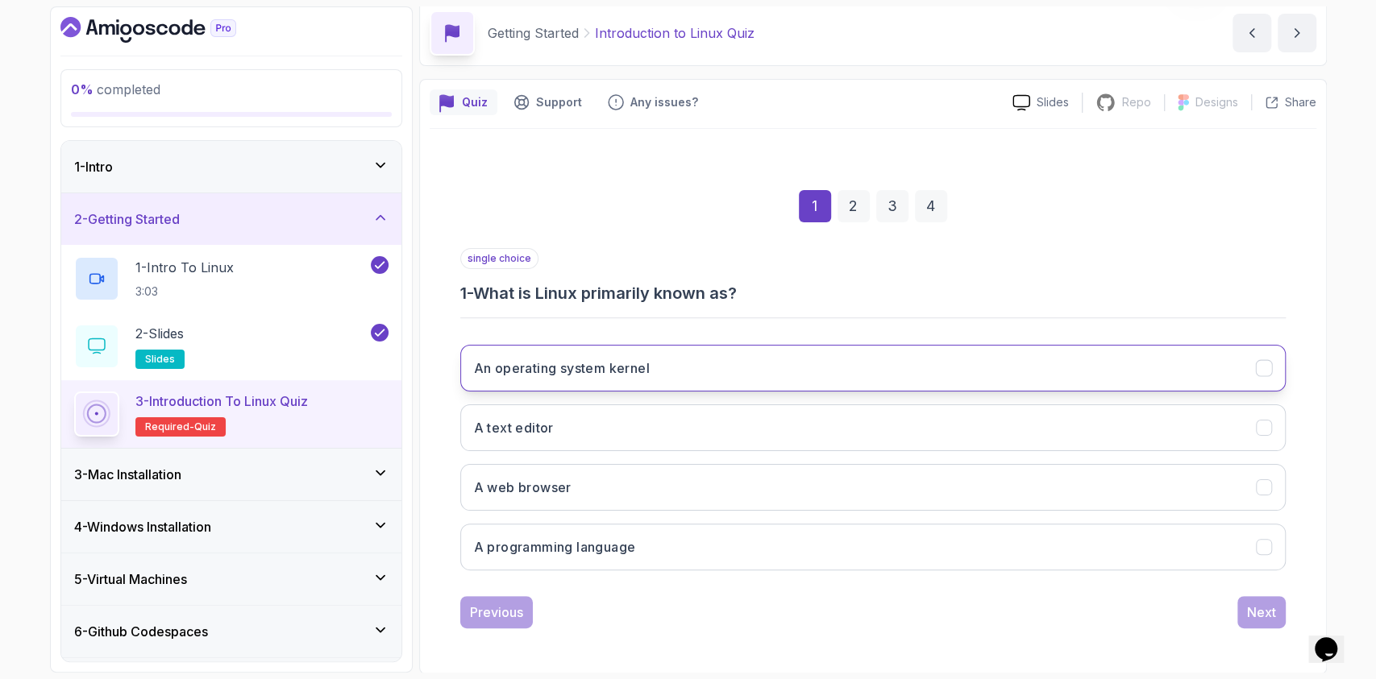
click at [521, 367] on h3 "An operating system kernel" at bounding box center [562, 368] width 176 height 19
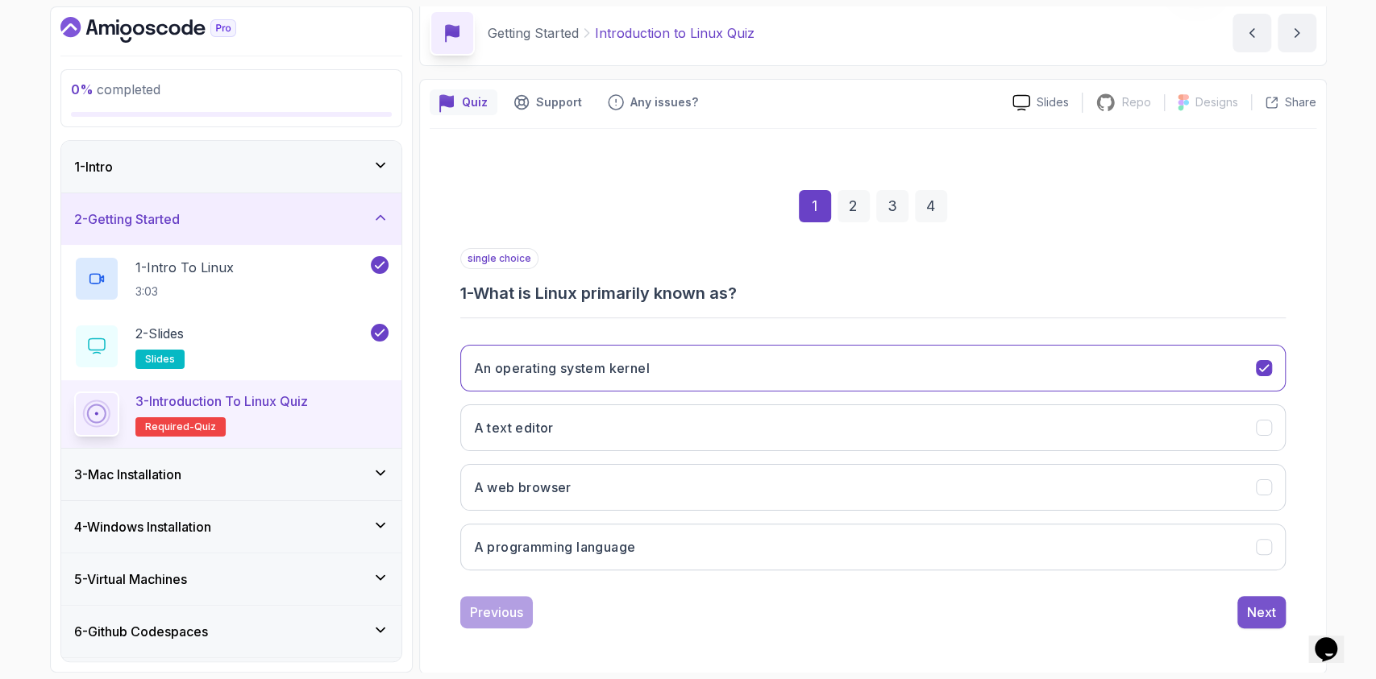
click at [1264, 613] on div "Next" at bounding box center [1261, 612] width 29 height 19
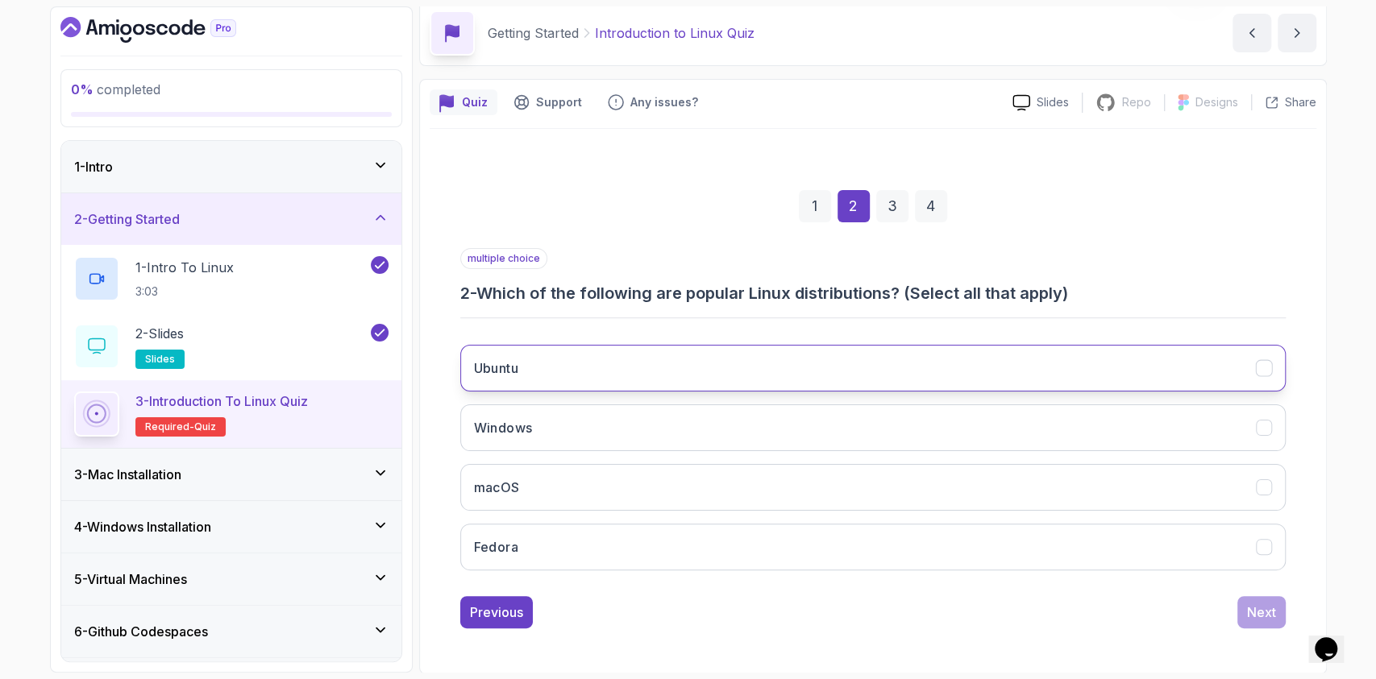
click at [588, 380] on button "Ubuntu" at bounding box center [872, 368] width 825 height 47
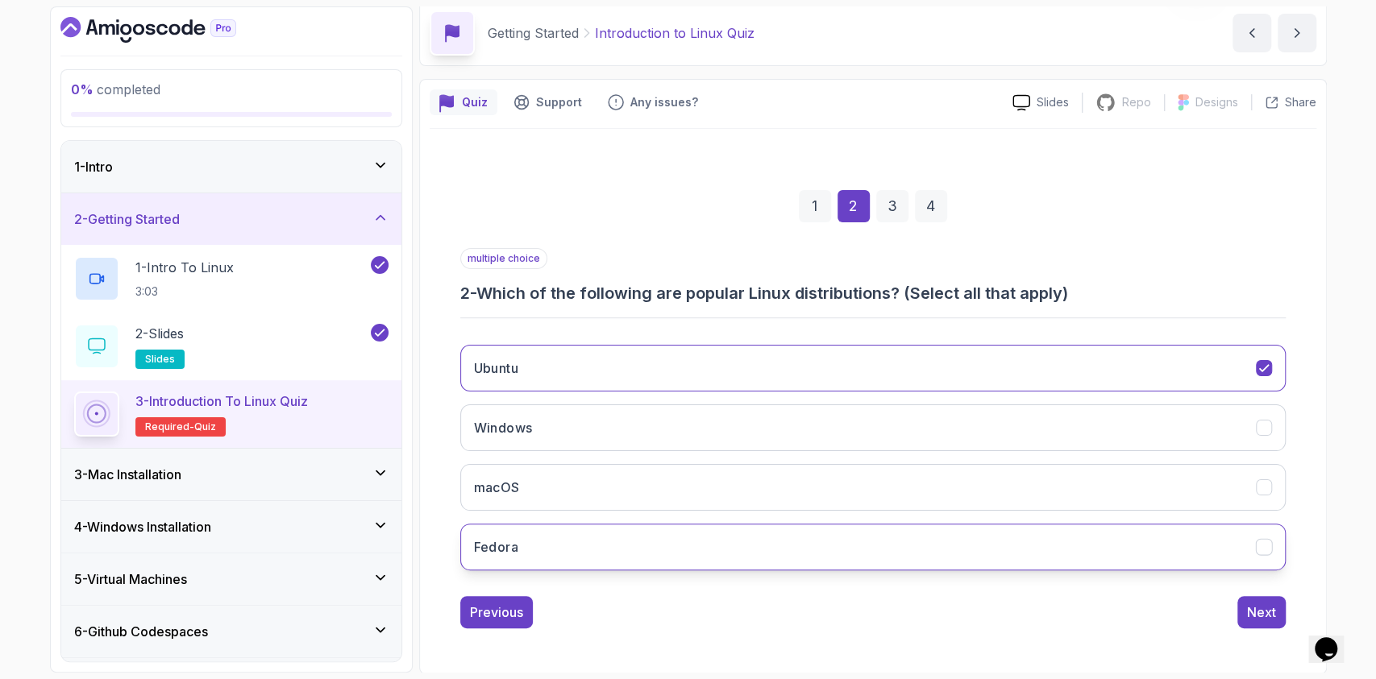
click at [567, 550] on button "Fedora" at bounding box center [872, 547] width 825 height 47
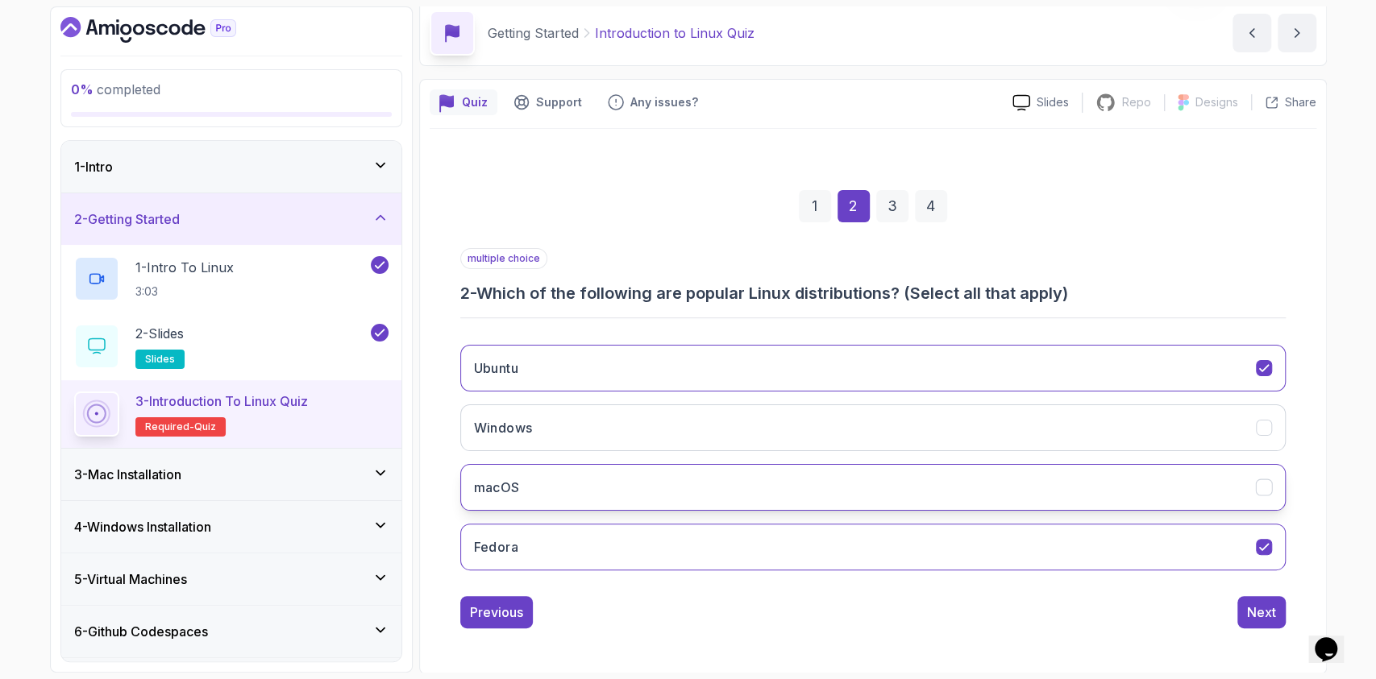
click at [580, 476] on button "macOS" at bounding box center [872, 487] width 825 height 47
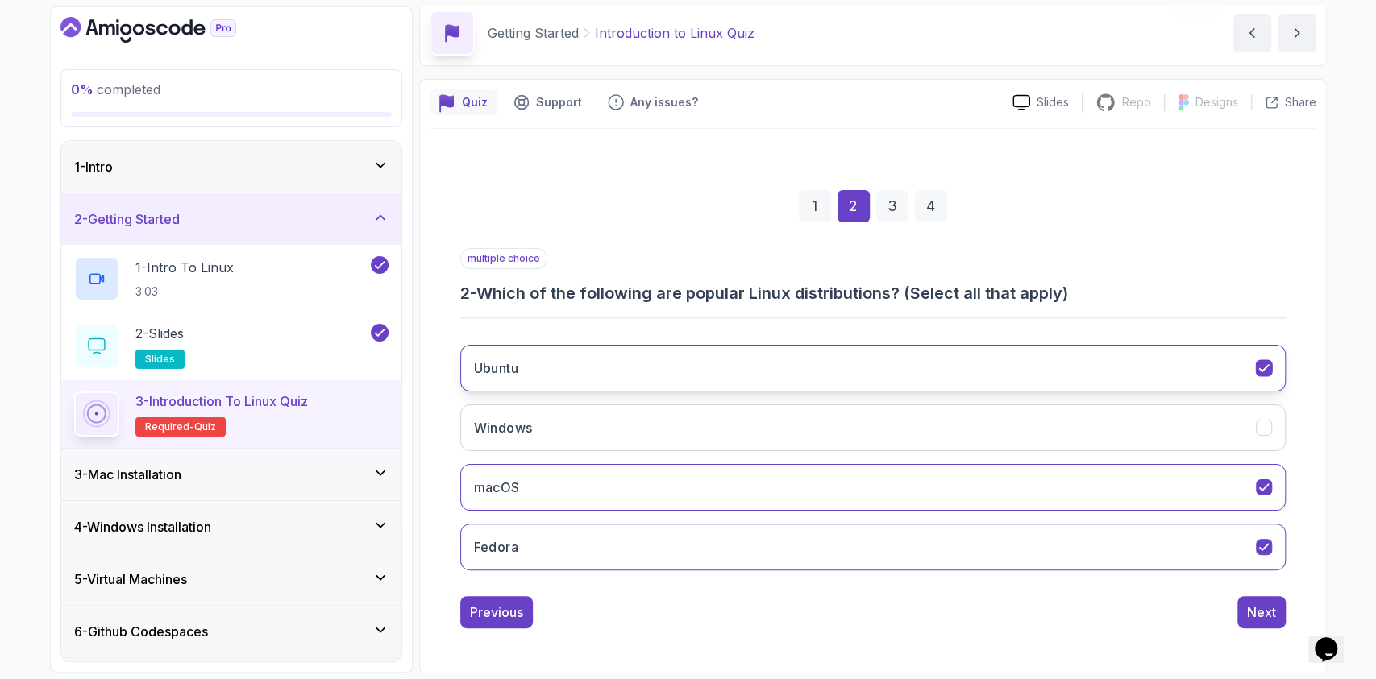
click at [609, 388] on button "Ubuntu" at bounding box center [872, 368] width 825 height 47
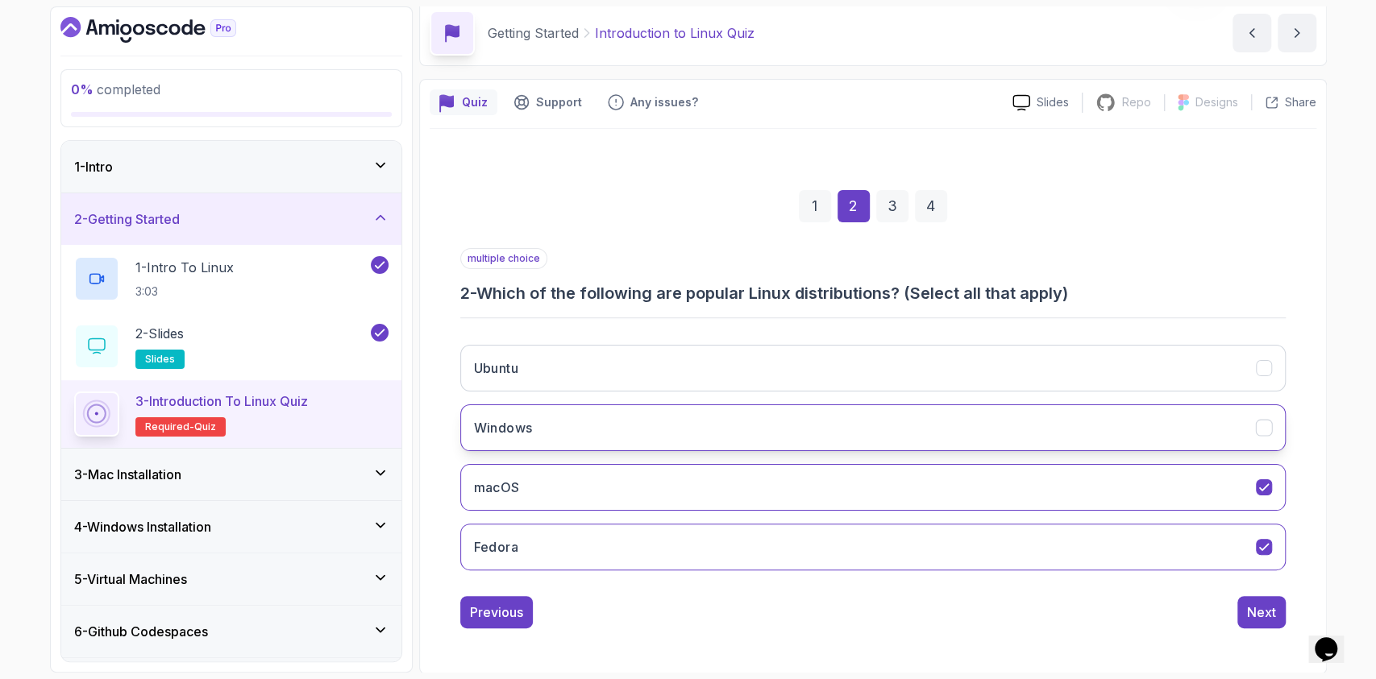
click at [1187, 416] on button "Windows" at bounding box center [872, 428] width 825 height 47
click at [1199, 332] on div "Ubuntu Windows macOS Fedora" at bounding box center [872, 457] width 825 height 251
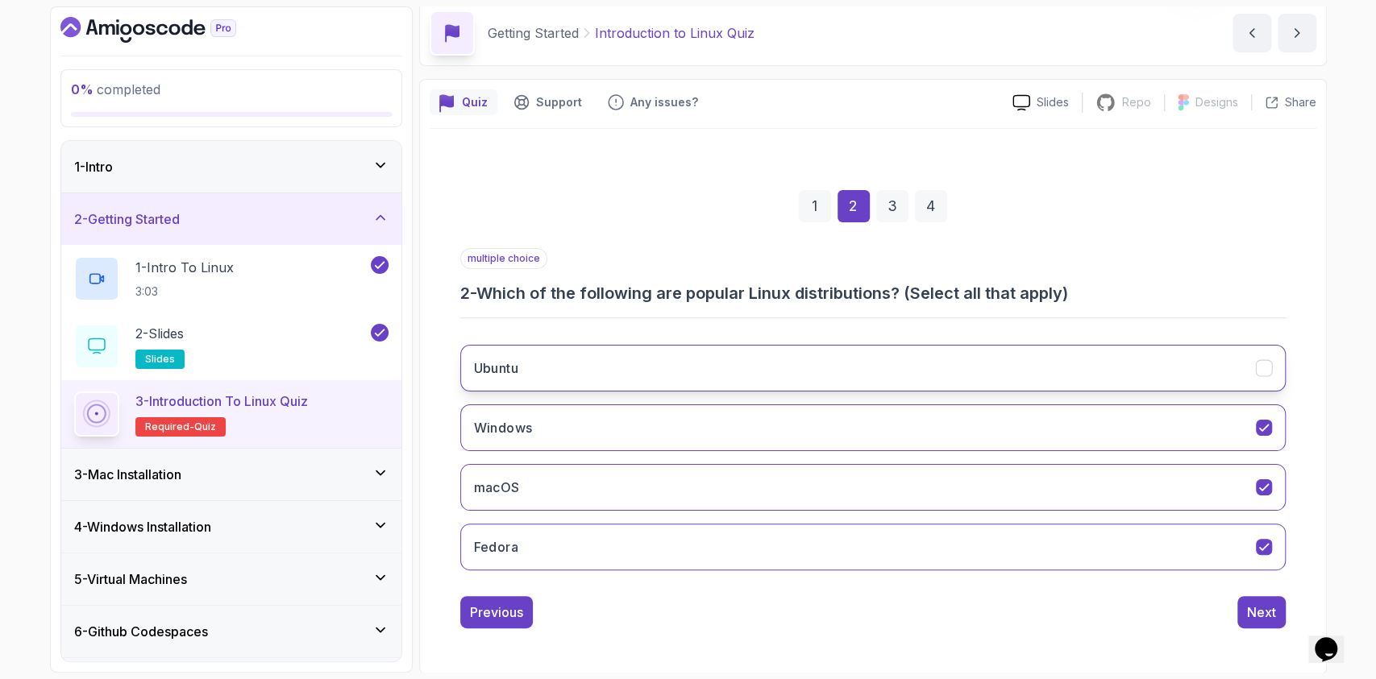
click at [1194, 367] on button "Ubuntu" at bounding box center [872, 368] width 825 height 47
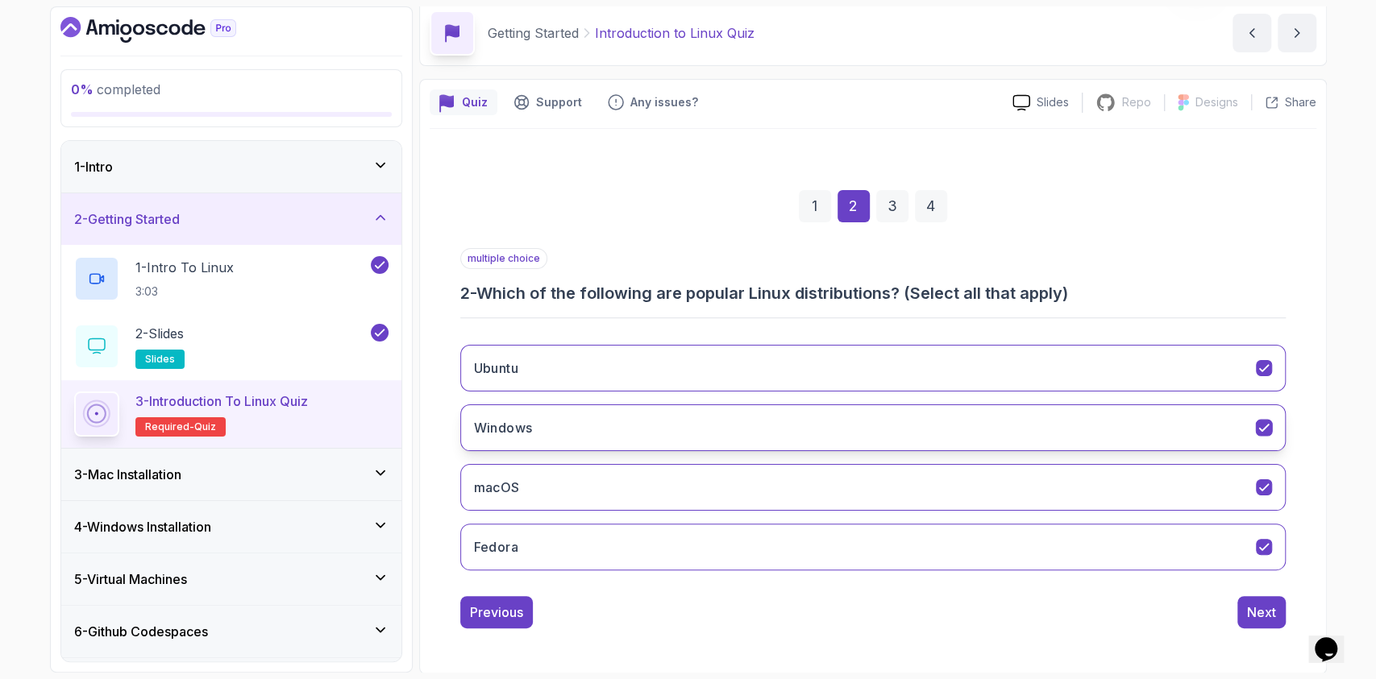
click at [1116, 405] on button "Windows" at bounding box center [872, 428] width 825 height 47
click at [1103, 455] on div "Ubuntu Windows macOS Fedora" at bounding box center [872, 457] width 825 height 251
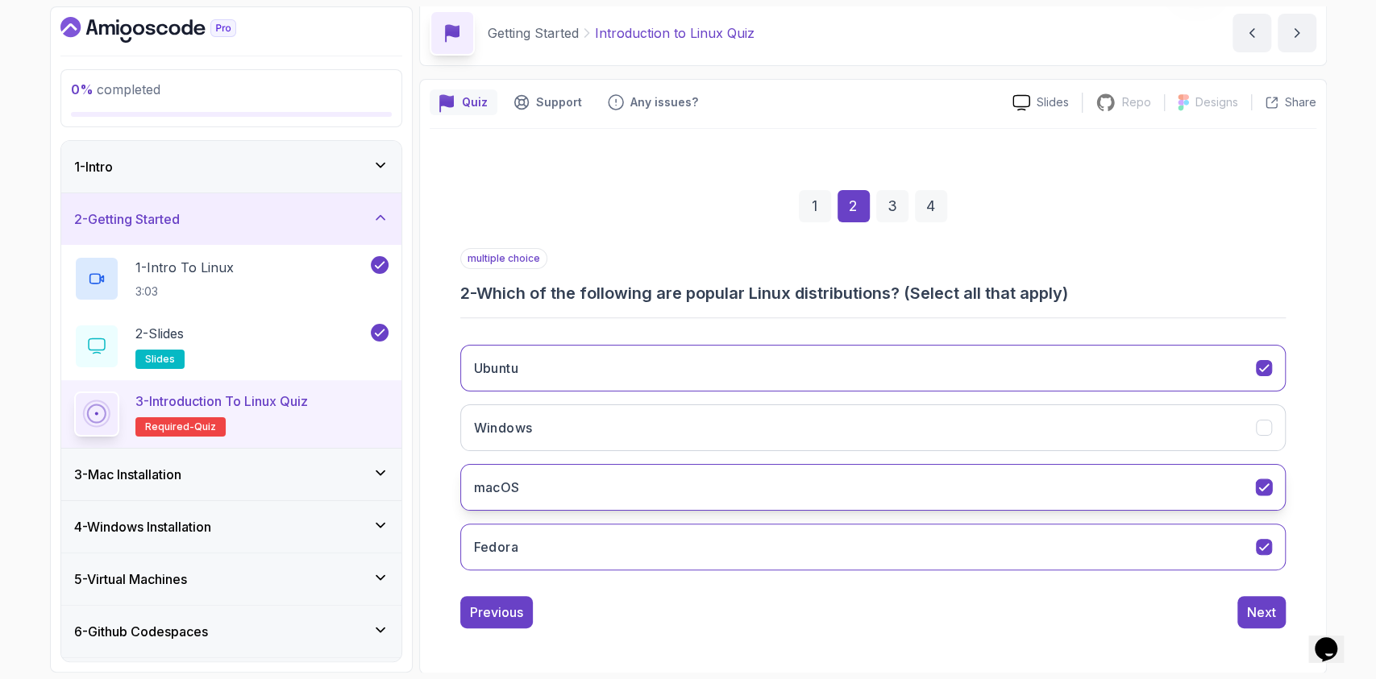
click at [1089, 487] on button "macOS" at bounding box center [872, 487] width 825 height 47
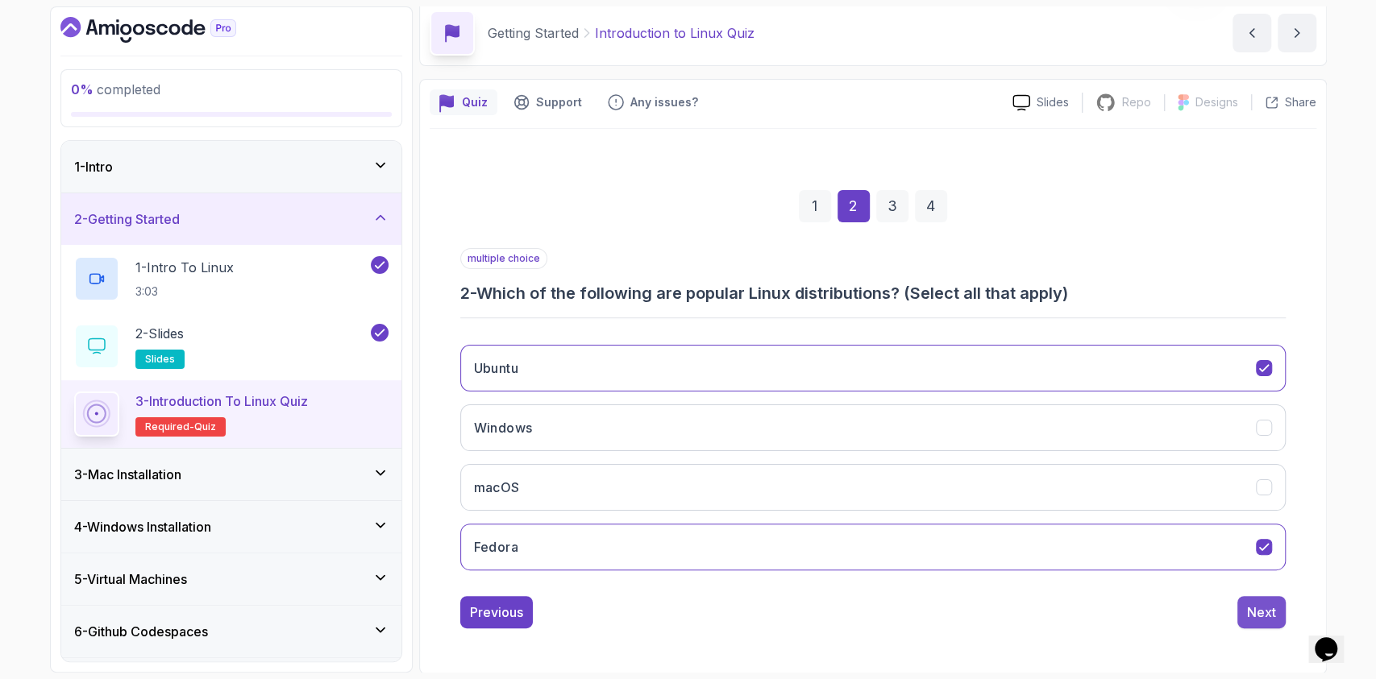
click at [1242, 598] on button "Next" at bounding box center [1261, 612] width 48 height 32
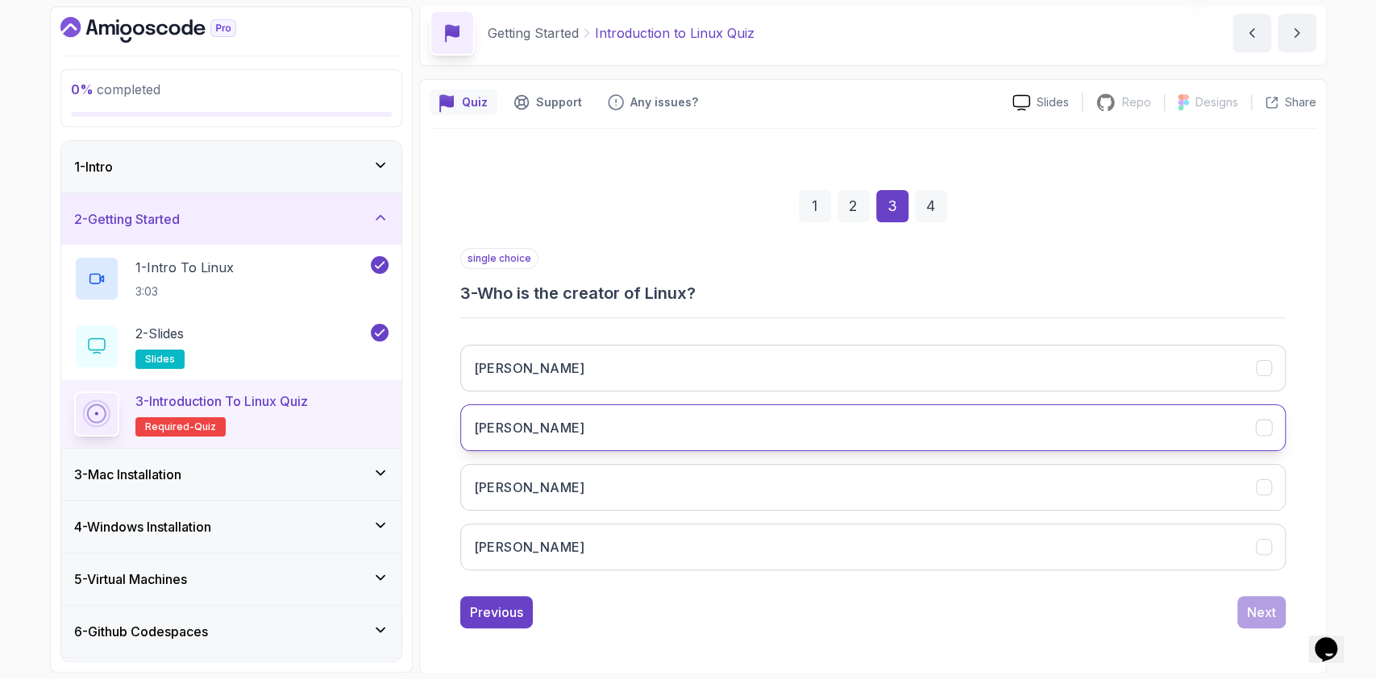
click at [548, 438] on button "Linus Torvalds" at bounding box center [872, 428] width 825 height 47
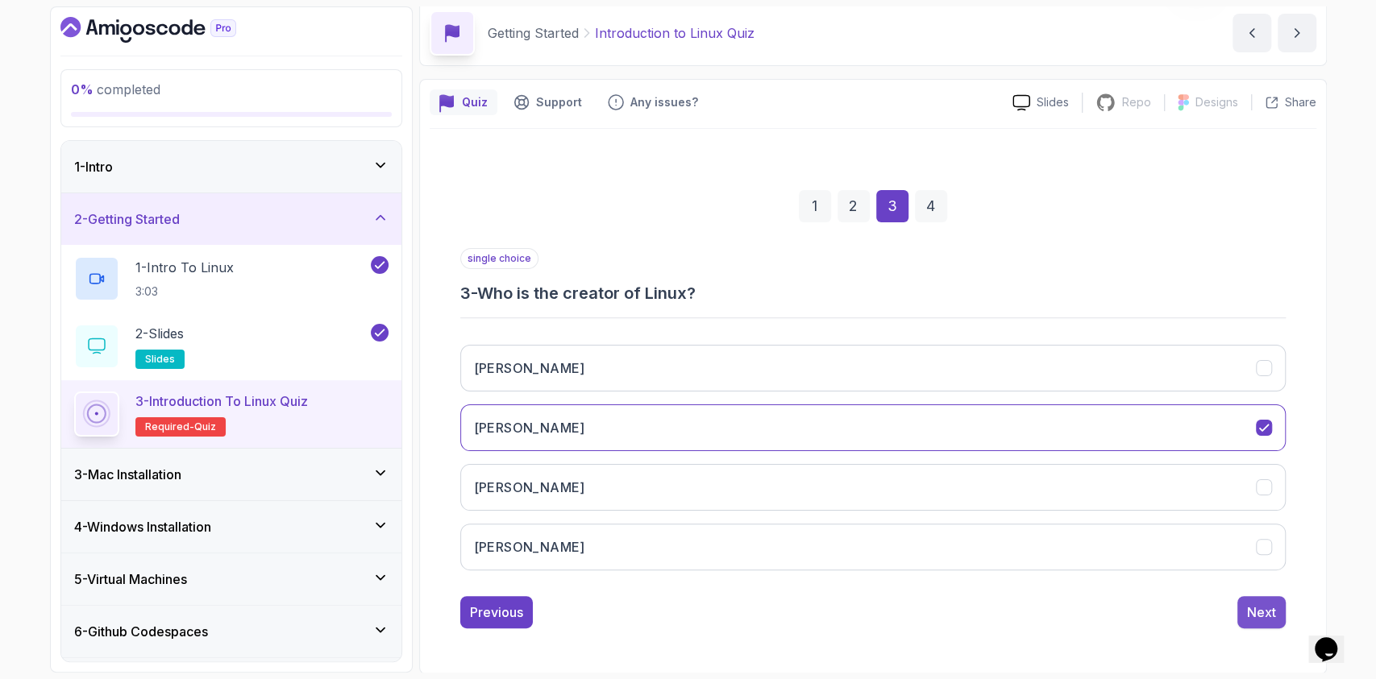
click at [1253, 614] on div "Next" at bounding box center [1261, 612] width 29 height 19
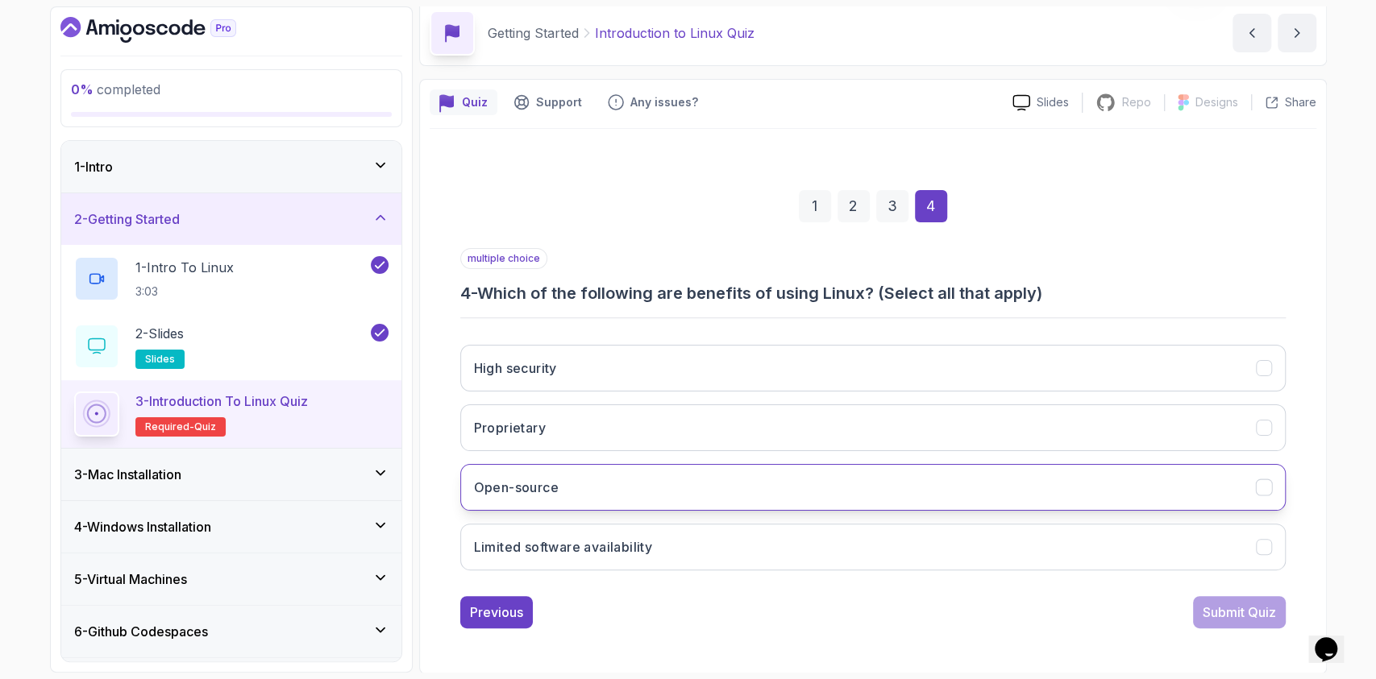
click at [521, 483] on h3 "Open-source" at bounding box center [516, 487] width 85 height 19
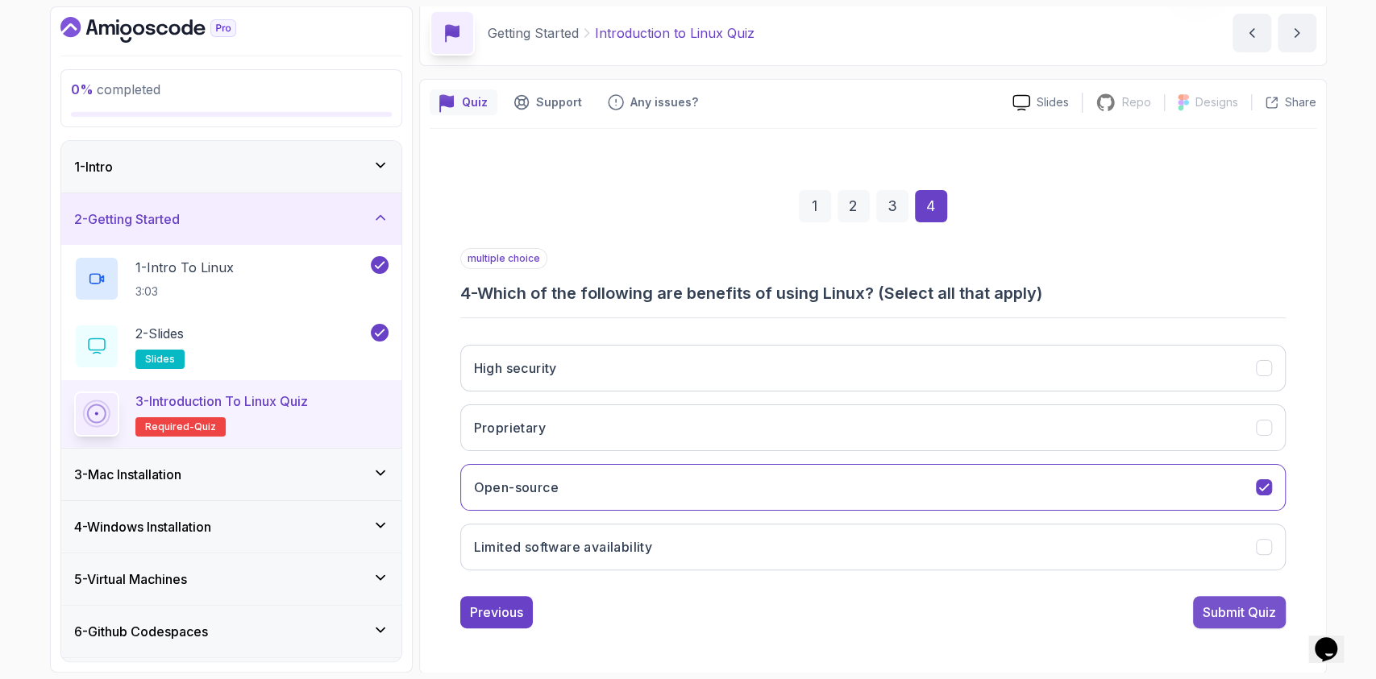
click at [1242, 622] on button "Submit Quiz" at bounding box center [1239, 612] width 93 height 32
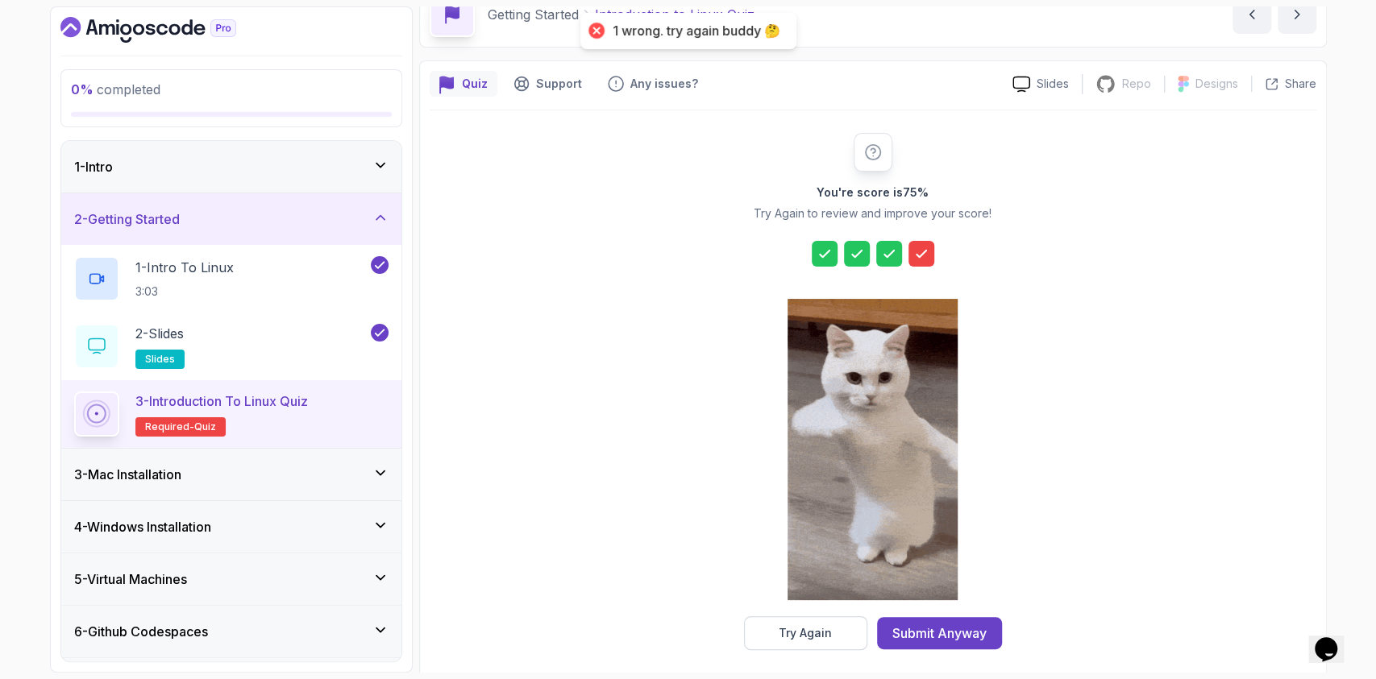
scroll to position [93, 0]
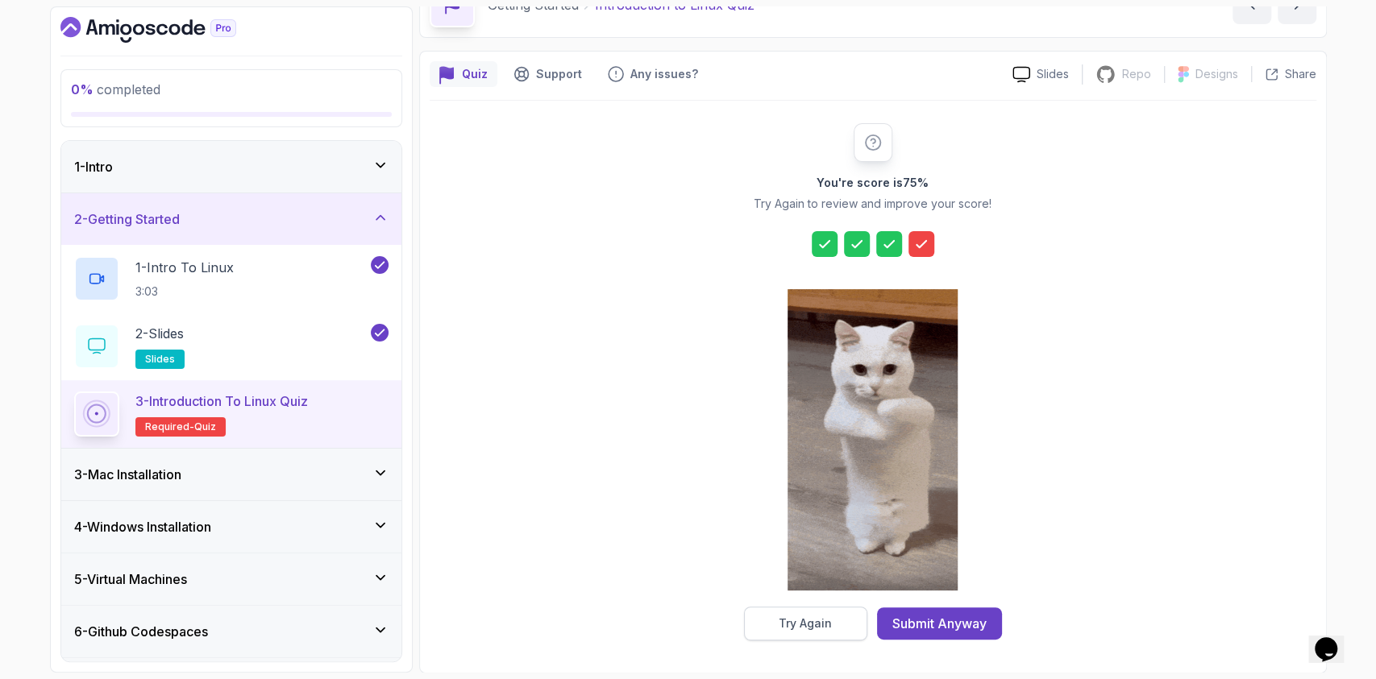
click at [793, 607] on button "Try Again" at bounding box center [805, 624] width 123 height 34
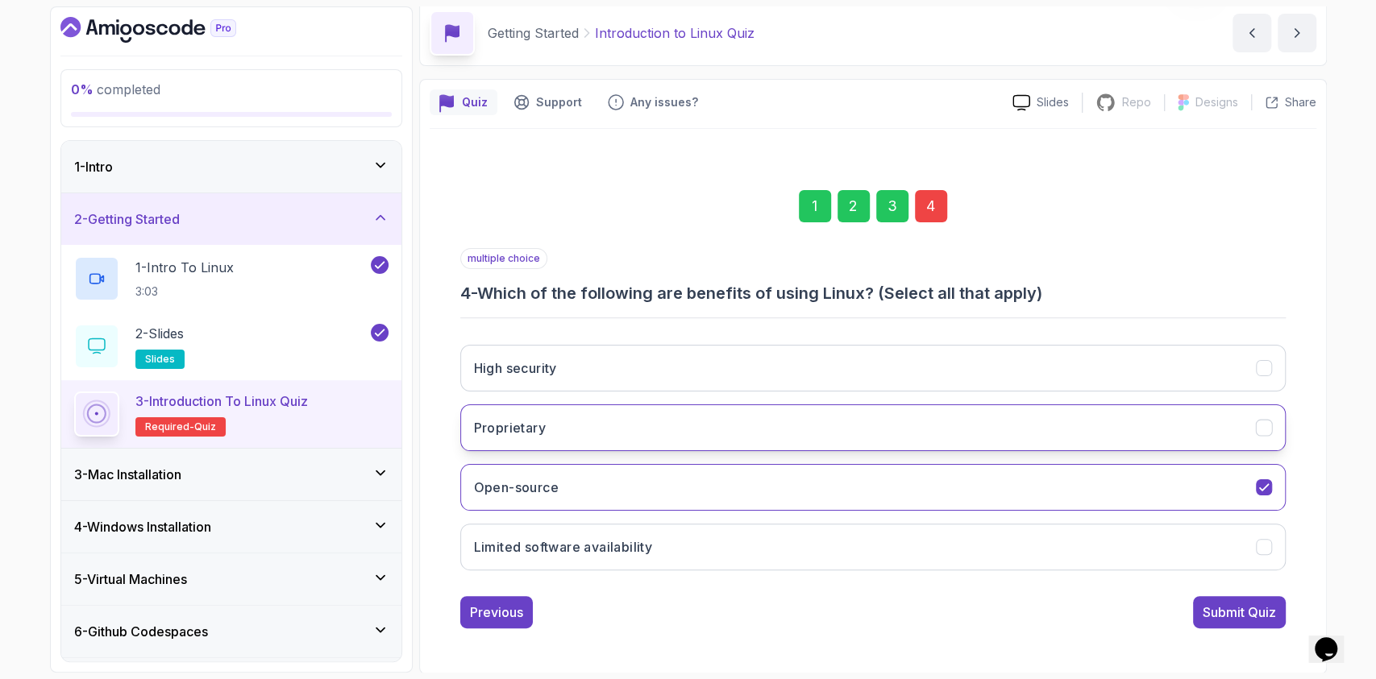
click at [588, 415] on button "Proprietary" at bounding box center [872, 428] width 825 height 47
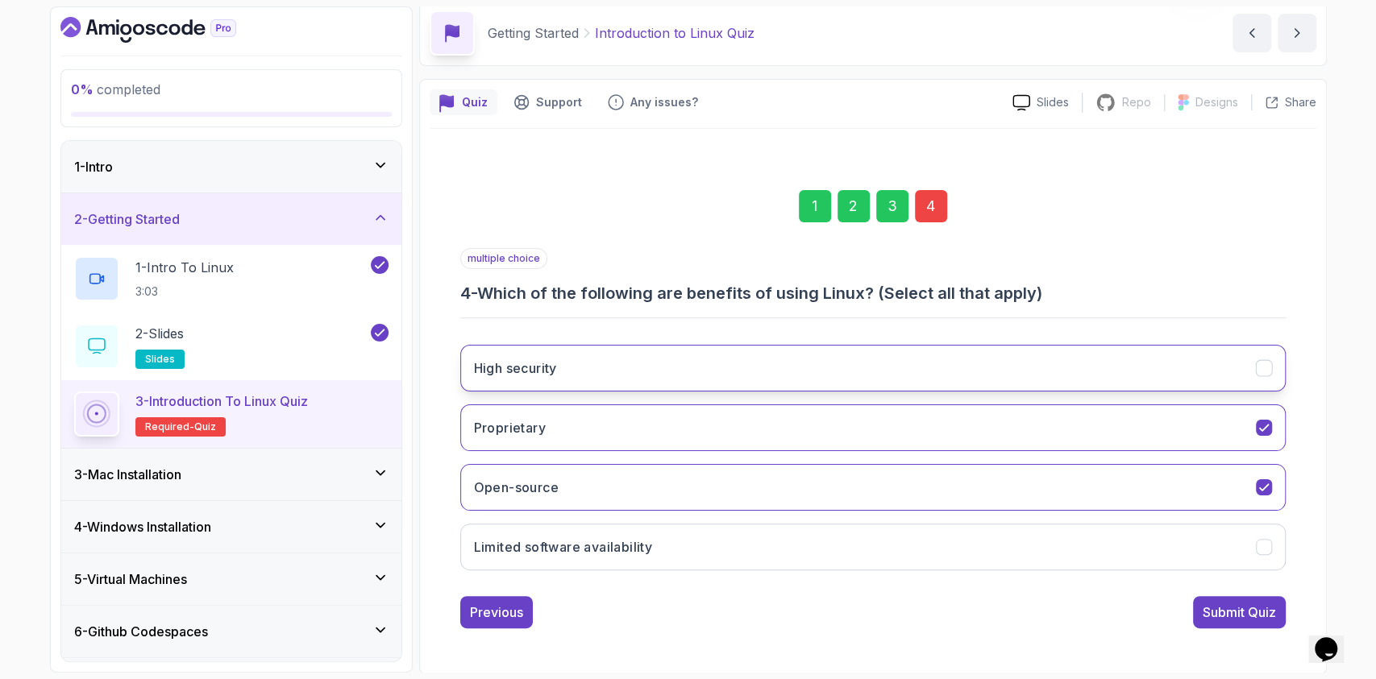
click at [610, 377] on button "High security" at bounding box center [872, 368] width 825 height 47
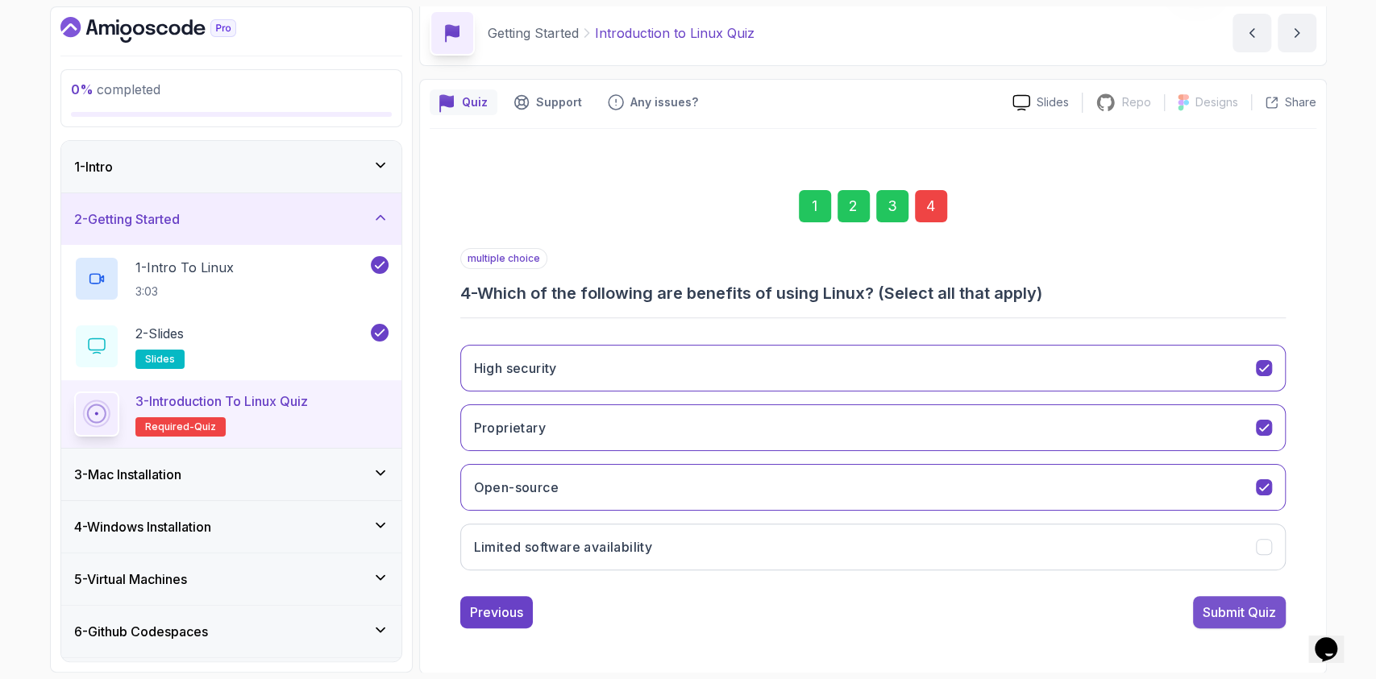
click at [1216, 619] on div "Submit Quiz" at bounding box center [1239, 612] width 73 height 19
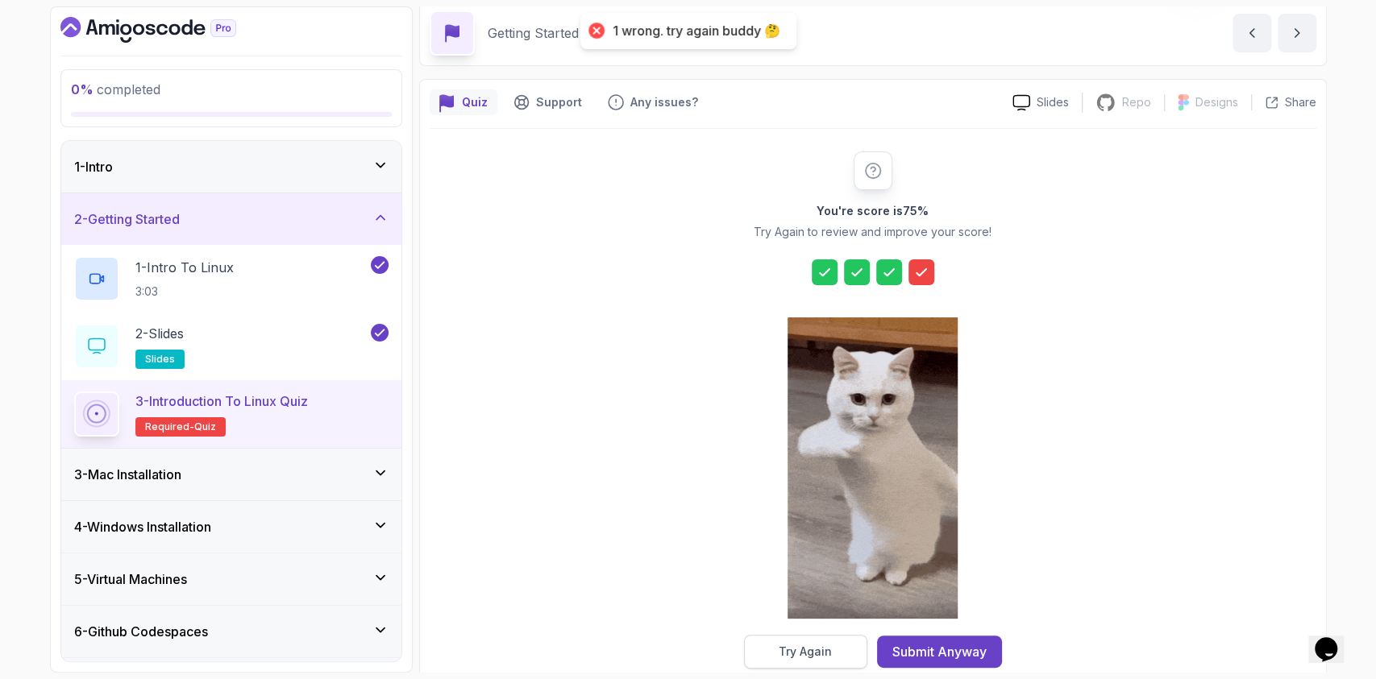
click at [794, 648] on div "Try Again" at bounding box center [805, 652] width 53 height 16
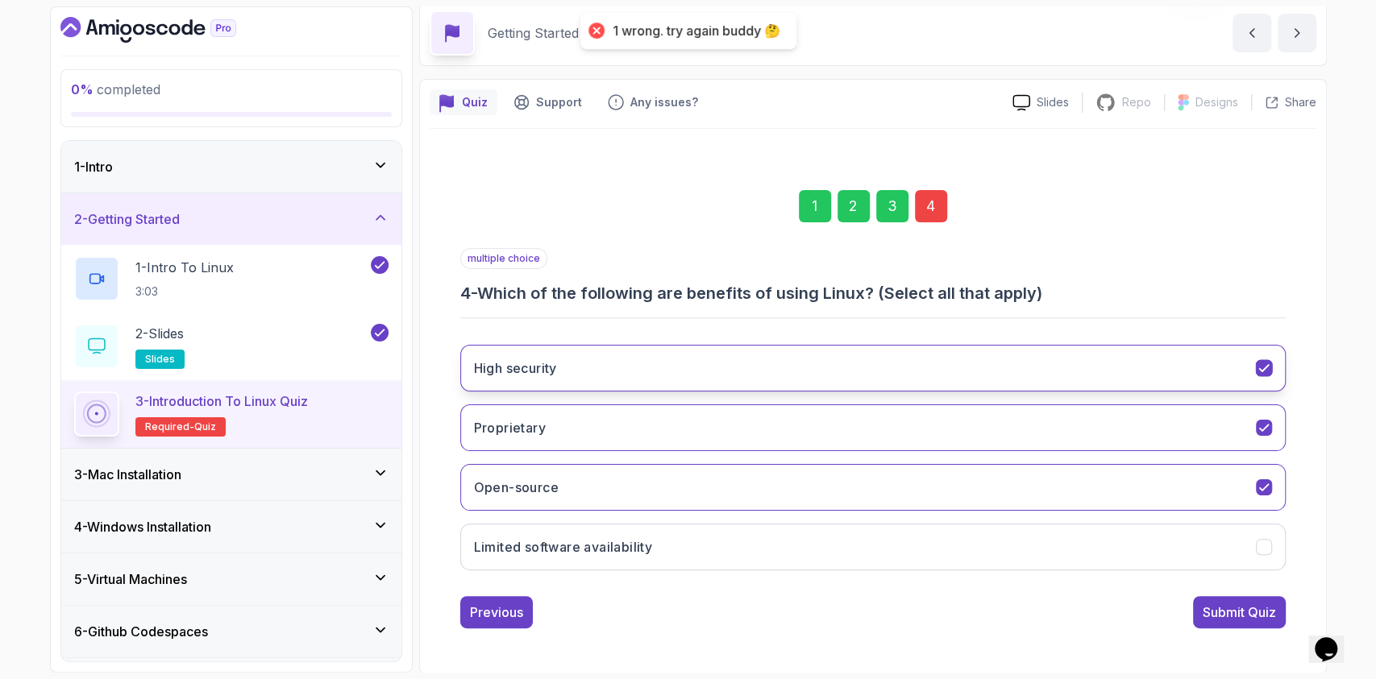
click at [1270, 369] on icon "High security" at bounding box center [1263, 368] width 15 height 15
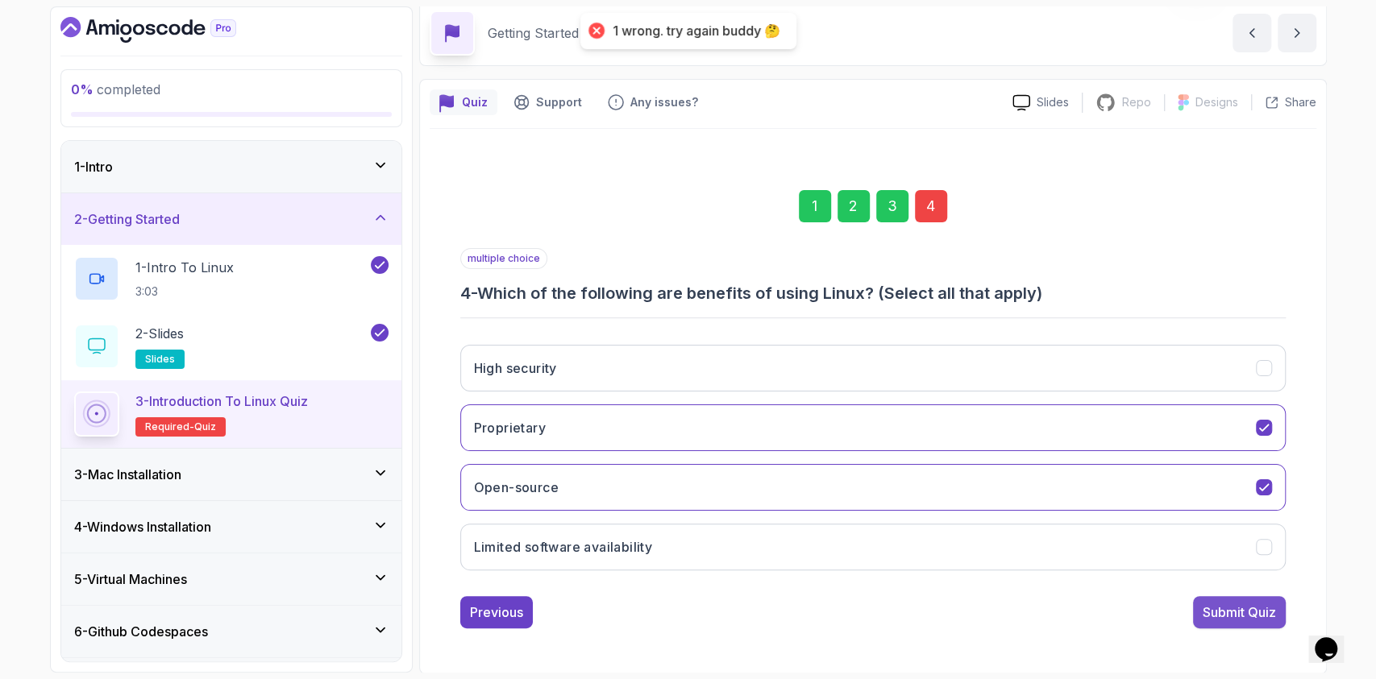
click at [1229, 618] on div "Submit Quiz" at bounding box center [1239, 612] width 73 height 19
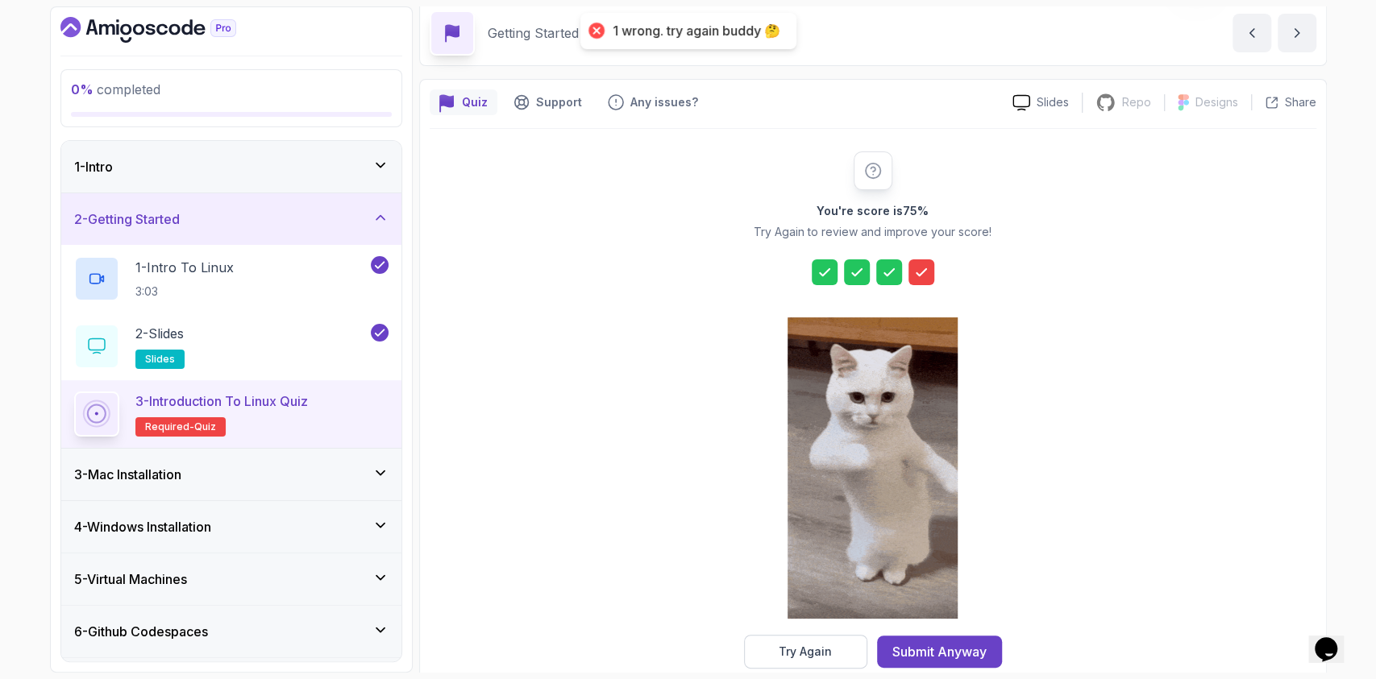
click at [800, 651] on div "Try Again" at bounding box center [805, 652] width 53 height 16
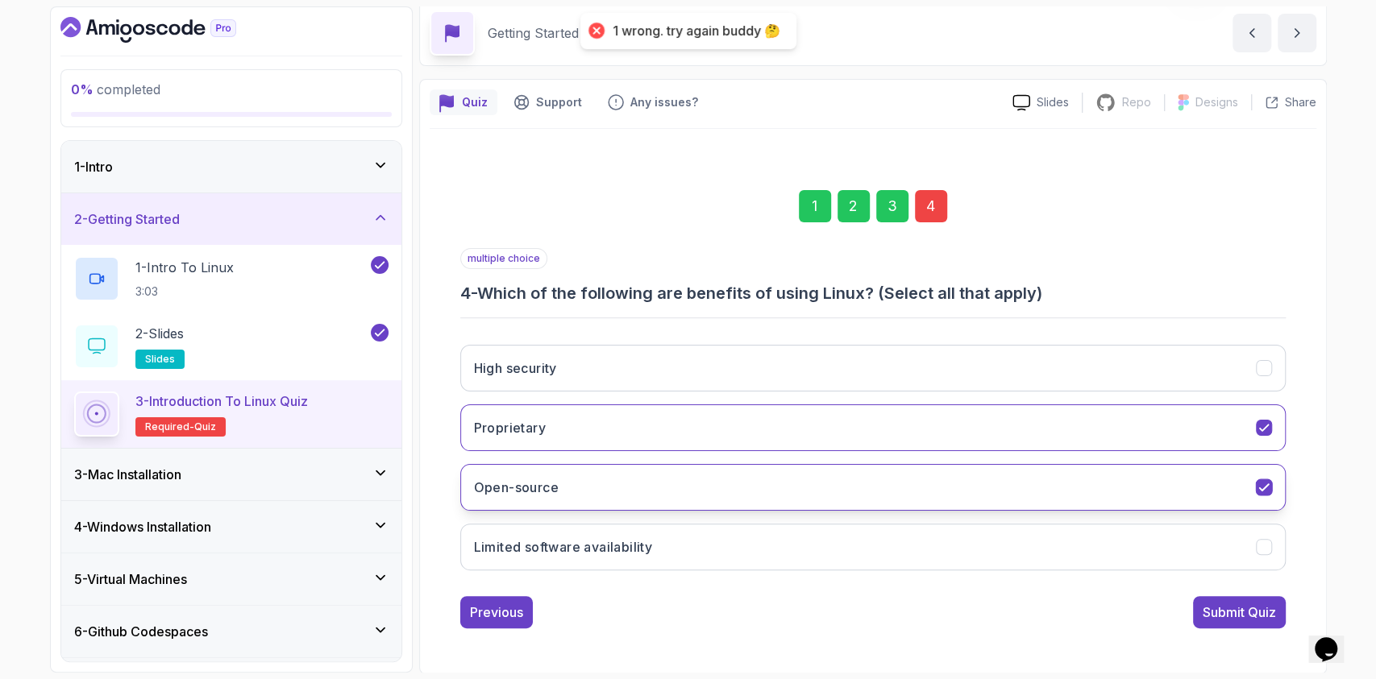
click at [539, 480] on h3 "Open-source" at bounding box center [516, 487] width 85 height 19
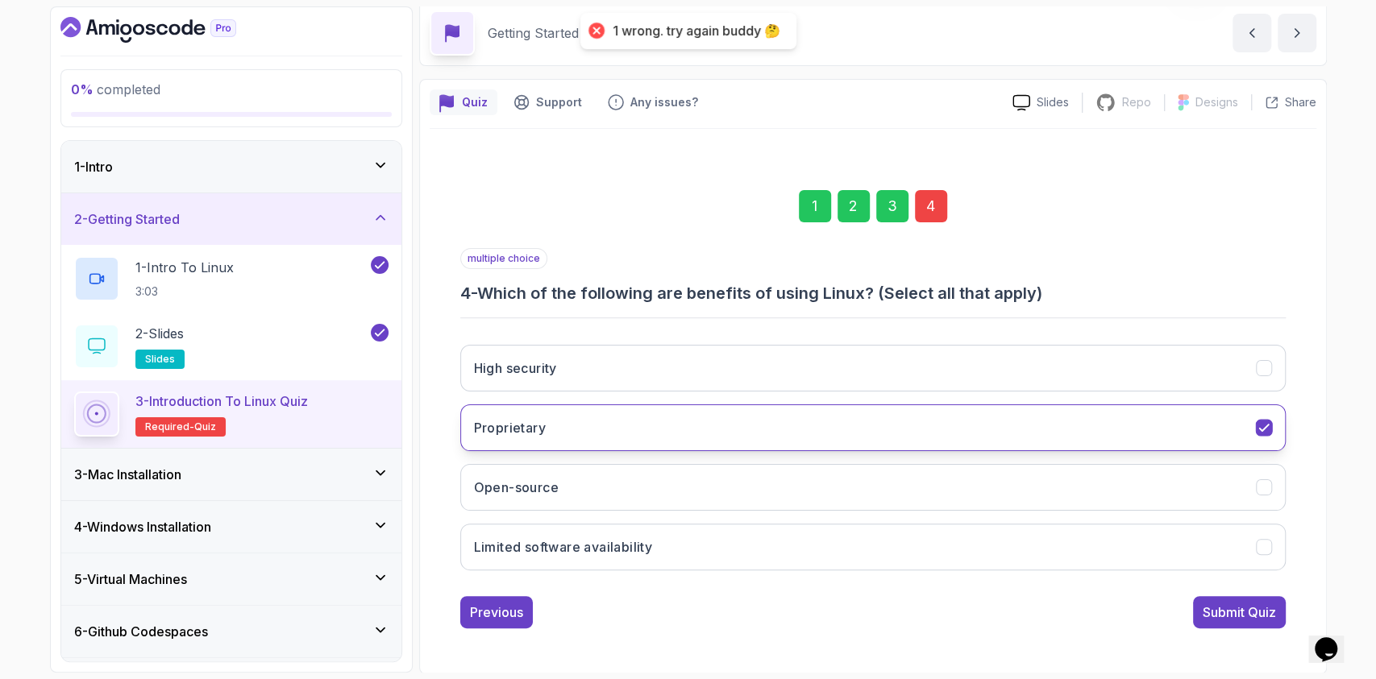
click at [576, 414] on button "Proprietary" at bounding box center [872, 428] width 825 height 47
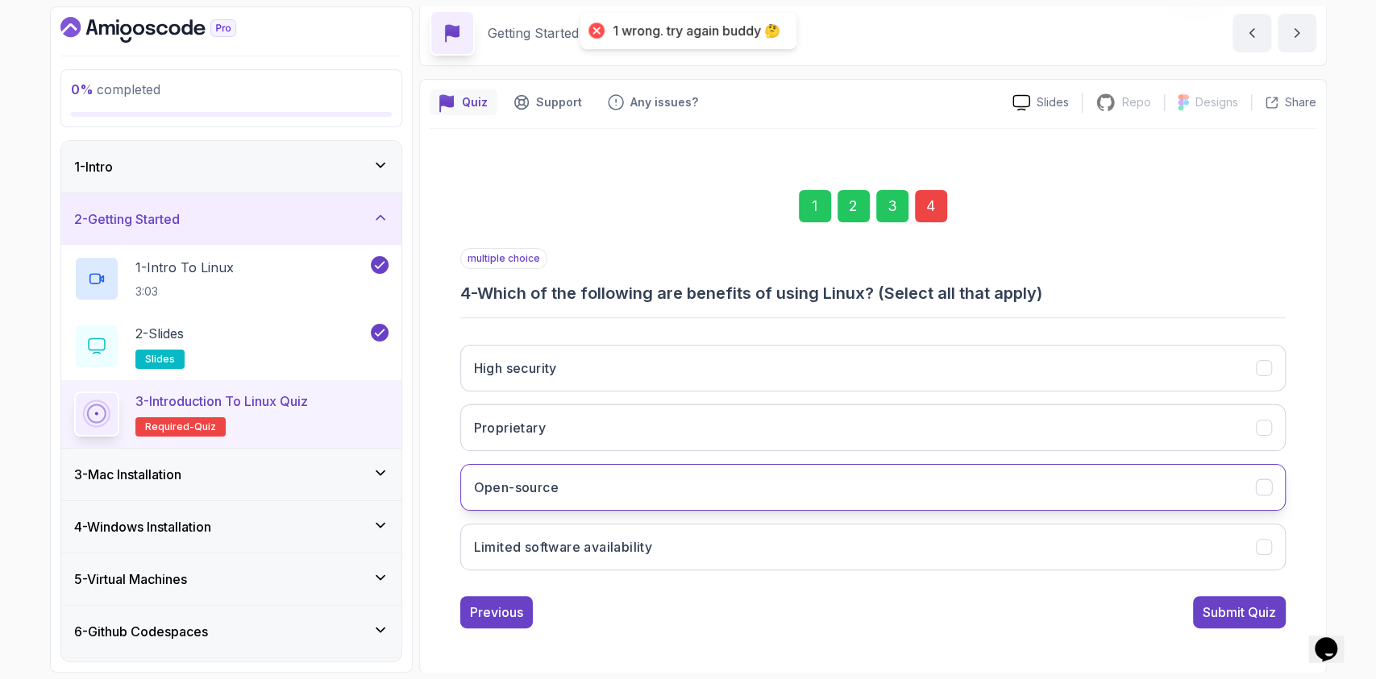
click at [555, 493] on h3 "Open-source" at bounding box center [516, 487] width 85 height 19
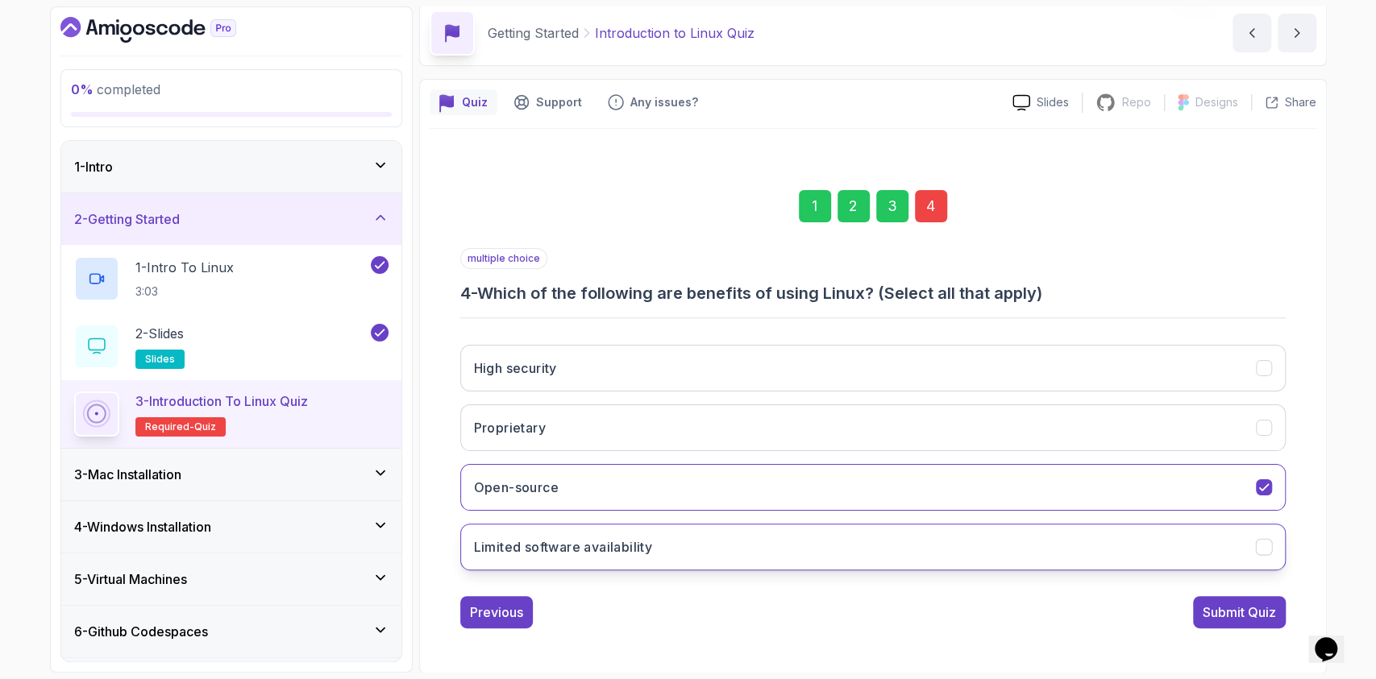
click at [579, 545] on h3 "Limited software availability" at bounding box center [563, 547] width 179 height 19
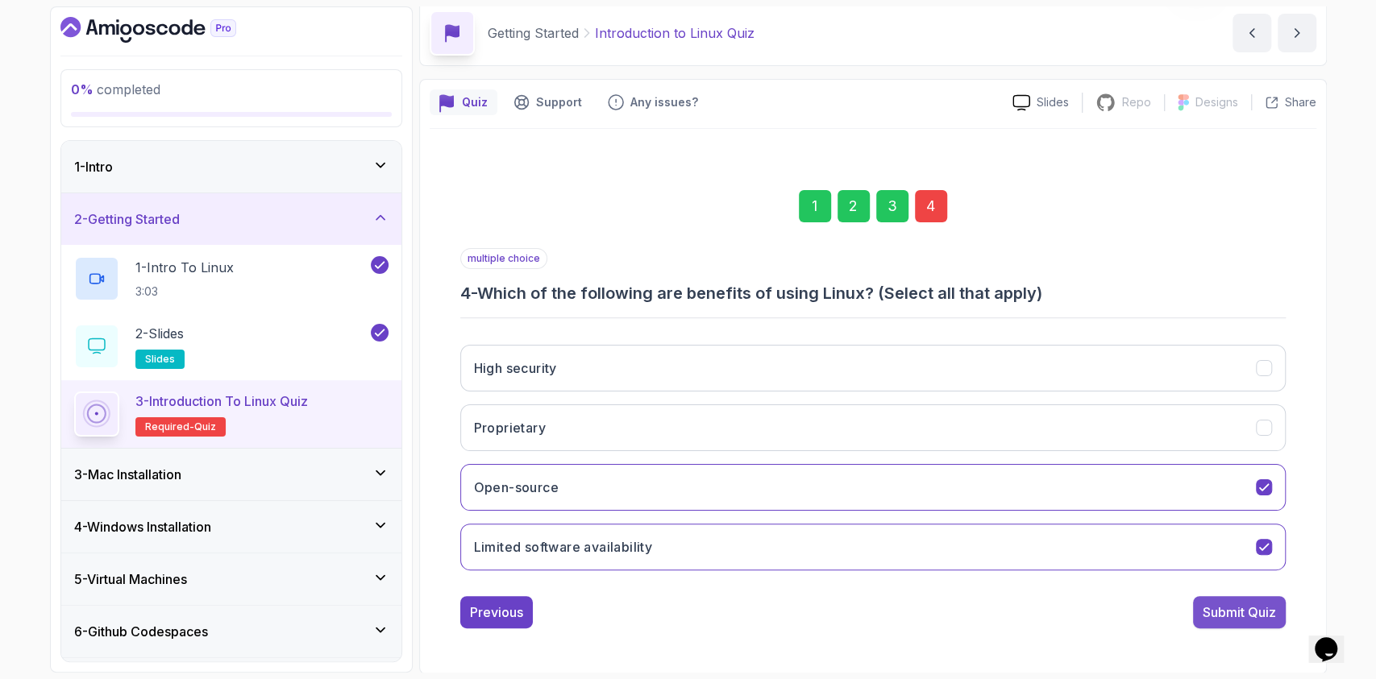
click at [1269, 609] on div "Submit Quiz" at bounding box center [1239, 612] width 73 height 19
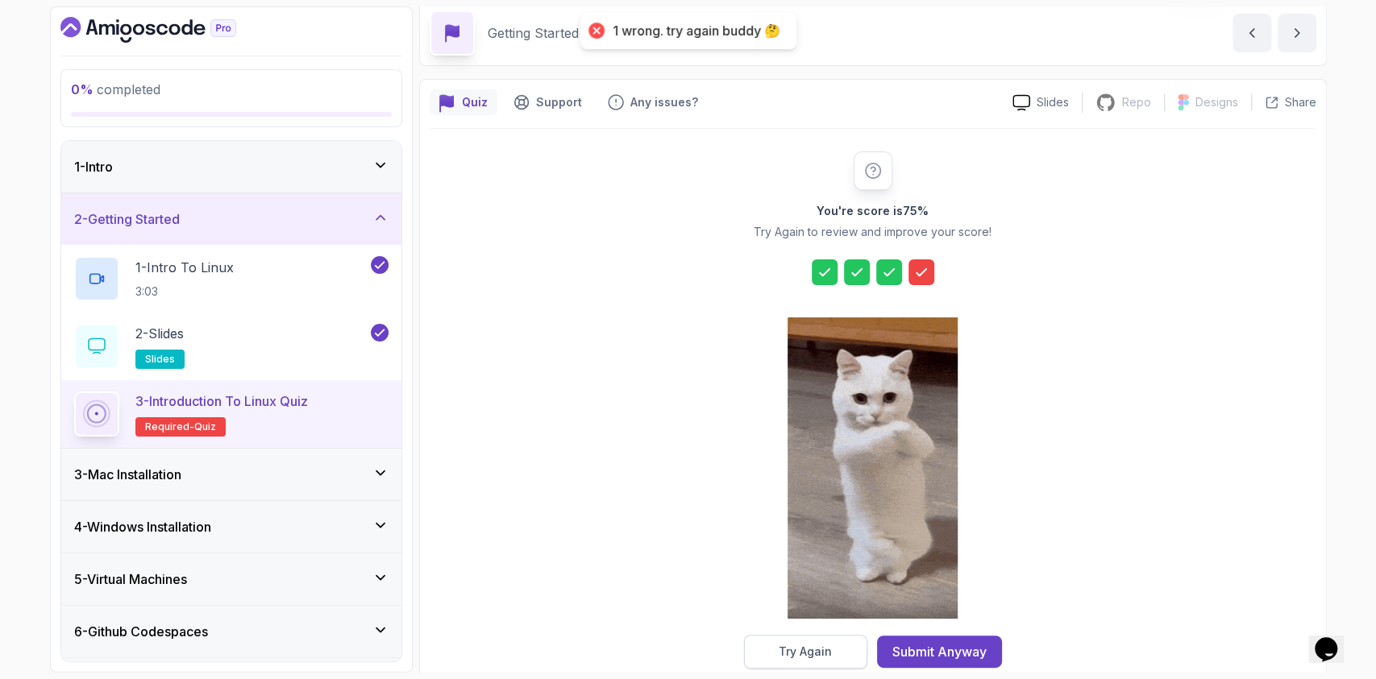
click at [823, 654] on div "Try Again" at bounding box center [805, 652] width 53 height 16
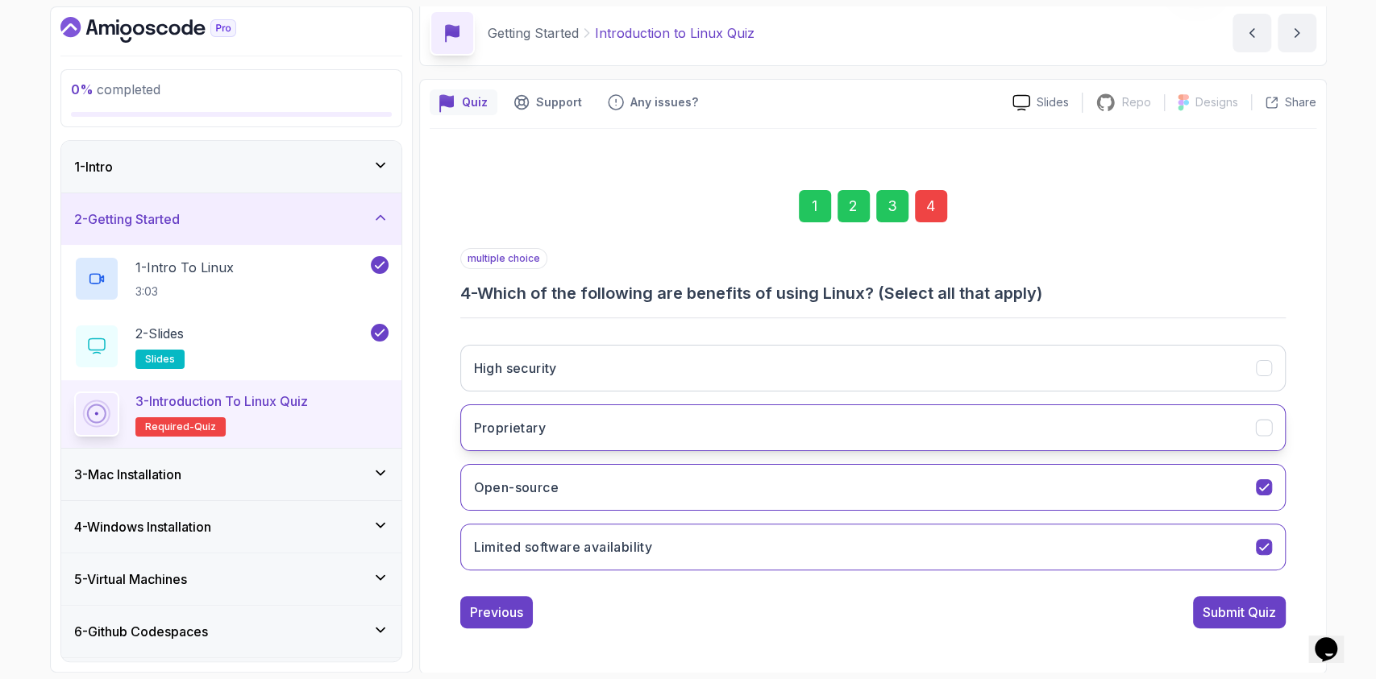
click at [677, 416] on button "Proprietary" at bounding box center [872, 428] width 825 height 47
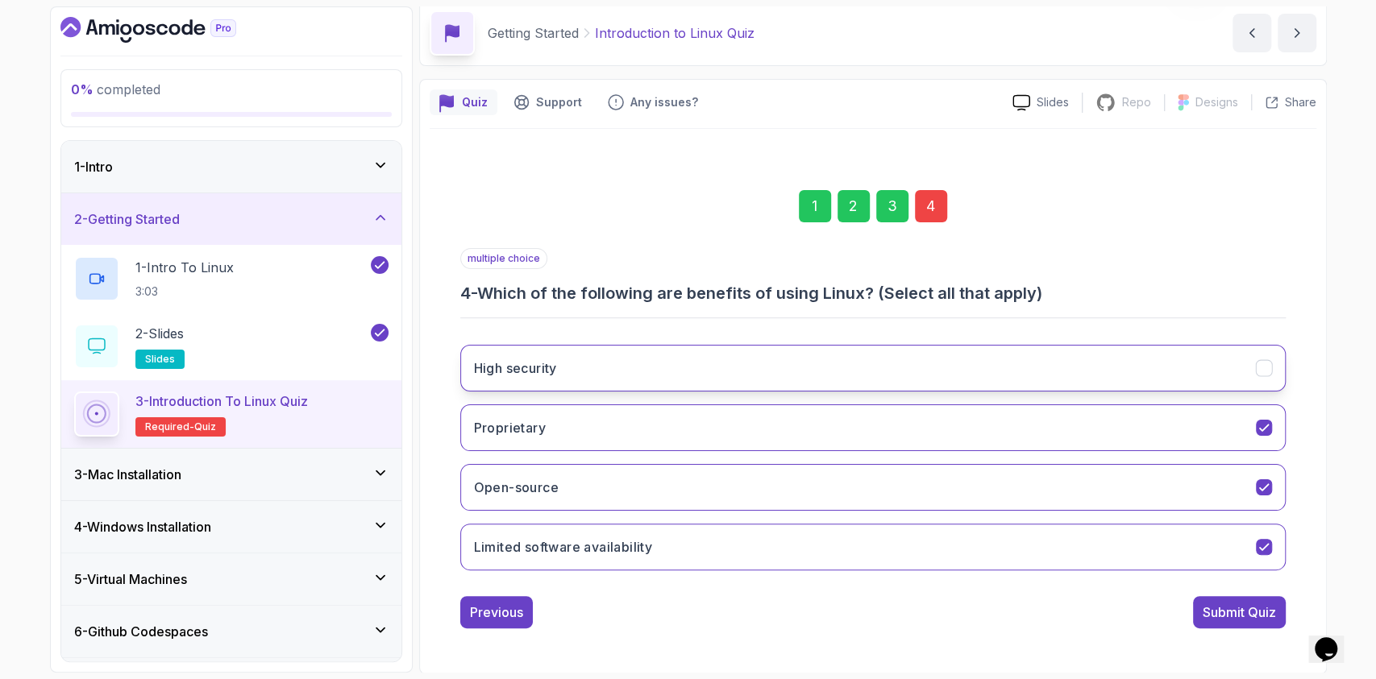
click at [682, 368] on button "High security" at bounding box center [872, 368] width 825 height 47
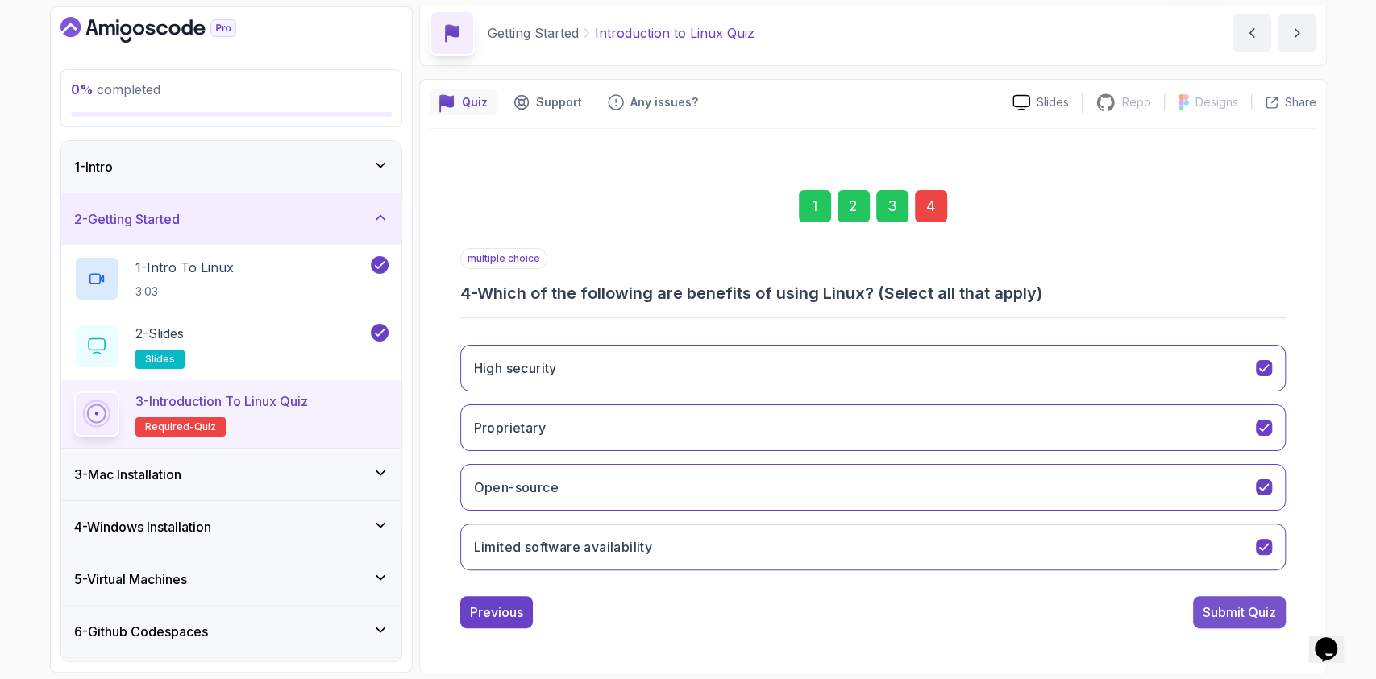
click at [1232, 617] on div "Submit Quiz" at bounding box center [1239, 612] width 73 height 19
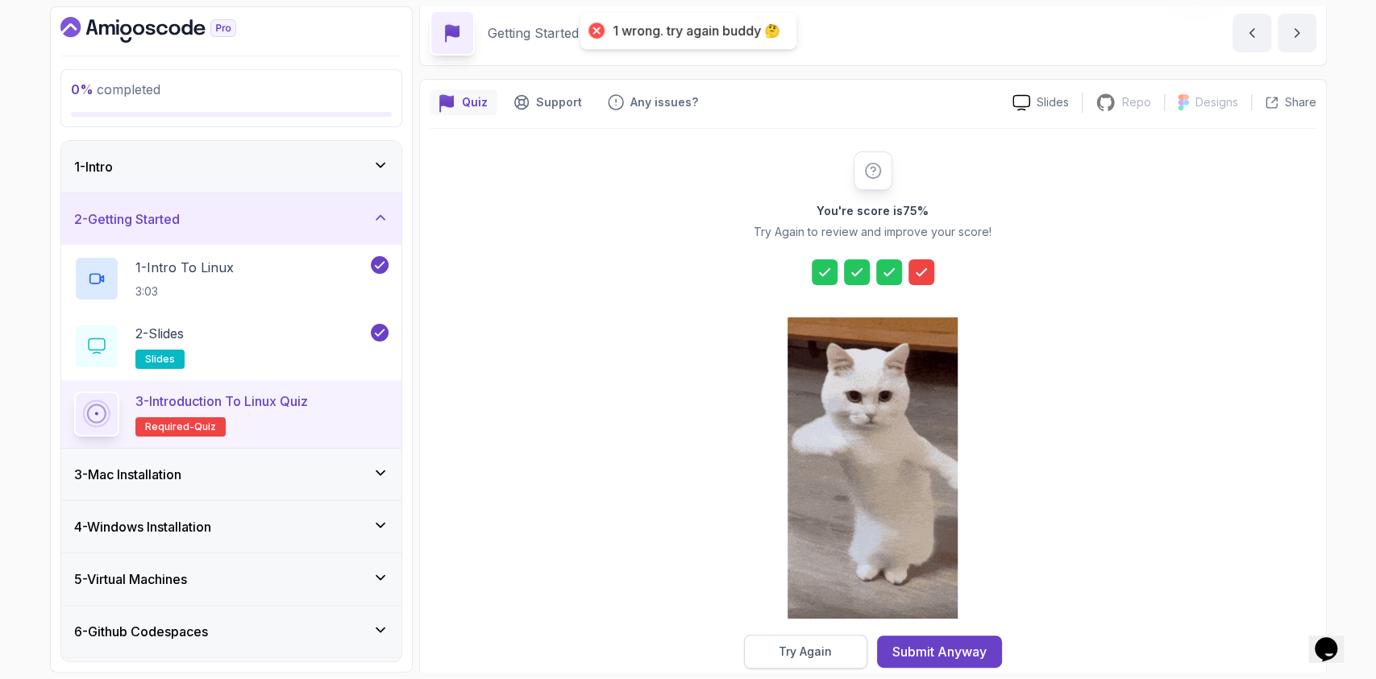
click at [783, 650] on div "Try Again" at bounding box center [805, 652] width 53 height 16
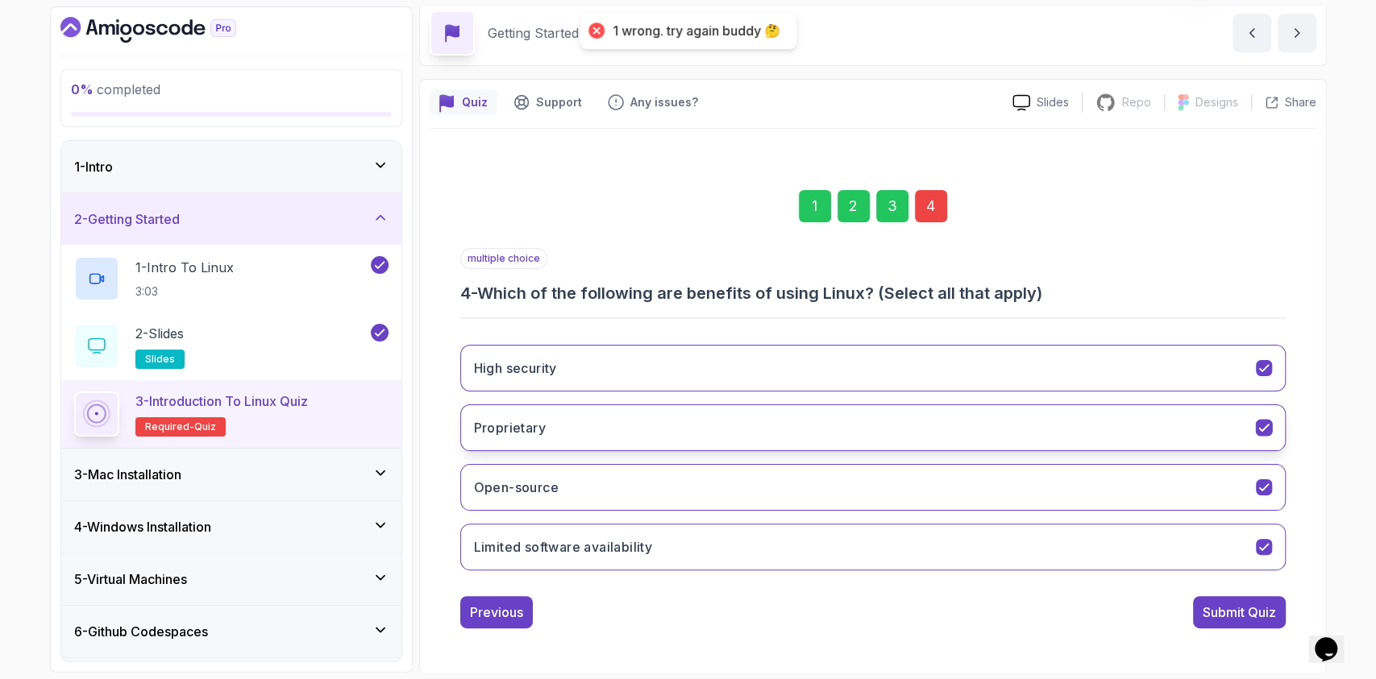
click at [1079, 425] on button "Proprietary" at bounding box center [872, 428] width 825 height 47
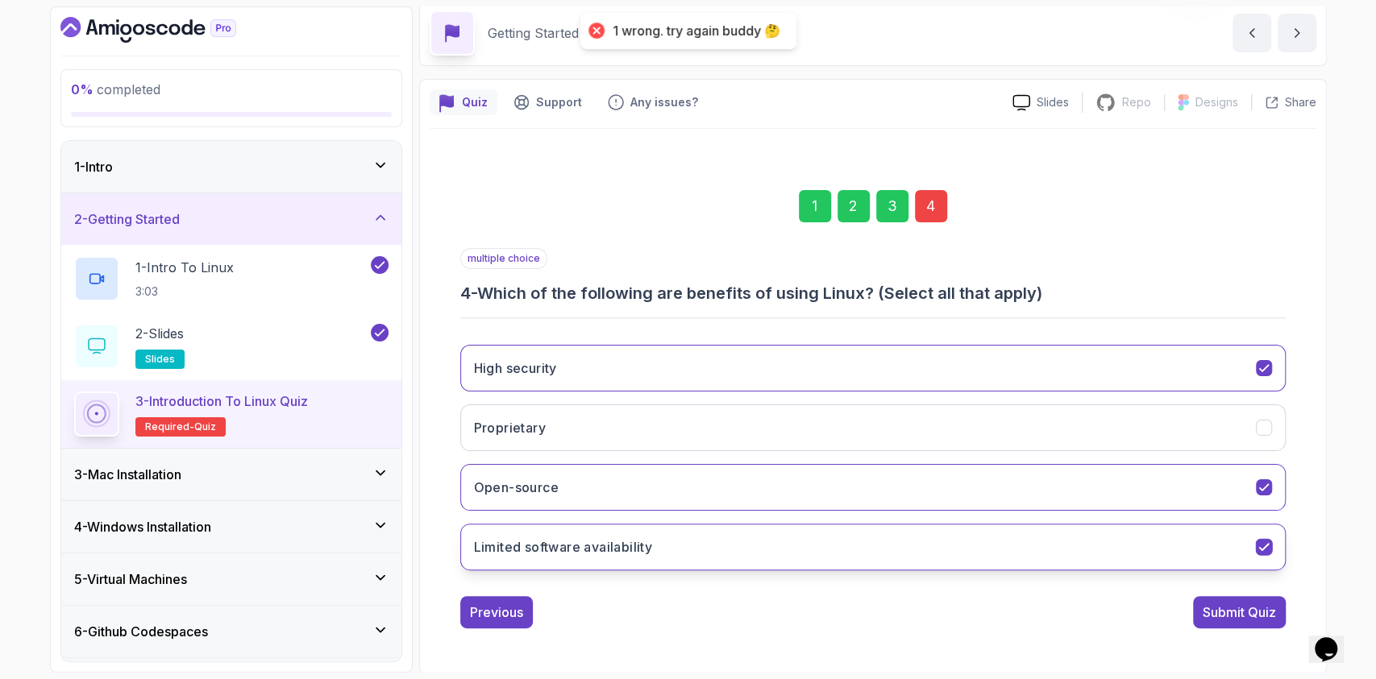
click at [1087, 558] on button "Limited software availability" at bounding box center [872, 547] width 825 height 47
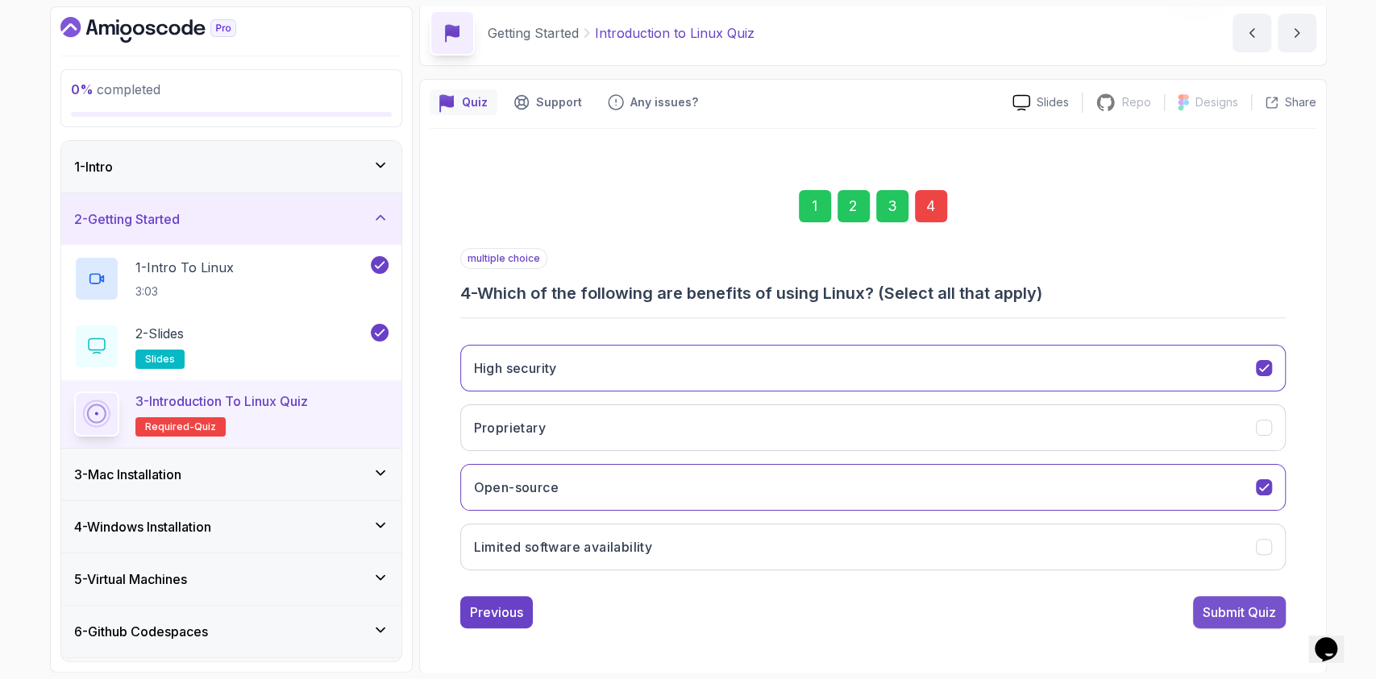
click at [1272, 613] on div "Submit Quiz" at bounding box center [1239, 612] width 73 height 19
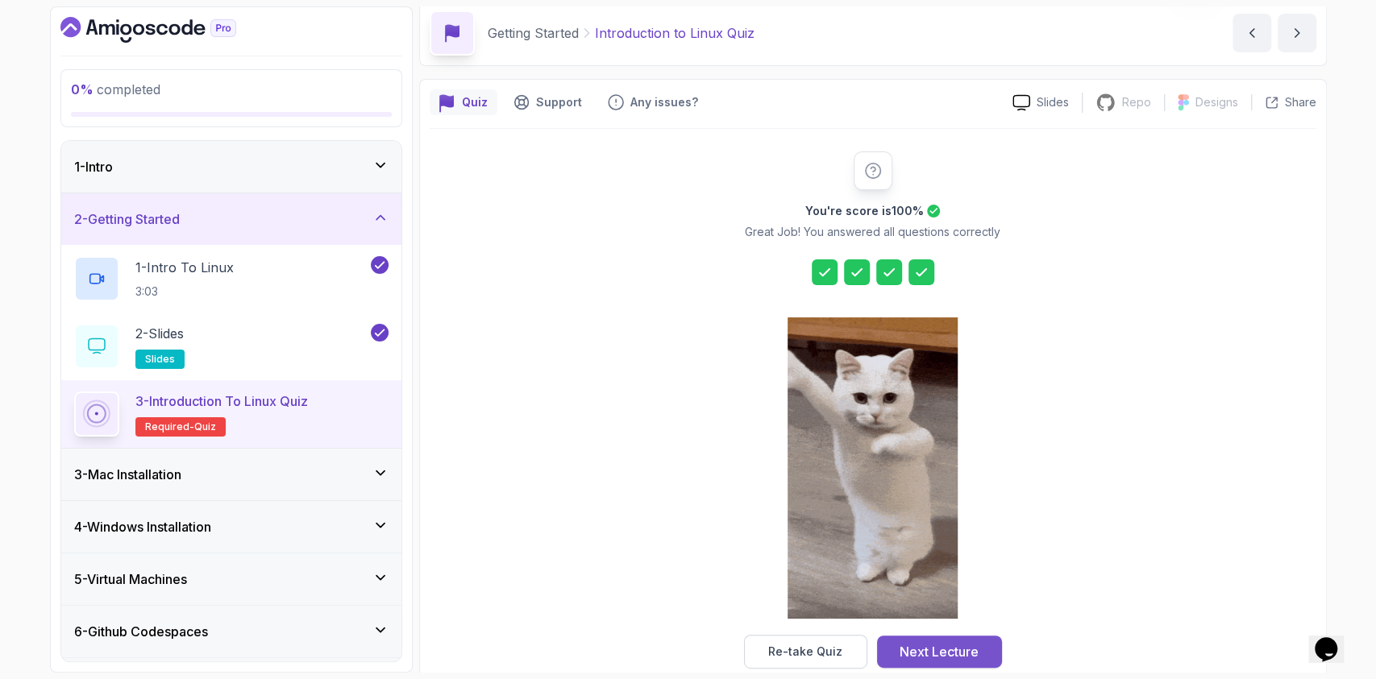
click at [929, 646] on div "Next Lecture" at bounding box center [939, 651] width 79 height 19
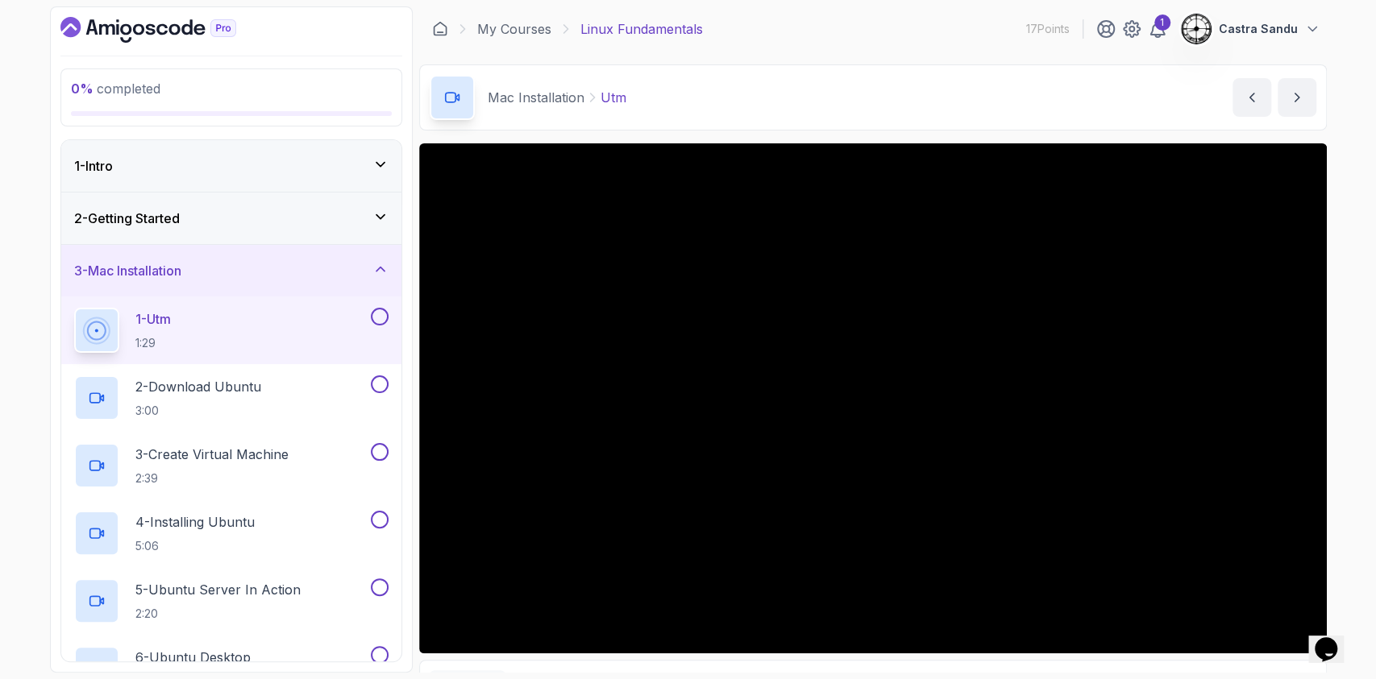
click at [160, 265] on h3 "3 - Mac Installation" at bounding box center [127, 270] width 107 height 19
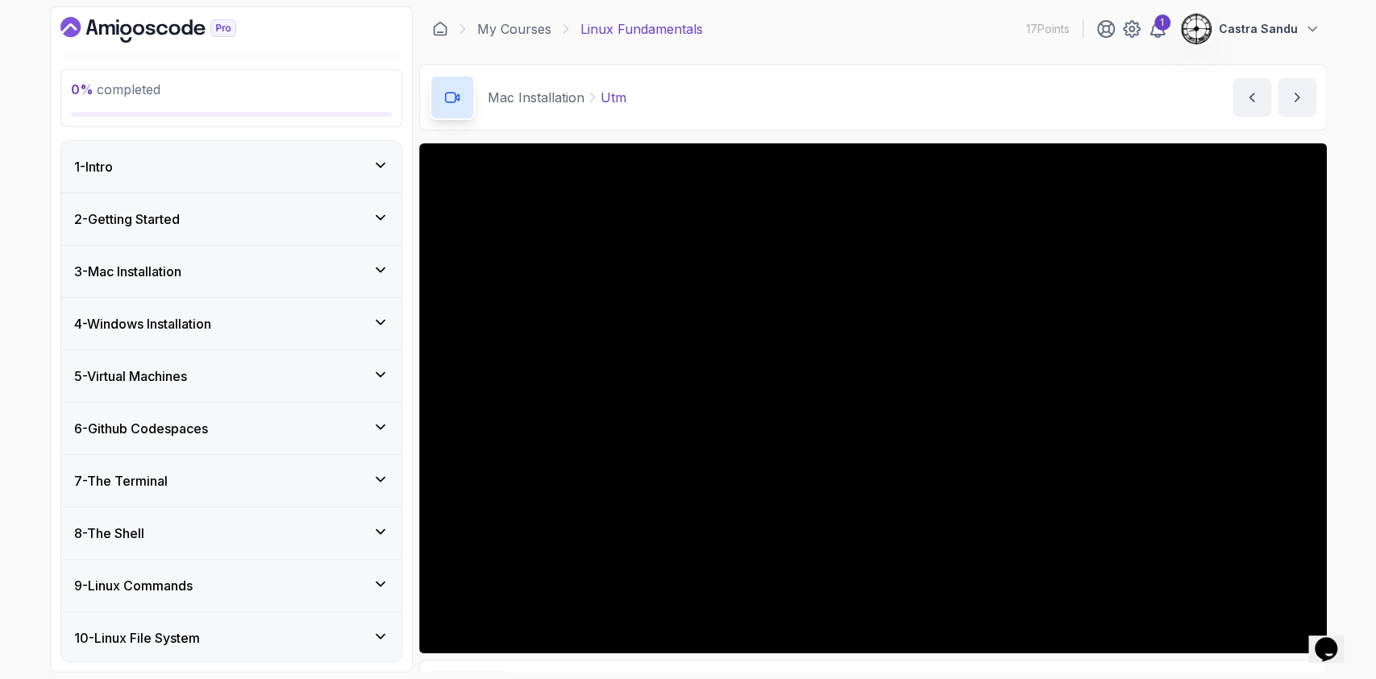
click at [298, 226] on div "2 - Getting Started" at bounding box center [231, 219] width 314 height 19
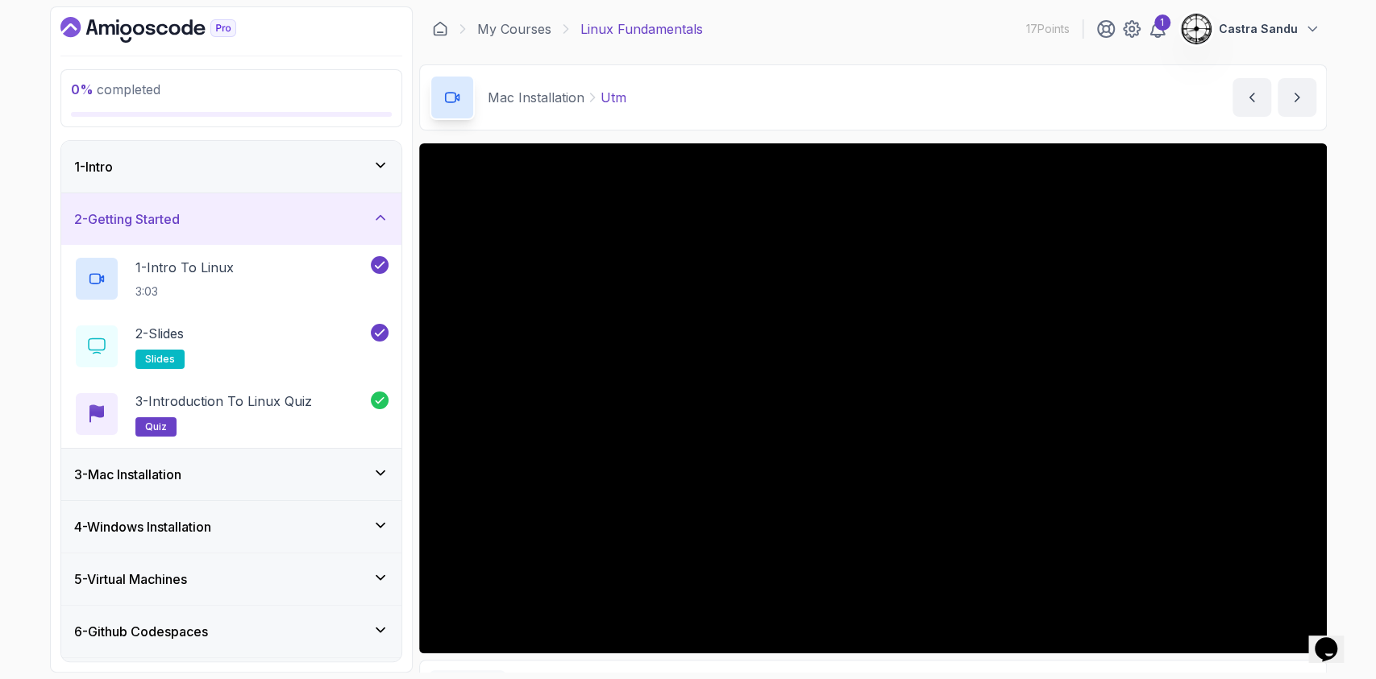
click at [303, 210] on div "2 - Getting Started" at bounding box center [231, 219] width 314 height 19
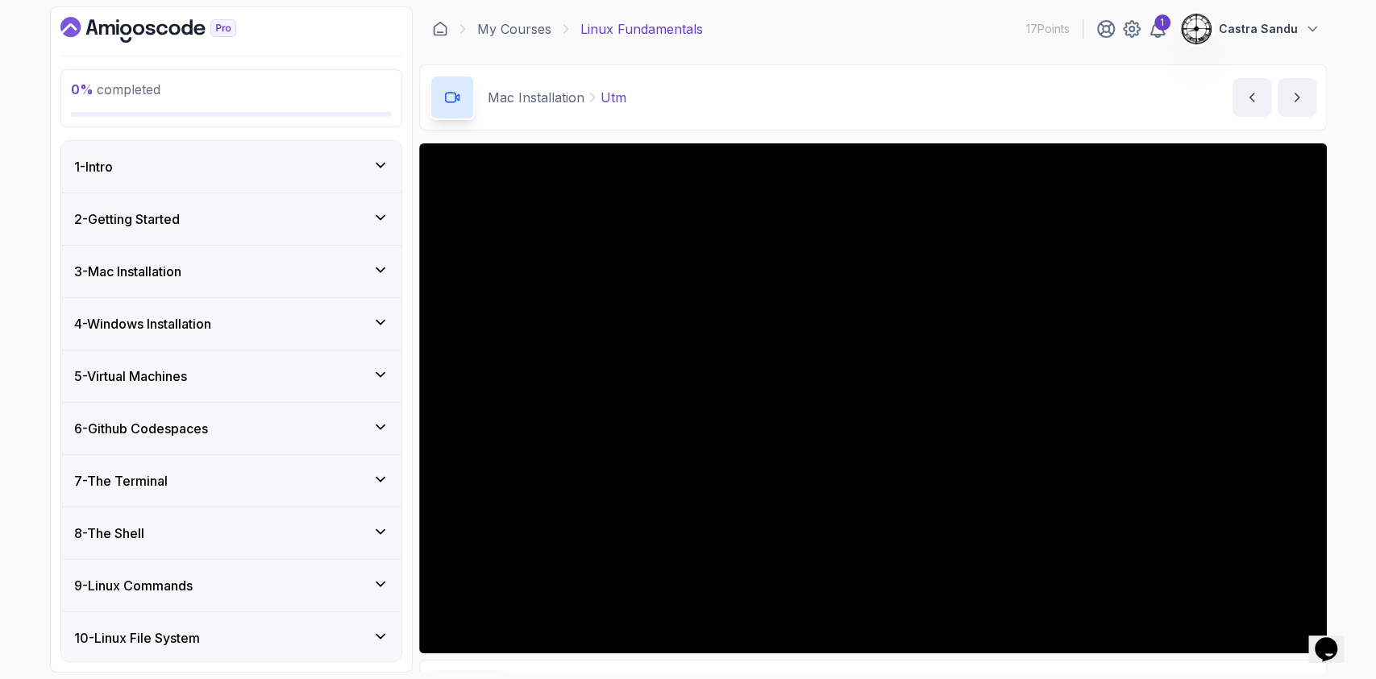
click at [226, 319] on div "4 - Windows Installation" at bounding box center [231, 323] width 314 height 19
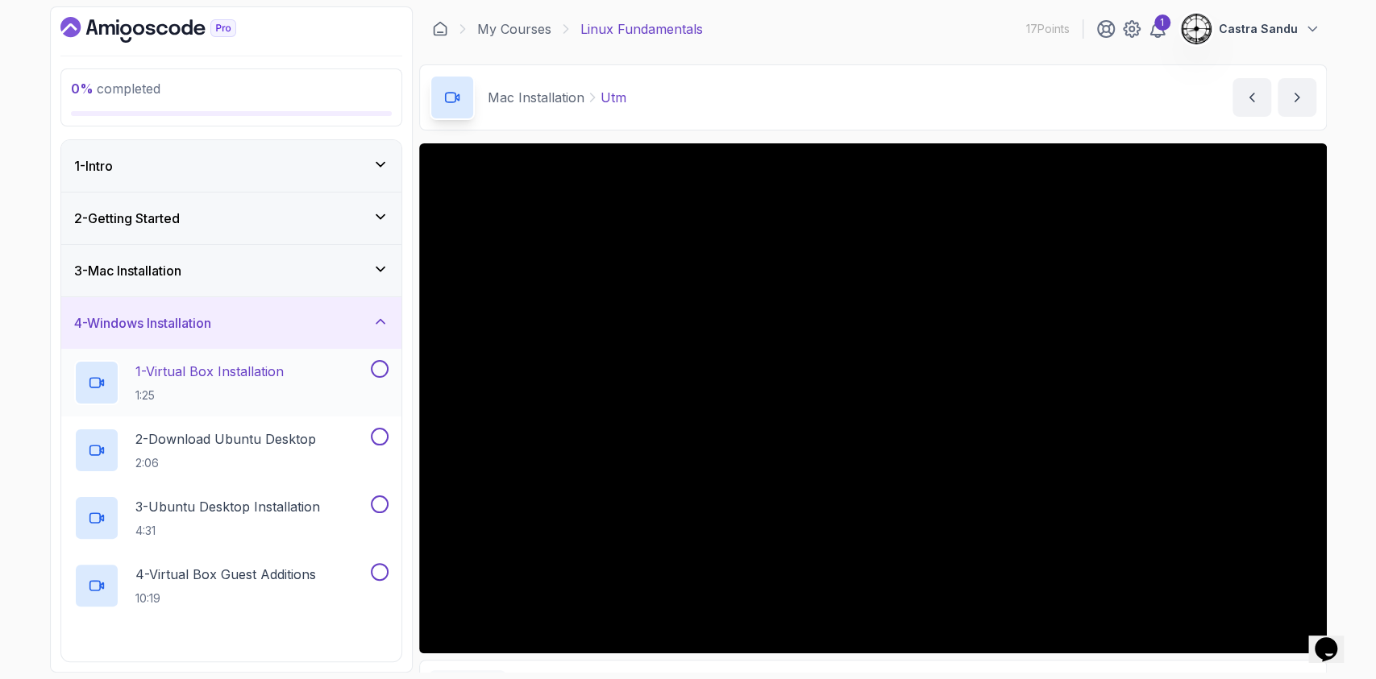
click at [171, 389] on p "1:25" at bounding box center [209, 396] width 148 height 16
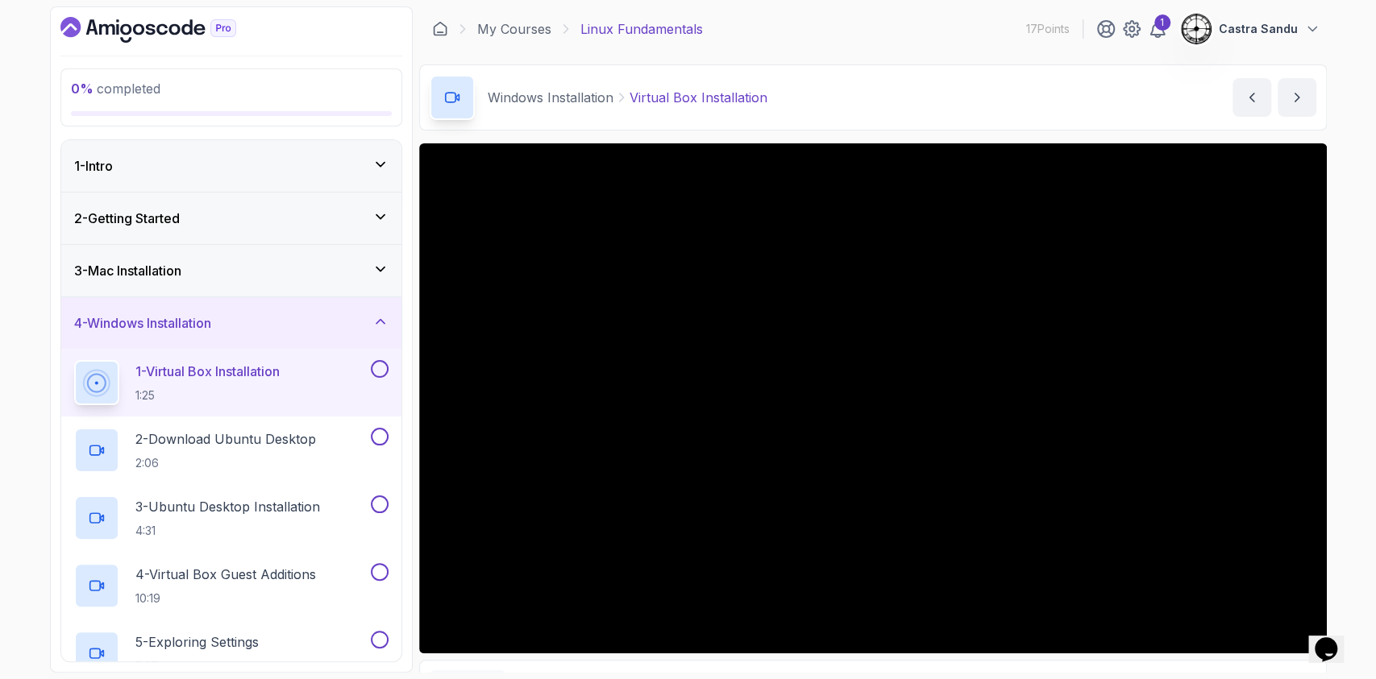
click at [166, 312] on div "4 - Windows Installation" at bounding box center [231, 323] width 340 height 52
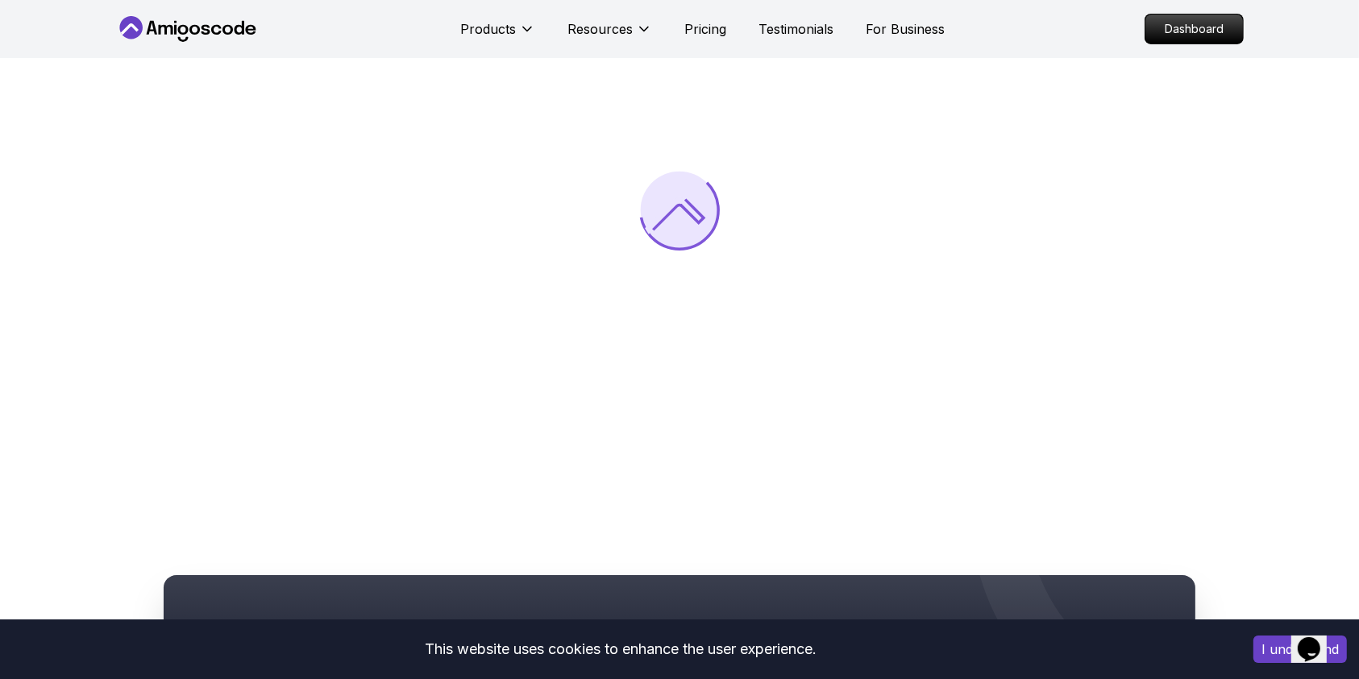
scroll to position [214, 0]
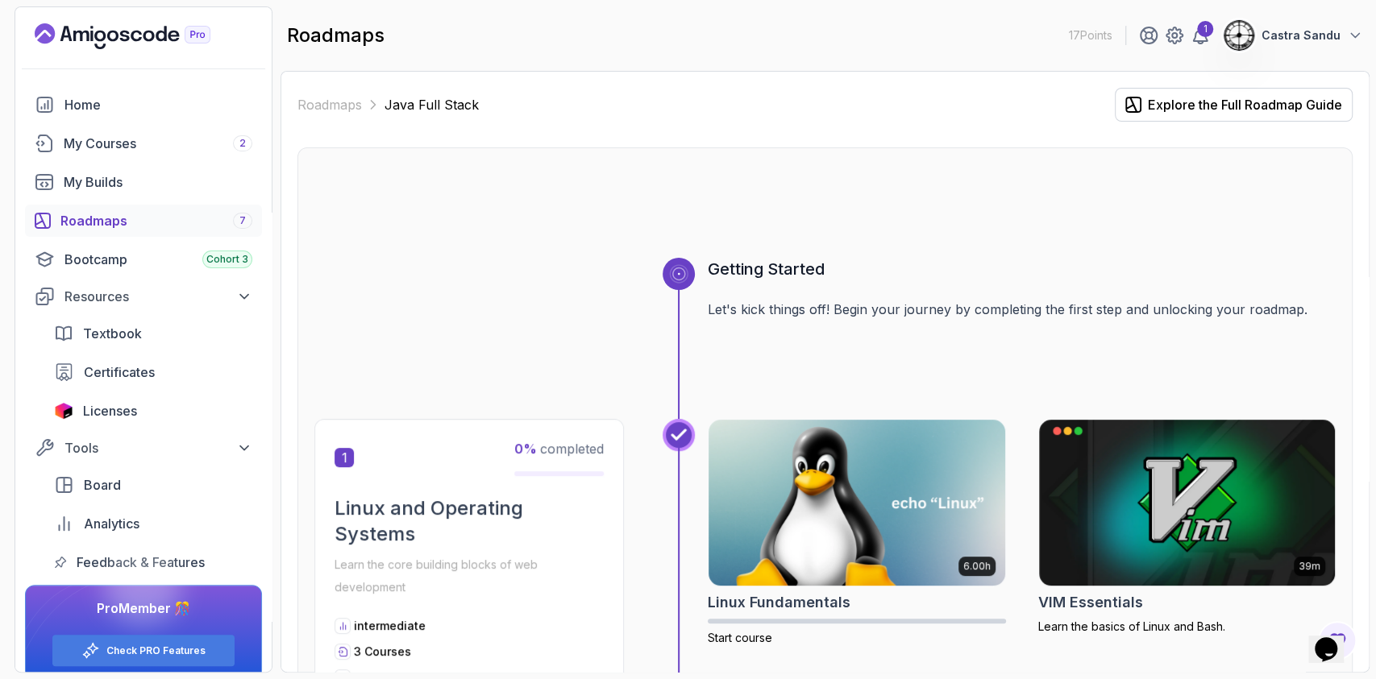
click at [97, 221] on div "Roadmaps 7" at bounding box center [156, 220] width 192 height 19
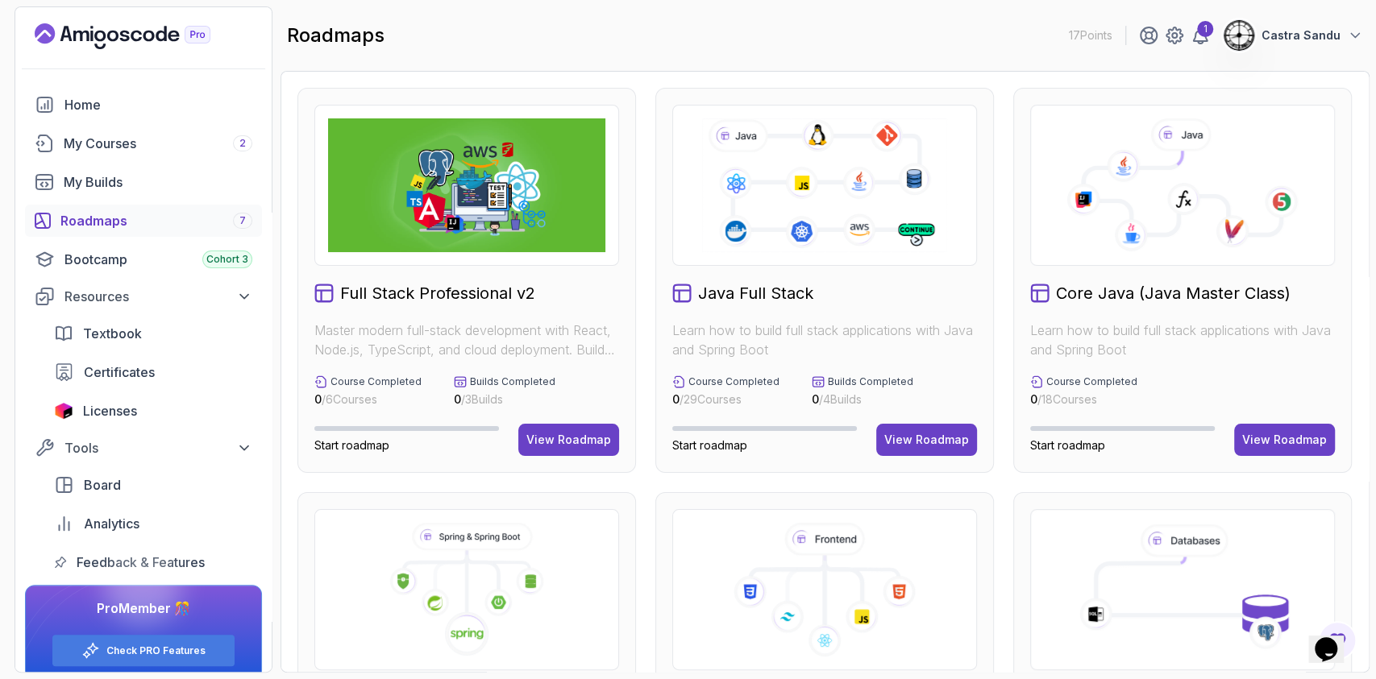
click at [110, 222] on div "Roadmaps 7" at bounding box center [156, 220] width 192 height 19
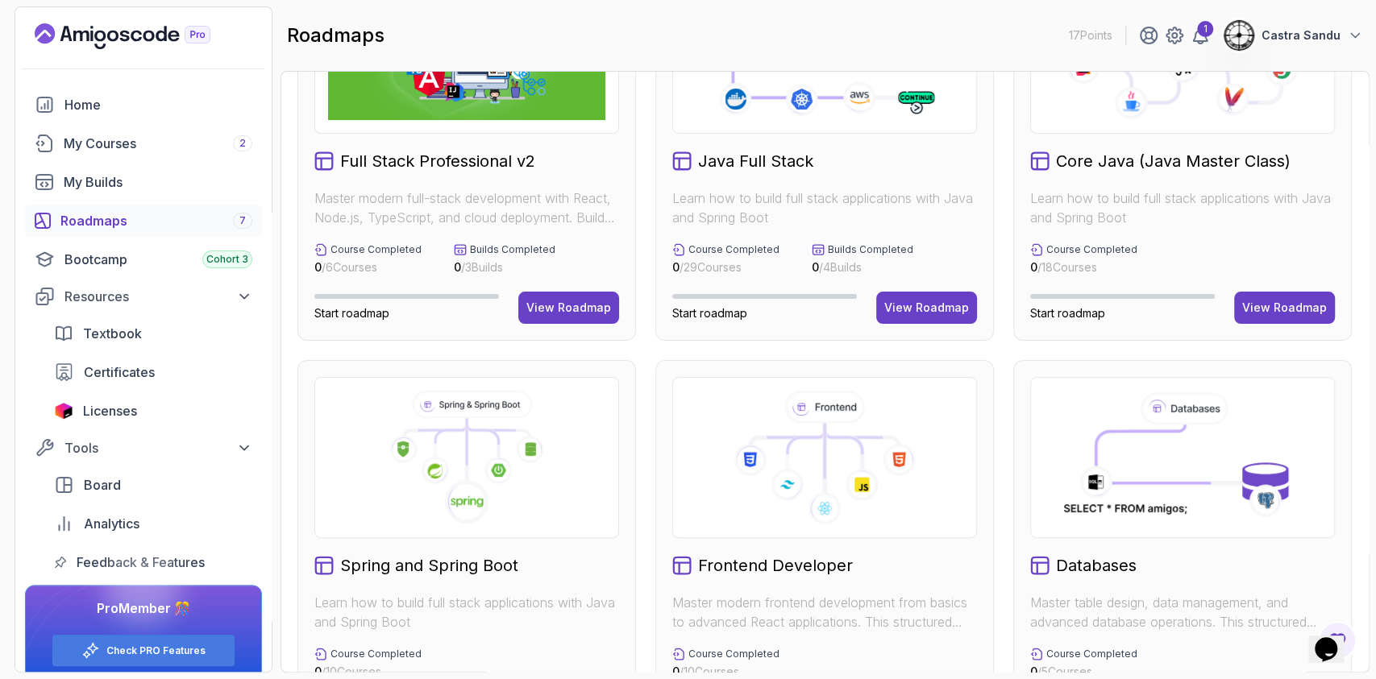
scroll to position [39, 0]
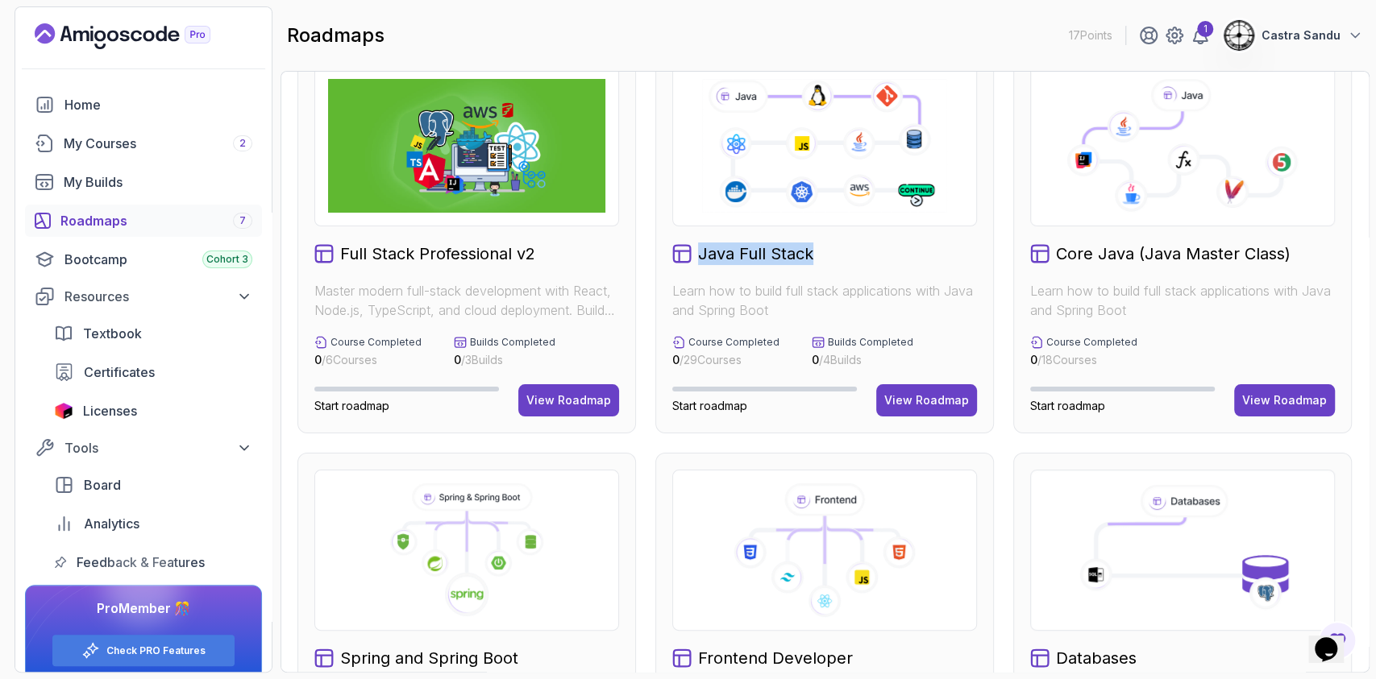
drag, startPoint x: 697, startPoint y: 254, endPoint x: 830, endPoint y: 248, distance: 133.1
click at [830, 248] on div "Java Full Stack" at bounding box center [824, 254] width 305 height 23
click at [933, 390] on button "View Roadmap" at bounding box center [926, 400] width 101 height 32
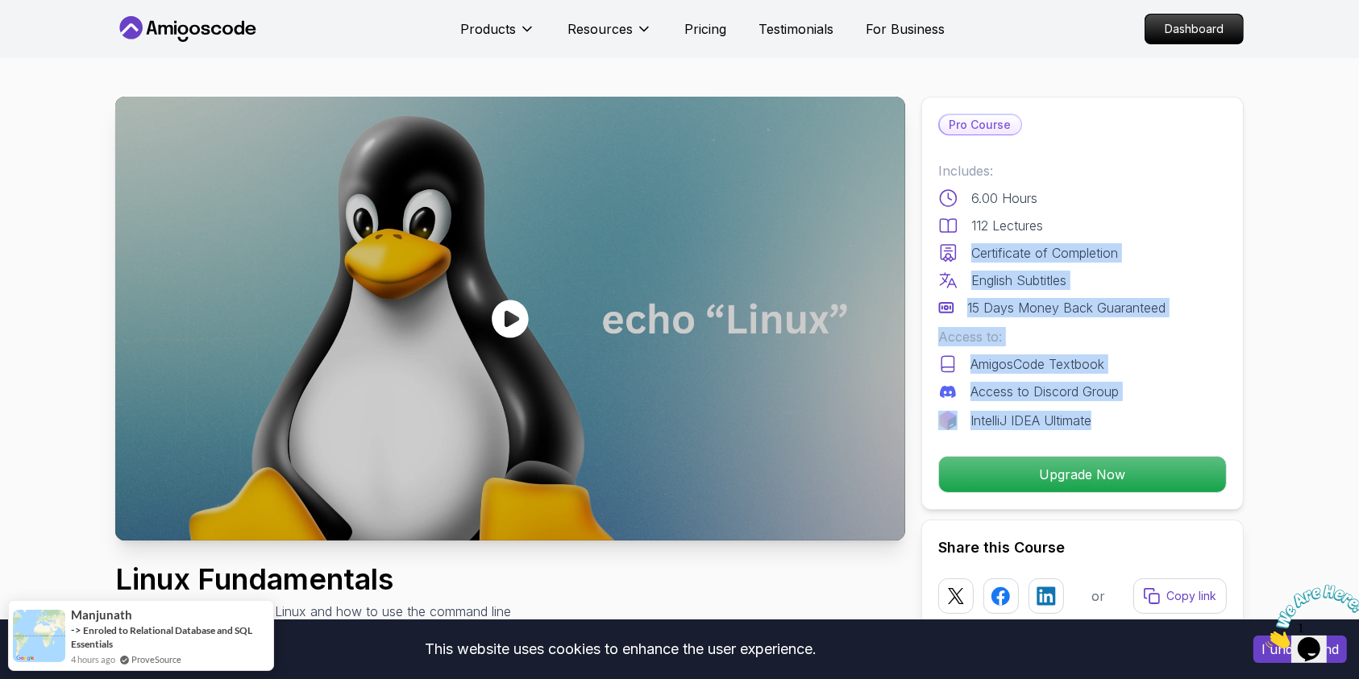
drag, startPoint x: 973, startPoint y: 248, endPoint x: 1216, endPoint y: 429, distance: 303.1
click at [1216, 429] on div "Includes: 6.00 Hours 112 Lectures Certificate of Completion English Subtitles 1…" at bounding box center [1082, 295] width 289 height 269
click at [1190, 364] on div "AmigosCode Textbook" at bounding box center [1082, 364] width 289 height 19
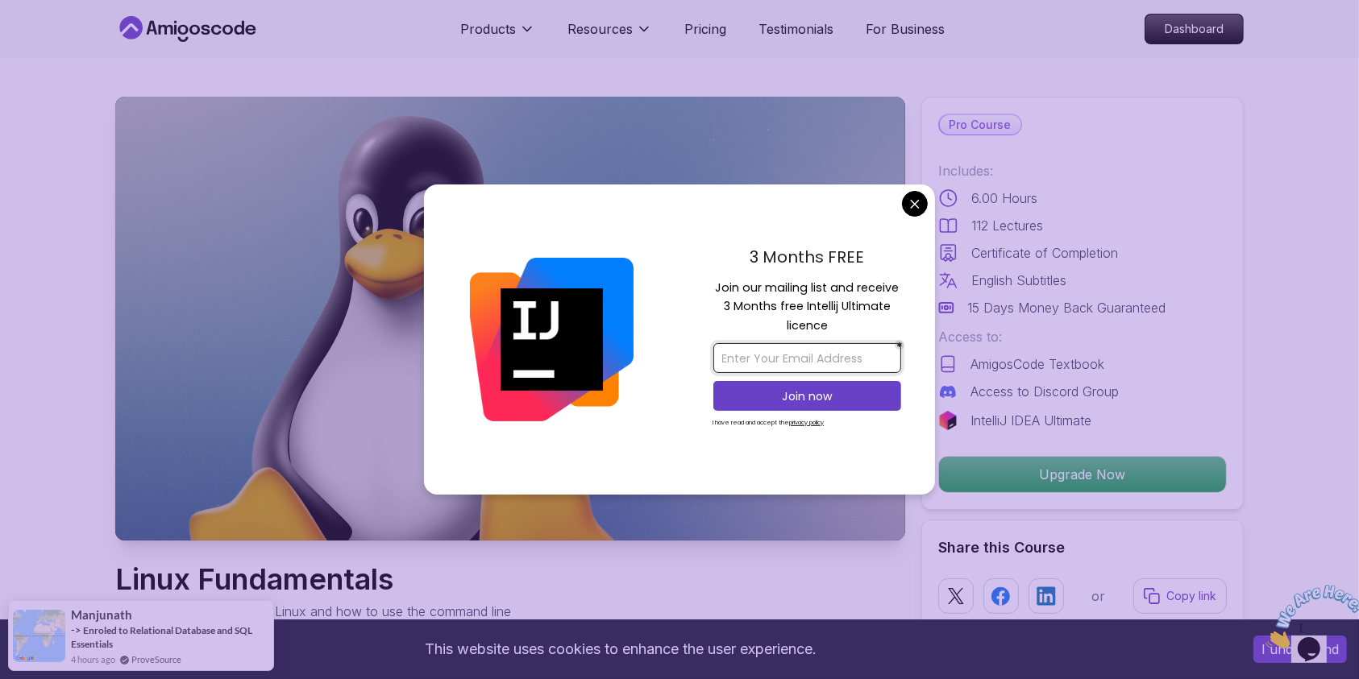
click at [762, 351] on input "email" at bounding box center [807, 358] width 188 height 30
type input "sandualist@gmail.com"
click at [771, 395] on p "Join now" at bounding box center [807, 396] width 152 height 16
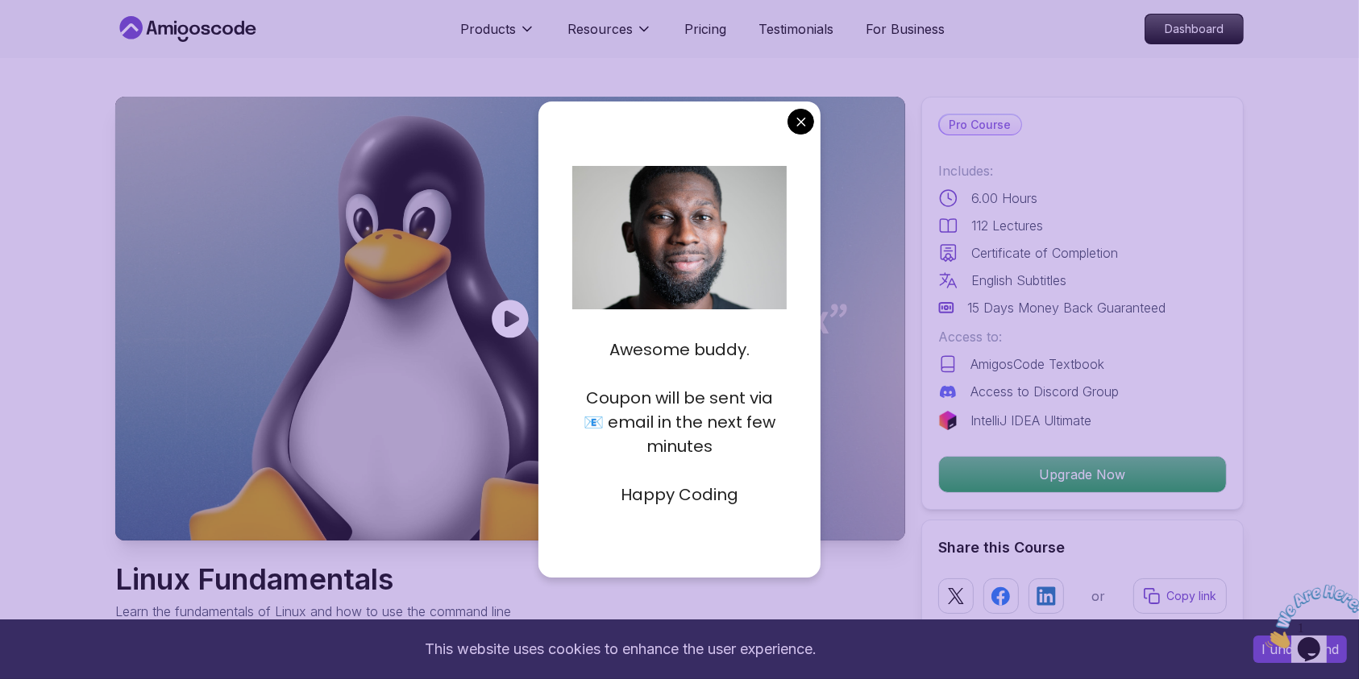
drag, startPoint x: 586, startPoint y: 388, endPoint x: 756, endPoint y: 470, distance: 188.9
click at [756, 470] on div "Awesome buddy. Coupon will be sent via 📧 email in the next few minutes Happy Co…" at bounding box center [679, 410] width 215 height 193
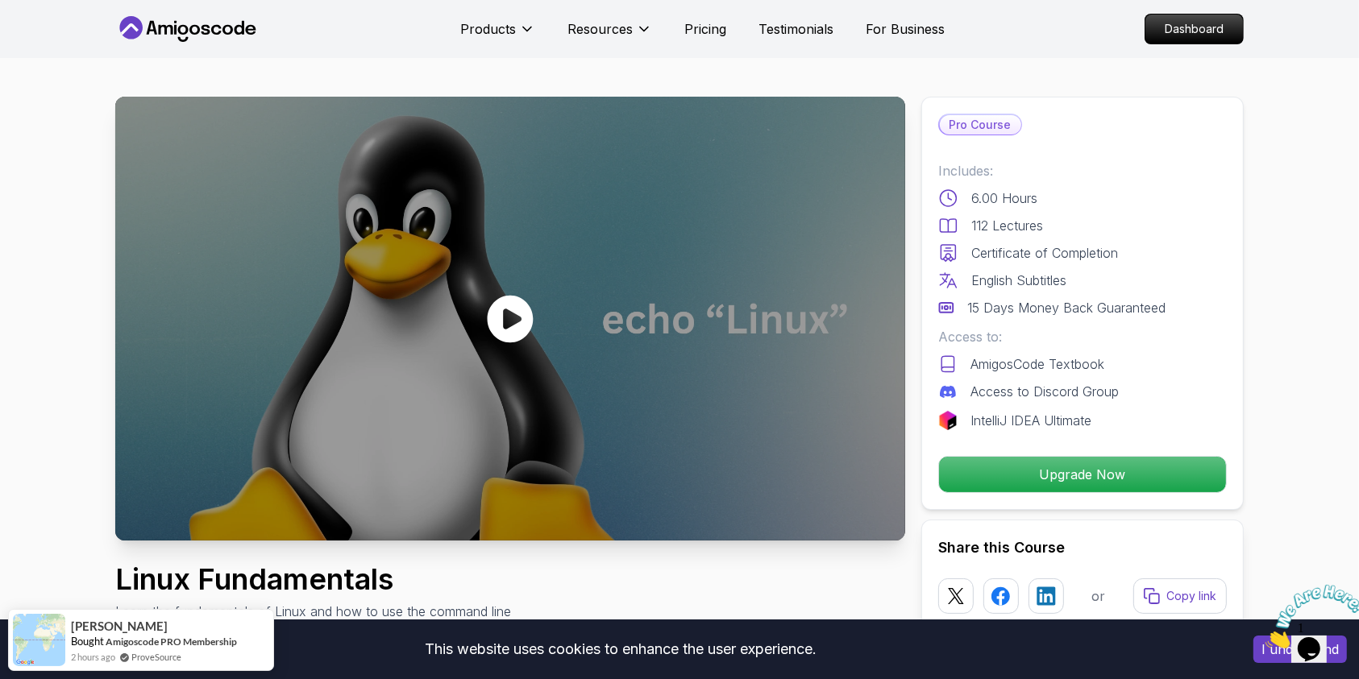
click at [471, 323] on div at bounding box center [510, 319] width 790 height 444
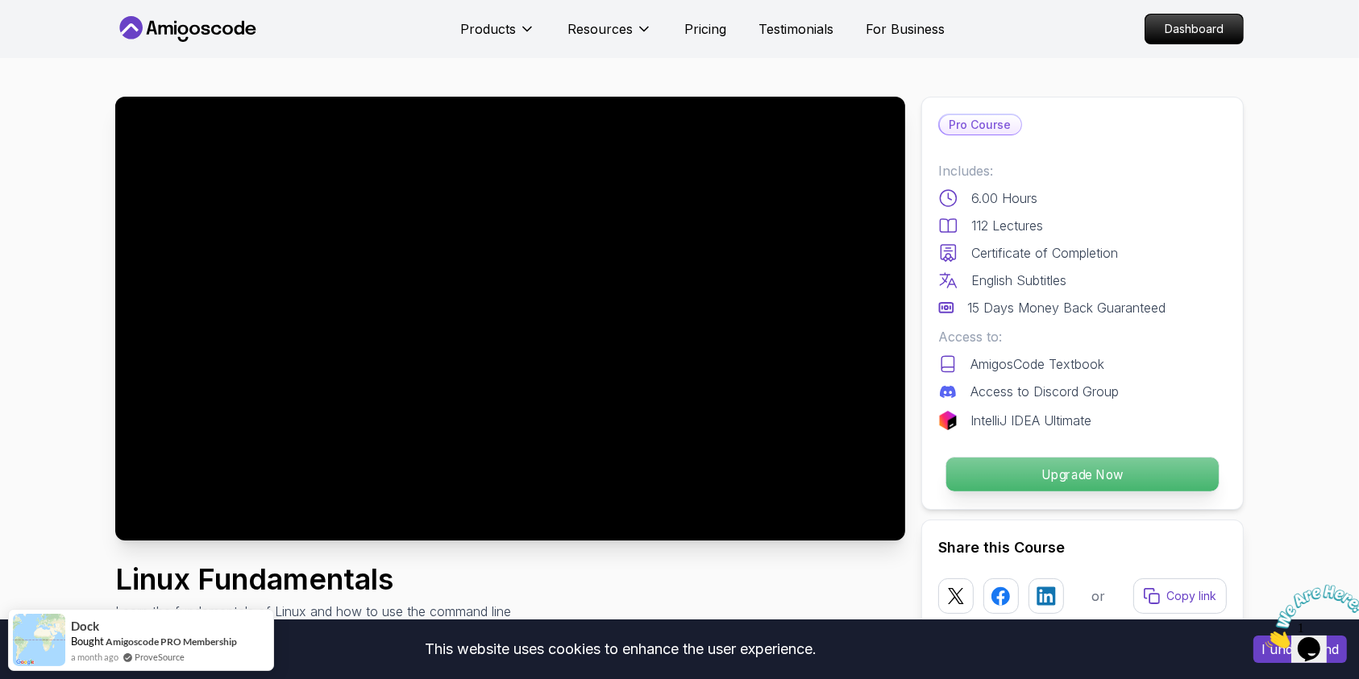
click at [1130, 476] on p "Upgrade Now" at bounding box center [1082, 475] width 272 height 34
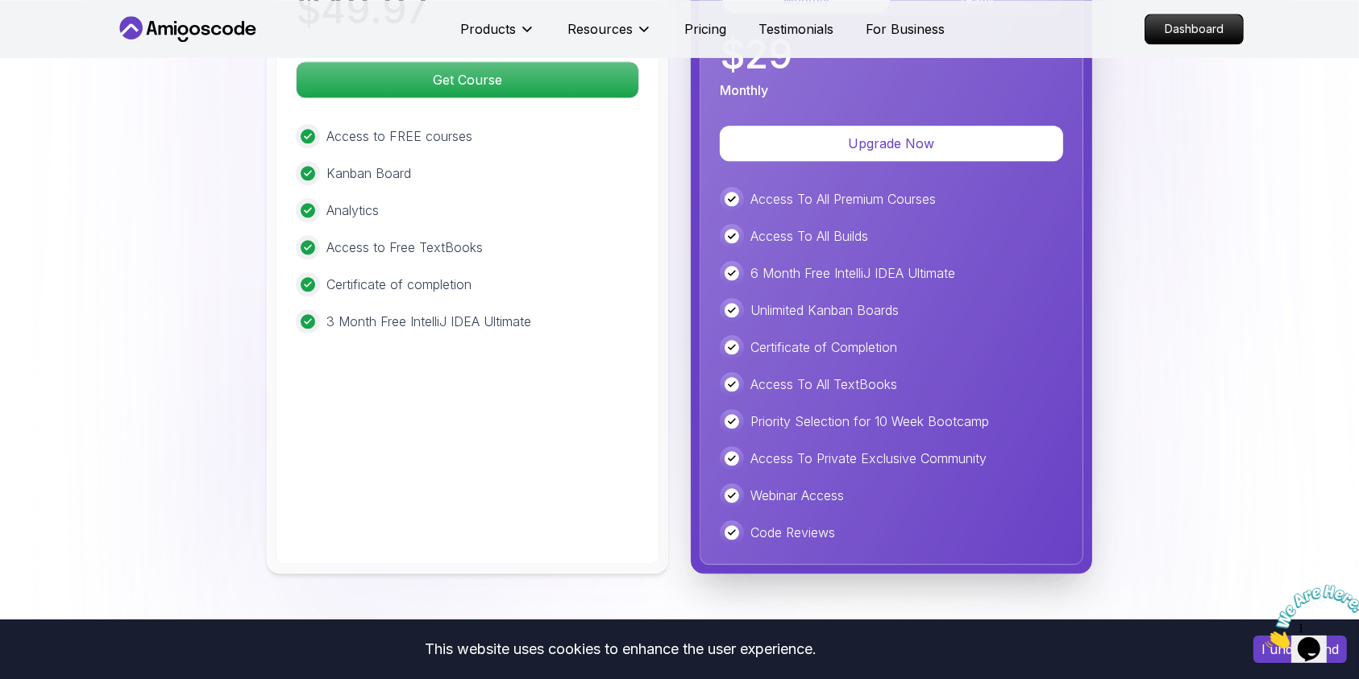
scroll to position [3671, 0]
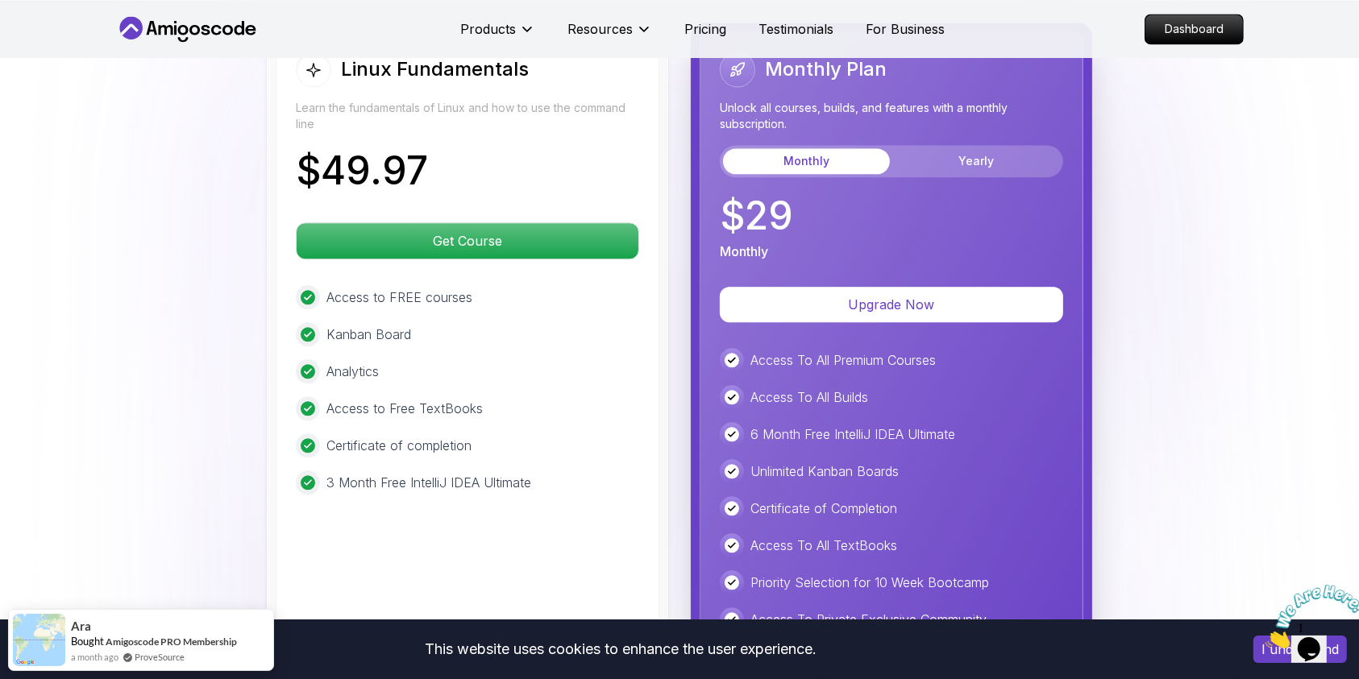
click at [799, 148] on button "Monthly" at bounding box center [806, 161] width 167 height 26
click at [976, 160] on button "Yearly" at bounding box center [976, 161] width 167 height 26
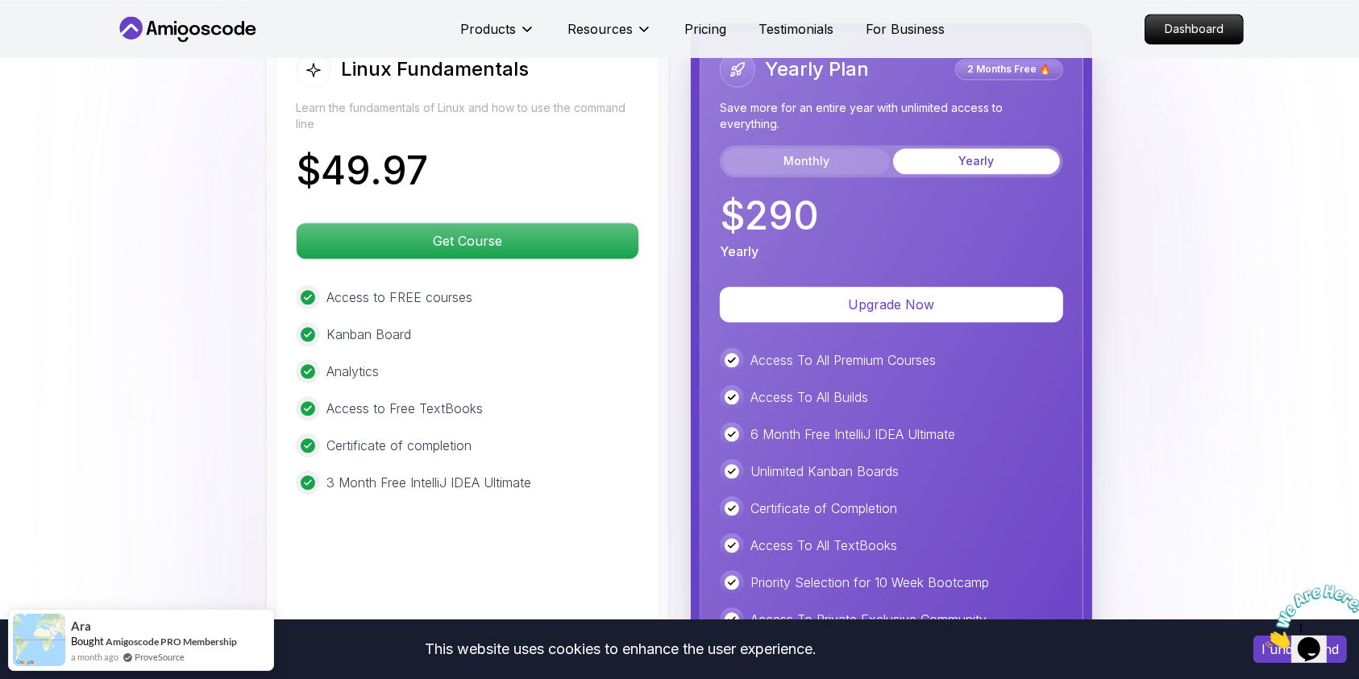
click at [820, 148] on button "Monthly" at bounding box center [806, 161] width 167 height 26
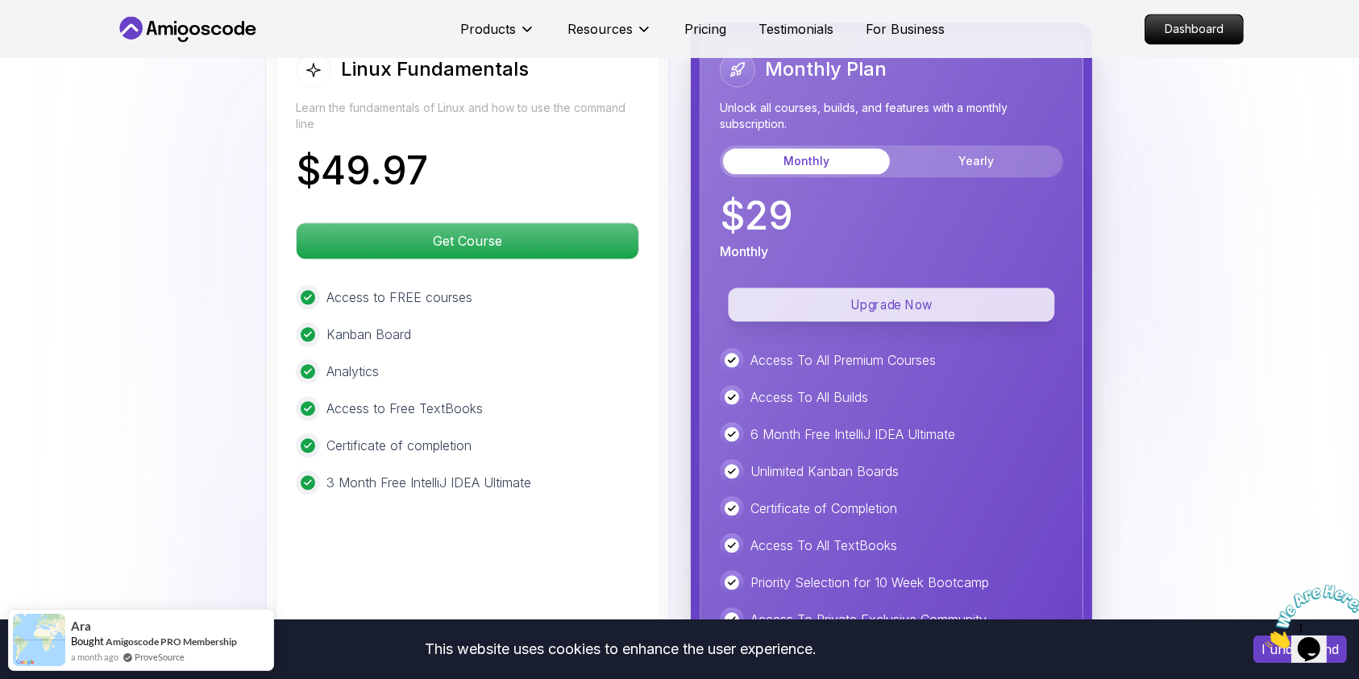
click at [866, 307] on p "Upgrade Now" at bounding box center [892, 305] width 326 height 34
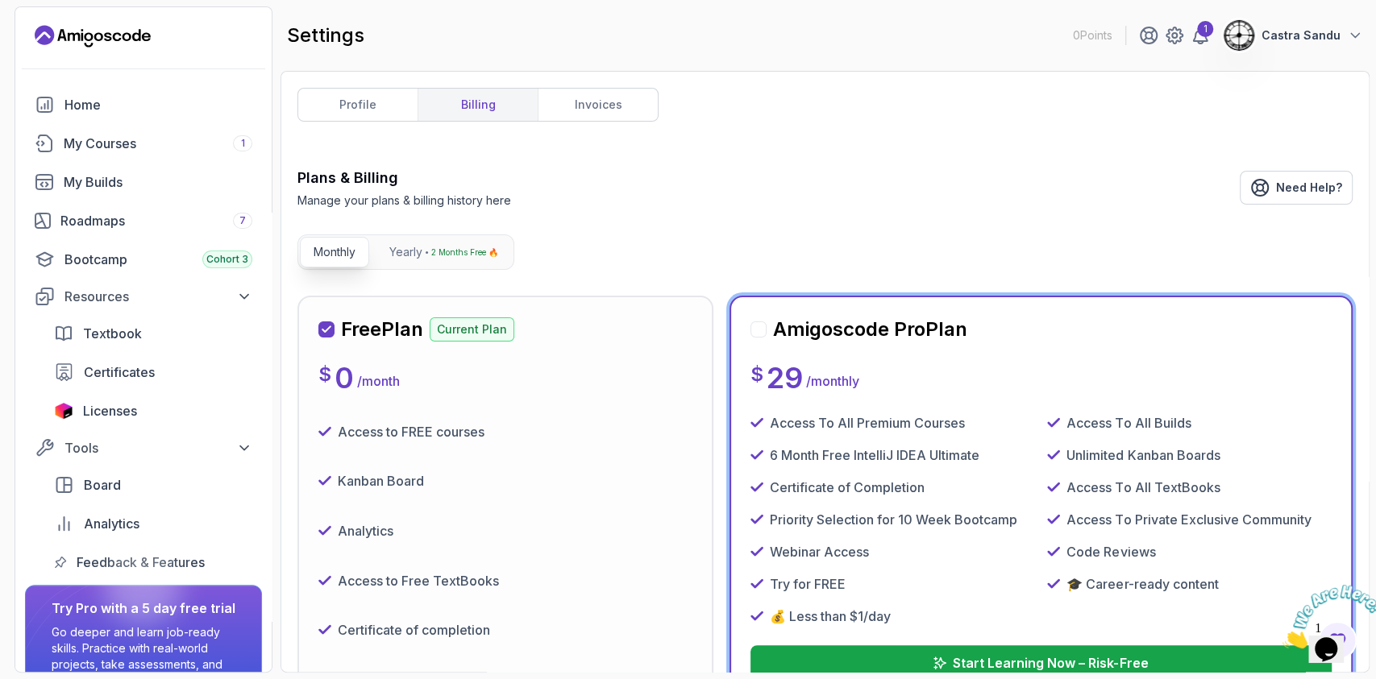
scroll to position [214, 0]
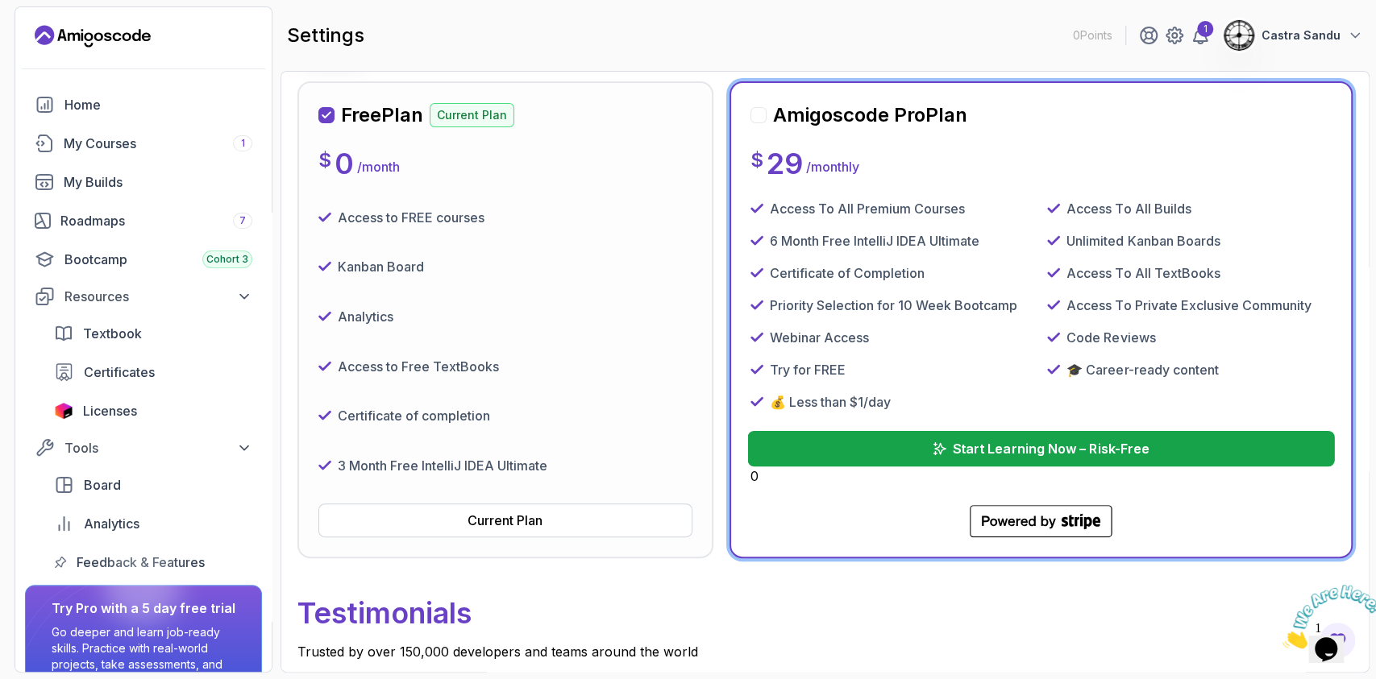
click at [1004, 445] on p "Start Learning Now – Risk-Free" at bounding box center [1050, 448] width 197 height 19
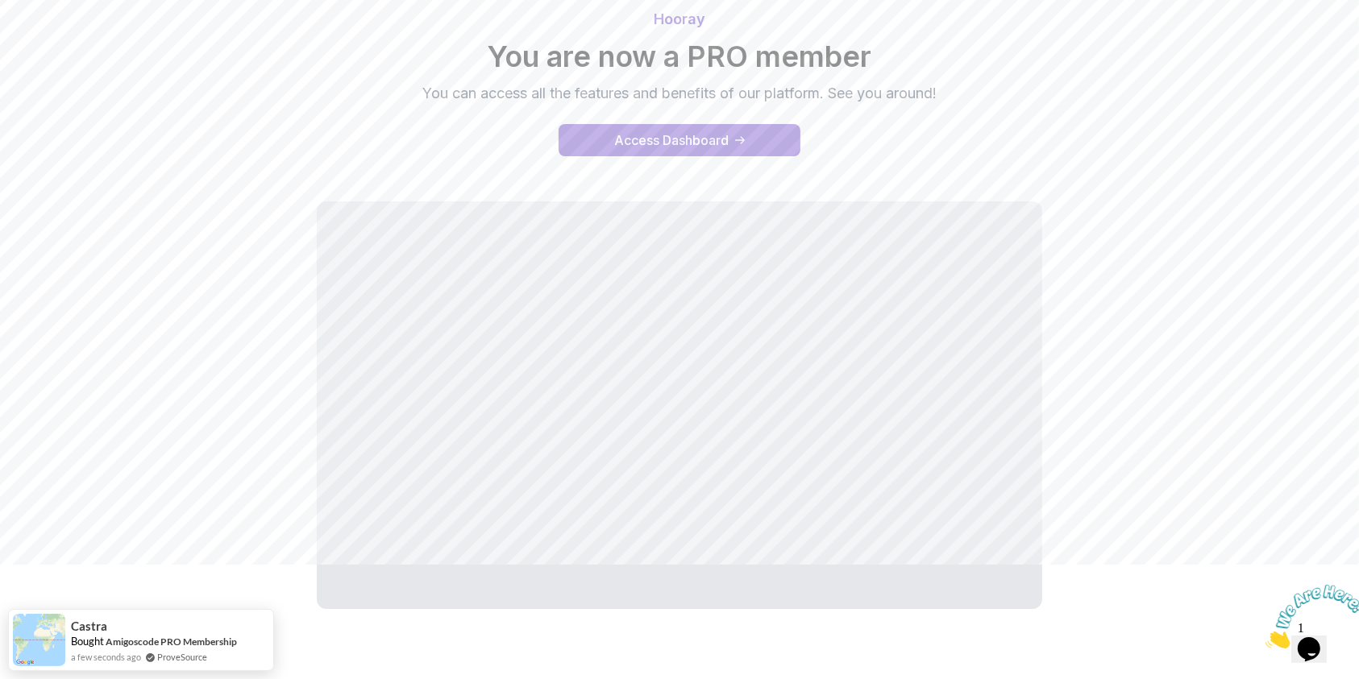
scroll to position [148, 0]
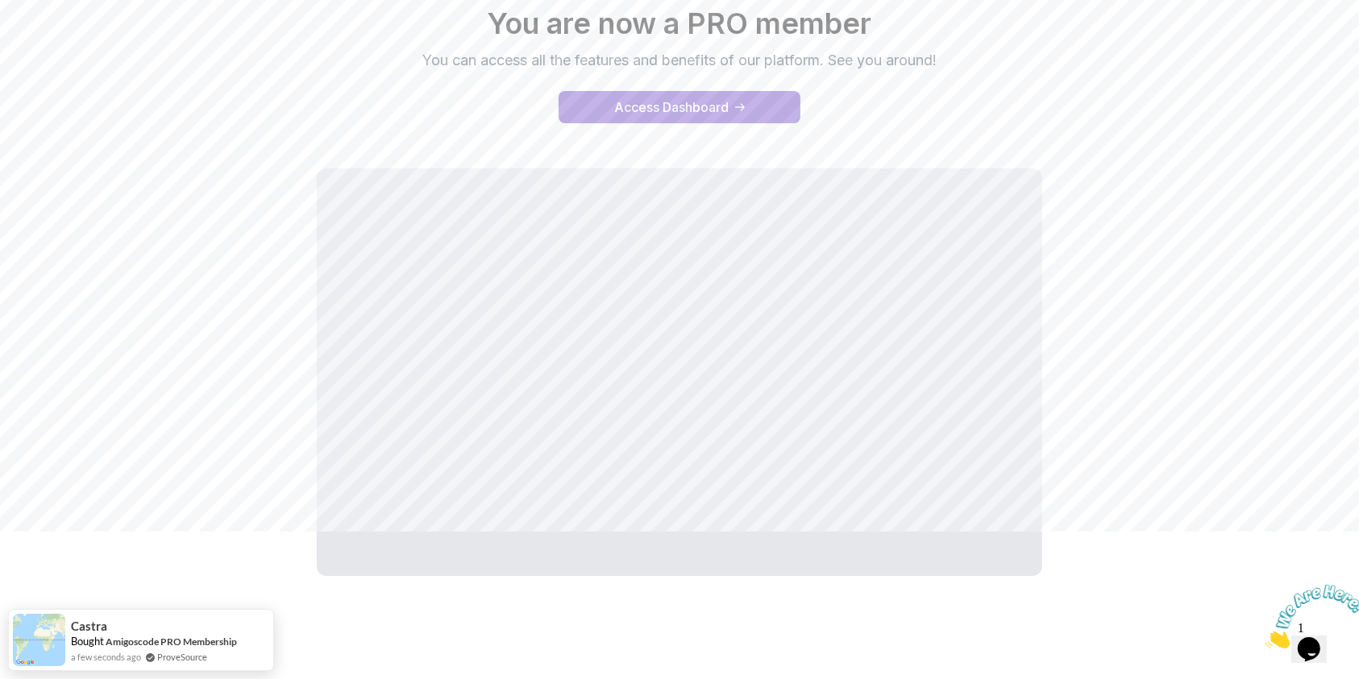
click at [1308, 632] on img at bounding box center [1315, 616] width 100 height 64
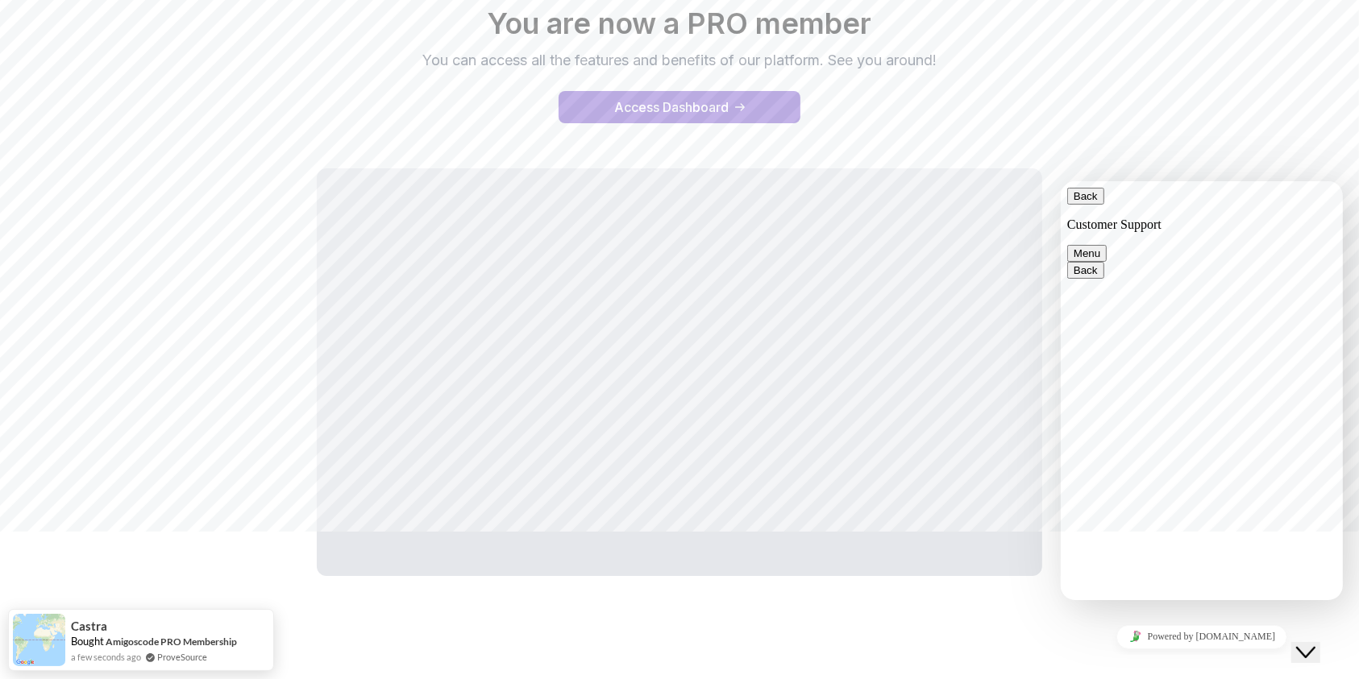
click at [1086, 204] on button "Back" at bounding box center [1084, 195] width 37 height 17
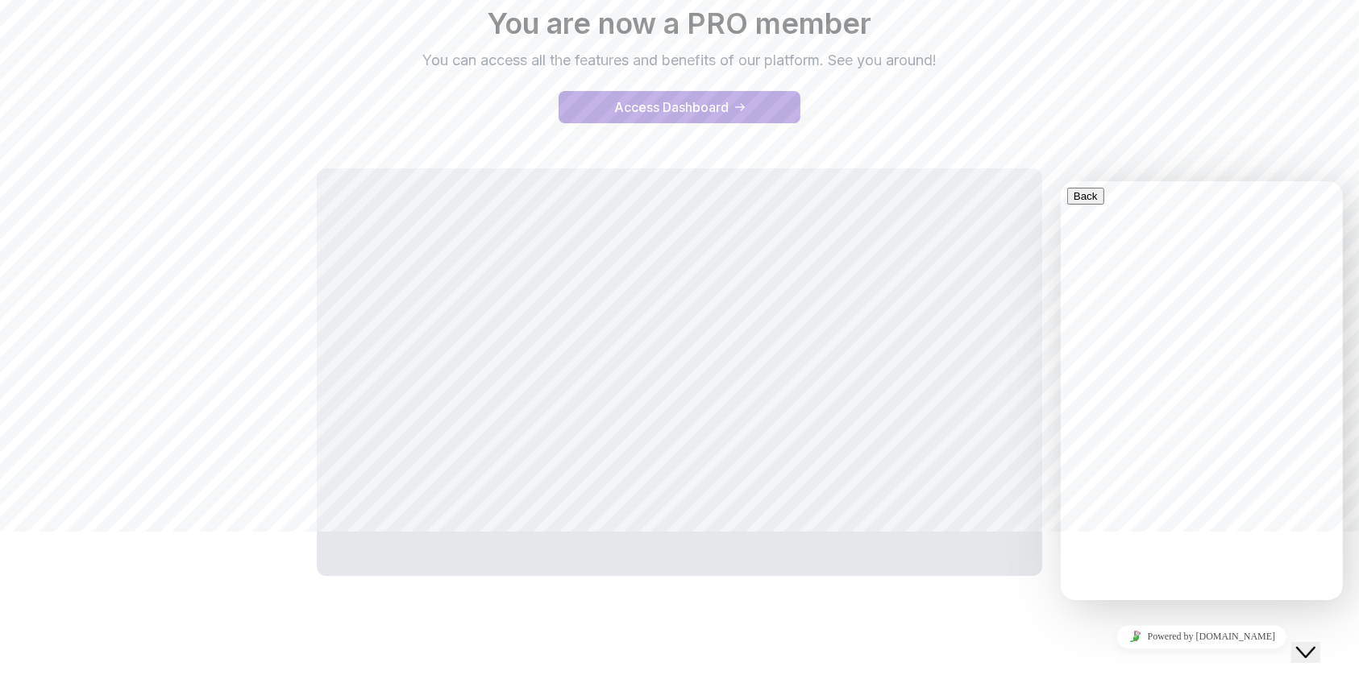
click at [1212, 89] on div "Hooray You are now a PRO member You can access all the features and benefits of…" at bounding box center [679, 49] width 1128 height 187
click at [674, 95] on button "Access Dashboard" at bounding box center [680, 107] width 242 height 32
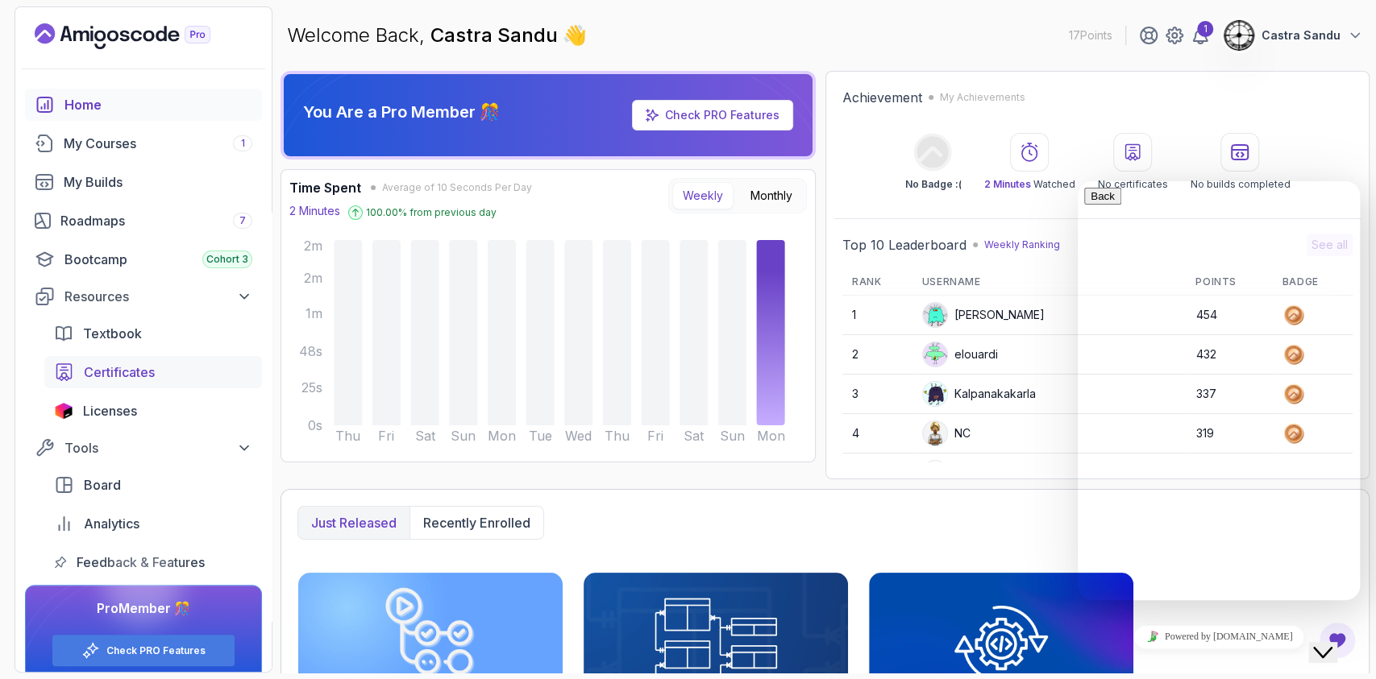
click at [119, 379] on span "Certificates" at bounding box center [119, 372] width 71 height 19
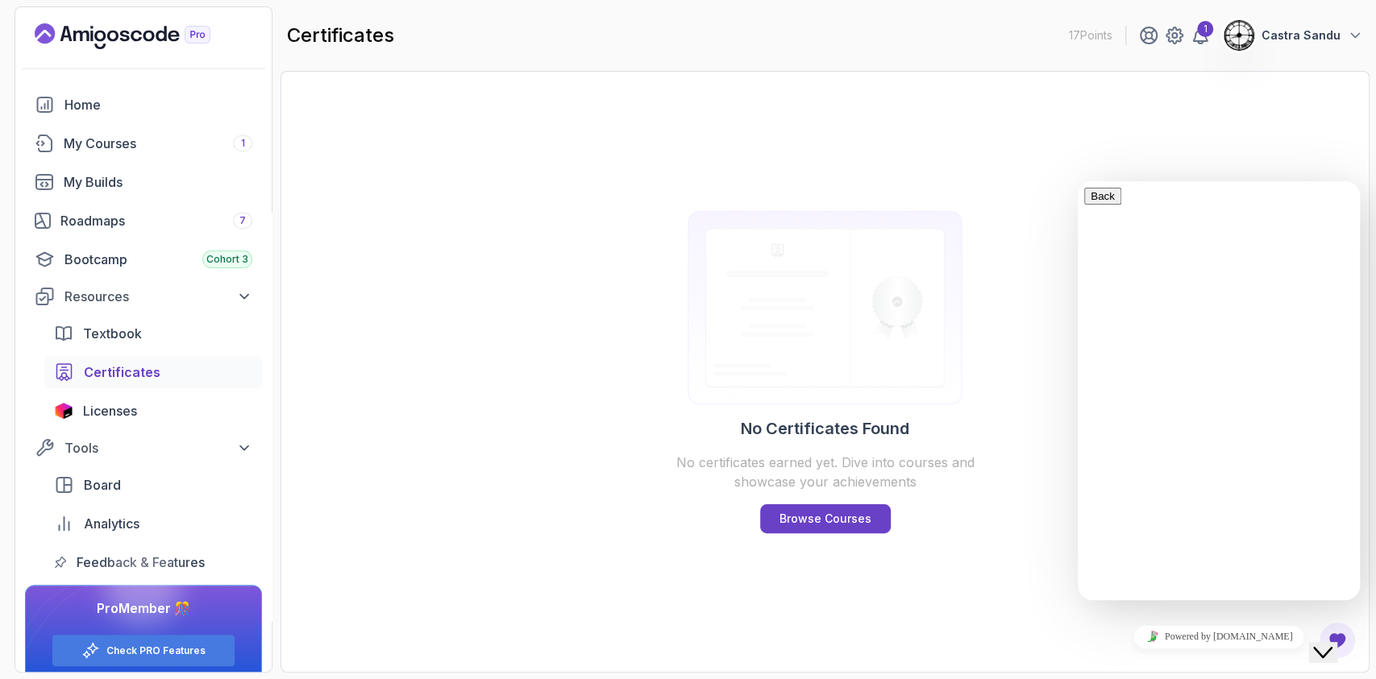
click at [497, 131] on div "No Certificates Found No certificates earned yet. Dive into courses and showcas…" at bounding box center [824, 372] width 1089 height 602
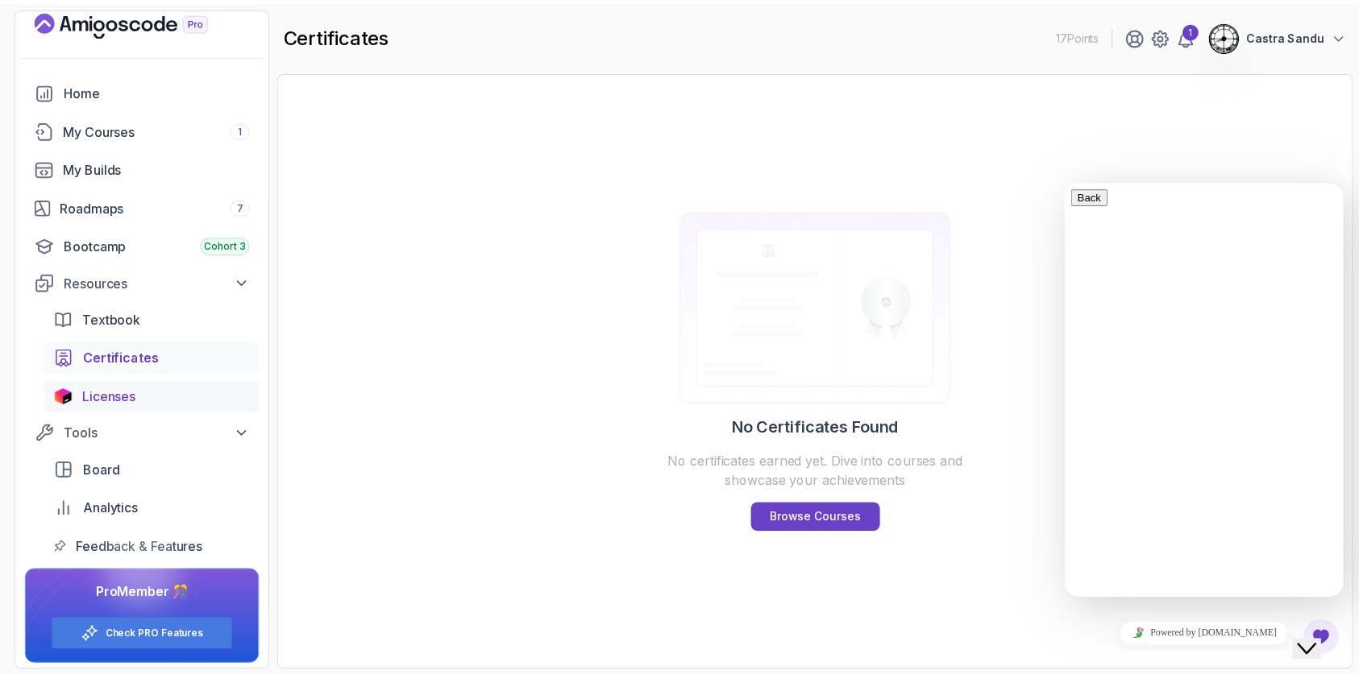
scroll to position [19, 0]
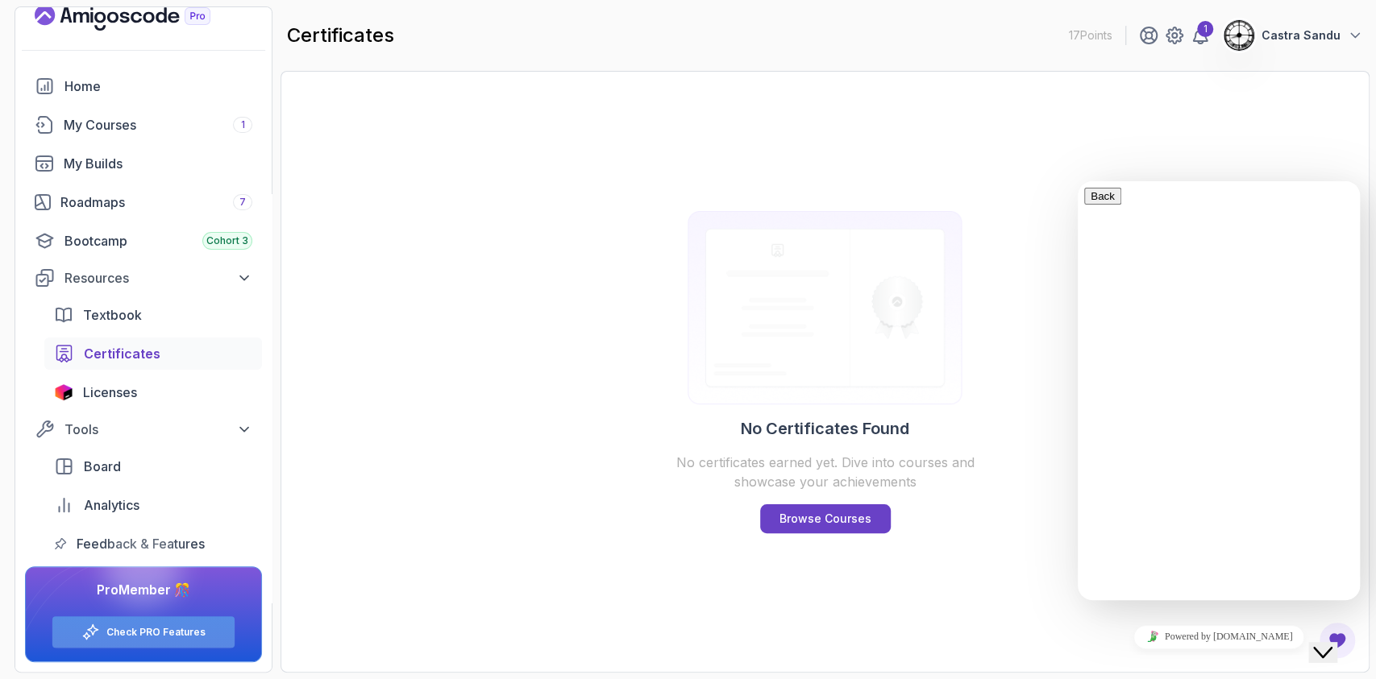
click at [115, 632] on link "Check PRO Features" at bounding box center [155, 632] width 99 height 13
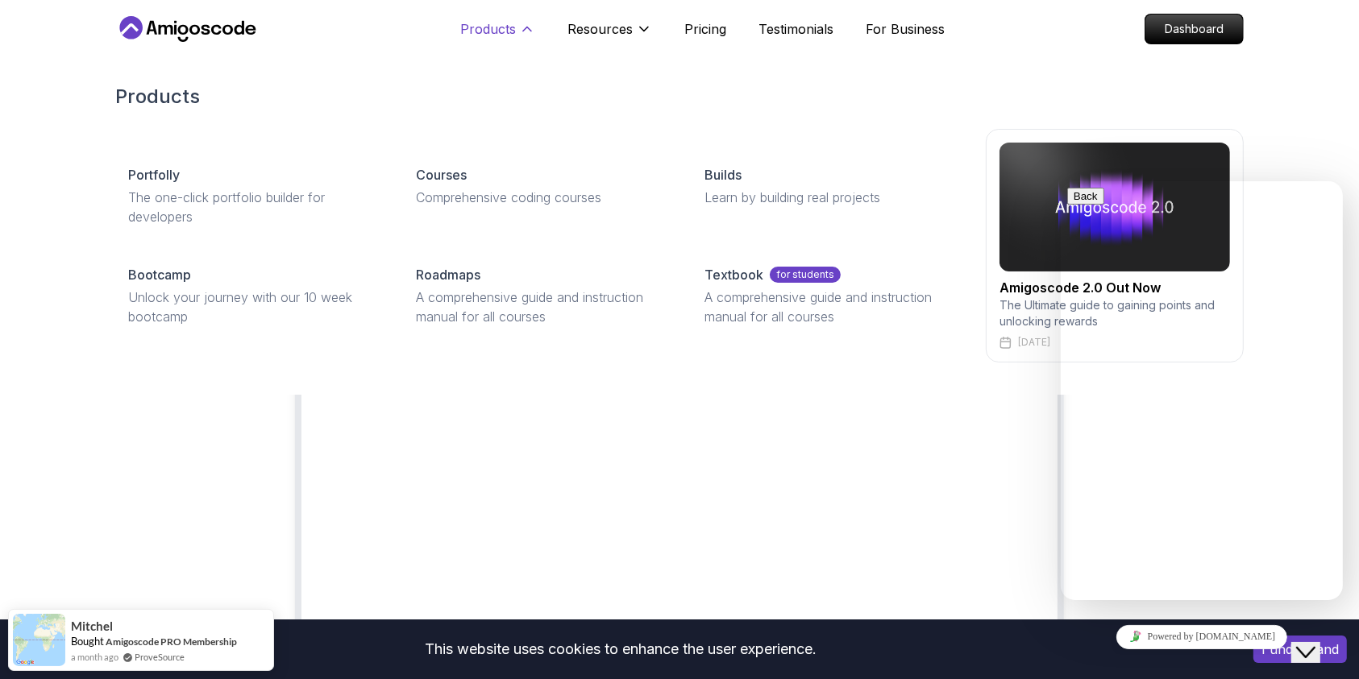
click at [503, 27] on p "Products" at bounding box center [488, 28] width 56 height 19
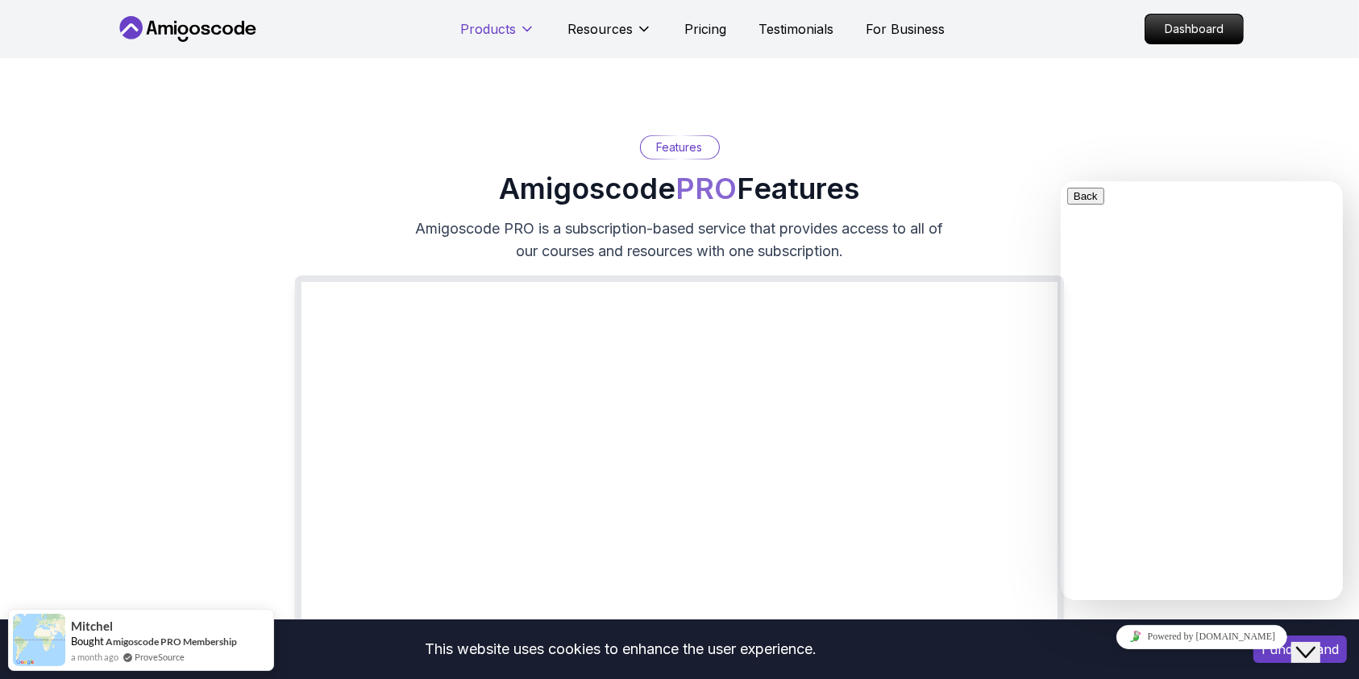
click at [503, 27] on p "Products" at bounding box center [488, 28] width 56 height 19
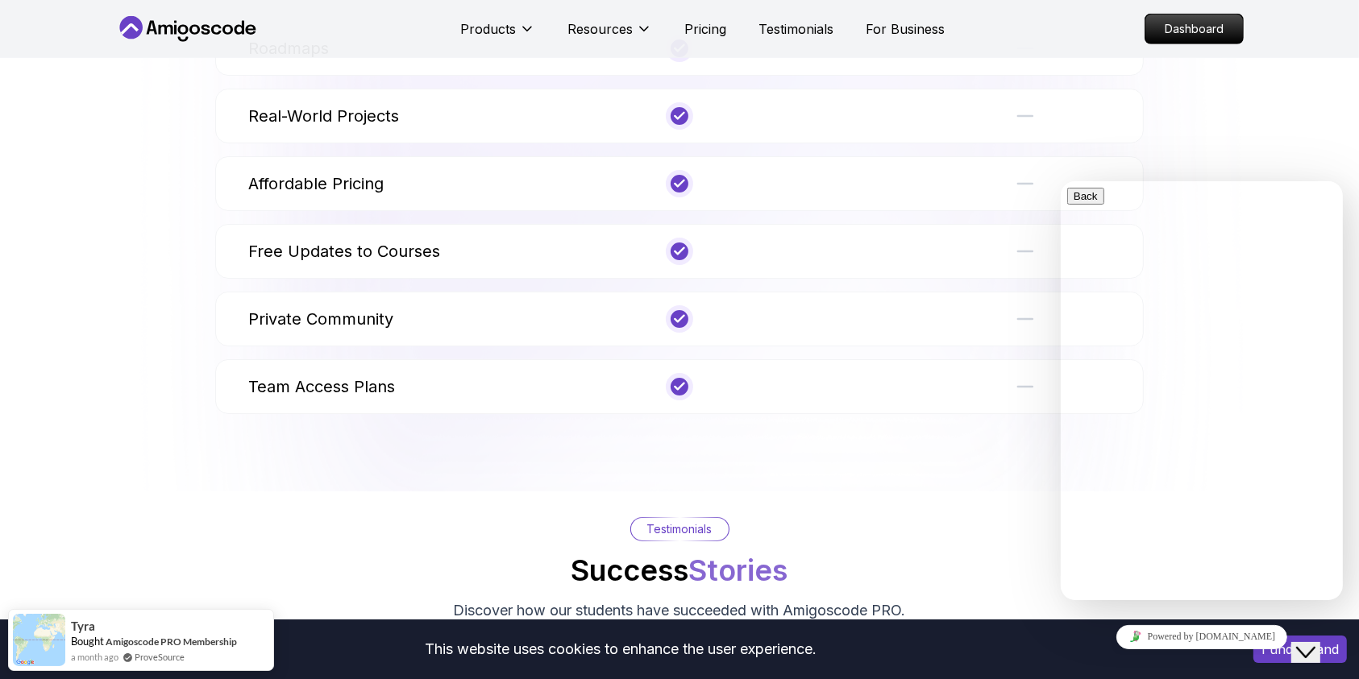
scroll to position [1397, 0]
